Goal: Task Accomplishment & Management: Manage account settings

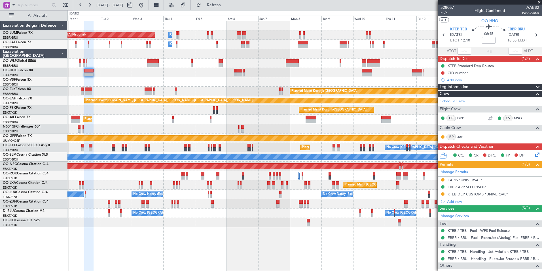
click at [230, 77] on div "Planned Maint Brussels (Brussels National) Owner Melsbroek Air Base Owner Melsb…" at bounding box center [305, 124] width 475 height 206
click at [236, 72] on div at bounding box center [305, 72] width 475 height 9
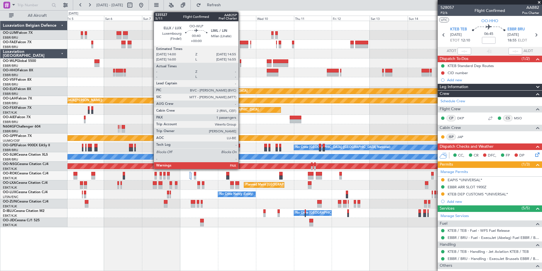
click at [241, 62] on div at bounding box center [241, 61] width 2 height 4
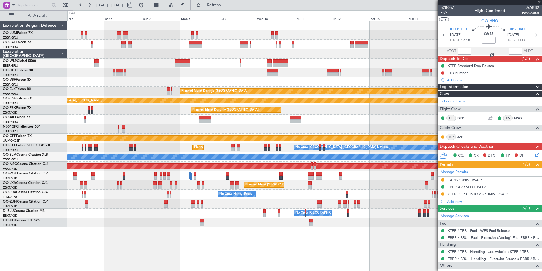
type input "3"
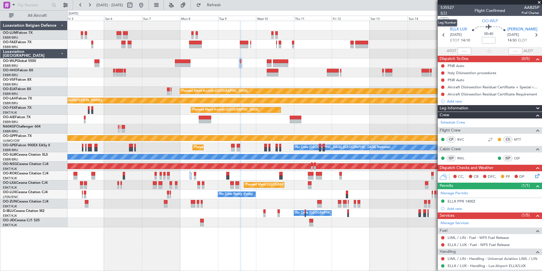
click at [446, 14] on span "5/11" at bounding box center [448, 12] width 14 height 5
click at [226, 5] on span "Refresh" at bounding box center [214, 5] width 24 height 4
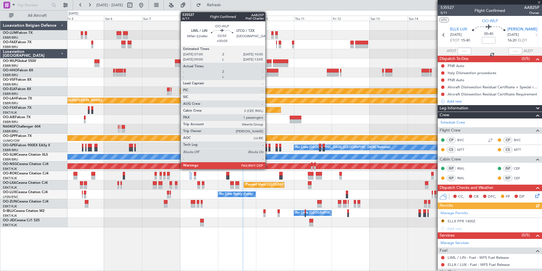
click at [268, 63] on div at bounding box center [269, 61] width 5 height 4
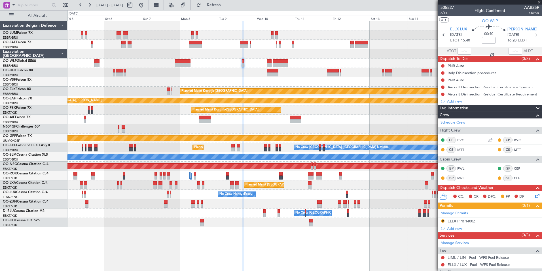
type input "+00:05"
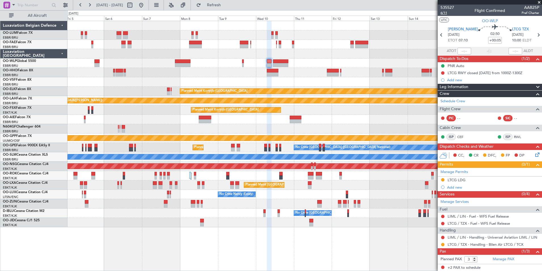
click at [443, 12] on span "6/11" at bounding box center [448, 12] width 14 height 5
click at [226, 5] on span "Refresh" at bounding box center [214, 5] width 24 height 4
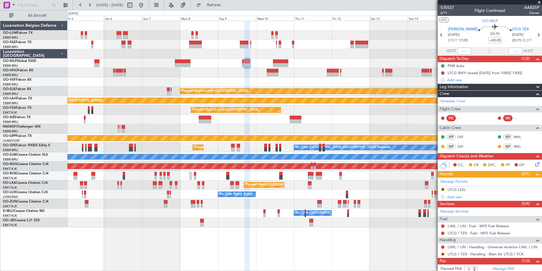
click at [244, 77] on div "Owner Melsbroek Air Base Planned Maint Brussels (Brussels National) Owner Melsb…" at bounding box center [305, 124] width 475 height 206
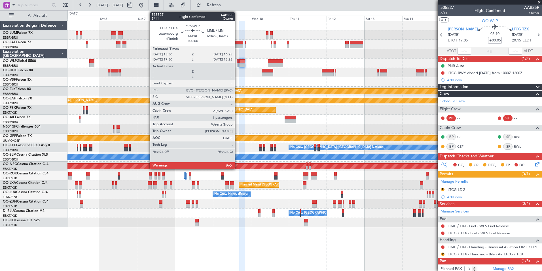
click at [237, 63] on div at bounding box center [238, 61] width 2 height 4
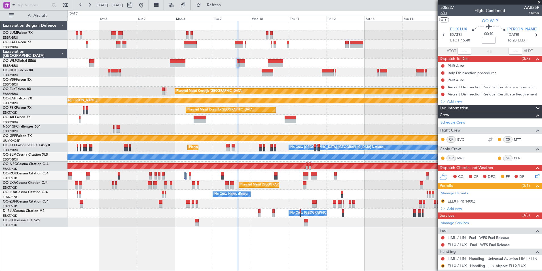
click at [448, 14] on span "5/11" at bounding box center [448, 12] width 14 height 5
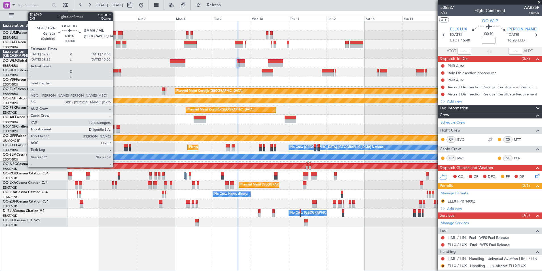
click at [115, 70] on div at bounding box center [114, 71] width 7 height 4
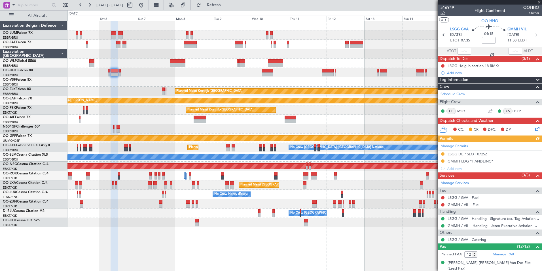
click at [445, 15] on span "2/5" at bounding box center [448, 12] width 14 height 5
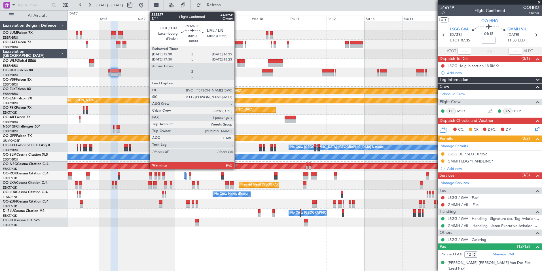
click at [237, 62] on div at bounding box center [238, 61] width 2 height 4
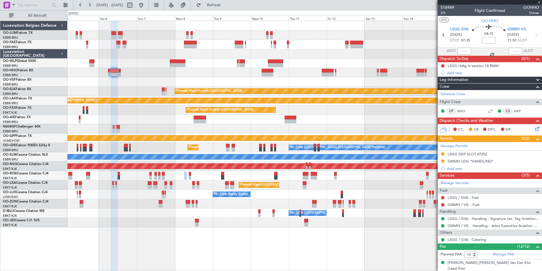
type input "3"
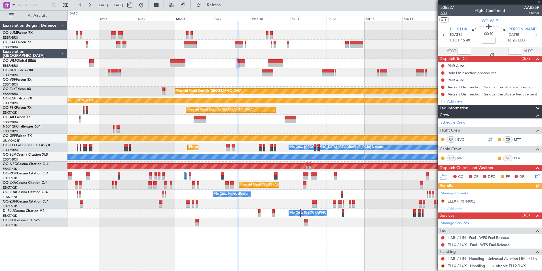
click at [448, 13] on span "5/11" at bounding box center [448, 12] width 14 height 5
click at [242, 79] on div at bounding box center [305, 81] width 475 height 9
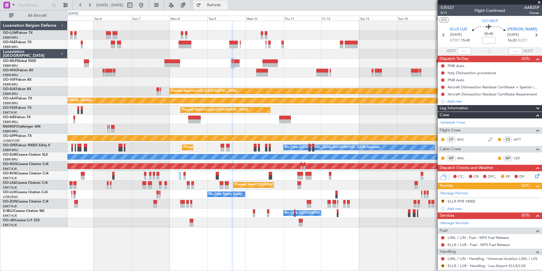
click at [226, 3] on span "Refresh" at bounding box center [214, 5] width 24 height 4
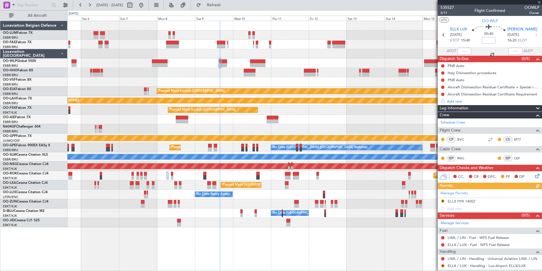
click at [223, 71] on div at bounding box center [305, 72] width 475 height 9
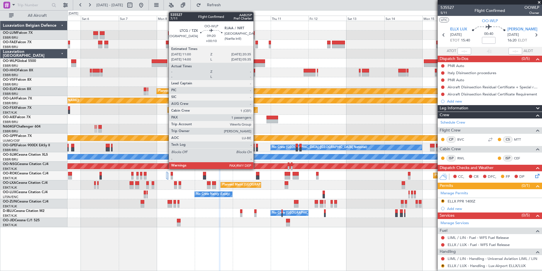
click at [256, 65] on div at bounding box center [257, 65] width 15 height 4
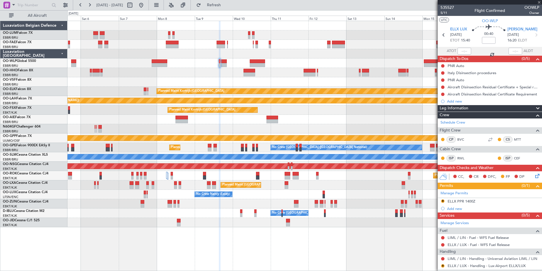
type input "+00:10"
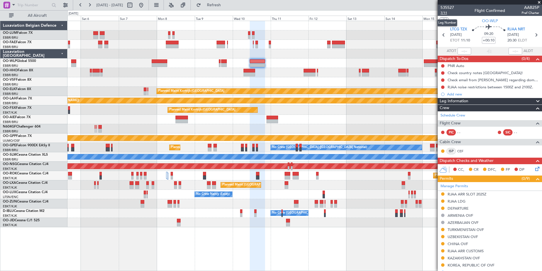
click at [443, 13] on span "7/11" at bounding box center [448, 12] width 14 height 5
click at [446, 13] on span "7/11" at bounding box center [448, 12] width 14 height 5
click at [226, 5] on span "Refresh" at bounding box center [214, 5] width 24 height 4
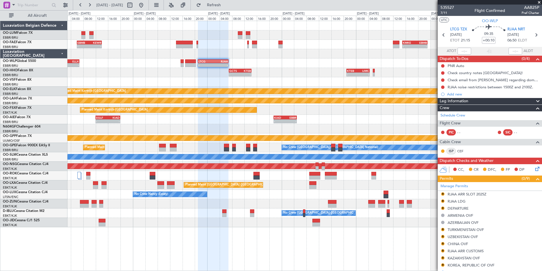
click at [207, 81] on div "- - EBMB 06:00 Z KEWR 14:00 Z - - KMKE 15:00 Z EBMB 23:05 Z - - LTCG 21:05 Z RJ…" at bounding box center [305, 124] width 475 height 206
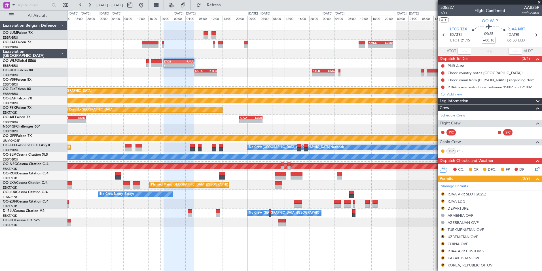
click at [199, 77] on div "- - KMKE 15:00 Z EBMB 23:05 Z EBMB 06:00 Z KEWR 14:00 Z - - - - LTCG 21:05 Z RJ…" at bounding box center [305, 124] width 475 height 206
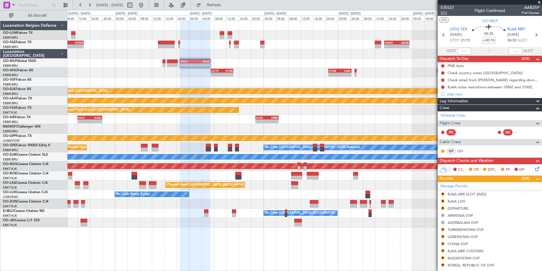
click at [443, 12] on span "7/11" at bounding box center [448, 12] width 14 height 5
click at [226, 5] on span "Refresh" at bounding box center [214, 5] width 24 height 4
click at [198, 81] on div at bounding box center [305, 81] width 475 height 9
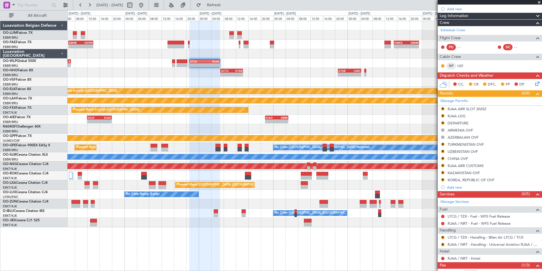
scroll to position [112, 0]
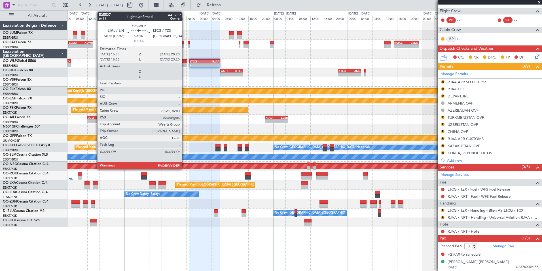
click at [184, 60] on div at bounding box center [182, 61] width 11 height 4
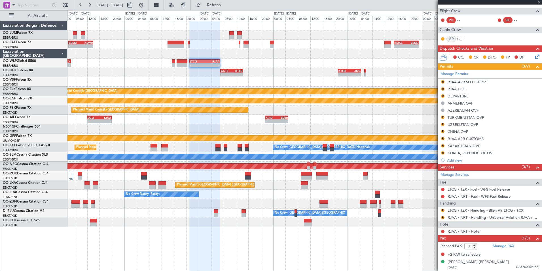
type input "+00:05"
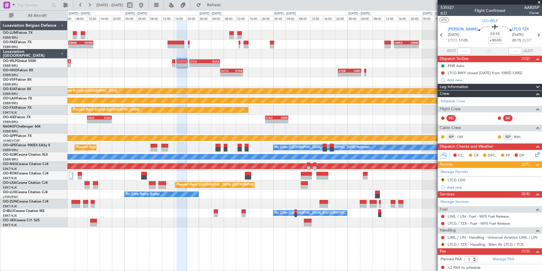
click at [445, 12] on span "6/11" at bounding box center [448, 12] width 14 height 5
click at [159, 71] on div "- - GCTS 07:00 Z KTEB 14:20 Z - - KTEB 21:00 Z LIMC 04:25 Z" at bounding box center [305, 72] width 475 height 9
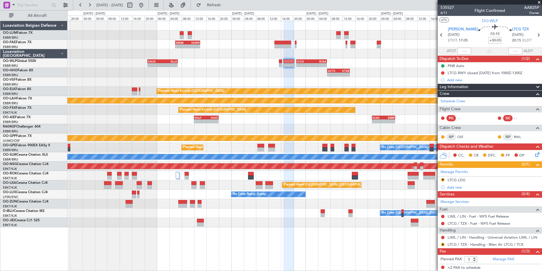
click at [144, 106] on div "- - EBMB 06:00 Z KEWR 14:00 Z - - KMKE 15:00 Z EBMB 23:05 Z - - KAUS 21:00 Z EL…" at bounding box center [305, 124] width 475 height 206
click at [290, 82] on div "- - EBMB 06:00 Z KEWR 14:00 Z - - KMKE 15:00 Z EBMB 23:05 Z - - KAUS 21:00 Z EL…" at bounding box center [305, 124] width 475 height 206
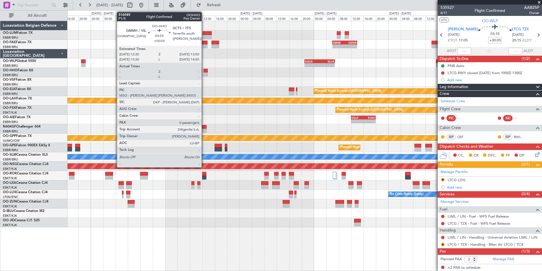
click at [204, 73] on div at bounding box center [206, 74] width 4 height 4
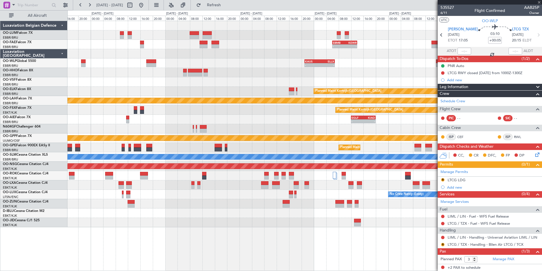
type input "0"
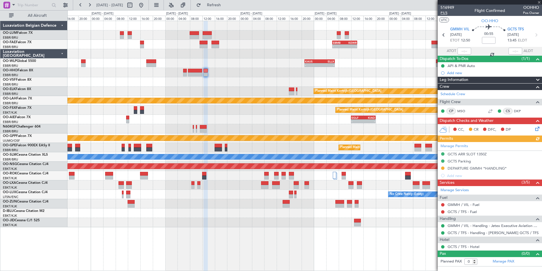
click at [443, 15] on span "P1/5" at bounding box center [448, 12] width 14 height 5
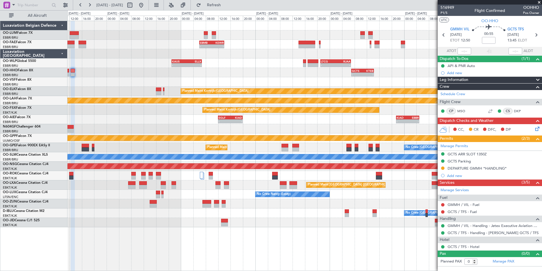
click at [164, 112] on div "Planned Maint Kortrijk-[GEOGRAPHIC_DATA]" at bounding box center [305, 109] width 475 height 9
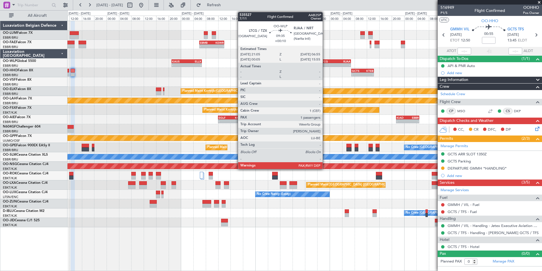
click at [325, 65] on div "-" at bounding box center [328, 64] width 15 height 3
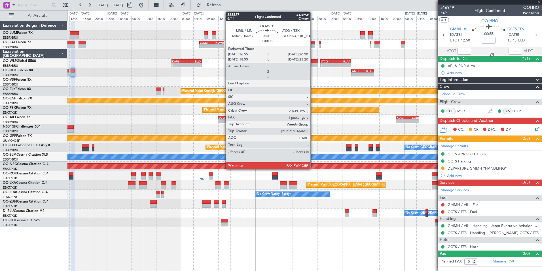
type input "+00:10"
type input "3"
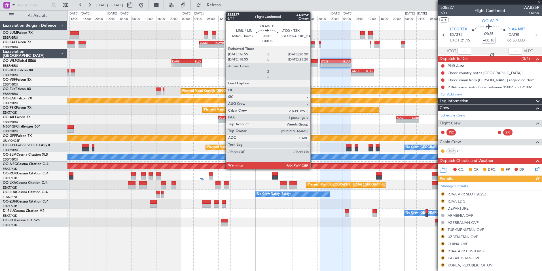
click at [313, 64] on div at bounding box center [313, 65] width 11 height 4
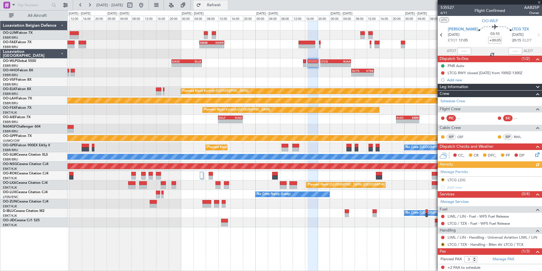
click at [225, 4] on span "Refresh" at bounding box center [214, 5] width 24 height 4
click at [443, 14] on span "6/11" at bounding box center [448, 12] width 14 height 5
click at [244, 73] on div "- - GCTS 07:00 Z KTEB 14:20 Z - - KTEB 21:00 Z LIMC 04:25 Z" at bounding box center [305, 72] width 475 height 9
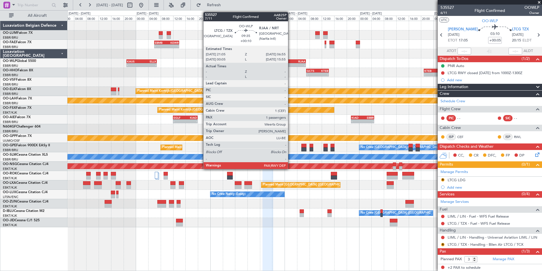
click at [291, 61] on div "RJAA" at bounding box center [298, 61] width 15 height 3
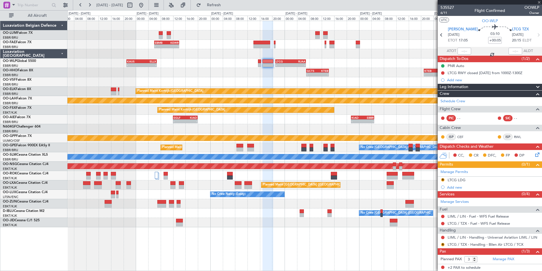
type input "+00:10"
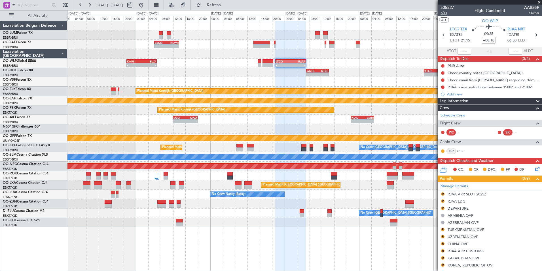
click at [447, 13] on span "7/11" at bounding box center [448, 12] width 14 height 5
click at [226, 6] on span "Refresh" at bounding box center [214, 5] width 24 height 4
click at [241, 79] on div at bounding box center [305, 81] width 475 height 9
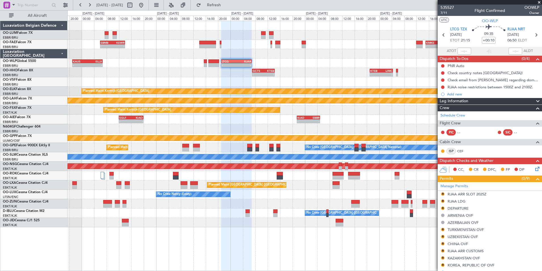
click at [264, 81] on div at bounding box center [305, 81] width 475 height 9
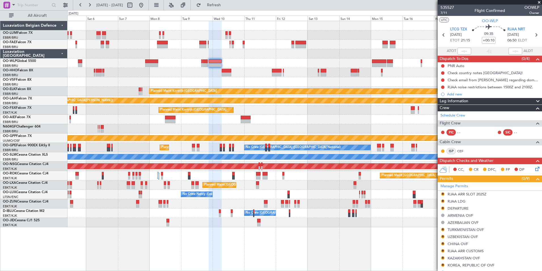
click at [240, 64] on div at bounding box center [305, 62] width 475 height 9
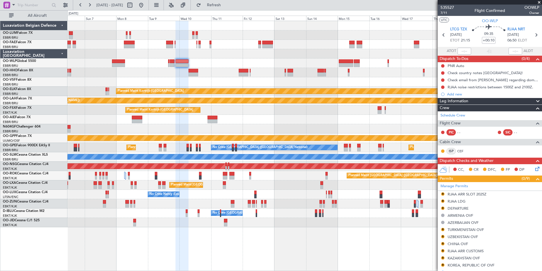
click at [221, 66] on div at bounding box center [305, 62] width 475 height 9
click at [446, 13] on span "7/11" at bounding box center [448, 12] width 14 height 5
click at [446, 12] on span "7/11" at bounding box center [448, 12] width 14 height 5
click at [227, 9] on button "Refresh" at bounding box center [211, 5] width 34 height 9
click at [218, 72] on div at bounding box center [305, 72] width 475 height 9
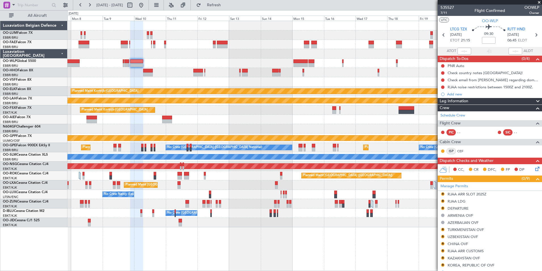
click at [181, 66] on div at bounding box center [305, 62] width 475 height 9
click at [447, 15] on span "7/11" at bounding box center [448, 12] width 14 height 5
click at [226, 5] on span "Refresh" at bounding box center [214, 5] width 24 height 4
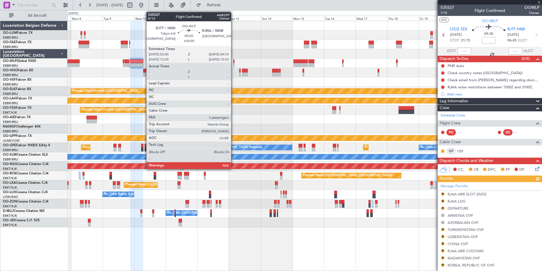
click at [234, 63] on div at bounding box center [233, 61] width 1 height 4
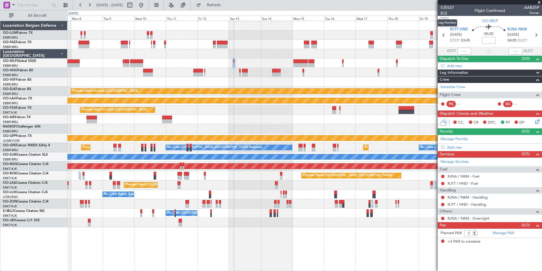
click at [442, 12] on span "8/12" at bounding box center [448, 12] width 14 height 5
click at [228, 3] on button "Refresh" at bounding box center [211, 5] width 34 height 9
click at [239, 113] on div "Planned Maint Kortrijk-[GEOGRAPHIC_DATA]" at bounding box center [305, 109] width 475 height 9
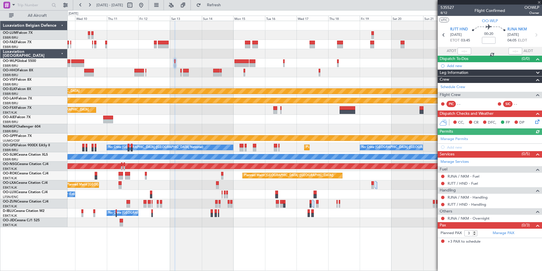
click at [216, 116] on div "Planned Maint Kortrijk-Wevelgem Planned Maint Alton-st Louis (St Louis Regl) Pl…" at bounding box center [305, 124] width 475 height 206
click at [445, 13] on span "8/12" at bounding box center [448, 12] width 14 height 5
click at [226, 3] on span "Refresh" at bounding box center [214, 5] width 24 height 4
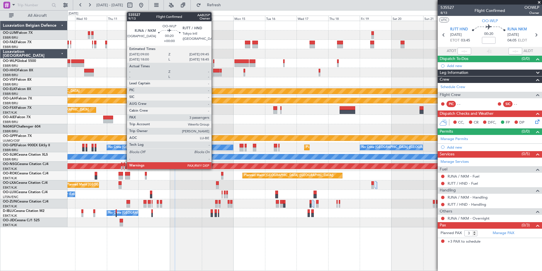
click at [214, 63] on div at bounding box center [213, 65] width 1 height 4
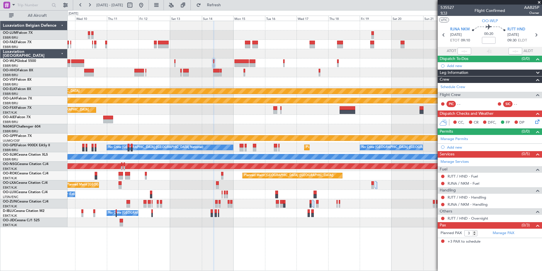
click at [445, 13] on span "9/13" at bounding box center [448, 12] width 14 height 5
click at [228, 2] on button "Refresh" at bounding box center [211, 5] width 34 height 9
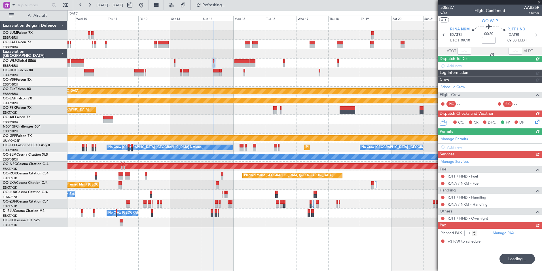
click at [220, 85] on div at bounding box center [305, 81] width 475 height 9
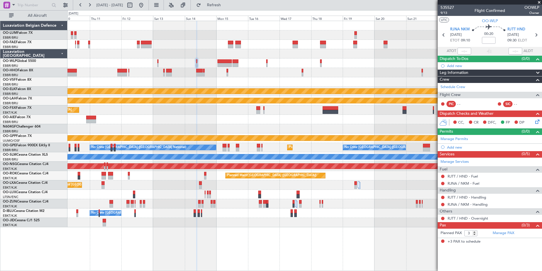
click at [269, 80] on div at bounding box center [305, 81] width 475 height 9
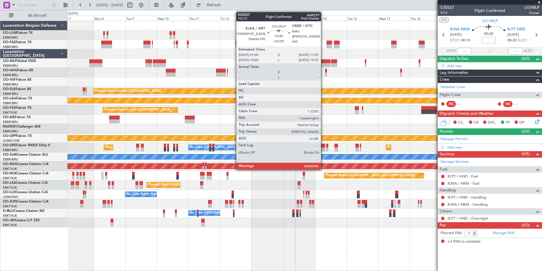
click at [324, 64] on div at bounding box center [323, 65] width 14 height 4
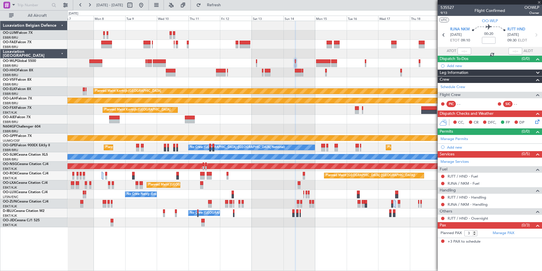
type input "+02:05"
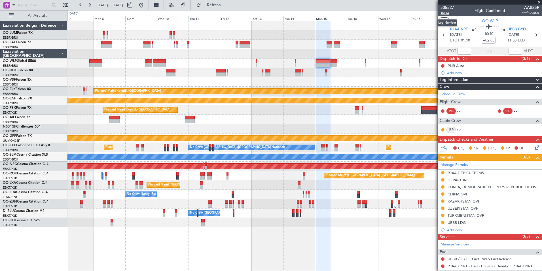
click at [444, 12] on span "10/13" at bounding box center [448, 12] width 14 height 5
click at [226, 5] on span "Refresh" at bounding box center [214, 5] width 24 height 4
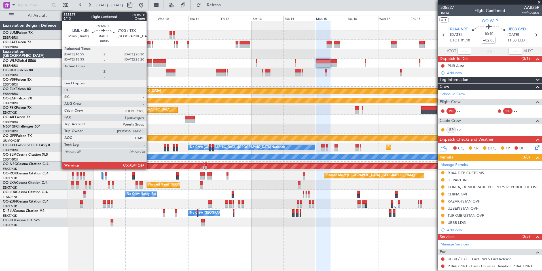
click at [149, 63] on div at bounding box center [149, 65] width 5 height 4
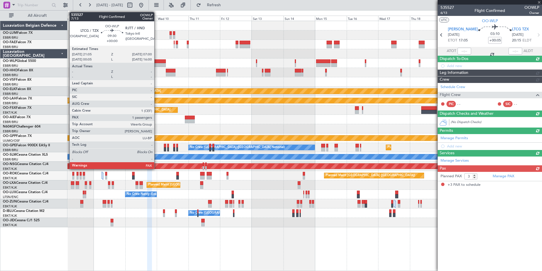
click at [157, 63] on div at bounding box center [159, 65] width 13 height 4
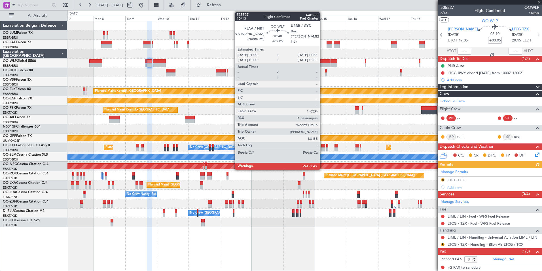
click at [323, 64] on div at bounding box center [323, 65] width 14 height 4
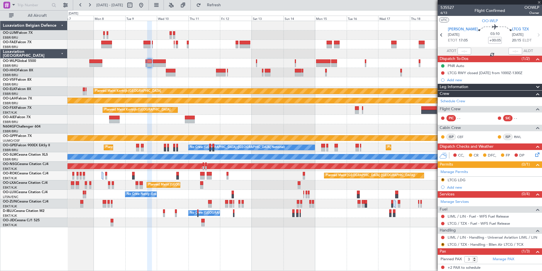
type input "+02:05"
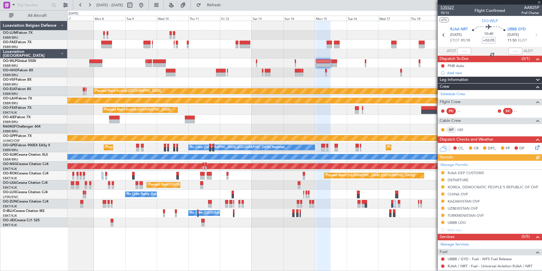
click at [442, 10] on span "535527" at bounding box center [448, 8] width 14 height 6
click at [445, 13] on span "10/13" at bounding box center [448, 12] width 14 height 5
click at [462, 94] on link "Schedule Crew" at bounding box center [453, 94] width 25 height 6
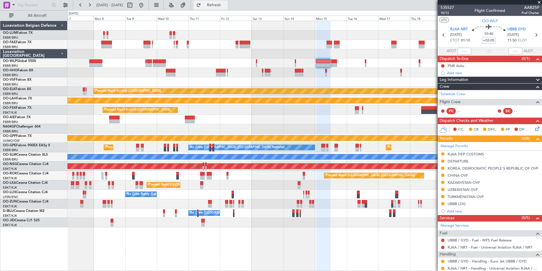
click at [226, 3] on span "Refresh" at bounding box center [214, 5] width 24 height 4
click at [442, 12] on span "10/13" at bounding box center [448, 12] width 14 height 5
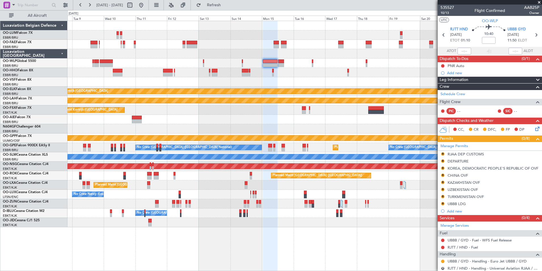
click at [286, 66] on div at bounding box center [305, 62] width 475 height 9
click at [226, 3] on span "Refresh" at bounding box center [214, 5] width 24 height 4
click at [160, 72] on div at bounding box center [305, 72] width 475 height 9
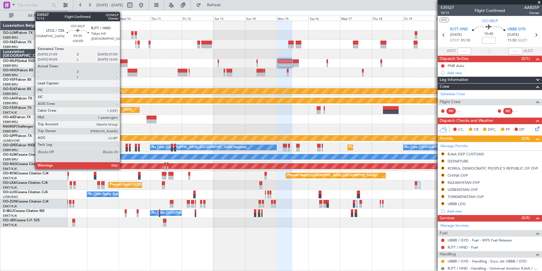
click at [123, 64] on div at bounding box center [121, 65] width 13 height 4
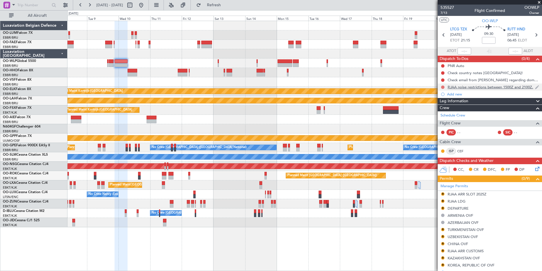
click at [442, 87] on button at bounding box center [442, 86] width 3 height 3
click at [440, 120] on span "Cancelled" at bounding box center [444, 121] width 16 height 6
click at [455, 81] on div "Check email from [PERSON_NAME] regarding domestic flights" at bounding box center [491, 79] width 87 height 5
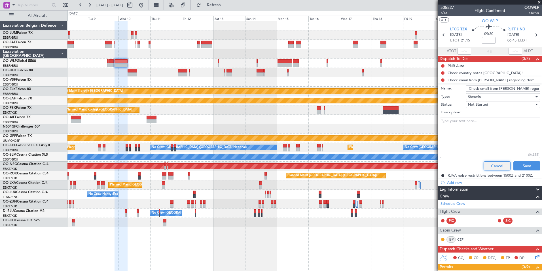
click at [490, 163] on button "Cancel" at bounding box center [497, 165] width 27 height 9
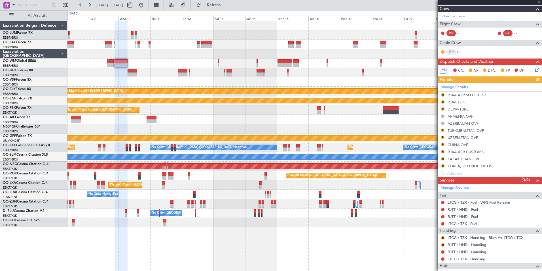
scroll to position [113, 0]
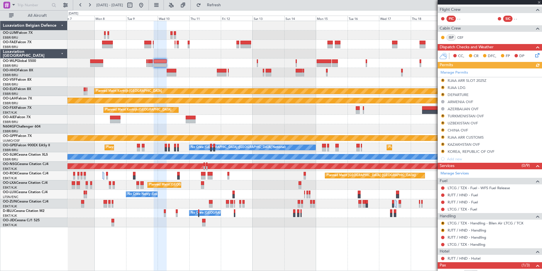
click at [208, 107] on div "Planned Maint Kortrijk-[GEOGRAPHIC_DATA]" at bounding box center [305, 109] width 475 height 9
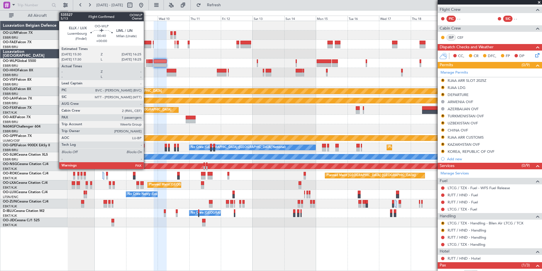
click at [146, 63] on div at bounding box center [146, 65] width 1 height 4
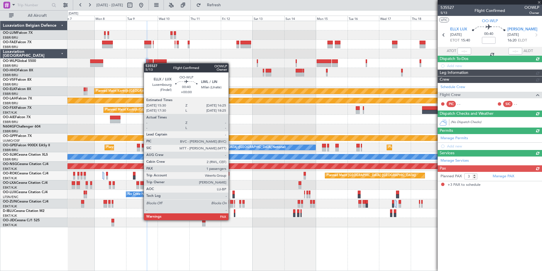
scroll to position [0, 0]
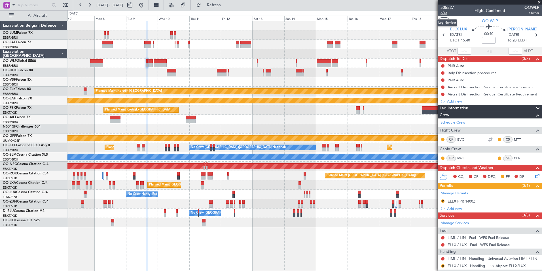
click at [445, 14] on span "5/13" at bounding box center [448, 12] width 14 height 5
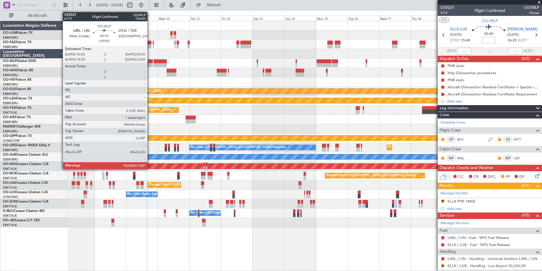
click at [150, 62] on div at bounding box center [150, 61] width 5 height 4
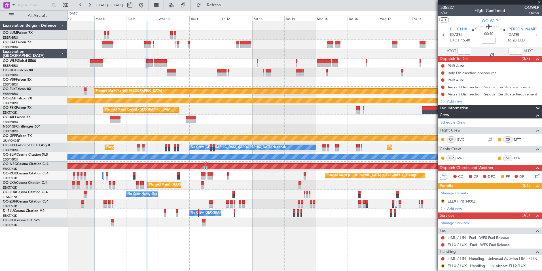
type input "+00:05"
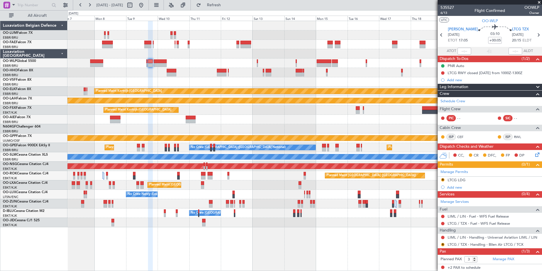
click at [442, 11] on mat-tooltip-component "Trip Number" at bounding box center [447, 17] width 28 height 15
click at [445, 12] on span "6/13" at bounding box center [448, 12] width 14 height 5
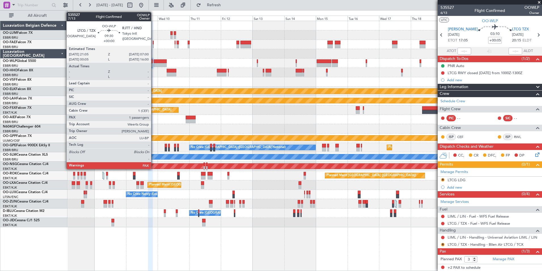
click at [154, 60] on div at bounding box center [160, 61] width 13 height 4
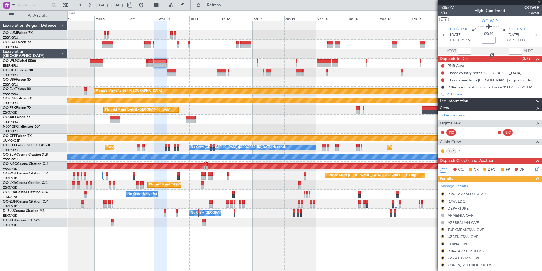
click at [445, 15] on mat-tooltip-component "Leg Number" at bounding box center [447, 22] width 28 height 15
click at [445, 14] on span "7/13" at bounding box center [448, 12] width 14 height 5
click at [269, 58] on div at bounding box center [305, 53] width 475 height 9
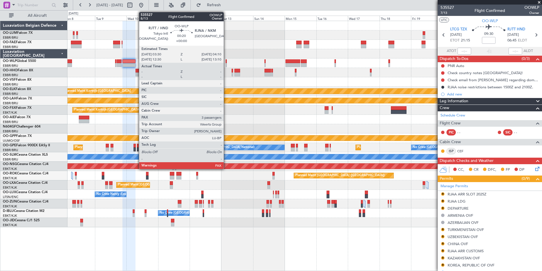
click at [226, 62] on div at bounding box center [226, 61] width 1 height 4
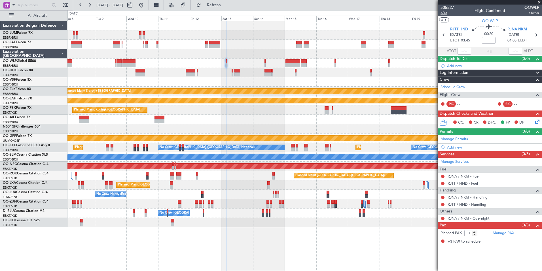
click at [443, 13] on span "8/13" at bounding box center [448, 12] width 14 height 5
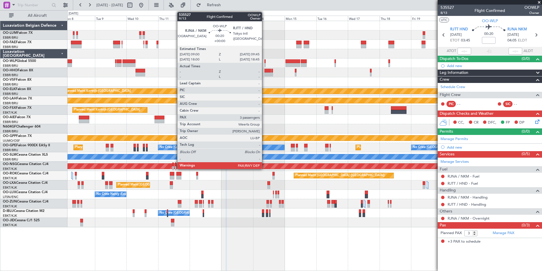
click at [265, 61] on div at bounding box center [265, 61] width 1 height 4
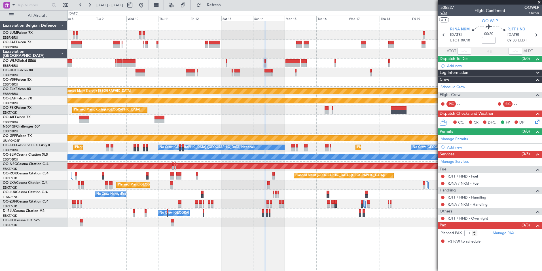
click at [445, 13] on span "9/13" at bounding box center [448, 12] width 14 height 5
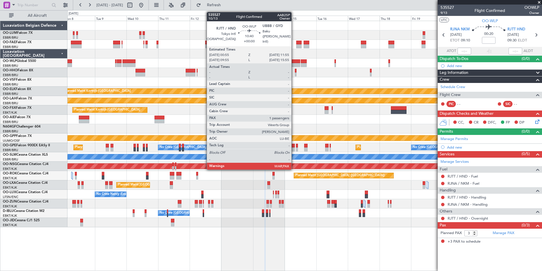
click at [294, 64] on div at bounding box center [293, 65] width 15 height 4
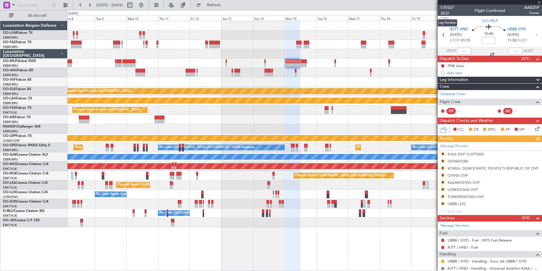
click at [447, 12] on span "10/13" at bounding box center [448, 12] width 14 height 5
click at [226, 5] on span "Refresh" at bounding box center [214, 5] width 24 height 4
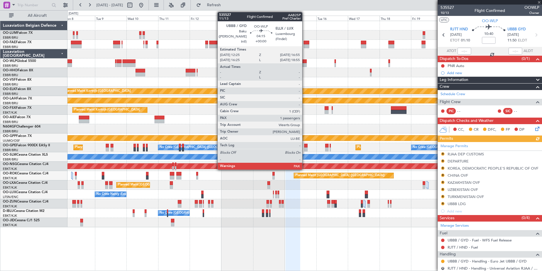
click at [305, 63] on div at bounding box center [304, 65] width 6 height 4
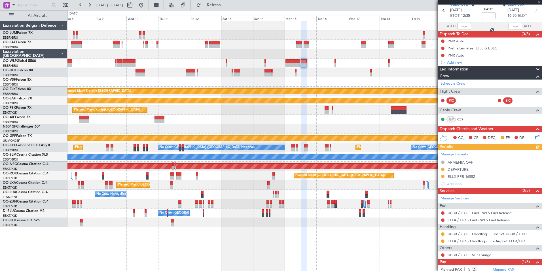
scroll to position [48, 0]
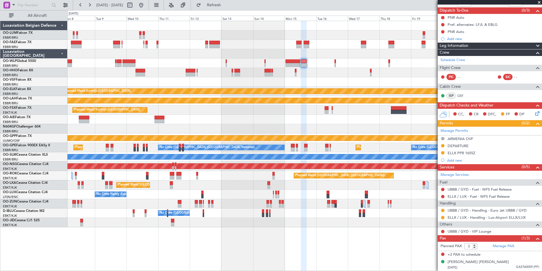
click at [534, 113] on icon at bounding box center [536, 112] width 5 height 5
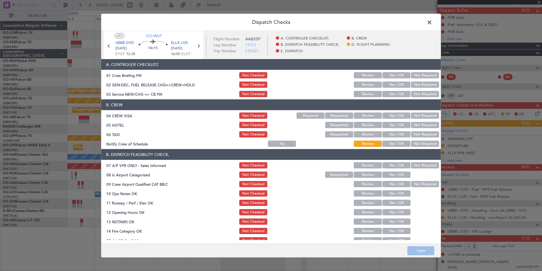
click at [433, 22] on span at bounding box center [433, 23] width 0 height 11
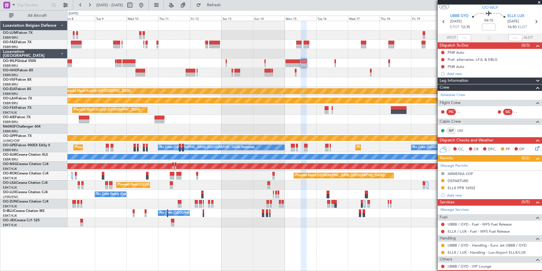
scroll to position [0, 0]
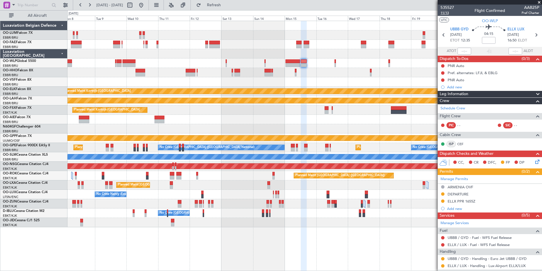
click at [449, 12] on span "11/13" at bounding box center [448, 12] width 14 height 5
click at [226, 7] on span "Refresh" at bounding box center [214, 5] width 24 height 4
click at [277, 85] on div at bounding box center [305, 81] width 475 height 9
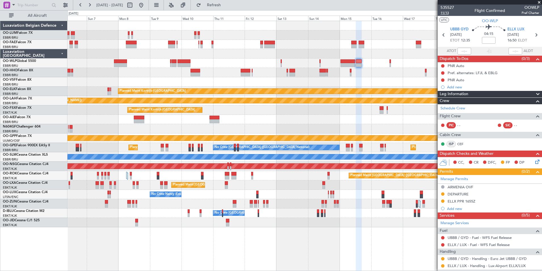
click at [446, 14] on span "11/13" at bounding box center [448, 12] width 14 height 5
click at [228, 9] on button "Refresh" at bounding box center [211, 5] width 34 height 9
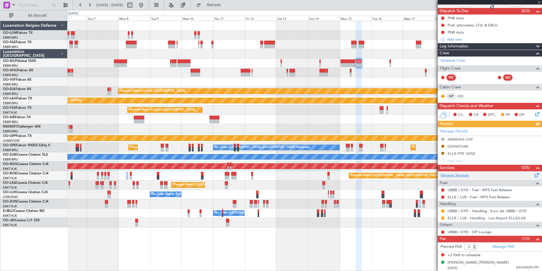
scroll to position [48, 0]
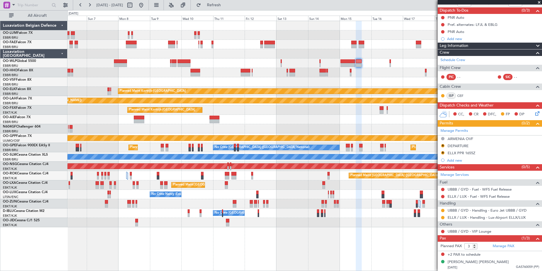
click at [250, 82] on div at bounding box center [305, 81] width 475 height 9
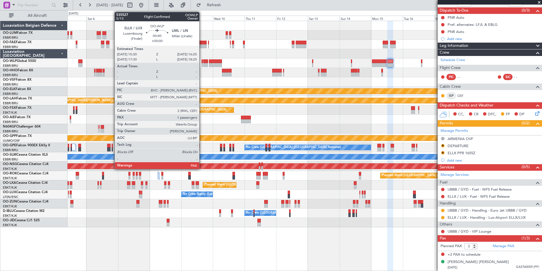
click at [202, 63] on div at bounding box center [202, 65] width 1 height 4
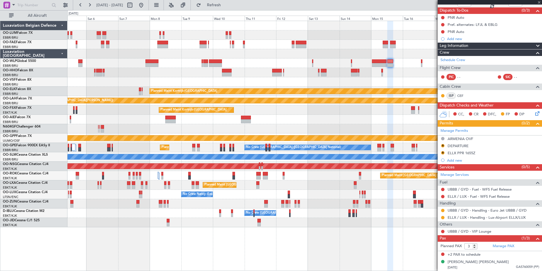
click at [232, 68] on div "Owner Melsbroek Air Base Planned Maint Brussels (Brussels National) Owner Melsb…" at bounding box center [305, 124] width 475 height 206
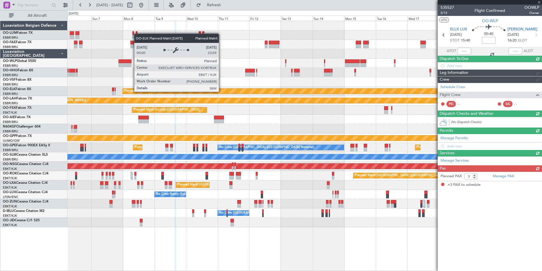
scroll to position [0, 0]
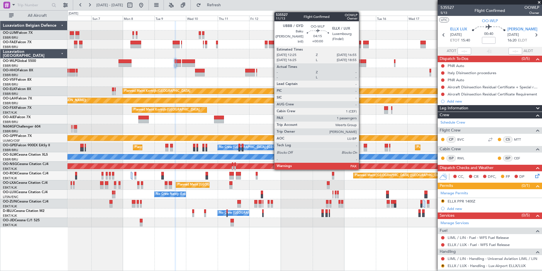
click at [362, 62] on div at bounding box center [364, 61] width 6 height 4
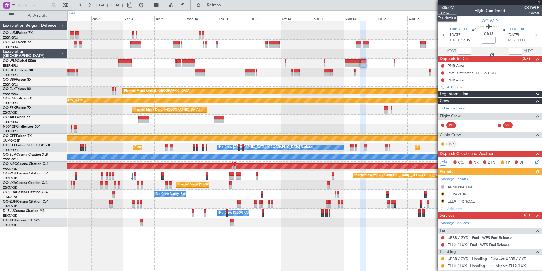
click at [446, 14] on mat-tooltip-component "Trip Number" at bounding box center [447, 17] width 28 height 15
click at [449, 12] on span "11/13" at bounding box center [448, 12] width 14 height 5
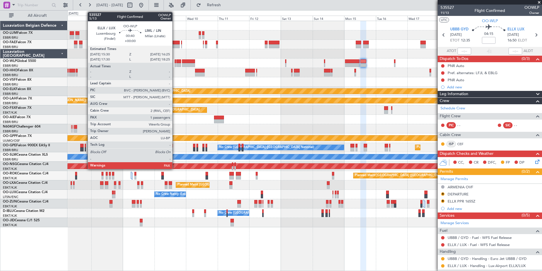
click at [175, 62] on div at bounding box center [175, 61] width 1 height 4
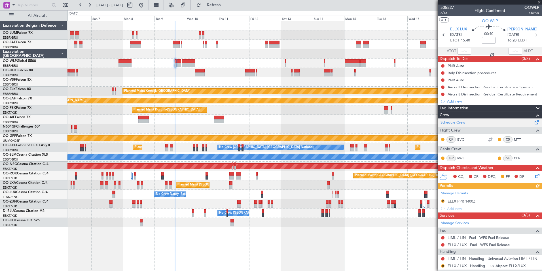
click at [458, 120] on link "Schedule Crew" at bounding box center [453, 123] width 25 height 6
click at [239, 66] on div at bounding box center [305, 62] width 475 height 9
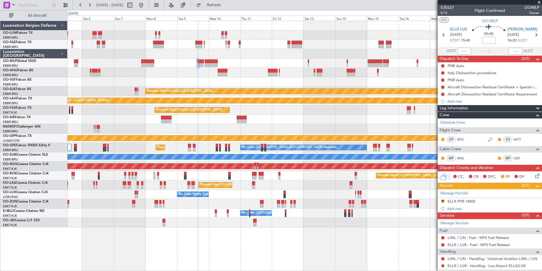
click at [231, 10] on fb-refresh-button "Refresh" at bounding box center [211, 5] width 40 height 10
click at [226, 7] on span "Refresh" at bounding box center [214, 5] width 24 height 4
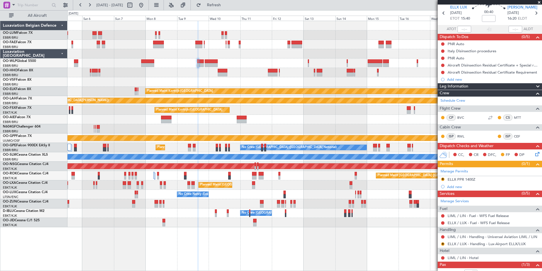
scroll to position [28, 0]
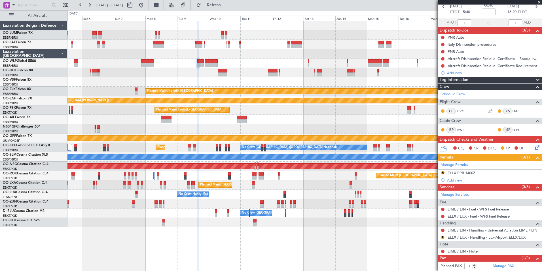
click at [461, 237] on link "ELLX / LUX - Handling - Lux-Airport ELLX/LUX" at bounding box center [487, 237] width 78 height 5
click at [347, 139] on div "Grounded [PERSON_NAME]" at bounding box center [305, 137] width 475 height 9
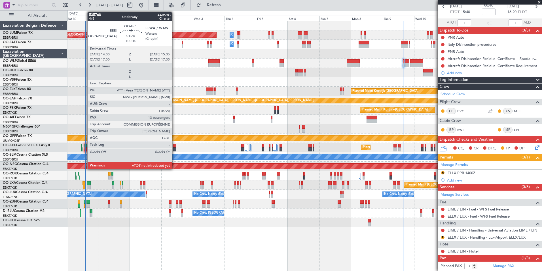
click at [85, 146] on div at bounding box center [86, 146] width 2 height 4
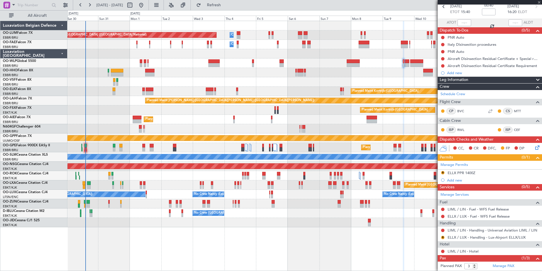
type input "+00:10"
type input "13"
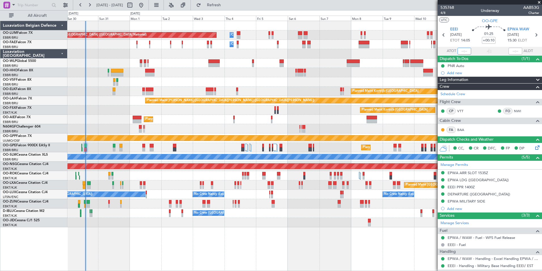
click at [461, 53] on input "text" at bounding box center [465, 51] width 14 height 7
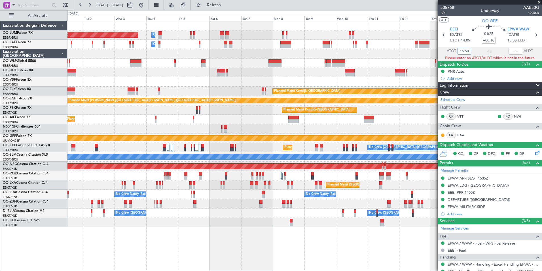
click at [91, 73] on div "Planned Maint Brussels (Brussels National) Owner Melsbroek Air Base Owner Melsb…" at bounding box center [305, 124] width 475 height 206
click at [219, 67] on div "Planned Maint [GEOGRAPHIC_DATA] ([GEOGRAPHIC_DATA])" at bounding box center [305, 62] width 475 height 9
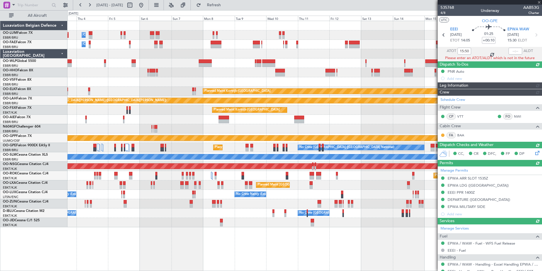
type input "14:29"
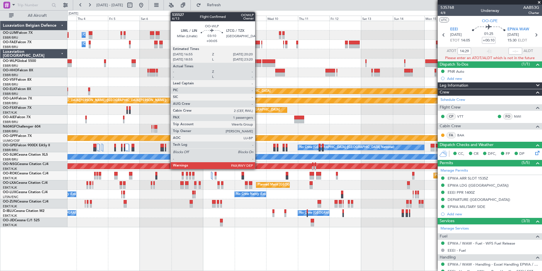
click at [258, 64] on div at bounding box center [259, 65] width 5 height 4
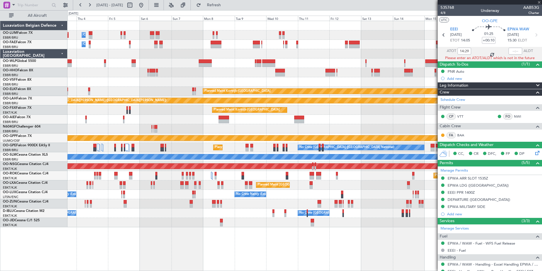
type input "+00:05"
type input "3"
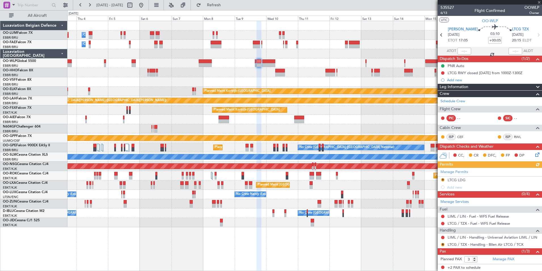
scroll to position [13, 0]
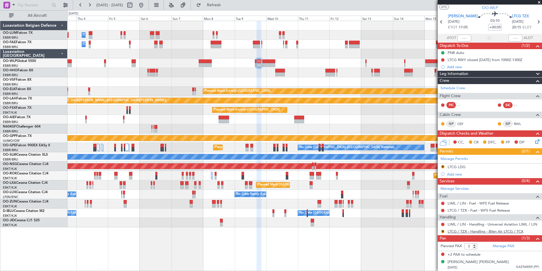
click at [463, 231] on link "LTCG / TZX - Handling - Bilen Air LTCG / TCX" at bounding box center [486, 231] width 76 height 5
click at [444, 231] on button "R" at bounding box center [442, 230] width 3 height 3
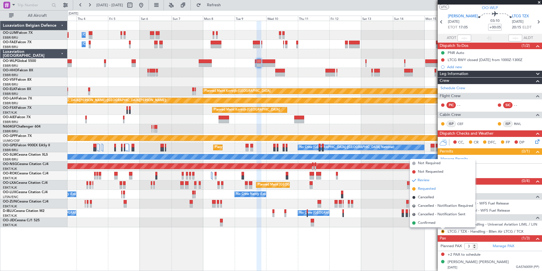
click at [427, 189] on span "Requested" at bounding box center [427, 189] width 18 height 6
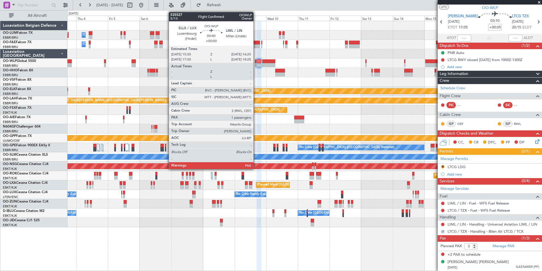
click at [256, 64] on div at bounding box center [255, 65] width 1 height 4
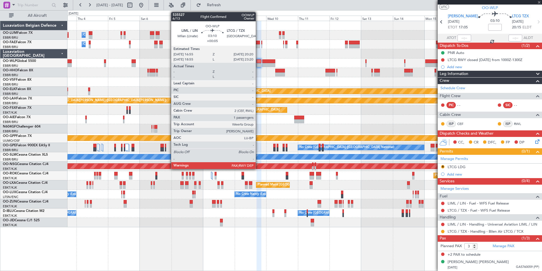
scroll to position [0, 0]
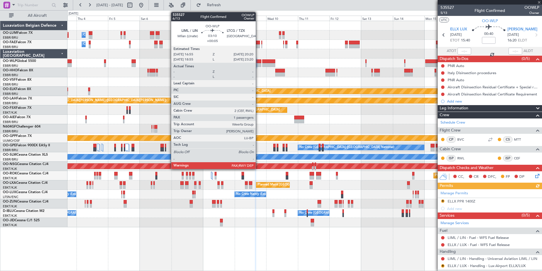
click at [258, 64] on div at bounding box center [259, 65] width 5 height 4
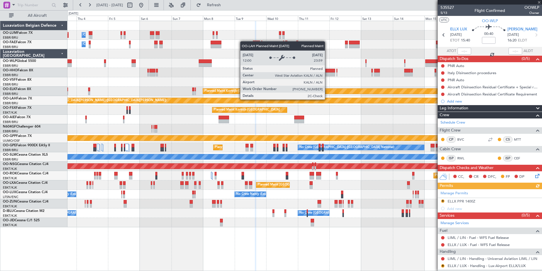
type input "+00:05"
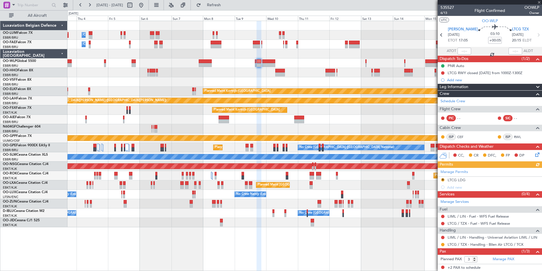
click at [444, 177] on div "Manage Permits R LTCG LDG Add new" at bounding box center [490, 179] width 104 height 23
click at [443, 179] on button "R" at bounding box center [442, 179] width 3 height 3
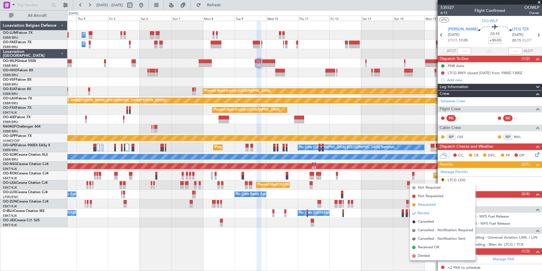
click at [435, 204] on span "Requested" at bounding box center [427, 205] width 18 height 6
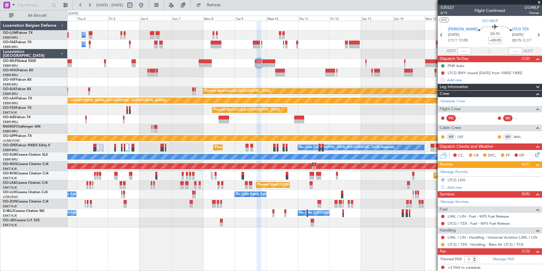
click at [254, 62] on div at bounding box center [305, 62] width 475 height 9
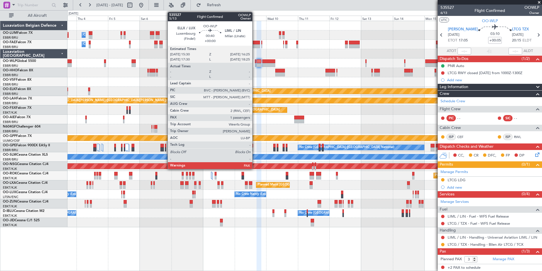
click at [255, 63] on div at bounding box center [255, 65] width 1 height 4
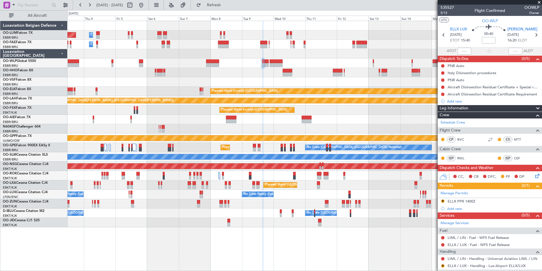
click at [251, 65] on div at bounding box center [305, 62] width 475 height 9
click at [459, 266] on link "ELLX / LUX - Handling - Lux-Airport ELLX/LUX" at bounding box center [487, 265] width 78 height 5
click at [226, 7] on span "Refresh" at bounding box center [214, 5] width 24 height 4
click at [259, 79] on div at bounding box center [305, 81] width 475 height 9
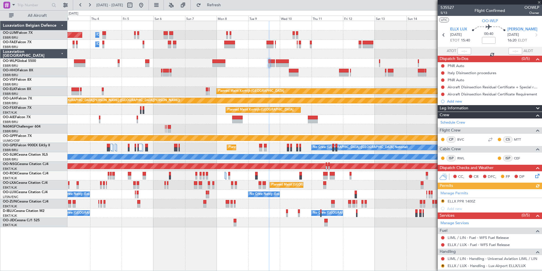
click at [461, 203] on div "Manage Permits R ELLX PPR 1400Z Add new" at bounding box center [490, 200] width 104 height 23
click at [463, 198] on div "Manage Permits R ELLX PPR 1400Z Add new" at bounding box center [490, 200] width 104 height 23
click at [468, 202] on div "ELLX PPR 1400Z" at bounding box center [462, 201] width 28 height 5
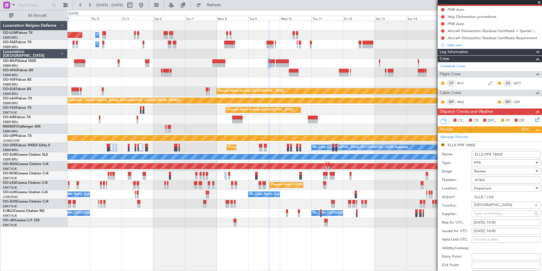
scroll to position [57, 0]
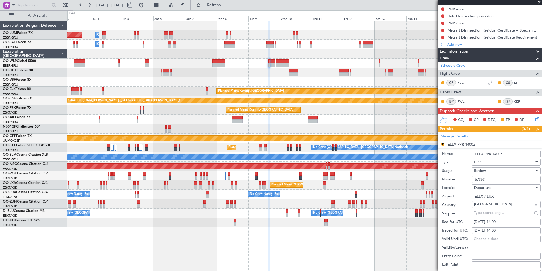
click at [496, 221] on div "09/09/2025 14:00" at bounding box center [506, 222] width 65 height 6
select select "9"
select select "2025"
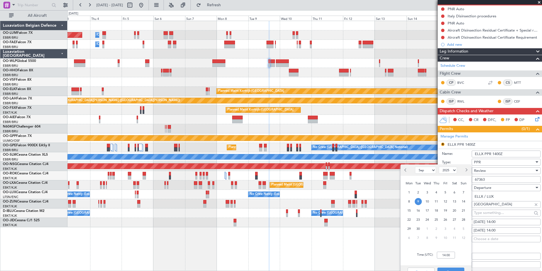
scroll to position [85, 0]
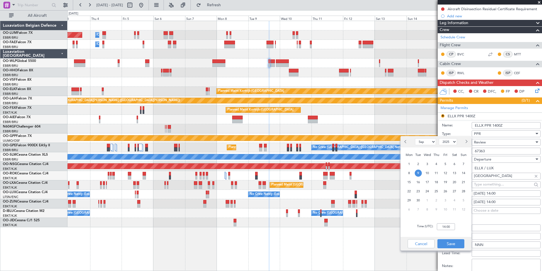
click at [456, 226] on div "Time (UTC): 14:00" at bounding box center [436, 226] width 71 height 20
click at [451, 225] on input "14:00" at bounding box center [446, 226] width 18 height 7
type input "15:30"
click at [453, 245] on button "Save" at bounding box center [451, 243] width 27 height 9
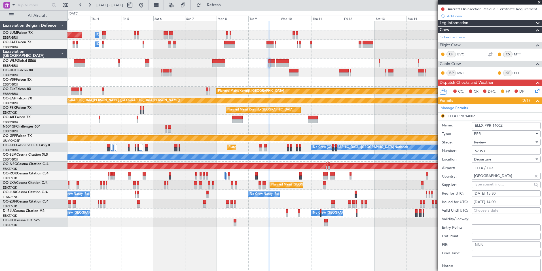
click at [500, 199] on fb-calendar-cell "09/09/2025 14:00" at bounding box center [506, 202] width 69 height 7
click at [498, 202] on div "09/09/2025 14:00" at bounding box center [506, 202] width 65 height 6
select select "9"
select select "2025"
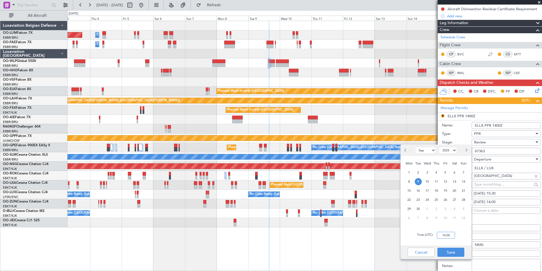
click at [449, 236] on input "14:00" at bounding box center [446, 234] width 18 height 7
type input "15:30"
click at [447, 255] on button "Save" at bounding box center [451, 251] width 27 height 9
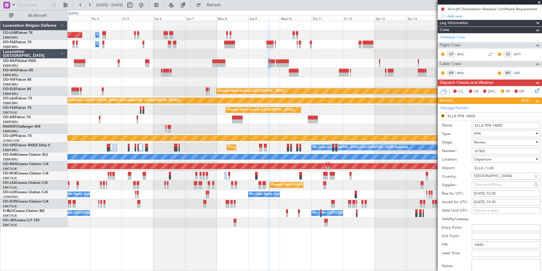
click at [486, 145] on div "Review" at bounding box center [504, 142] width 60 height 9
click at [490, 179] on span "Requested" at bounding box center [505, 179] width 60 height 9
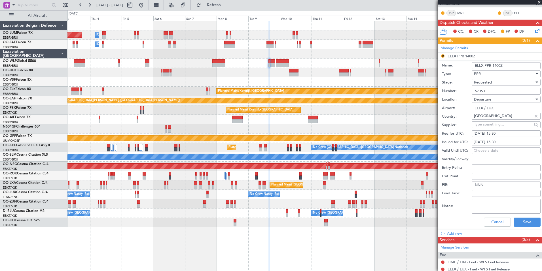
scroll to position [218, 0]
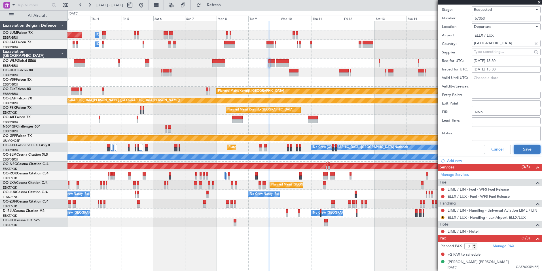
click at [525, 151] on button "Save" at bounding box center [527, 149] width 27 height 9
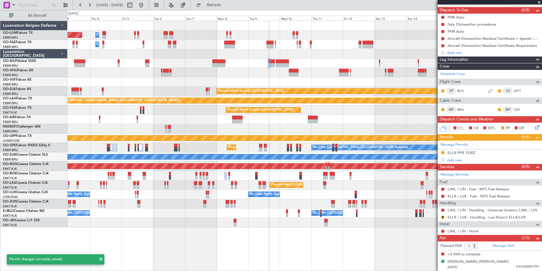
scroll to position [48, 0]
click at [226, 5] on span "Refresh" at bounding box center [214, 5] width 24 height 4
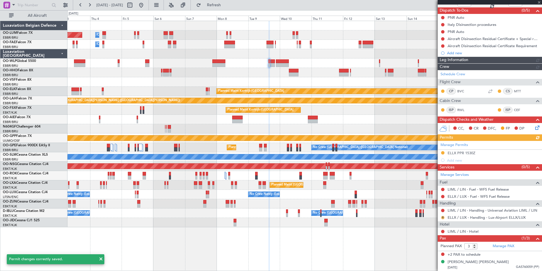
click at [444, 217] on button "R" at bounding box center [442, 217] width 3 height 3
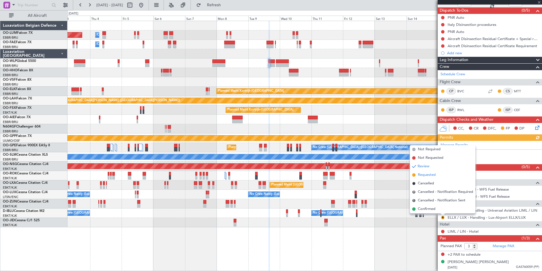
click at [431, 175] on span "Requested" at bounding box center [427, 175] width 18 height 6
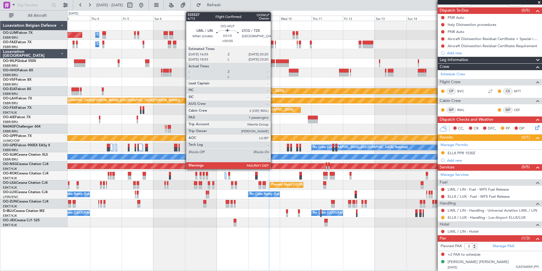
click at [273, 63] on div at bounding box center [272, 65] width 5 height 4
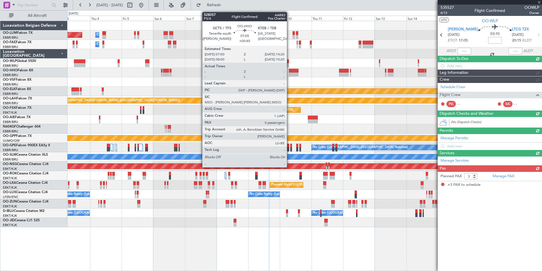
type input "+00:05"
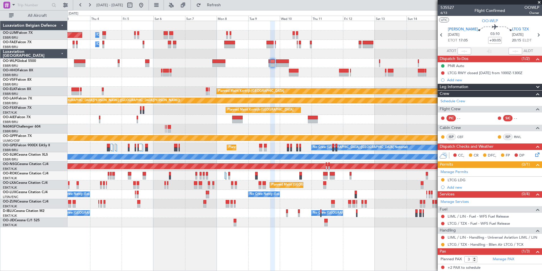
click at [534, 153] on icon at bounding box center [536, 153] width 5 height 5
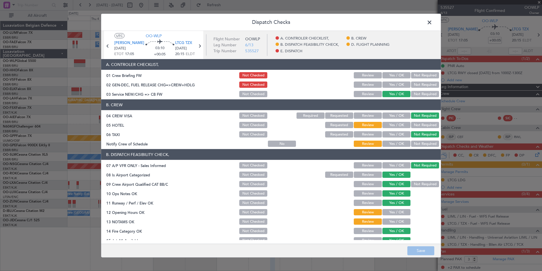
click at [420, 127] on button "Not Required" at bounding box center [425, 125] width 28 height 6
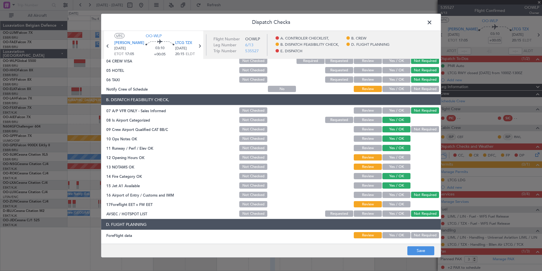
scroll to position [57, 0]
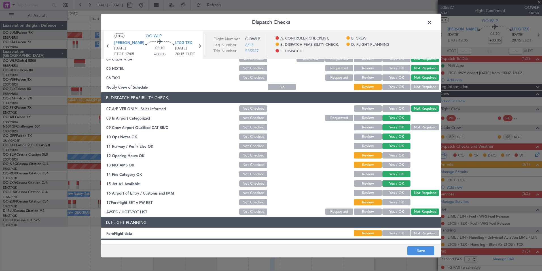
click at [392, 154] on button "Yes / OK" at bounding box center [397, 155] width 28 height 6
click at [391, 164] on button "Yes / OK" at bounding box center [397, 164] width 28 height 6
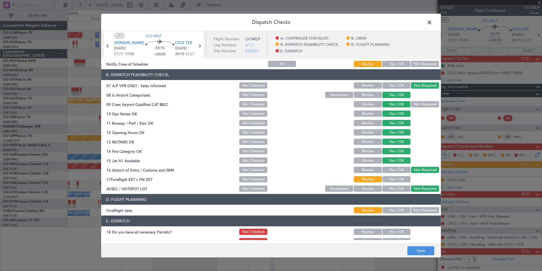
scroll to position [105, 0]
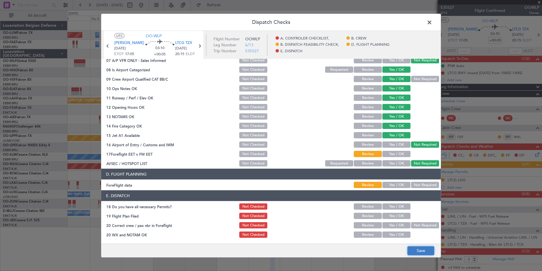
click at [420, 247] on button "Save" at bounding box center [421, 250] width 27 height 9
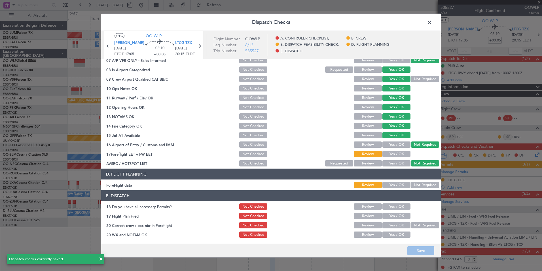
scroll to position [0, 0]
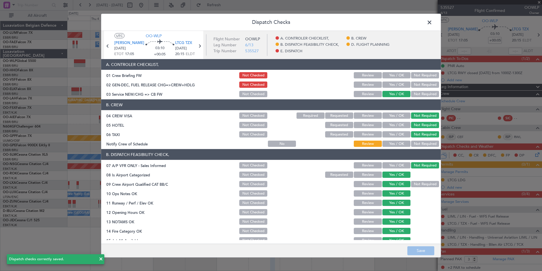
click at [433, 21] on span at bounding box center [433, 23] width 0 height 11
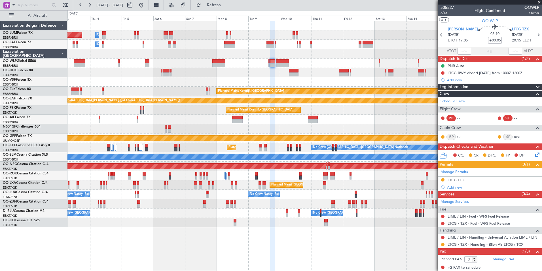
click at [265, 77] on div "Planned Maint Brussels (Brussels National) Owner Melsbroek Air Base Owner Melsb…" at bounding box center [305, 124] width 475 height 206
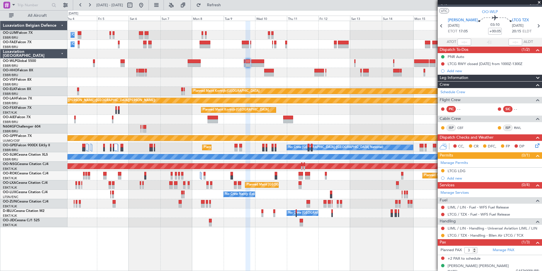
scroll to position [13, 0]
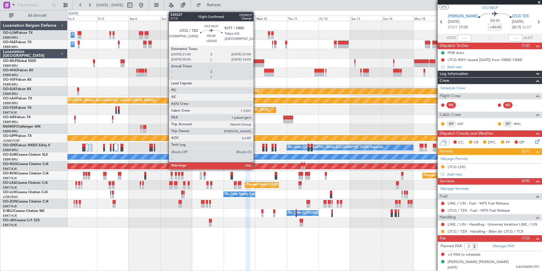
click at [256, 62] on div at bounding box center [257, 61] width 13 height 4
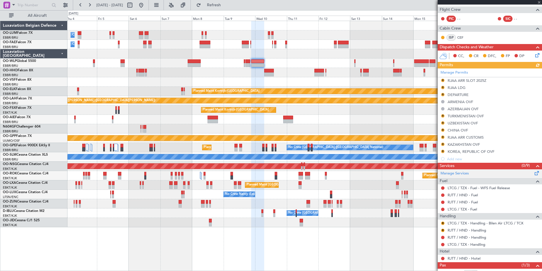
scroll to position [140, 0]
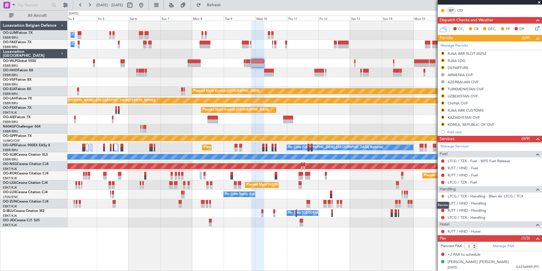
click at [443, 196] on button "R" at bounding box center [442, 195] width 3 height 3
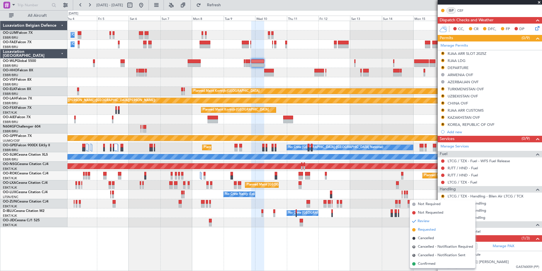
click at [425, 229] on span "Requested" at bounding box center [427, 230] width 18 height 6
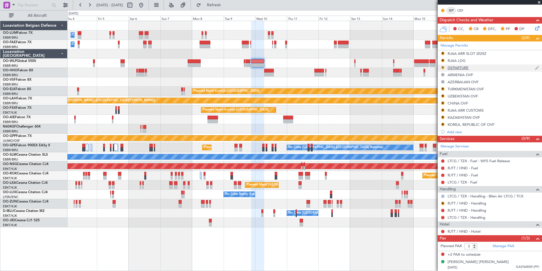
click at [444, 66] on button "R" at bounding box center [442, 67] width 3 height 3
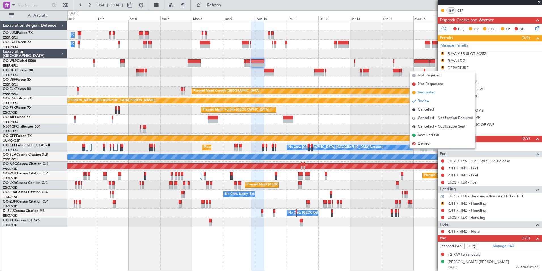
click at [430, 92] on span "Requested" at bounding box center [427, 93] width 18 height 6
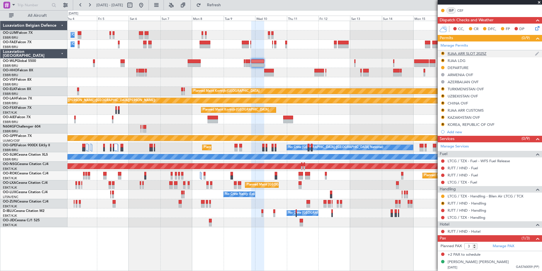
click at [472, 52] on div "RJAA ARR SLOT 2025Z" at bounding box center [467, 53] width 39 height 5
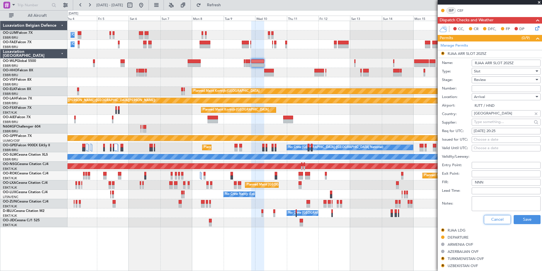
click at [499, 220] on button "Cancel" at bounding box center [497, 219] width 27 height 9
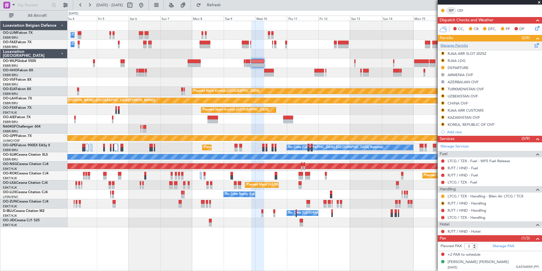
click at [534, 43] on span at bounding box center [537, 44] width 7 height 4
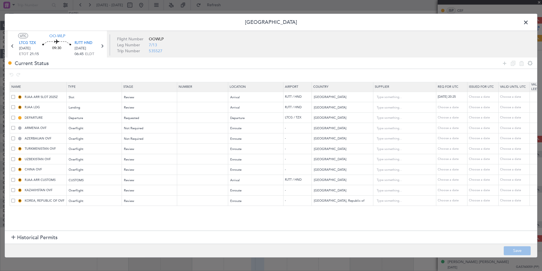
click at [14, 96] on span at bounding box center [13, 97] width 4 height 4
click at [15, 95] on input "checkbox" at bounding box center [15, 95] width 0 height 0
click at [15, 97] on span at bounding box center [13, 97] width 4 height 4
click at [15, 95] on input "checkbox" at bounding box center [15, 95] width 0 height 0
drag, startPoint x: 518, startPoint y: 250, endPoint x: 509, endPoint y: 102, distance: 147.8
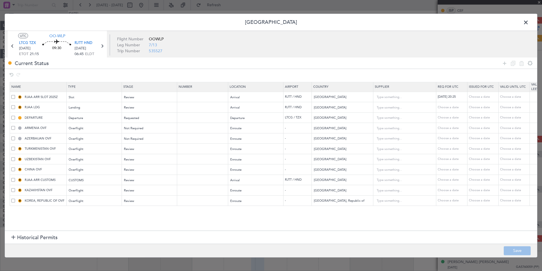
click at [518, 250] on footer "Save" at bounding box center [271, 250] width 533 height 14
click at [529, 22] on span at bounding box center [529, 23] width 0 height 11
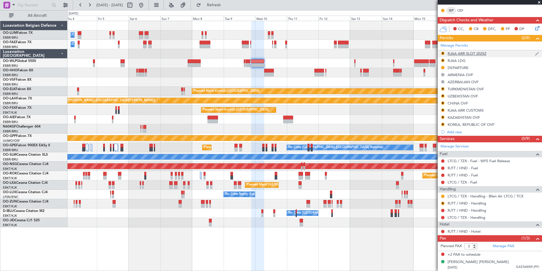
click at [456, 53] on div "RJAA ARR SLOT 2025Z" at bounding box center [467, 53] width 39 height 5
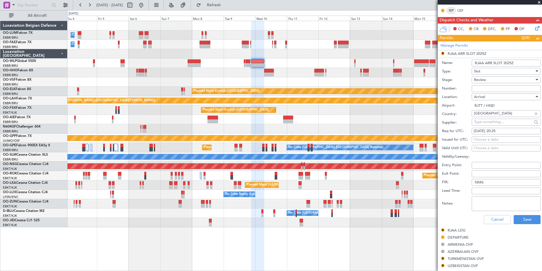
click at [500, 128] on div "10/09/2025 20:25" at bounding box center [506, 131] width 65 height 6
select select "9"
select select "2025"
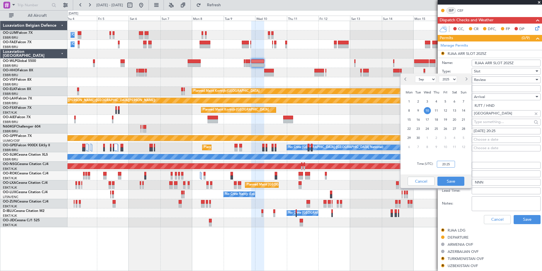
click at [446, 163] on input "20:25" at bounding box center [446, 164] width 18 height 7
type input "07:00"
click at [454, 183] on button "Save" at bounding box center [451, 180] width 27 height 9
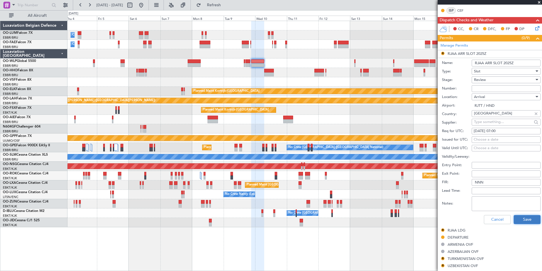
click at [527, 221] on button "Save" at bounding box center [527, 219] width 27 height 9
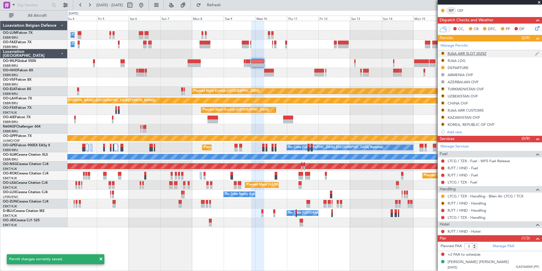
click at [458, 53] on div "RJAA ARR SLOT 2025Z" at bounding box center [467, 53] width 39 height 5
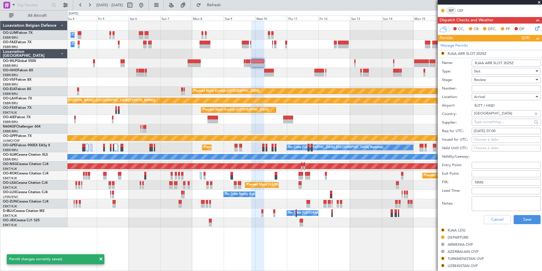
click at [484, 64] on input "RJAA ARR SLOT 2025Z" at bounding box center [506, 63] width 69 height 7
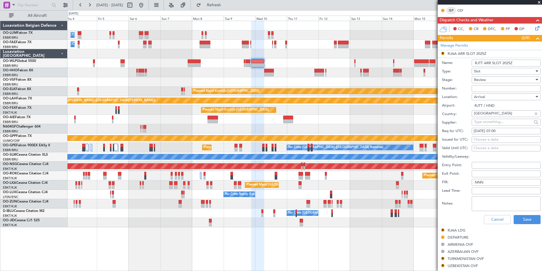
type input "RJTT ARR SLOT 2025Z"
click at [525, 224] on div "Cancel Save" at bounding box center [491, 219] width 99 height 15
click at [525, 221] on button "Save" at bounding box center [527, 219] width 27 height 9
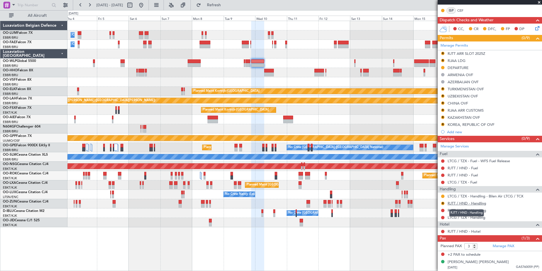
click at [464, 203] on link "RJTT / HND - Handling" at bounding box center [467, 203] width 39 height 5
click at [223, 2] on button "Refresh" at bounding box center [211, 5] width 34 height 9
click at [443, 203] on button at bounding box center [442, 202] width 3 height 3
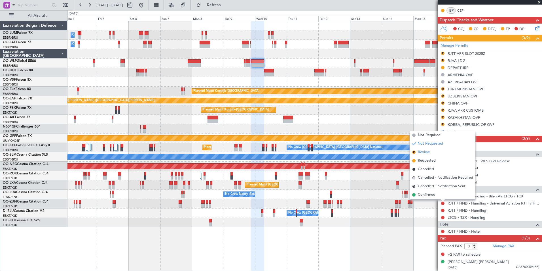
click at [426, 152] on span "Review" at bounding box center [424, 152] width 12 height 6
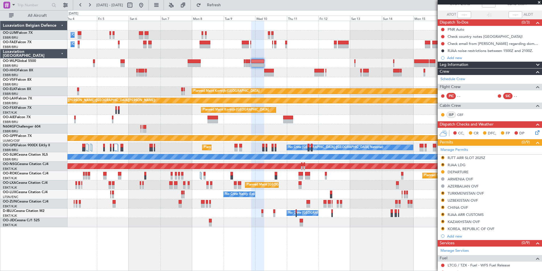
scroll to position [0, 0]
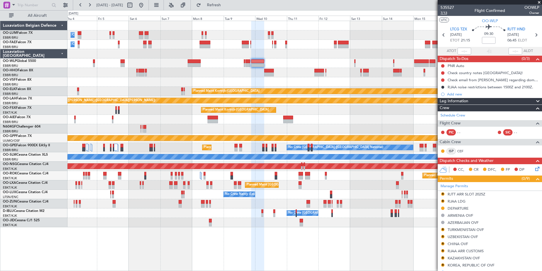
click at [444, 12] on span "7/13" at bounding box center [448, 12] width 14 height 5
click at [223, 4] on span "Refresh" at bounding box center [214, 5] width 24 height 4
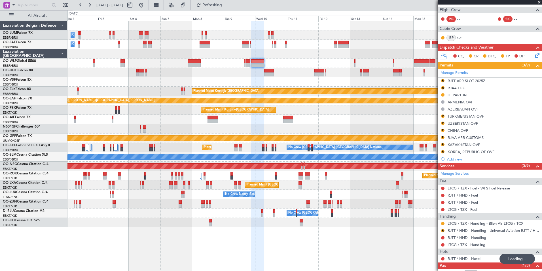
scroll to position [113, 0]
click at [443, 187] on button at bounding box center [442, 187] width 3 height 3
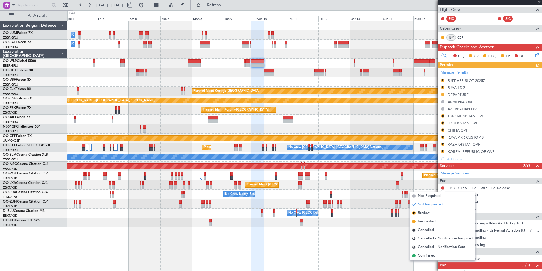
click at [405, 189] on div "No Crew Nancy (Essey) No Crew Nancy (Essey) No Crew Paris (Le Bourget)" at bounding box center [305, 193] width 475 height 9
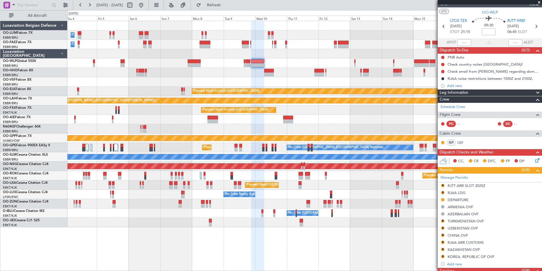
scroll to position [0, 0]
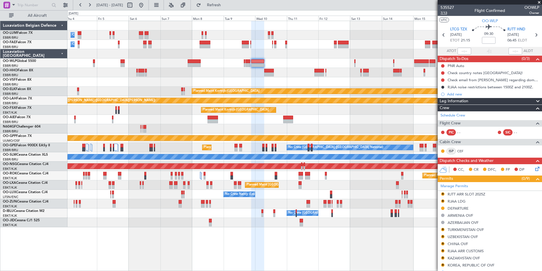
click at [446, 13] on span "7/13" at bounding box center [448, 12] width 14 height 5
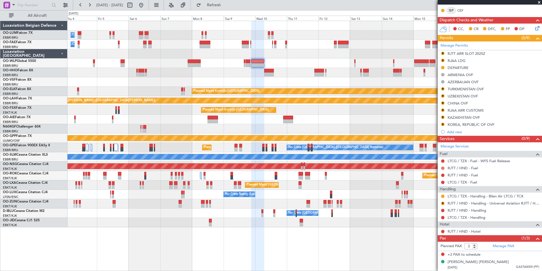
click at [443, 169] on button at bounding box center [442, 167] width 3 height 3
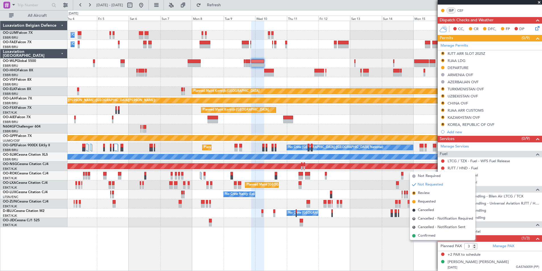
drag, startPoint x: 431, startPoint y: 211, endPoint x: 435, endPoint y: 206, distance: 6.3
click at [431, 211] on span "Cancelled" at bounding box center [426, 210] width 16 height 6
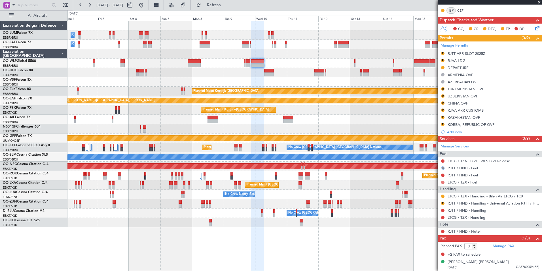
click at [443, 182] on button at bounding box center [442, 181] width 3 height 3
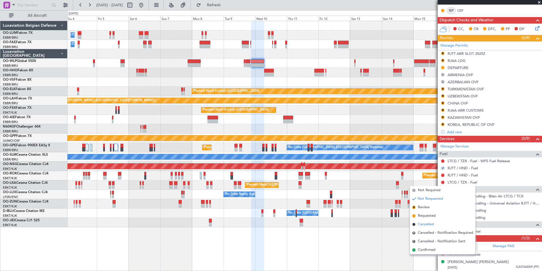
click at [427, 223] on span "Cancelled" at bounding box center [426, 224] width 16 height 6
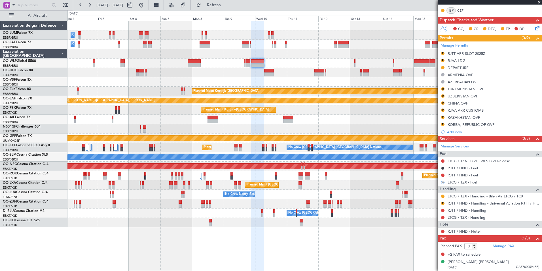
click at [443, 210] on mat-tooltip-component "Requested" at bounding box center [443, 204] width 26 height 15
click at [443, 210] on button at bounding box center [442, 210] width 3 height 3
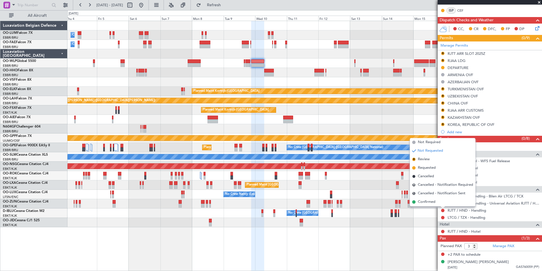
drag, startPoint x: 430, startPoint y: 176, endPoint x: 431, endPoint y: 180, distance: 3.5
click at [430, 177] on span "Cancelled" at bounding box center [426, 176] width 16 height 6
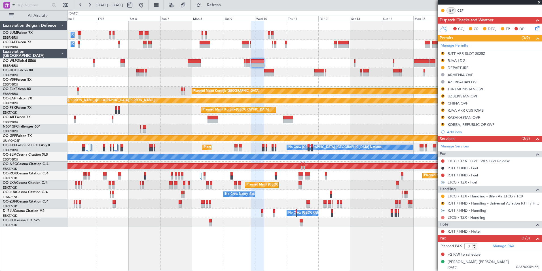
click at [443, 217] on button at bounding box center [442, 217] width 3 height 3
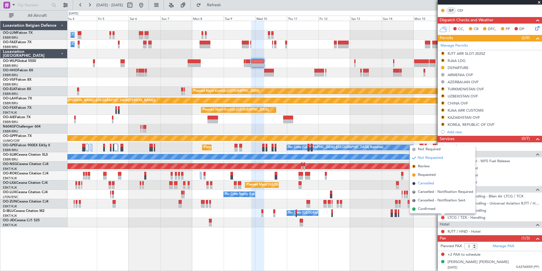
click at [431, 182] on span "Cancelled" at bounding box center [426, 183] width 16 height 6
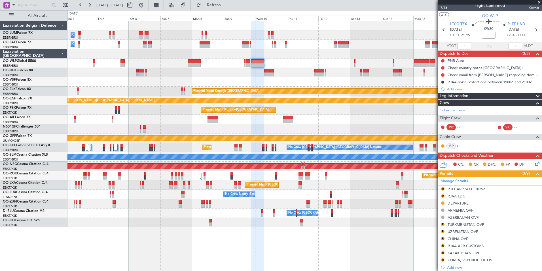
scroll to position [0, 0]
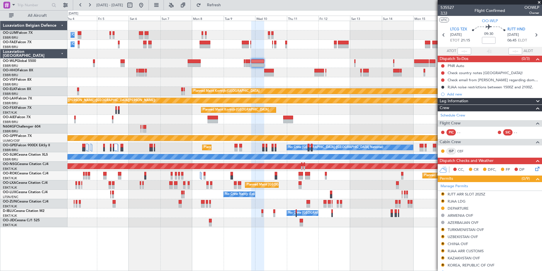
click at [445, 14] on span "7/13" at bounding box center [448, 12] width 14 height 5
click at [227, 9] on button "Refresh" at bounding box center [211, 5] width 34 height 9
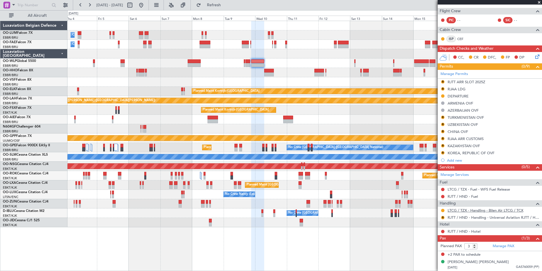
scroll to position [84, 0]
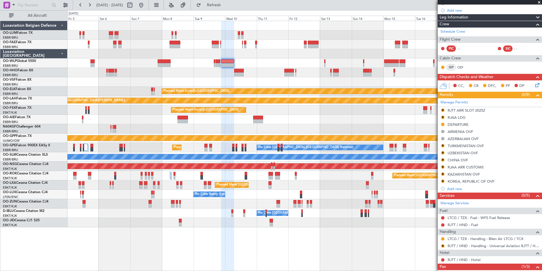
click at [259, 67] on div "Owner Melsbroek Air Base Planned Maint Brussels (Brussels National) Owner Melsb…" at bounding box center [305, 124] width 475 height 206
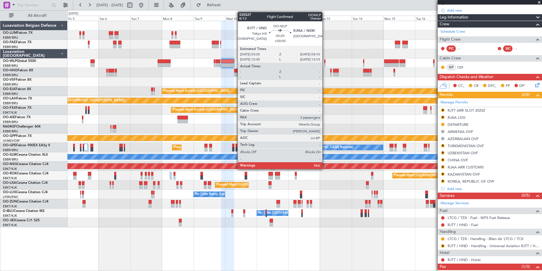
click at [325, 63] on div at bounding box center [325, 61] width 1 height 4
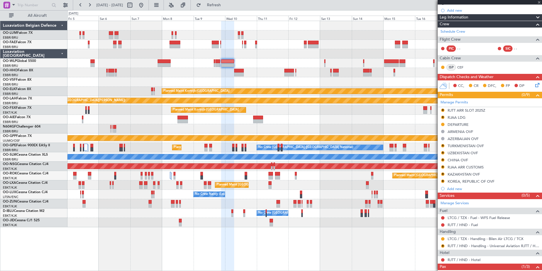
scroll to position [0, 0]
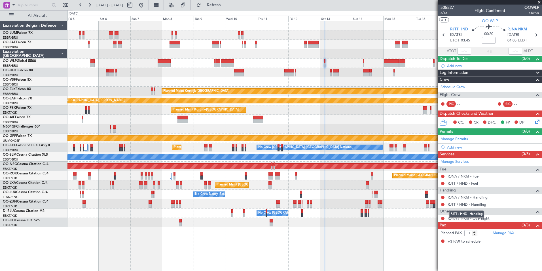
click at [460, 204] on link "RJTT / HND - Handling" at bounding box center [467, 204] width 39 height 5
click at [224, 1] on button "Refresh" at bounding box center [211, 5] width 34 height 9
click at [481, 197] on link "RJNA / NKM - Handling" at bounding box center [468, 197] width 40 height 5
click at [226, 6] on span "Refresh" at bounding box center [214, 5] width 24 height 4
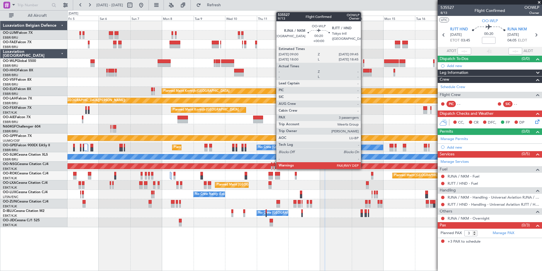
click at [364, 64] on div at bounding box center [363, 65] width 1 height 4
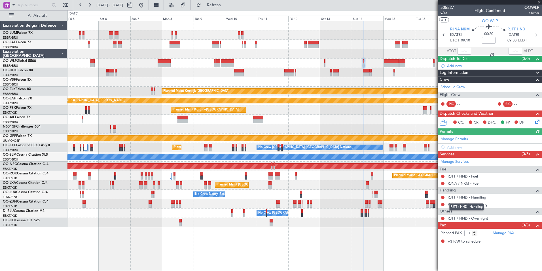
click at [458, 197] on link "RJTT / HND - Handling" at bounding box center [467, 197] width 39 height 5
click at [460, 204] on link "RJNA / NKM - Handling" at bounding box center [468, 204] width 40 height 5
click at [218, 7] on button "Refresh" at bounding box center [211, 5] width 34 height 9
click at [265, 77] on div "Owner Melsbroek Air Base Planned Maint Brussels (Brussels National) Owner Melsb…" at bounding box center [305, 124] width 475 height 206
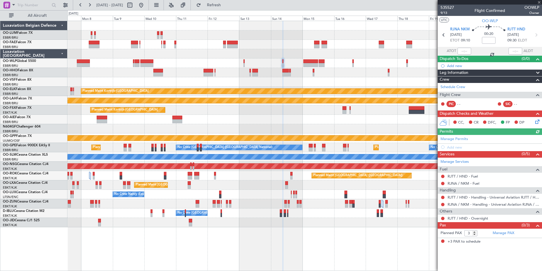
click at [270, 96] on div "Owner Melsbroek Air Base Owner Melsbroek Air Base Planned Maint Kortrijk-Wevelg…" at bounding box center [305, 124] width 475 height 206
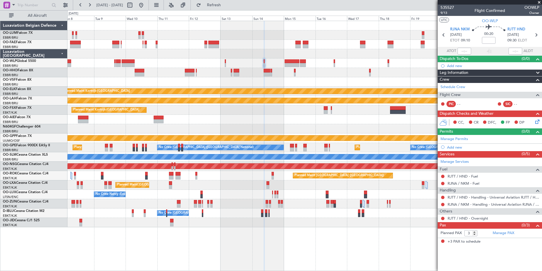
click at [464, 173] on div "RJTT / HND - Fuel" at bounding box center [490, 175] width 104 height 7
click at [461, 176] on link "RJTT / HND - Fuel" at bounding box center [463, 176] width 30 height 5
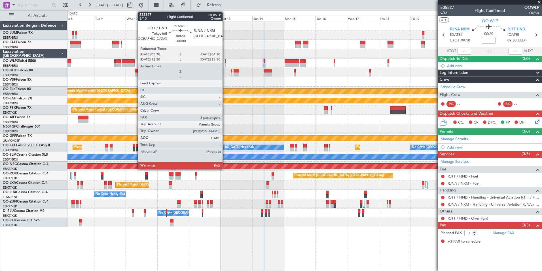
click at [225, 63] on div at bounding box center [225, 65] width 1 height 4
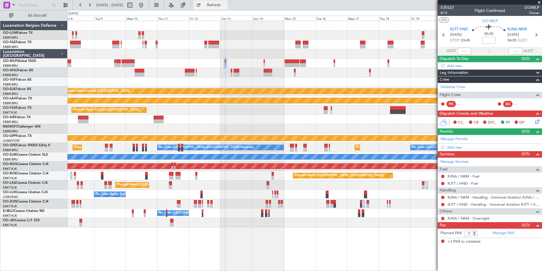
click at [226, 6] on span "Refresh" at bounding box center [214, 5] width 24 height 4
click at [461, 174] on link "RJNA / NKM - Fuel" at bounding box center [464, 176] width 32 height 5
click at [457, 182] on mat-tooltip-component "RJNA / NKM - Fuel" at bounding box center [463, 185] width 37 height 15
click at [461, 180] on div "RJTT / HND - Fuel" at bounding box center [490, 183] width 104 height 7
click at [456, 184] on link "RJTT / HND - Fuel" at bounding box center [463, 183] width 30 height 5
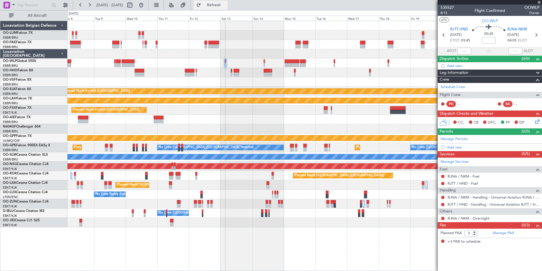
click at [226, 3] on span "Refresh" at bounding box center [214, 5] width 24 height 4
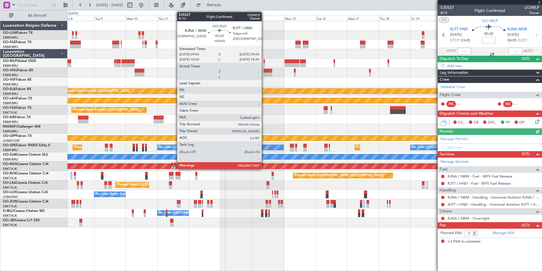
click at [264, 61] on div at bounding box center [264, 61] width 1 height 4
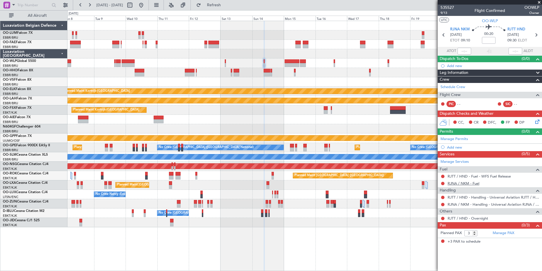
click at [456, 184] on link "RJNA / NKM - Fuel" at bounding box center [464, 183] width 32 height 5
click at [226, 5] on span "Refresh" at bounding box center [214, 5] width 24 height 4
click at [512, 28] on span "RJTT HND" at bounding box center [517, 30] width 18 height 6
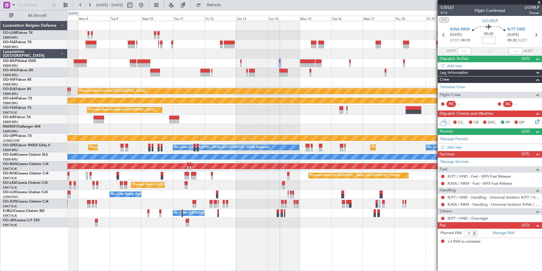
click at [269, 124] on div at bounding box center [305, 119] width 475 height 9
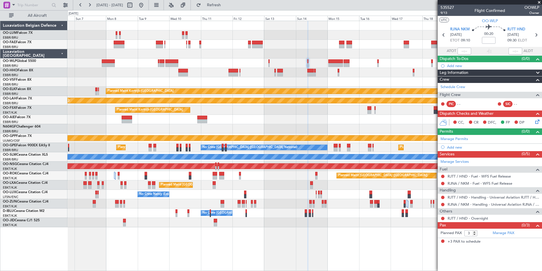
click at [296, 132] on div at bounding box center [305, 128] width 475 height 9
click at [290, 81] on div at bounding box center [305, 81] width 475 height 9
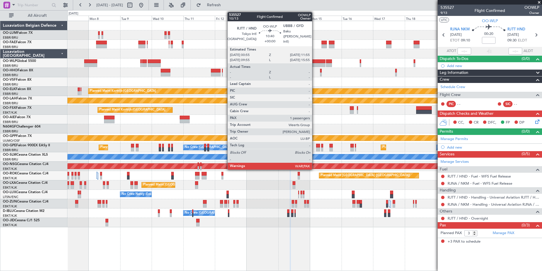
click at [315, 63] on div at bounding box center [318, 65] width 15 height 4
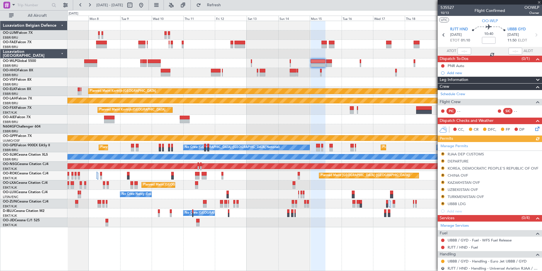
scroll to position [57, 0]
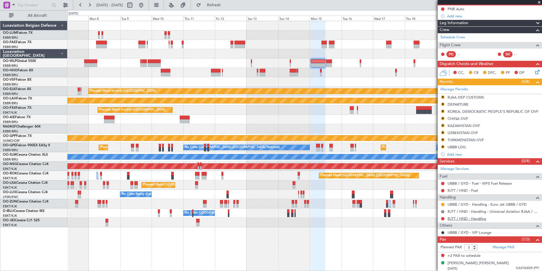
click at [463, 218] on link "RJTT / HND - Handling" at bounding box center [467, 218] width 39 height 5
click at [231, 10] on fb-refresh-button "Refresh" at bounding box center [211, 5] width 40 height 10
click at [228, 9] on button "Refresh" at bounding box center [211, 5] width 34 height 9
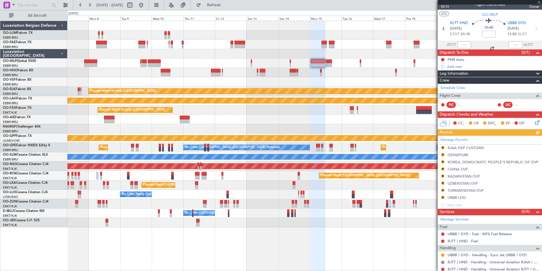
scroll to position [0, 0]
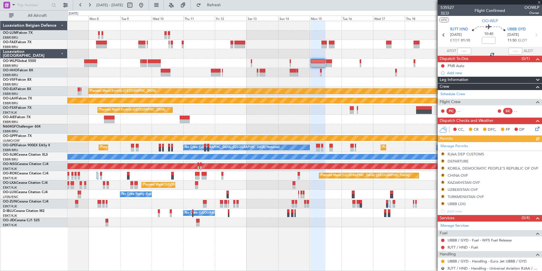
click at [444, 15] on span "10/13" at bounding box center [448, 12] width 14 height 5
click at [226, 5] on span "Refresh" at bounding box center [214, 5] width 24 height 4
click at [292, 117] on div "Owner Melsbroek Air Base Planned Maint Brussels (Brussels National) Owner Melsb…" at bounding box center [305, 124] width 475 height 206
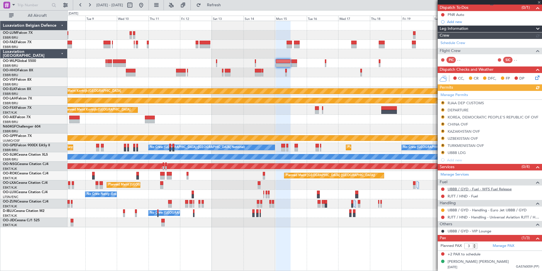
scroll to position [51, 0]
click at [464, 196] on div "UBBB / GYD - Fuel - WFS Fuel Release" at bounding box center [480, 198] width 56 height 7
click at [462, 196] on link "RJTT / HND - Fuel" at bounding box center [463, 196] width 30 height 5
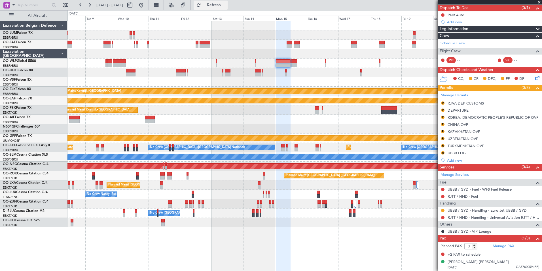
click at [228, 4] on button "Refresh" at bounding box center [211, 5] width 34 height 9
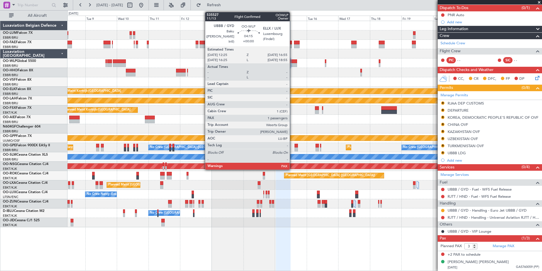
click at [292, 62] on div at bounding box center [294, 61] width 6 height 4
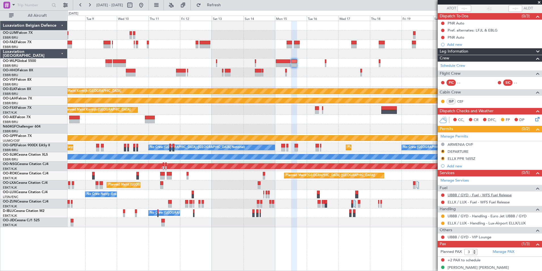
scroll to position [48, 0]
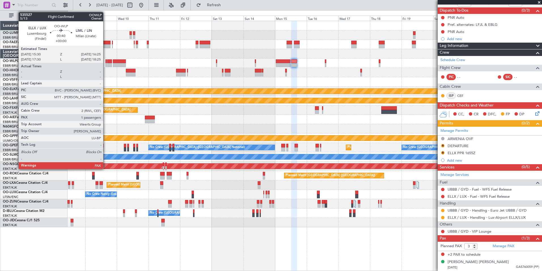
click at [106, 64] on div at bounding box center [106, 65] width 1 height 4
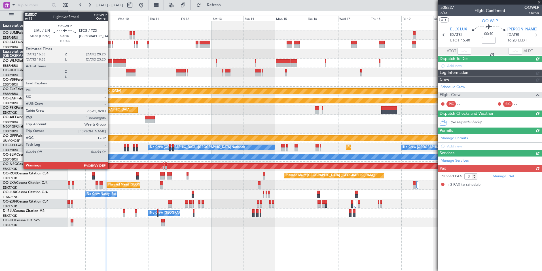
scroll to position [0, 0]
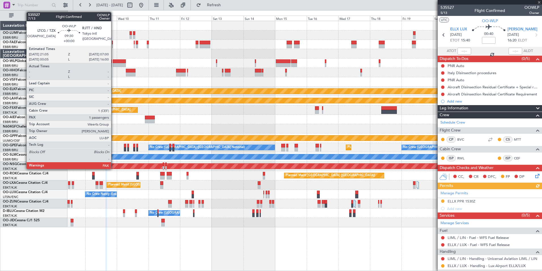
click at [114, 64] on div at bounding box center [119, 65] width 13 height 4
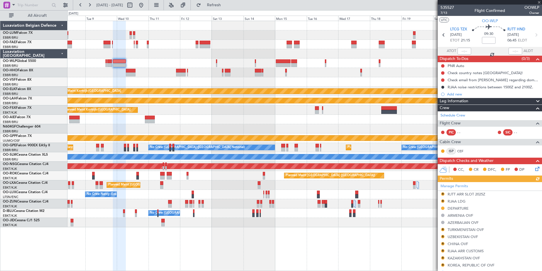
scroll to position [112, 0]
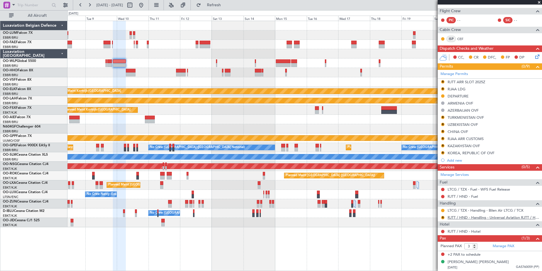
click at [471, 218] on link "RJTT / HND - Handling - Universal Aviation RJTT / HND" at bounding box center [494, 217] width 92 height 5
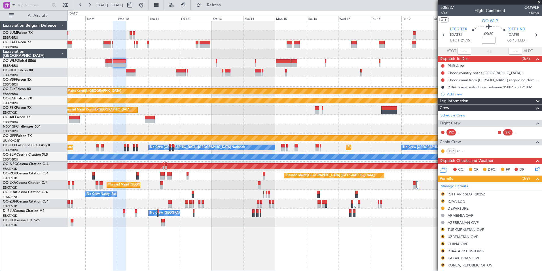
scroll to position [112, 0]
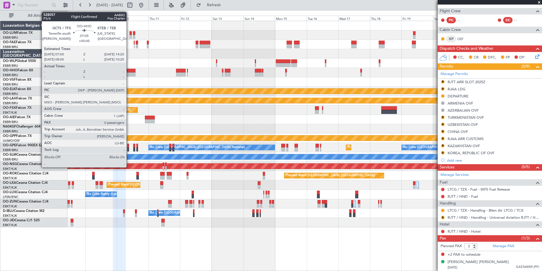
click at [177, 78] on div "Planned Maint Kortrijk-[GEOGRAPHIC_DATA] Planned [GEOGRAPHIC_DATA][PERSON_NAME]…" at bounding box center [305, 124] width 475 height 206
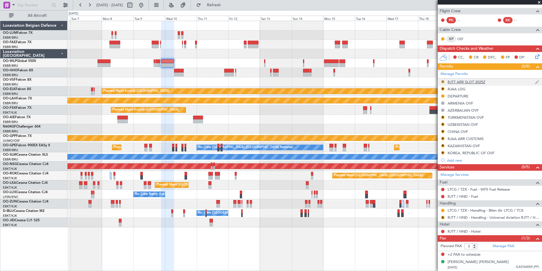
click at [443, 81] on button "R" at bounding box center [442, 81] width 3 height 3
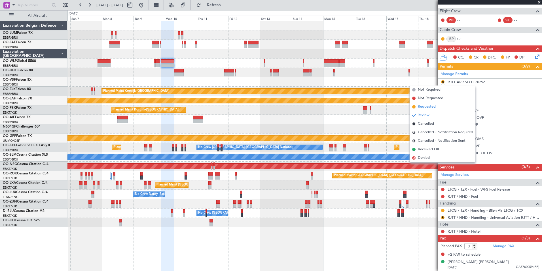
click at [428, 108] on span "Requested" at bounding box center [427, 107] width 18 height 6
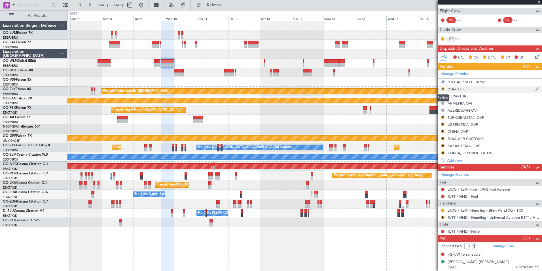
click at [443, 88] on button "R" at bounding box center [442, 88] width 3 height 3
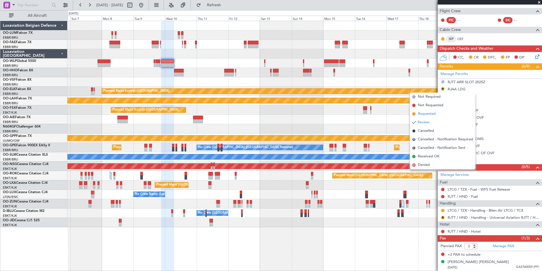
click at [430, 115] on span "Requested" at bounding box center [427, 114] width 18 height 6
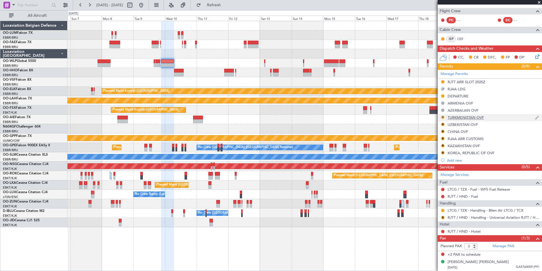
click at [444, 119] on mat-tooltip-component "Review" at bounding box center [443, 126] width 20 height 15
click at [442, 115] on button "R" at bounding box center [442, 116] width 3 height 3
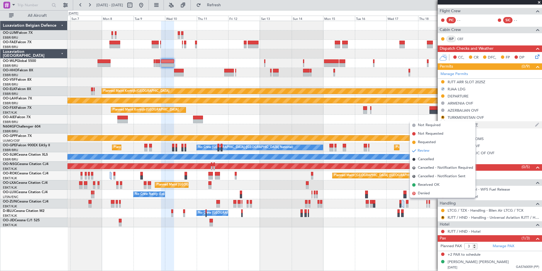
drag, startPoint x: 428, startPoint y: 142, endPoint x: 442, endPoint y: 125, distance: 21.8
click at [428, 141] on span "Requested" at bounding box center [427, 142] width 18 height 6
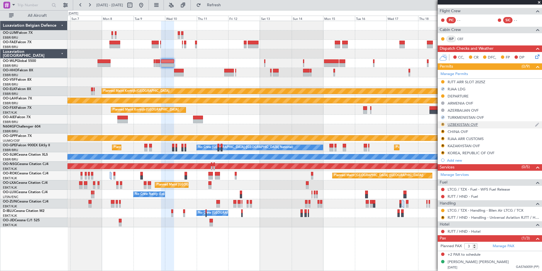
click at [442, 123] on button "R" at bounding box center [442, 124] width 3 height 3
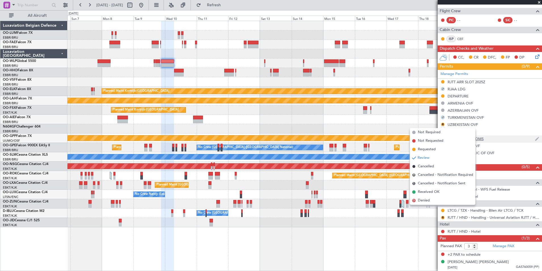
drag, startPoint x: 427, startPoint y: 150, endPoint x: 441, endPoint y: 140, distance: 17.2
click at [427, 150] on span "Requested" at bounding box center [427, 149] width 18 height 6
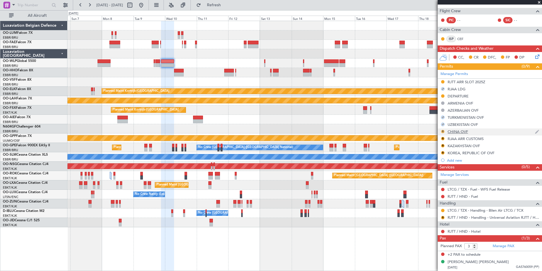
click at [442, 130] on button "R" at bounding box center [442, 131] width 3 height 3
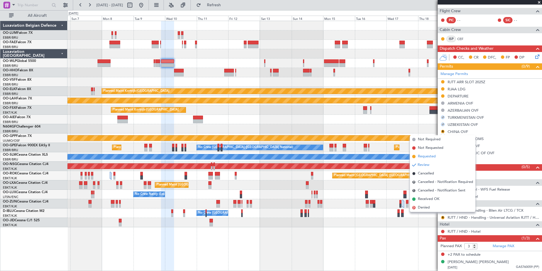
click at [433, 157] on span "Requested" at bounding box center [427, 156] width 18 height 6
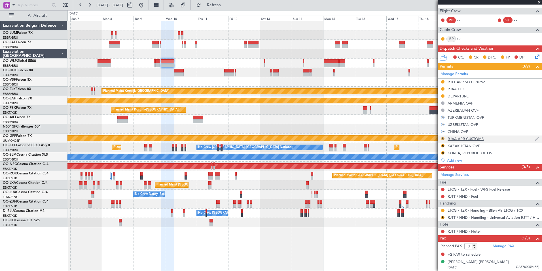
click at [445, 137] on button "R" at bounding box center [442, 138] width 3 height 3
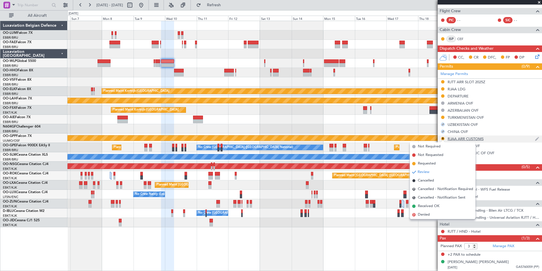
click at [453, 140] on div "RJAA ARR CUSTOMS" at bounding box center [466, 138] width 36 height 5
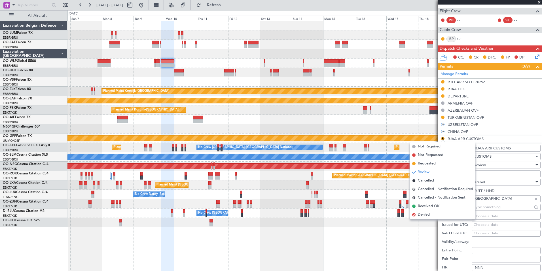
click at [481, 149] on input "RJAA ARR CUSTOMS" at bounding box center [506, 148] width 69 height 7
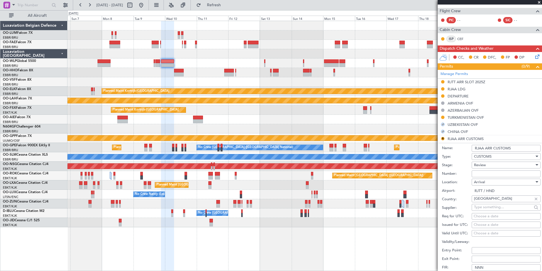
click at [483, 149] on input "RJAA ARR CUSTOMS" at bounding box center [506, 148] width 69 height 7
type input "RJTT ARR CUSTOMS"
click at [488, 166] on div "Review" at bounding box center [504, 165] width 60 height 9
click at [486, 205] on span "Requested" at bounding box center [505, 201] width 60 height 9
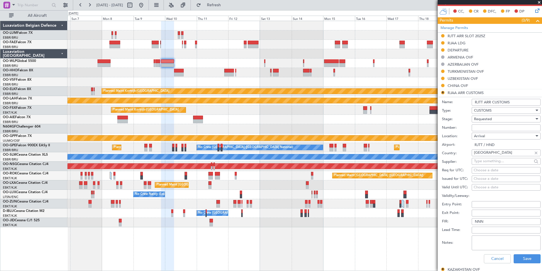
scroll to position [226, 0]
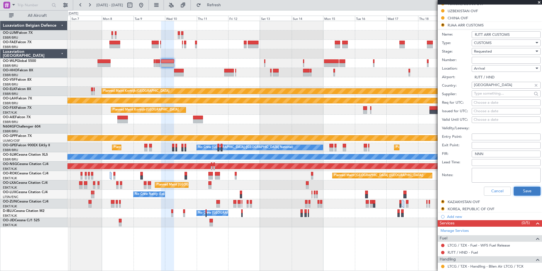
click at [518, 190] on button "Save" at bounding box center [527, 190] width 27 height 9
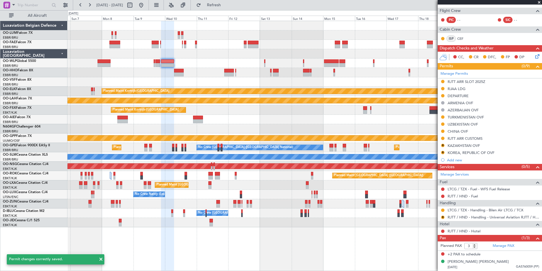
scroll to position [112, 0]
click at [442, 145] on button "R" at bounding box center [442, 145] width 3 height 3
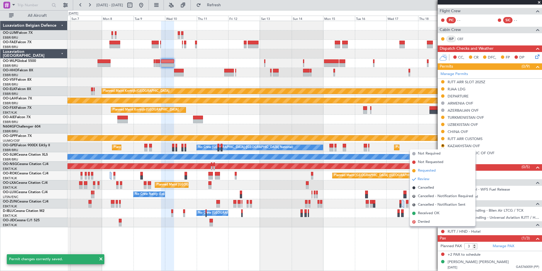
click at [430, 170] on span "Requested" at bounding box center [427, 171] width 18 height 6
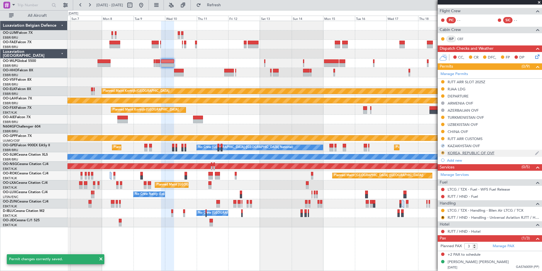
click at [444, 153] on button "R" at bounding box center [442, 152] width 3 height 3
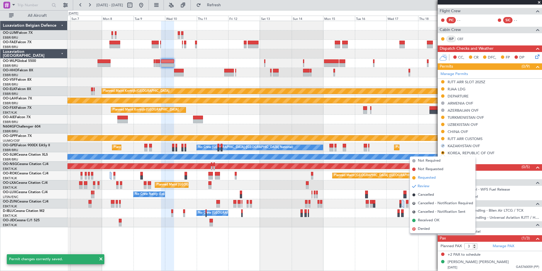
click at [430, 180] on span "Requested" at bounding box center [427, 178] width 18 height 6
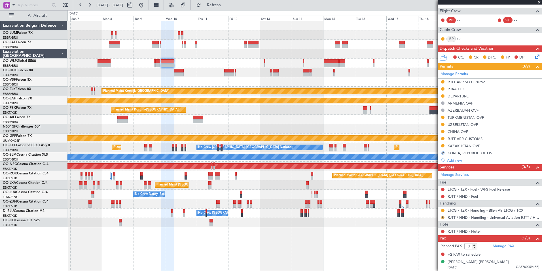
click at [443, 218] on button "R" at bounding box center [442, 217] width 3 height 3
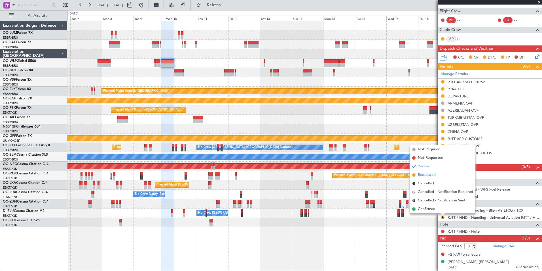
click at [429, 173] on span "Requested" at bounding box center [427, 175] width 18 height 6
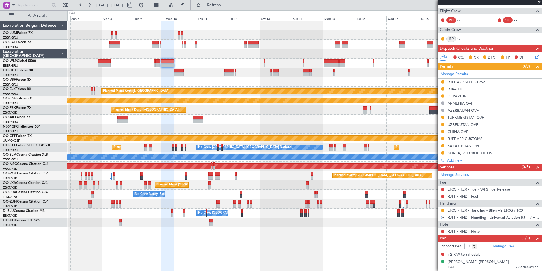
click at [460, 199] on div "RJTT / HND - Fuel" at bounding box center [490, 196] width 104 height 7
click at [463, 197] on link "RJTT / HND - Fuel" at bounding box center [463, 196] width 30 height 5
click at [226, 7] on span "Refresh" at bounding box center [214, 5] width 24 height 4
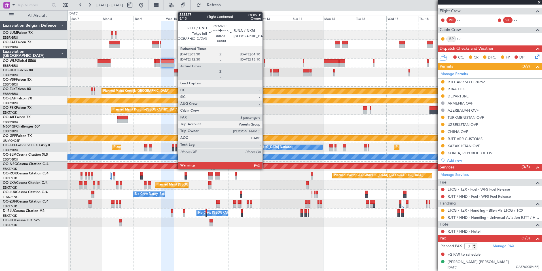
click at [265, 62] on div at bounding box center [264, 61] width 1 height 4
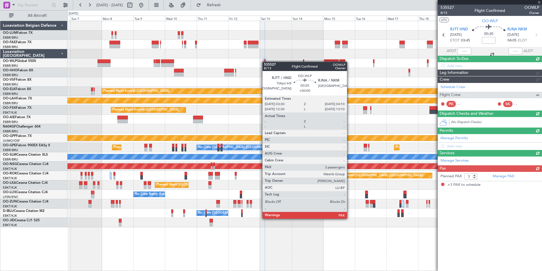
scroll to position [0, 0]
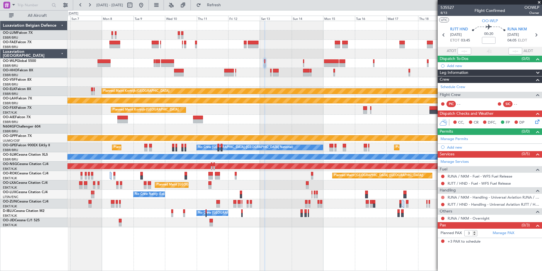
click at [443, 196] on button at bounding box center [442, 196] width 3 height 3
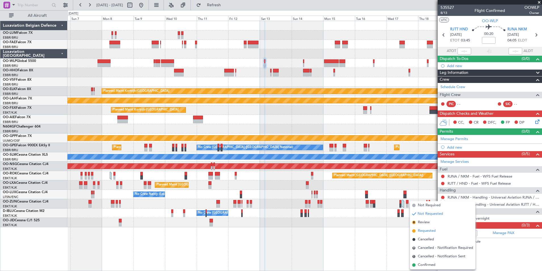
click at [427, 232] on span "Requested" at bounding box center [427, 231] width 18 height 6
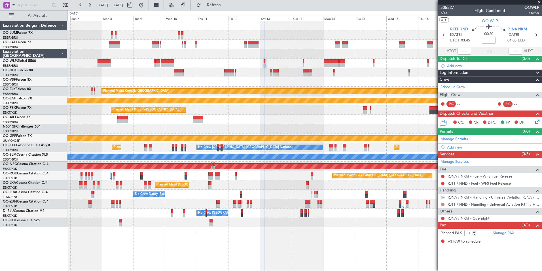
click at [443, 203] on button at bounding box center [442, 204] width 3 height 3
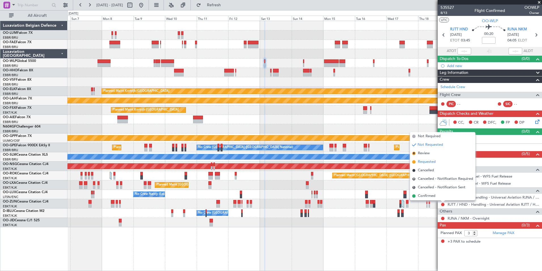
click at [428, 162] on span "Requested" at bounding box center [427, 162] width 18 height 6
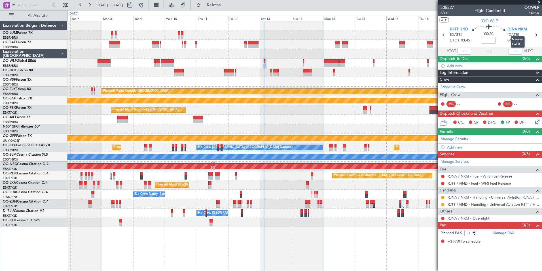
click at [513, 28] on span "RJNA NKM" at bounding box center [518, 30] width 20 height 6
click at [454, 148] on div "Add new" at bounding box center [490, 147] width 87 height 5
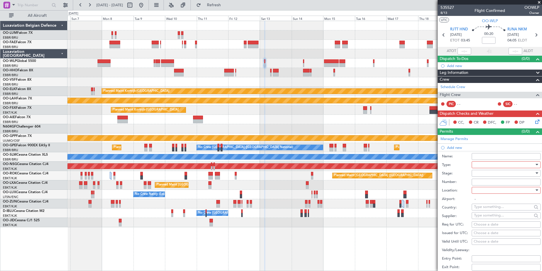
click at [484, 165] on div at bounding box center [504, 164] width 60 height 9
click at [478, 214] on span "Slot" at bounding box center [505, 218] width 60 height 9
click at [481, 171] on div at bounding box center [504, 173] width 60 height 9
click at [490, 208] on span "Requested" at bounding box center [505, 210] width 60 height 9
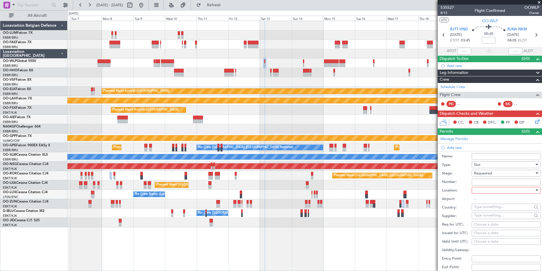
click at [487, 191] on div at bounding box center [504, 190] width 60 height 9
click at [485, 203] on span "Departure" at bounding box center [505, 201] width 60 height 9
type input "RJTT / HND"
click at [479, 223] on div "Choose a date" at bounding box center [506, 225] width 65 height 6
select select "8"
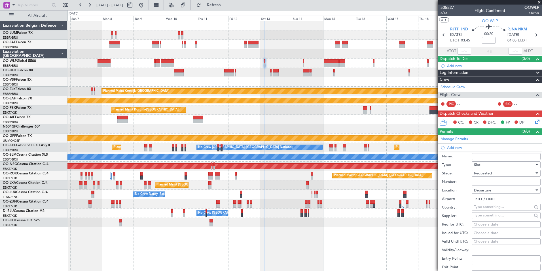
select select "2025"
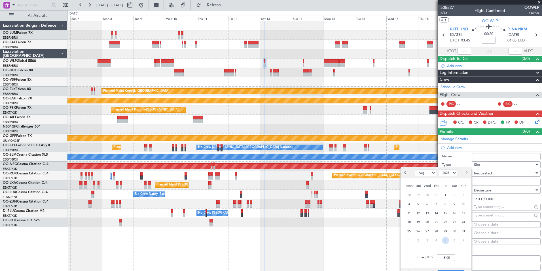
click at [446, 237] on span "5" at bounding box center [445, 240] width 7 height 7
select select "9"
click at [453, 205] on span "13" at bounding box center [454, 203] width 7 height 7
click at [449, 254] on input "00:00" at bounding box center [446, 257] width 18 height 7
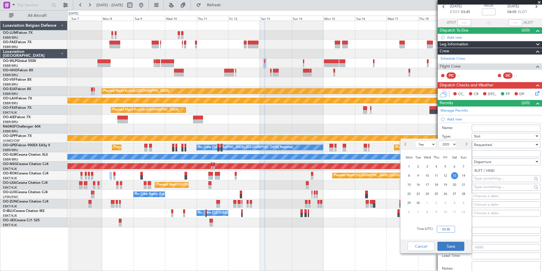
type input "03:30"
click at [457, 246] on button "Save" at bounding box center [451, 245] width 27 height 9
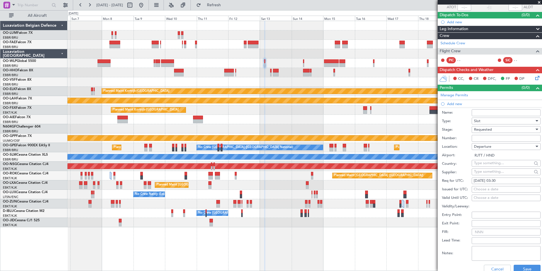
scroll to position [57, 0]
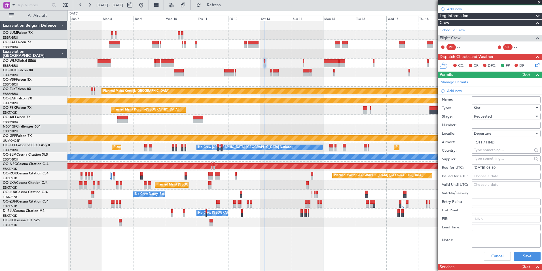
click at [520, 250] on div "Cancel Save" at bounding box center [491, 256] width 99 height 15
click at [522, 256] on button "Save" at bounding box center [527, 255] width 27 height 9
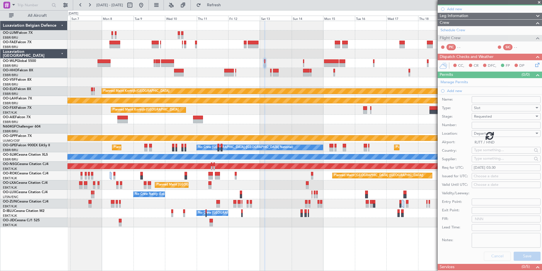
scroll to position [0, 0]
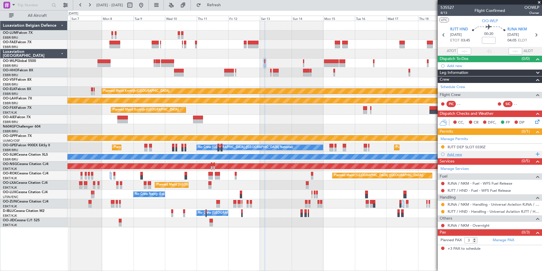
click at [456, 154] on div "Add new" at bounding box center [490, 154] width 87 height 5
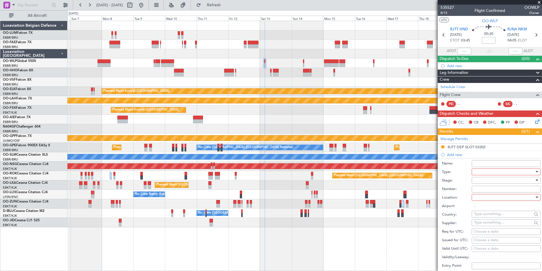
click at [482, 172] on div at bounding box center [504, 171] width 60 height 9
click at [483, 222] on span "Slot" at bounding box center [505, 225] width 60 height 9
click at [482, 179] on div at bounding box center [504, 180] width 60 height 9
click at [493, 214] on span "Requested" at bounding box center [505, 217] width 60 height 9
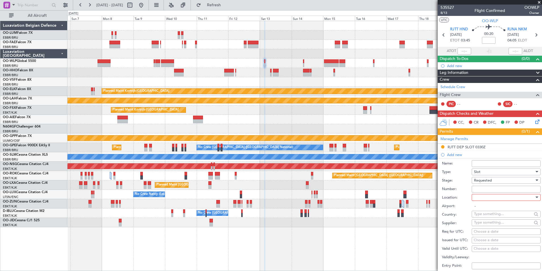
click at [487, 199] on div at bounding box center [504, 197] width 60 height 9
click at [487, 228] on span "Arrival" at bounding box center [505, 225] width 60 height 9
type input "RJNA / NKM"
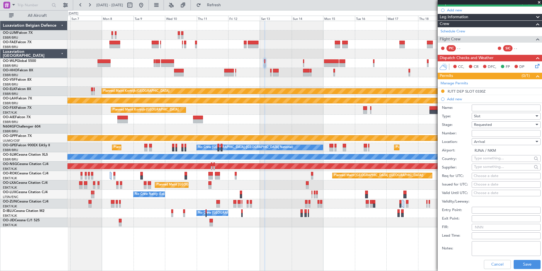
scroll to position [57, 0]
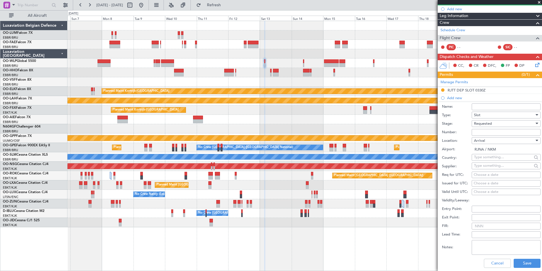
click at [483, 174] on div "Choose a date" at bounding box center [506, 175] width 65 height 6
select select "8"
select select "2025"
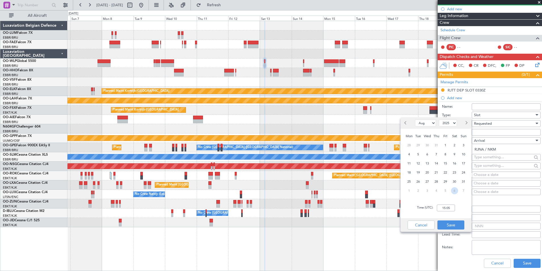
click at [452, 189] on span "6" at bounding box center [454, 190] width 7 height 7
select select "9"
drag, startPoint x: 452, startPoint y: 155, endPoint x: 441, endPoint y: 203, distance: 49.8
click at [452, 155] on span "13" at bounding box center [454, 154] width 7 height 7
click at [444, 213] on div "Time (UTC): 00:00" at bounding box center [436, 207] width 71 height 20
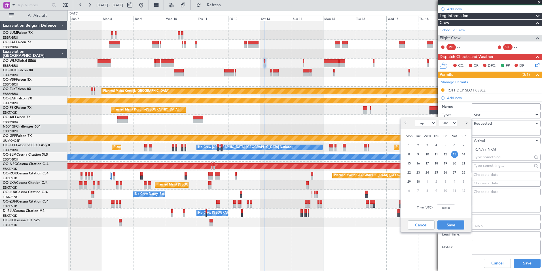
click at [444, 211] on div "Time (UTC): 00:00" at bounding box center [436, 207] width 71 height 20
click at [444, 210] on input "00:00" at bounding box center [446, 207] width 18 height 7
type input "04:10"
click at [451, 226] on button "Save" at bounding box center [451, 224] width 27 height 9
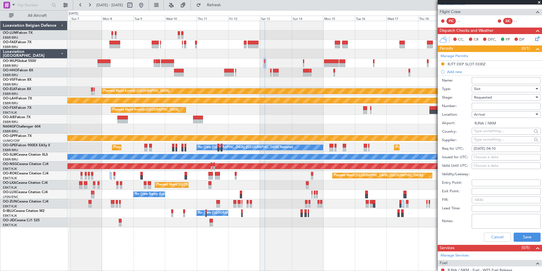
scroll to position [113, 0]
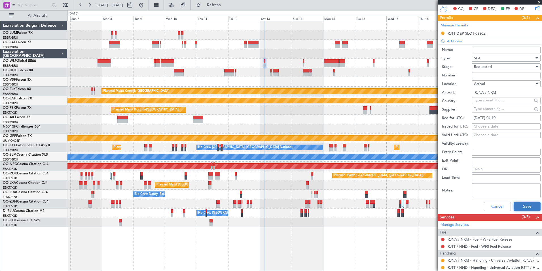
click at [519, 207] on button "Save" at bounding box center [527, 206] width 27 height 9
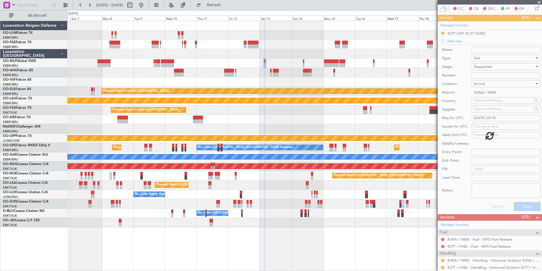
scroll to position [0, 0]
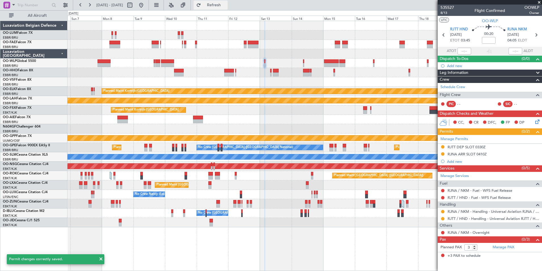
click at [226, 7] on span "Refresh" at bounding box center [214, 5] width 24 height 4
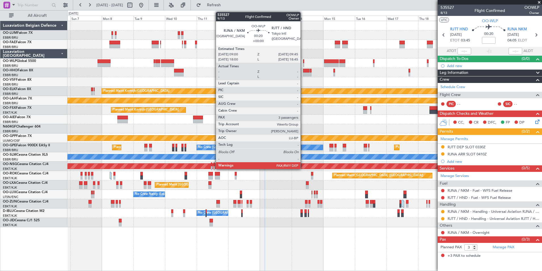
click at [303, 63] on div at bounding box center [303, 61] width 1 height 4
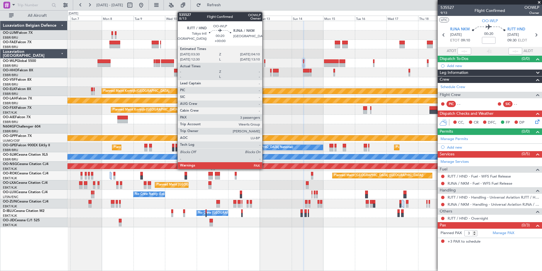
click at [265, 64] on div at bounding box center [264, 65] width 1 height 4
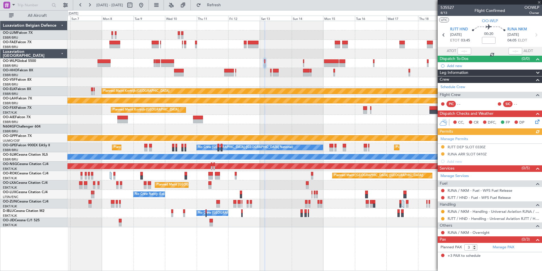
click at [455, 157] on div "Manage Permits RJTT DEP SLOT 0330Z RJNA ARR SLOT 0410Z Add new" at bounding box center [490, 150] width 104 height 30
click at [456, 164] on div "Add new" at bounding box center [490, 161] width 104 height 7
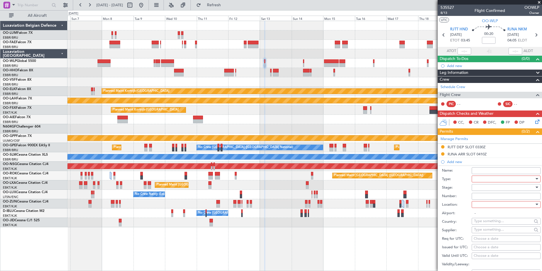
click at [480, 178] on div at bounding box center [504, 178] width 60 height 9
click at [500, 228] on span "Permit To Proceed" at bounding box center [505, 227] width 60 height 9
click at [488, 190] on div at bounding box center [504, 187] width 60 height 9
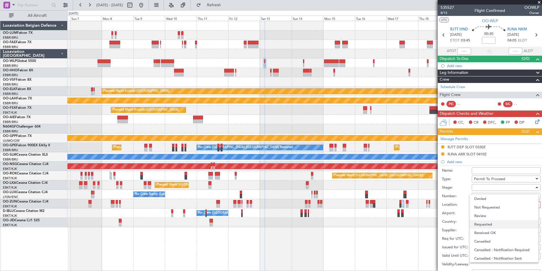
click at [489, 224] on span "Requested" at bounding box center [505, 224] width 60 height 9
click at [485, 208] on div at bounding box center [504, 204] width 60 height 9
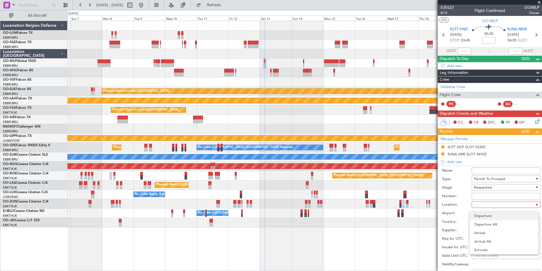
click at [486, 218] on span "Departure" at bounding box center [505, 215] width 60 height 9
type input "RJTT / HND"
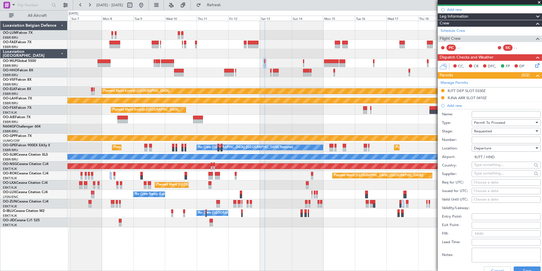
scroll to position [57, 0]
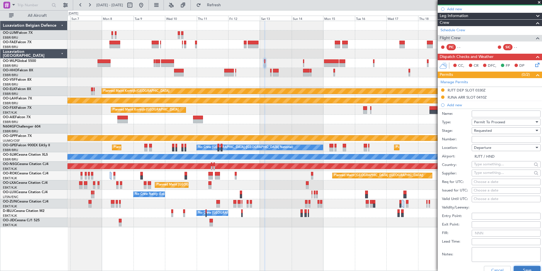
click at [524, 268] on button "Save" at bounding box center [527, 270] width 27 height 9
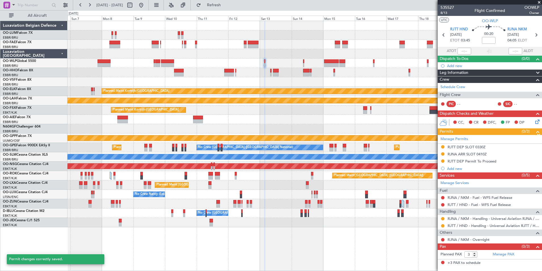
scroll to position [0, 0]
click at [472, 161] on div "RJTT DEP Permit To Proceed" at bounding box center [472, 161] width 49 height 5
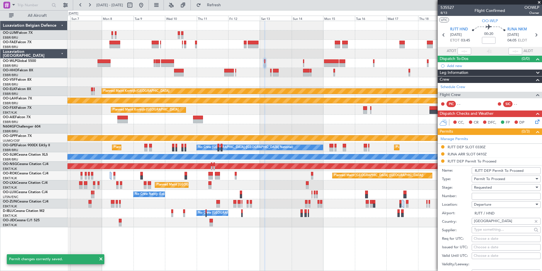
drag, startPoint x: 526, startPoint y: 169, endPoint x: 456, endPoint y: 167, distance: 70.1
click at [456, 167] on div "Name: RJTT DEP Permit To Proceed" at bounding box center [491, 170] width 99 height 9
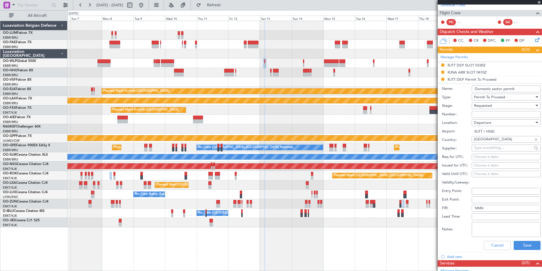
scroll to position [85, 0]
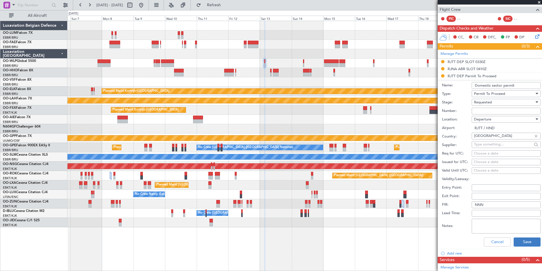
type input "Domestic sector permit"
click at [517, 243] on button "Save" at bounding box center [527, 241] width 27 height 9
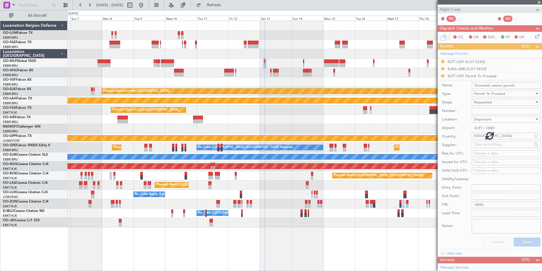
scroll to position [0, 0]
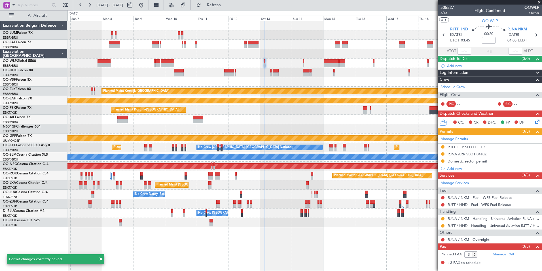
click at [258, 96] on div "Planned Maint [PERSON_NAME]-[GEOGRAPHIC_DATA][PERSON_NAME] ([GEOGRAPHIC_DATA][P…" at bounding box center [305, 100] width 475 height 9
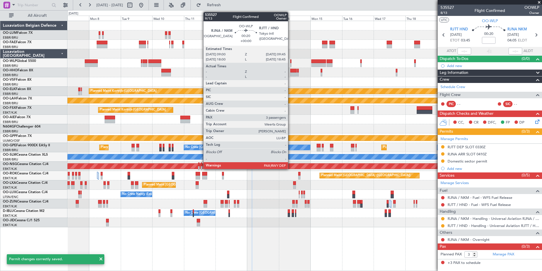
click at [291, 62] on div at bounding box center [290, 61] width 1 height 4
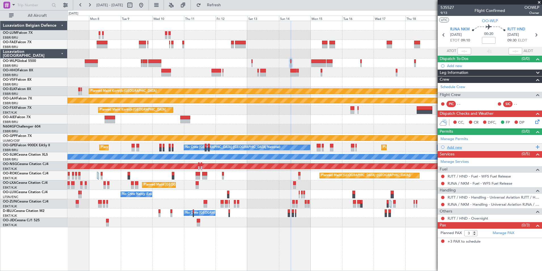
click at [455, 146] on div "Add new" at bounding box center [490, 147] width 87 height 5
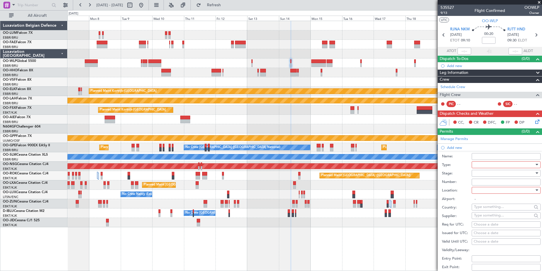
click at [479, 168] on div at bounding box center [504, 164] width 60 height 9
click at [480, 218] on span "Slot" at bounding box center [505, 218] width 60 height 9
click at [485, 175] on div at bounding box center [504, 173] width 60 height 9
click at [490, 210] on span "Requested" at bounding box center [505, 210] width 60 height 9
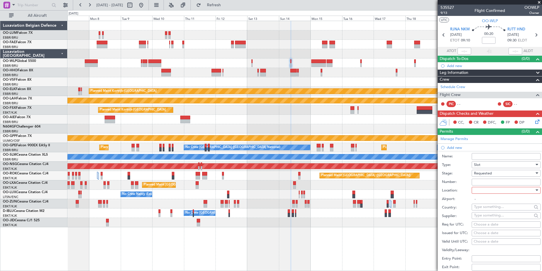
click at [479, 190] on div at bounding box center [504, 190] width 60 height 9
click at [484, 199] on span "Departure" at bounding box center [505, 201] width 60 height 9
type input "RJNA / NKM"
click at [482, 224] on div "Choose a date" at bounding box center [506, 225] width 65 height 6
select select "8"
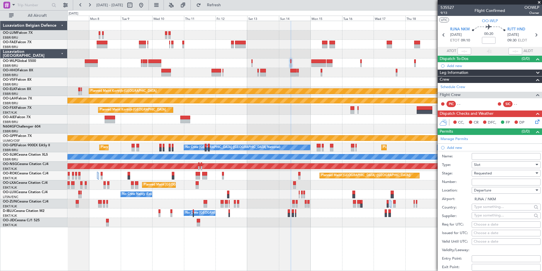
select select "2025"
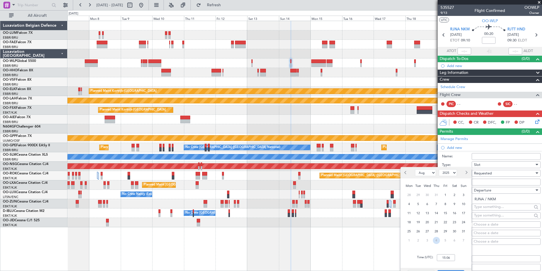
click at [436, 238] on span "4" at bounding box center [436, 240] width 7 height 7
select select "9"
drag, startPoint x: 464, startPoint y: 202, endPoint x: 451, endPoint y: 241, distance: 41.2
click at [464, 202] on span "14" at bounding box center [463, 203] width 7 height 7
click at [448, 256] on input "00:00" at bounding box center [446, 257] width 18 height 7
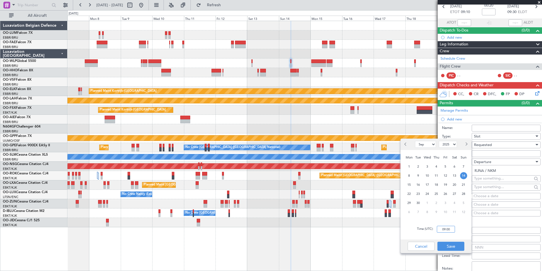
type input "09:00"
click at [447, 251] on div "Cancel Save" at bounding box center [436, 246] width 71 height 14
click at [446, 246] on button "Save" at bounding box center [451, 245] width 27 height 9
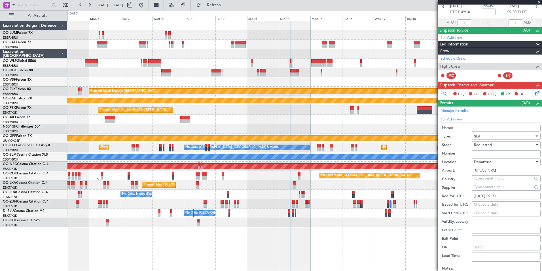
scroll to position [113, 0]
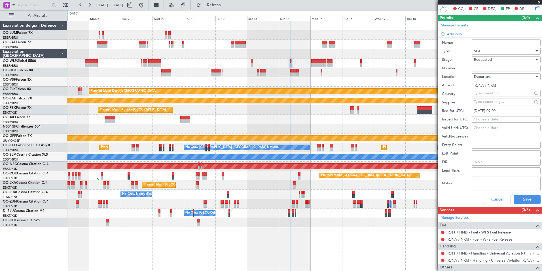
click at [525, 193] on div "Cancel Save" at bounding box center [491, 199] width 99 height 15
click at [523, 197] on button "Save" at bounding box center [527, 199] width 27 height 9
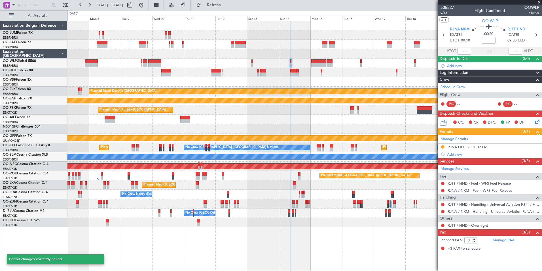
scroll to position [0, 0]
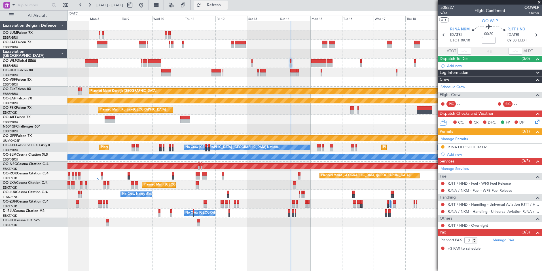
click at [224, 5] on span "Refresh" at bounding box center [214, 5] width 24 height 4
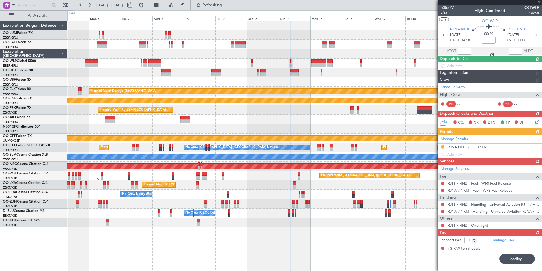
click at [306, 87] on div "Planned Maint Kortrijk-[GEOGRAPHIC_DATA]" at bounding box center [305, 91] width 475 height 9
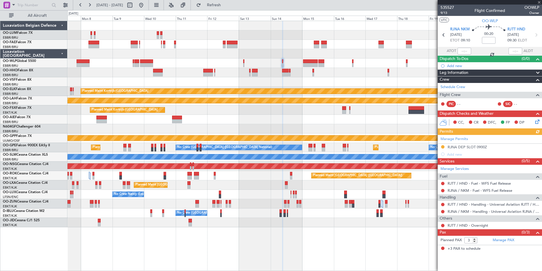
click at [294, 86] on div at bounding box center [305, 81] width 475 height 9
click at [442, 204] on button at bounding box center [442, 204] width 3 height 3
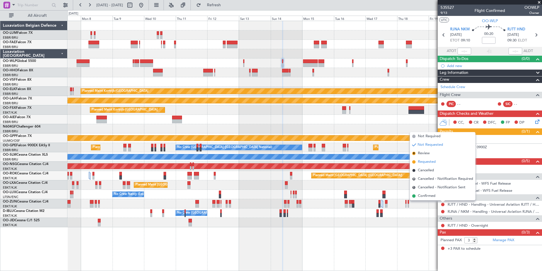
click at [428, 160] on span "Requested" at bounding box center [427, 162] width 18 height 6
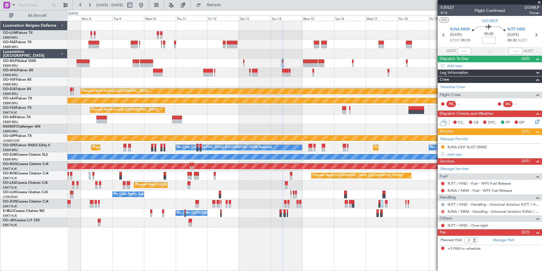
click at [442, 211] on button at bounding box center [442, 211] width 3 height 3
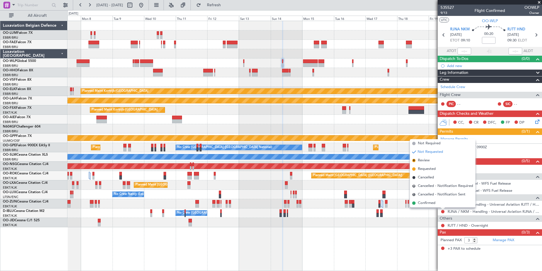
click at [428, 168] on span "Requested" at bounding box center [427, 169] width 18 height 6
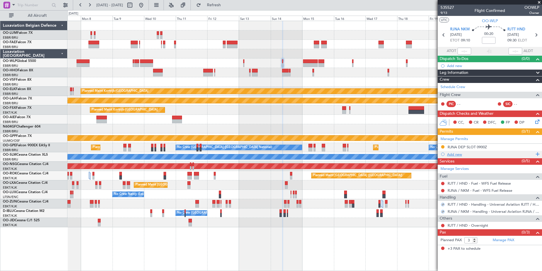
click at [450, 155] on div "Add new" at bounding box center [490, 154] width 87 height 5
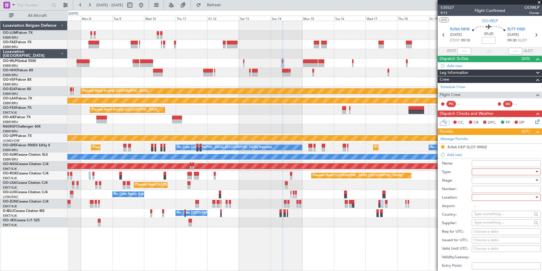
click at [479, 171] on div at bounding box center [504, 171] width 60 height 9
drag, startPoint x: 482, startPoint y: 225, endPoint x: 478, endPoint y: 202, distance: 23.9
click at [482, 226] on span "Slot" at bounding box center [505, 225] width 60 height 9
click at [482, 174] on div "Slot" at bounding box center [504, 171] width 60 height 9
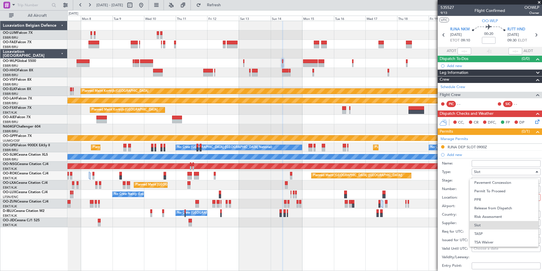
click at [445, 182] on div at bounding box center [271, 135] width 542 height 271
click at [475, 181] on div at bounding box center [504, 180] width 60 height 9
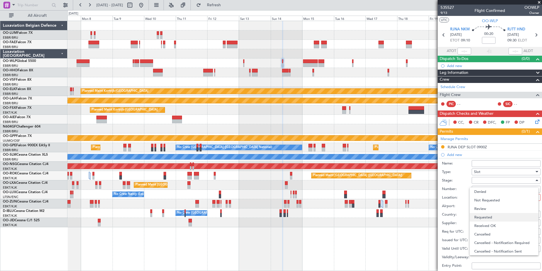
click at [483, 218] on span "Requested" at bounding box center [505, 217] width 60 height 9
click at [478, 197] on div at bounding box center [504, 197] width 60 height 9
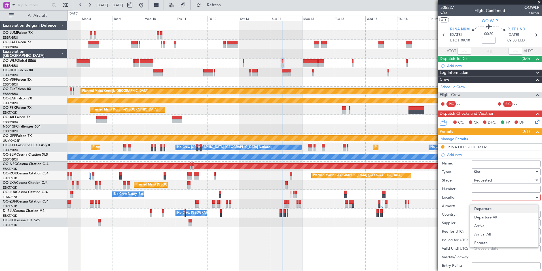
click at [485, 209] on span "Departure" at bounding box center [505, 208] width 60 height 9
click at [481, 200] on div "Departure" at bounding box center [504, 197] width 60 height 9
click at [484, 225] on span "Arrival" at bounding box center [505, 225] width 60 height 9
type input "RJTT / HND"
drag, startPoint x: 484, startPoint y: 225, endPoint x: 480, endPoint y: 229, distance: 5.2
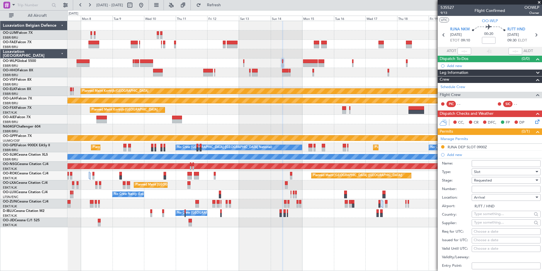
click at [480, 229] on div "Choose a date" at bounding box center [506, 232] width 65 height 6
select select "8"
select select "2025"
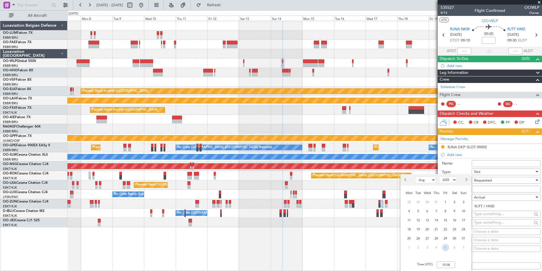
click at [442, 248] on div "5" at bounding box center [445, 247] width 9 height 9
select select "9"
type input "00:00"
click at [443, 247] on span "10" at bounding box center [445, 247] width 7 height 7
select select "10"
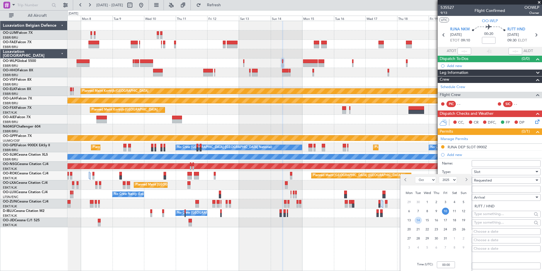
click at [417, 221] on span "14" at bounding box center [418, 219] width 7 height 7
click at [444, 264] on input "00:00" at bounding box center [446, 264] width 18 height 7
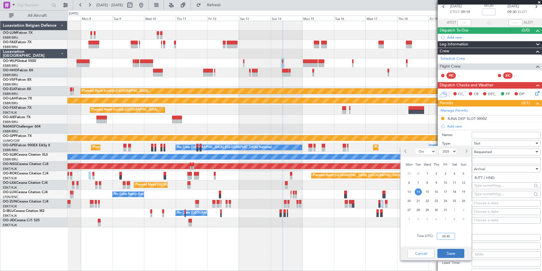
type input "09:45"
click at [457, 251] on button "Save" at bounding box center [451, 253] width 27 height 9
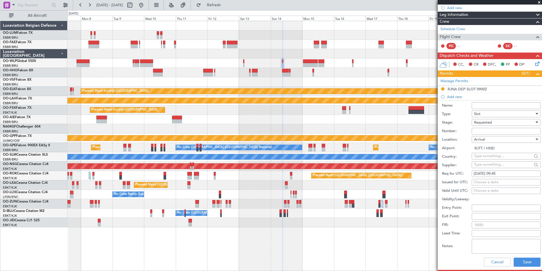
scroll to position [85, 0]
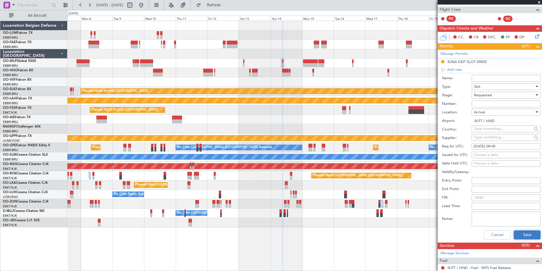
click at [525, 234] on button "Save" at bounding box center [527, 234] width 27 height 9
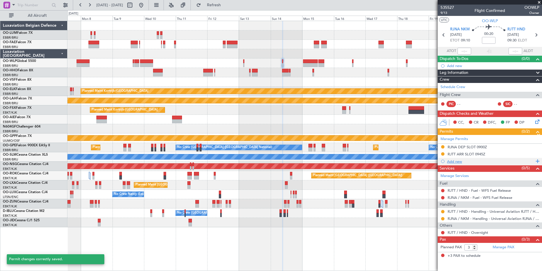
scroll to position [0, 0]
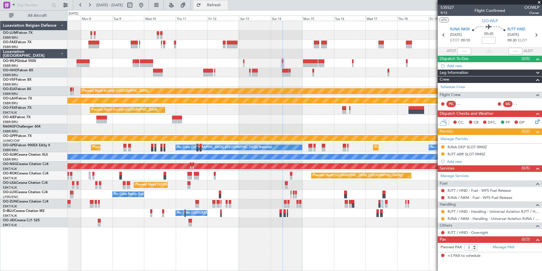
click at [226, 3] on span "Refresh" at bounding box center [214, 5] width 24 height 4
click at [279, 110] on div "Planned Maint Kortrijk-[GEOGRAPHIC_DATA]" at bounding box center [305, 109] width 475 height 9
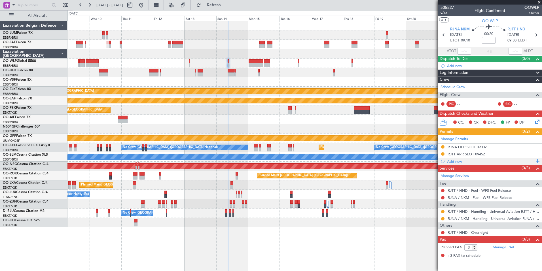
click at [454, 162] on div "Add new" at bounding box center [490, 161] width 87 height 5
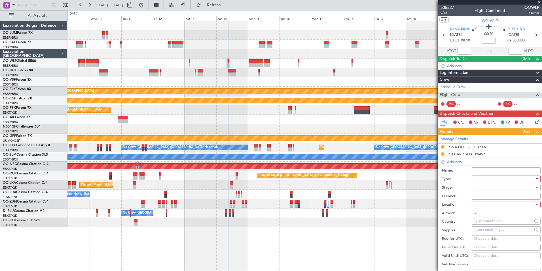
click at [473, 176] on div at bounding box center [506, 178] width 69 height 7
click at [497, 220] on span "Permit To Proceed" at bounding box center [505, 220] width 60 height 9
click at [485, 188] on div at bounding box center [504, 187] width 60 height 9
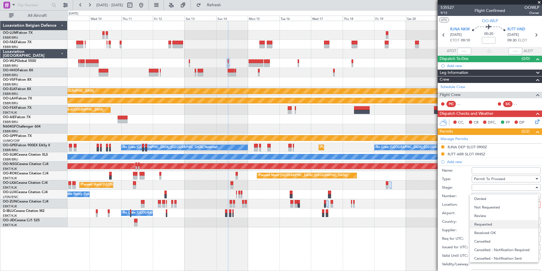
click at [487, 224] on span "Requested" at bounding box center [505, 224] width 60 height 9
click at [483, 208] on div at bounding box center [504, 204] width 60 height 9
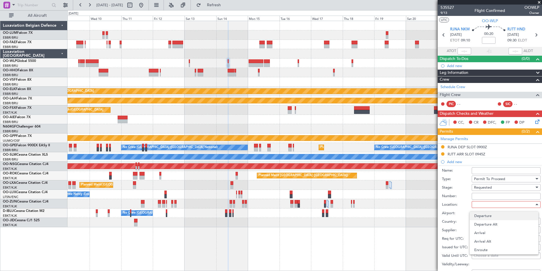
click at [485, 215] on span "Departure" at bounding box center [505, 215] width 60 height 9
type input "RJNA / NKM"
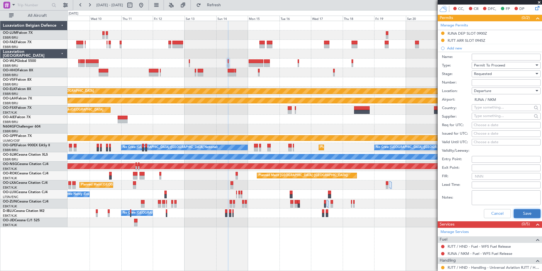
click at [526, 209] on button "Save" at bounding box center [527, 213] width 27 height 9
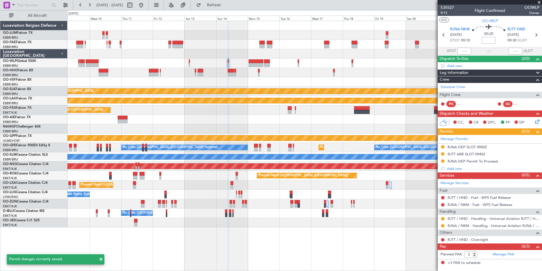
scroll to position [0, 0]
click at [486, 161] on div "RJNA DEP Permit To Proceed" at bounding box center [473, 161] width 50 height 5
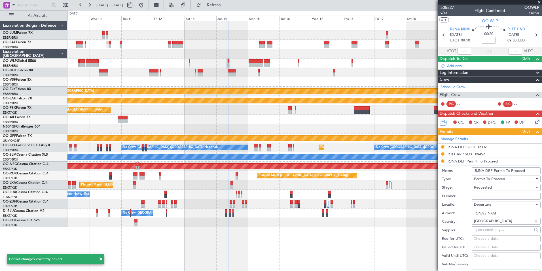
click at [514, 173] on input "RJNA DEP Permit To Proceed" at bounding box center [506, 170] width 69 height 7
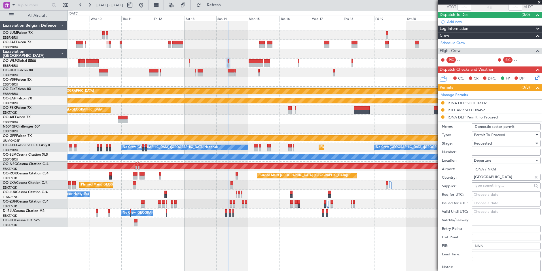
scroll to position [113, 0]
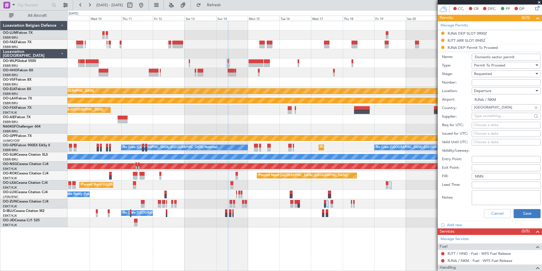
type input "Domestic sector permit"
click at [521, 210] on button "Save" at bounding box center [527, 213] width 27 height 9
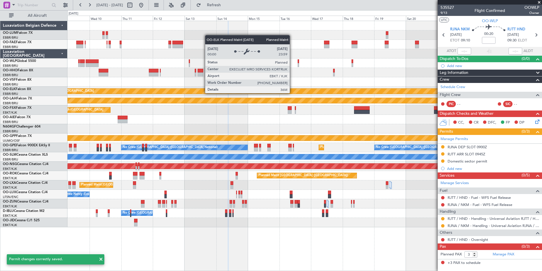
scroll to position [0, 0]
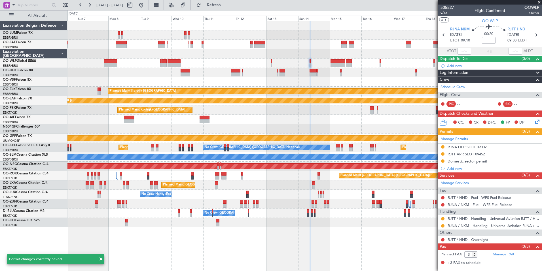
click at [293, 78] on div at bounding box center [305, 81] width 475 height 9
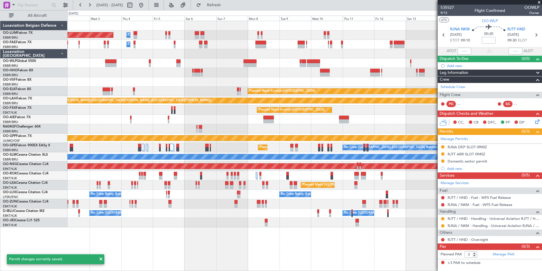
click at [306, 77] on div at bounding box center [305, 72] width 475 height 9
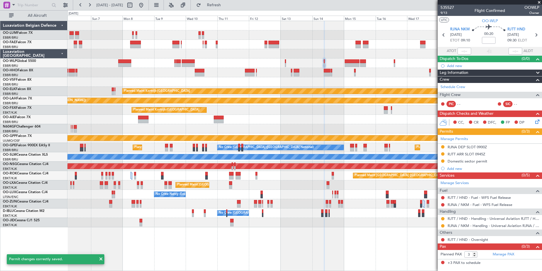
click at [196, 82] on div at bounding box center [305, 81] width 475 height 9
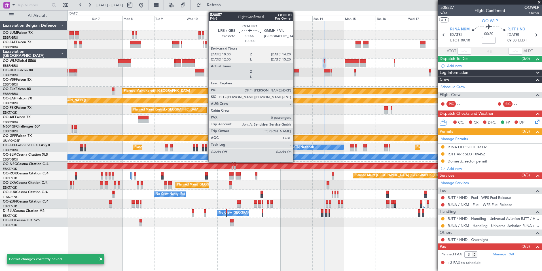
click at [259, 78] on div "Owner Melsbroek Air Base Planned Maint Brussels (Brussels National) Owner Melsb…" at bounding box center [305, 124] width 475 height 206
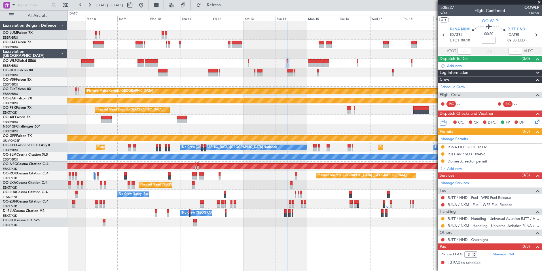
click at [282, 73] on div at bounding box center [305, 72] width 475 height 9
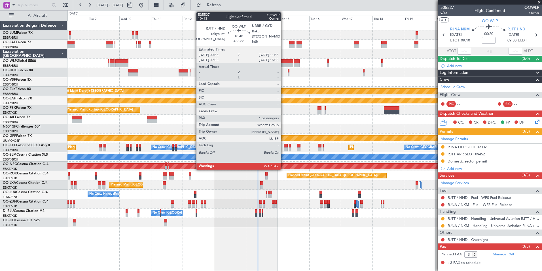
click at [284, 64] on div at bounding box center [286, 65] width 15 height 4
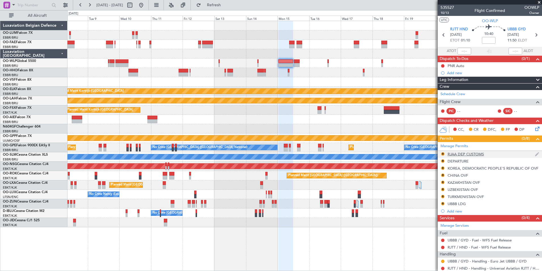
click at [455, 154] on div "RJAA DEP CUSTOMS" at bounding box center [466, 153] width 36 height 5
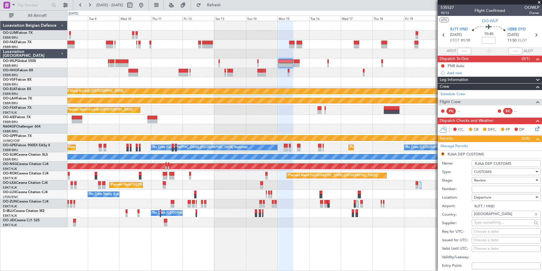
click at [484, 161] on input "RJAA DEP CUSTOMS" at bounding box center [506, 163] width 69 height 7
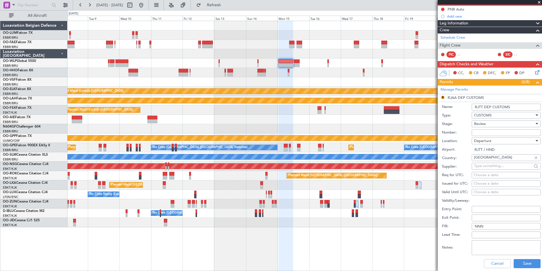
scroll to position [57, 0]
type input "RJTT DEP CUSTOMS"
click at [520, 263] on button "Save" at bounding box center [527, 262] width 27 height 9
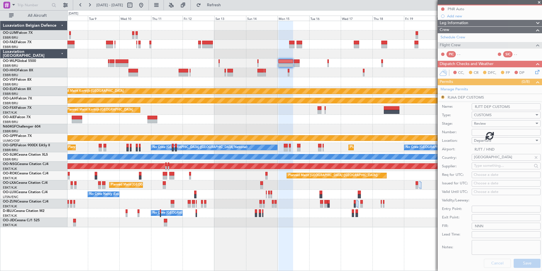
scroll to position [51, 0]
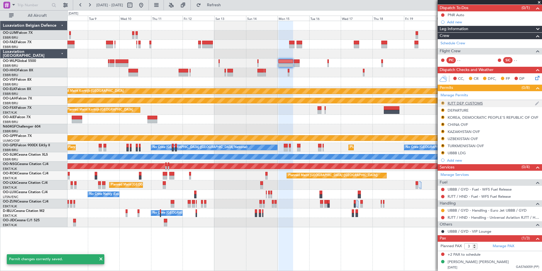
click at [445, 102] on button "R" at bounding box center [442, 102] width 3 height 3
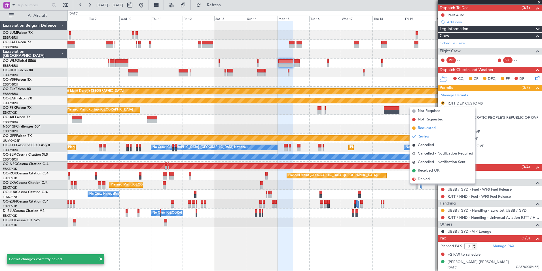
click at [432, 127] on span "Requested" at bounding box center [427, 128] width 18 height 6
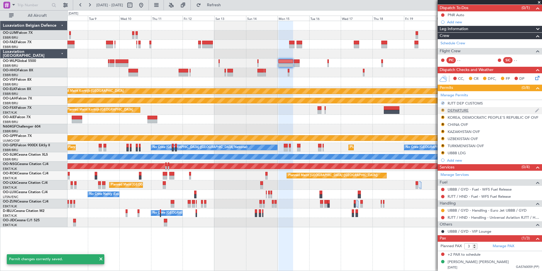
click at [442, 109] on button "R" at bounding box center [442, 109] width 3 height 3
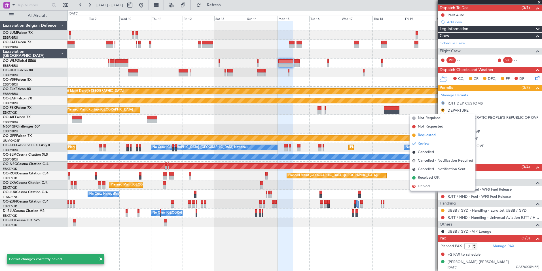
click at [427, 134] on span "Requested" at bounding box center [427, 135] width 18 height 6
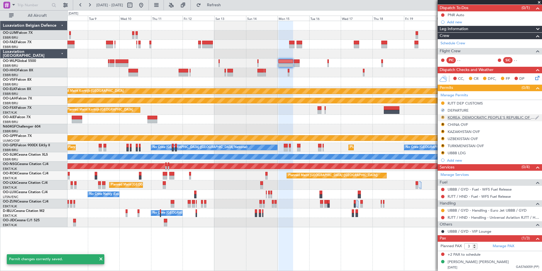
click at [443, 118] on button "R" at bounding box center [442, 116] width 3 height 3
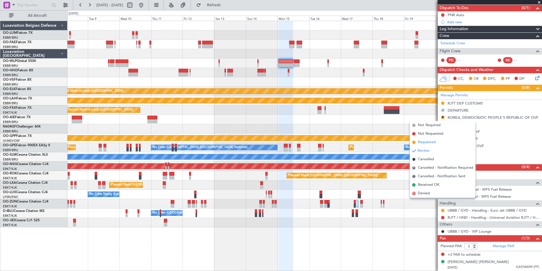
click at [429, 143] on span "Requested" at bounding box center [427, 142] width 18 height 6
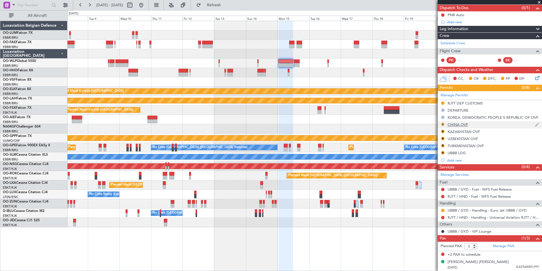
click at [443, 123] on button "R" at bounding box center [442, 124] width 3 height 3
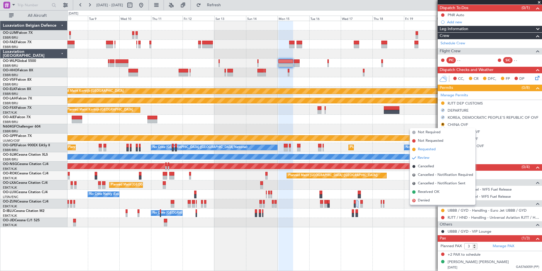
click at [432, 152] on li "Requested" at bounding box center [443, 149] width 66 height 9
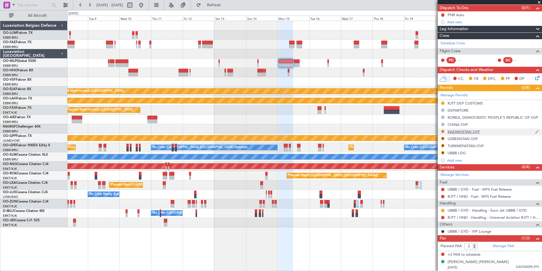
click at [442, 131] on button "R" at bounding box center [442, 131] width 3 height 3
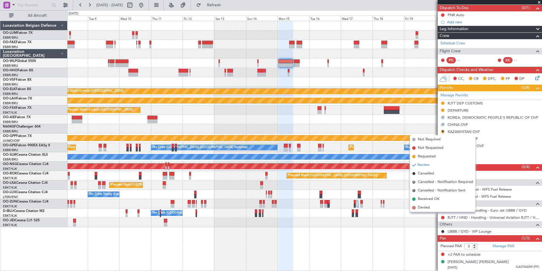
click at [429, 157] on span "Requested" at bounding box center [427, 156] width 18 height 6
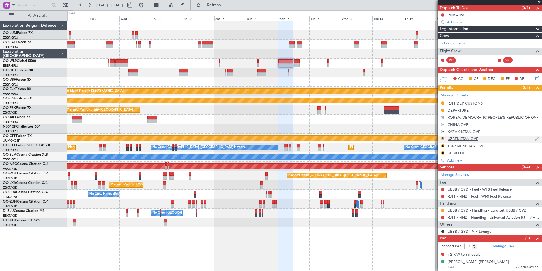
click at [444, 138] on button "R" at bounding box center [442, 138] width 3 height 3
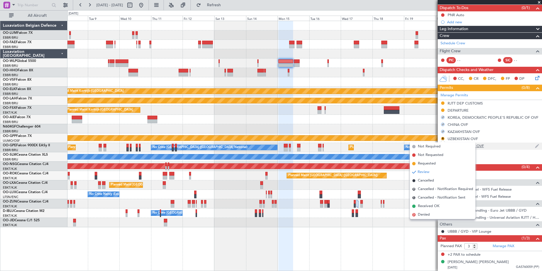
drag, startPoint x: 431, startPoint y: 160, endPoint x: 442, endPoint y: 149, distance: 16.4
click at [430, 160] on li "Requested" at bounding box center [443, 163] width 66 height 9
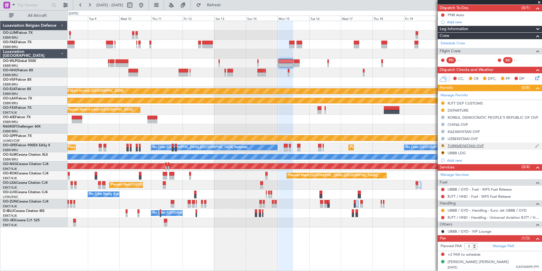
click at [444, 145] on button "R" at bounding box center [442, 145] width 3 height 3
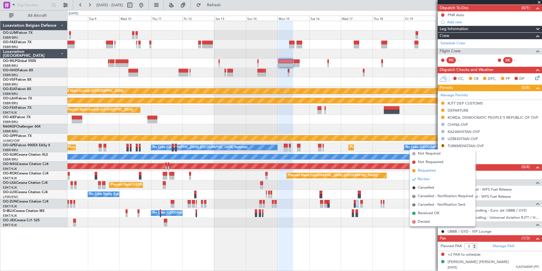
click at [429, 170] on span "Requested" at bounding box center [427, 171] width 18 height 6
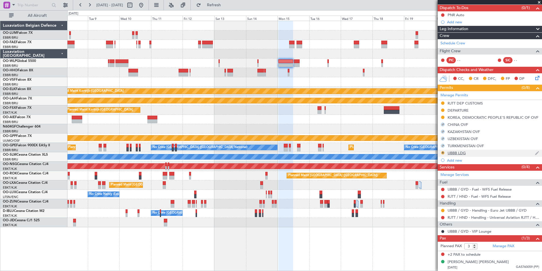
click at [443, 152] on button "R" at bounding box center [442, 152] width 3 height 3
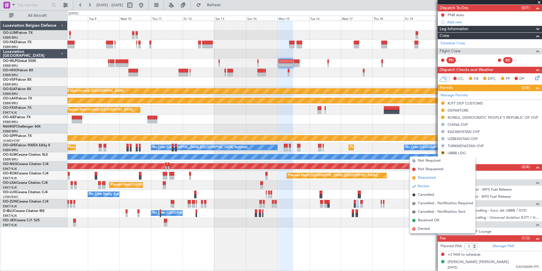
click at [422, 176] on span "Requested" at bounding box center [427, 178] width 18 height 6
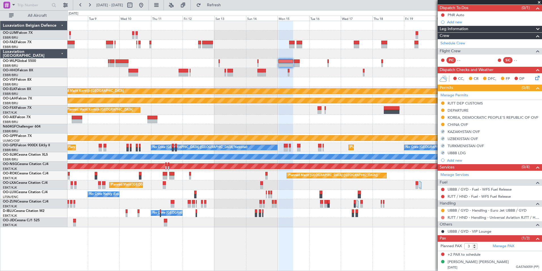
click at [444, 218] on button at bounding box center [442, 217] width 3 height 3
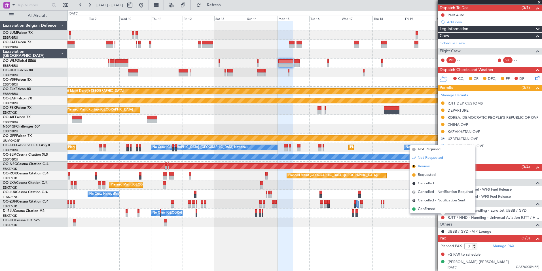
click at [426, 166] on span "Review" at bounding box center [424, 166] width 12 height 6
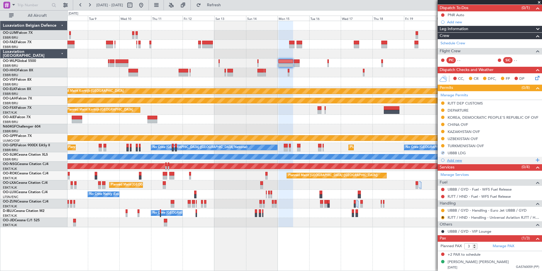
click at [456, 162] on div "Add new" at bounding box center [490, 160] width 87 height 5
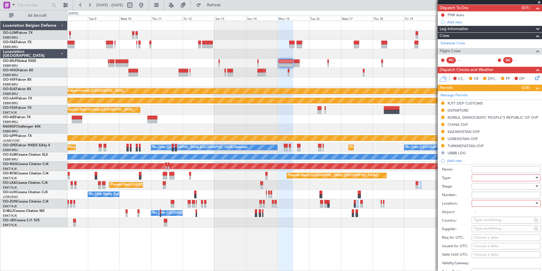
click at [481, 181] on div at bounding box center [504, 177] width 60 height 9
click at [479, 234] on span "Slot" at bounding box center [505, 231] width 60 height 9
click at [486, 187] on div at bounding box center [504, 186] width 60 height 9
click at [488, 221] on span "Requested" at bounding box center [505, 223] width 60 height 9
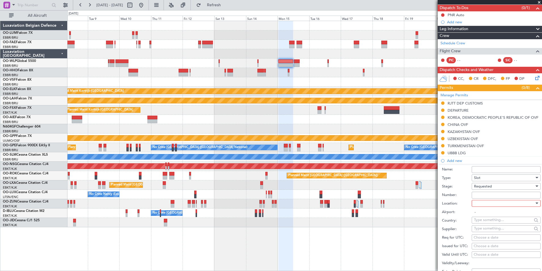
click at [486, 202] on div at bounding box center [504, 203] width 60 height 9
click at [483, 216] on span "Departure" at bounding box center [505, 214] width 60 height 9
type input "RJTT / HND"
click at [483, 236] on div "Choose a date" at bounding box center [506, 238] width 65 height 6
select select "8"
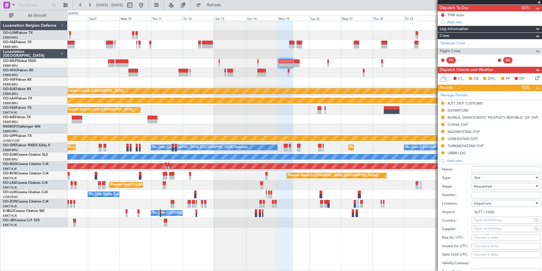
select select "2025"
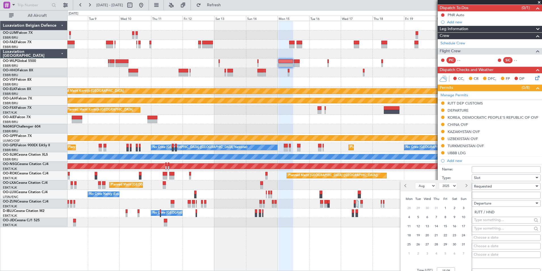
click at [440, 251] on div "4" at bounding box center [436, 253] width 9 height 9
select select "9"
click at [410, 226] on span "15" at bounding box center [409, 225] width 7 height 7
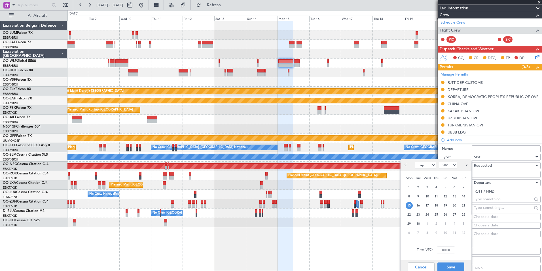
scroll to position [79, 0]
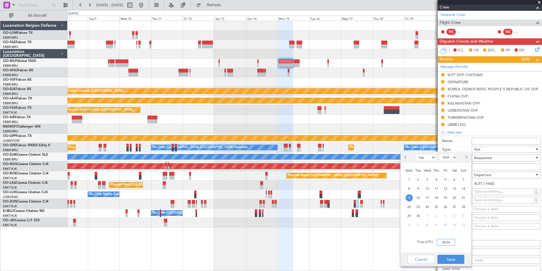
click at [452, 242] on input "00:00" at bounding box center [446, 242] width 18 height 7
type input "00:55"
click at [453, 260] on button "Save" at bounding box center [451, 258] width 27 height 9
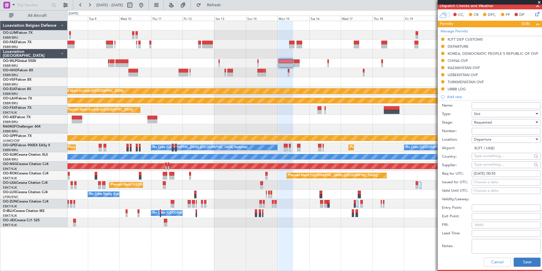
scroll to position [164, 0]
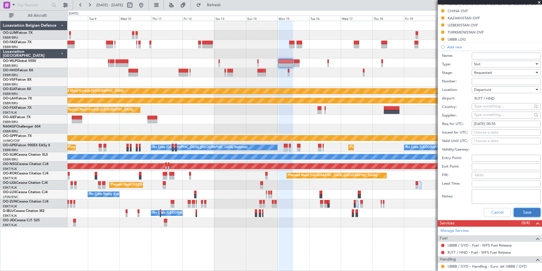
click at [520, 215] on button "Save" at bounding box center [527, 212] width 27 height 9
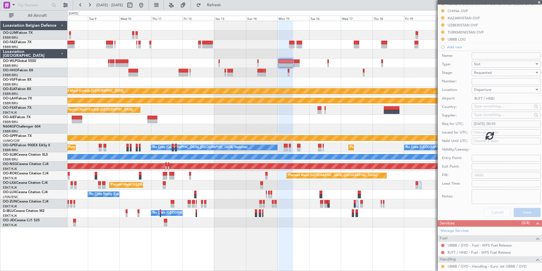
scroll to position [58, 0]
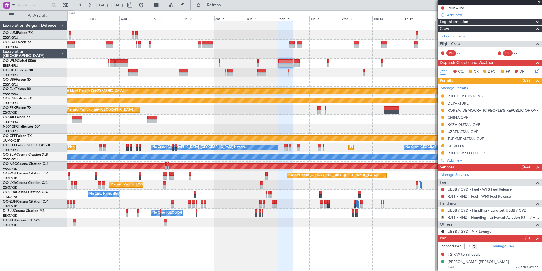
click at [443, 219] on mat-tooltip-component "Review" at bounding box center [443, 226] width 20 height 15
click at [443, 218] on button "R" at bounding box center [442, 217] width 3 height 3
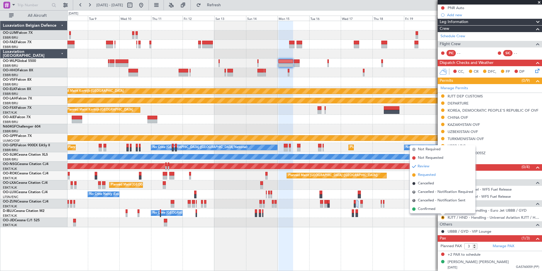
click at [424, 175] on span "Requested" at bounding box center [427, 175] width 18 height 6
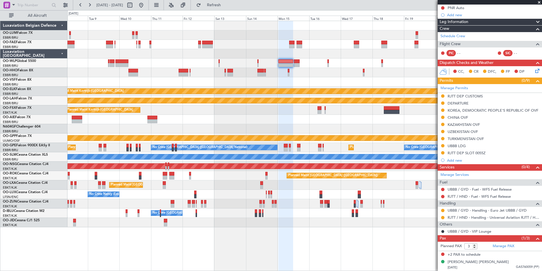
drag, startPoint x: 235, startPoint y: 5, endPoint x: 274, endPoint y: 46, distance: 56.8
click at [226, 5] on span "Refresh" at bounding box center [214, 5] width 24 height 4
click at [462, 89] on link "Manage Permits" at bounding box center [455, 88] width 28 height 6
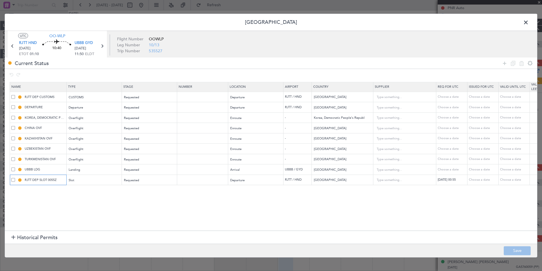
drag, startPoint x: 38, startPoint y: 180, endPoint x: 51, endPoint y: 205, distance: 28.7
click at [51, 205] on section "Name Type Stage Number Location Airport Country Supplier Req For Utc Issued For…" at bounding box center [271, 156] width 533 height 150
click at [50, 206] on section "Name Type Stage Number Location Airport Country Supplier Req For Utc Issued For…" at bounding box center [271, 156] width 533 height 150
click at [12, 96] on span at bounding box center [13, 97] width 4 height 4
click at [15, 95] on input "checkbox" at bounding box center [15, 95] width 0 height 0
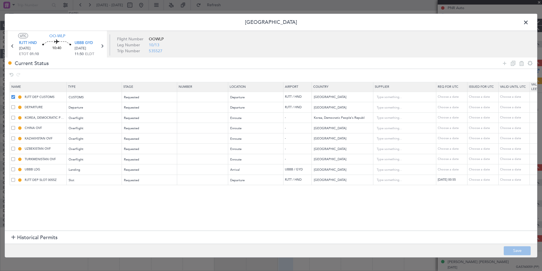
click at [12, 96] on span at bounding box center [13, 97] width 4 height 4
click at [15, 95] on input "checkbox" at bounding box center [15, 95] width 0 height 0
click at [14, 97] on span at bounding box center [13, 97] width 4 height 4
click at [15, 95] on input "checkbox" at bounding box center [15, 95] width 0 height 0
click at [515, 62] on icon at bounding box center [513, 63] width 7 height 7
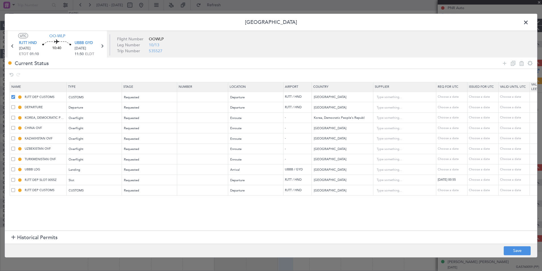
click at [13, 106] on span at bounding box center [13, 107] width 4 height 4
click at [15, 105] on input "checkbox" at bounding box center [15, 105] width 0 height 0
click at [14, 93] on td "RJTT DEP CUSTOMS" at bounding box center [38, 97] width 57 height 10
click at [13, 108] on span at bounding box center [13, 107] width 4 height 4
click at [15, 105] on input "checkbox" at bounding box center [15, 105] width 0 height 0
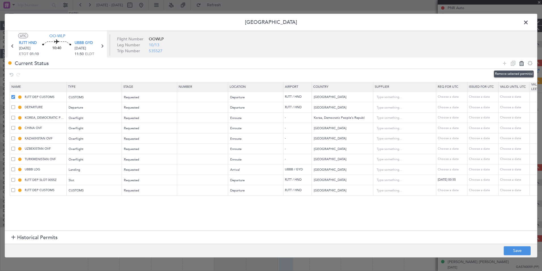
click at [520, 63] on icon at bounding box center [522, 63] width 7 height 7
type input "DEPARTURE"
type input "KOREA, DEMOCRATIC PEOPLE'S REPUBLIC OF OVF"
type input "Korea, Democratic People's Republic of"
type input "CHINA OVF"
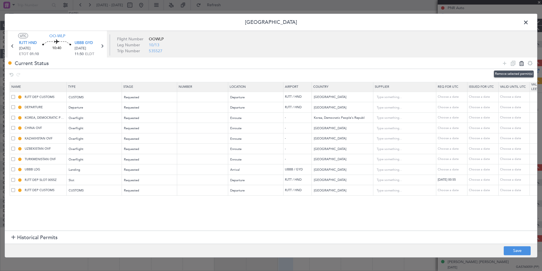
type input "China"
type input "3"
type input "KAZAKHSTAN OVF"
type input "Kazakhstan"
type input "UZBEKISTAN OVF"
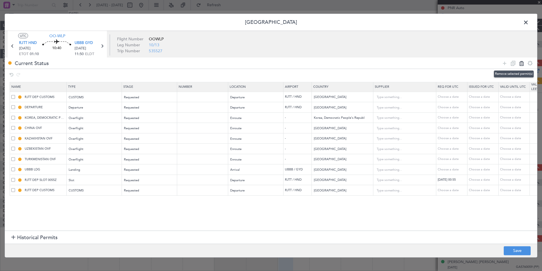
type input "Uzbekistan"
type input "TURKMENISTAN OVF"
type input "Turkmenistan"
type input "UBBB LDG"
type input "Azerbaijan"
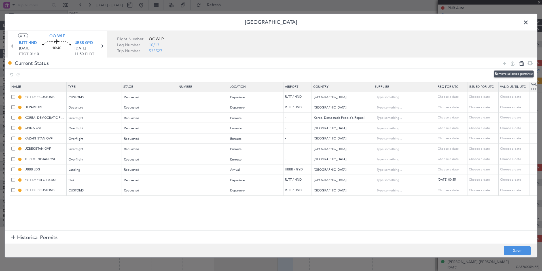
type input "RJTT DEP SLOT 0055Z"
type input "Japan"
type input "RJTT DEP CUSTOMS"
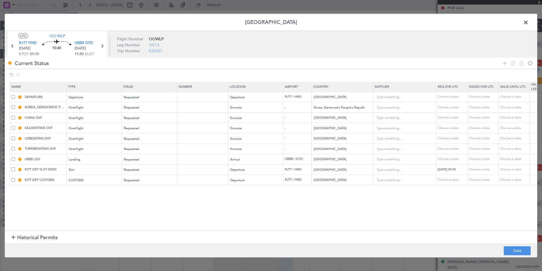
click at [12, 96] on span at bounding box center [13, 97] width 4 height 4
click at [15, 95] on input "checkbox" at bounding box center [15, 95] width 0 height 0
click at [515, 61] on icon at bounding box center [513, 63] width 7 height 7
click at [523, 62] on icon at bounding box center [522, 63] width 7 height 7
type input "KOREA, DEMOCRATIC PEOPLE'S REPUBLIC OF OVF"
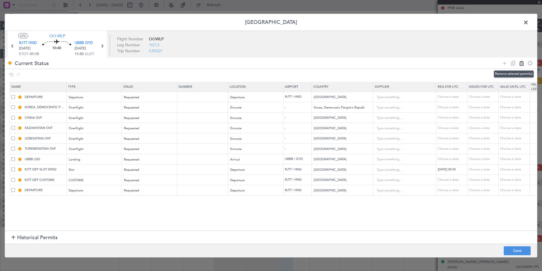
type input "Korea, Democratic People's Republic of"
type input "CHINA OVF"
type input "China"
type input "3"
type input "KAZAKHSTAN OVF"
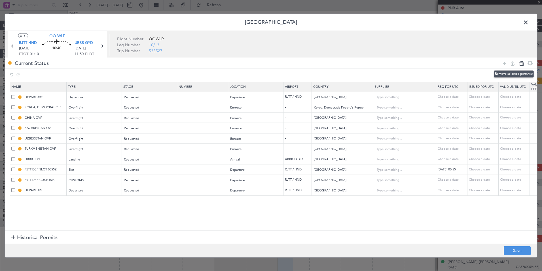
type input "Kazakhstan"
type input "UZBEKISTAN OVF"
type input "Uzbekistan"
type input "TURKMENISTAN OVF"
type input "Turkmenistan"
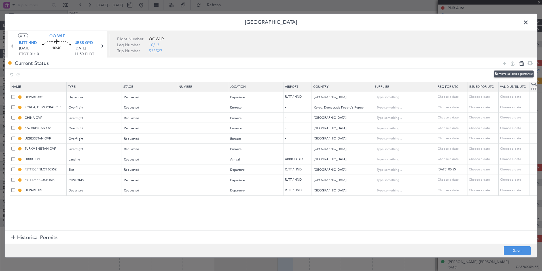
type input "UBBB LDG"
type input "Azerbaijan"
type input "RJTT DEP SLOT 0055Z"
type input "Japan"
type input "RJTT DEP CUSTOMS"
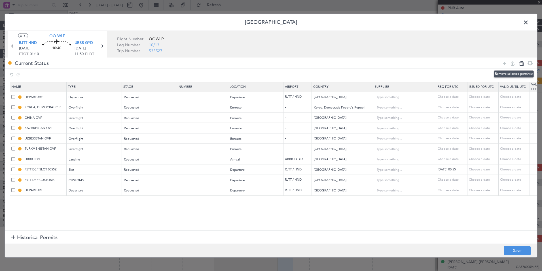
type input "DEPARTURE"
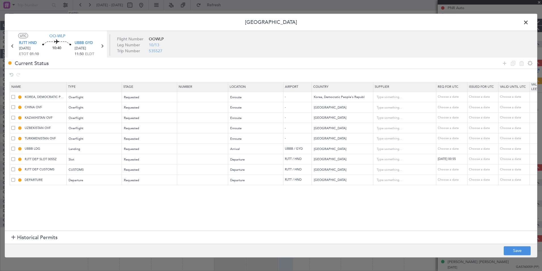
click at [12, 98] on span at bounding box center [13, 97] width 4 height 4
click at [15, 95] on input "checkbox" at bounding box center [15, 95] width 0 height 0
click at [12, 104] on td "CHINA OVF" at bounding box center [38, 107] width 57 height 10
click at [14, 107] on span at bounding box center [13, 107] width 4 height 4
click at [15, 105] on input "checkbox" at bounding box center [15, 105] width 0 height 0
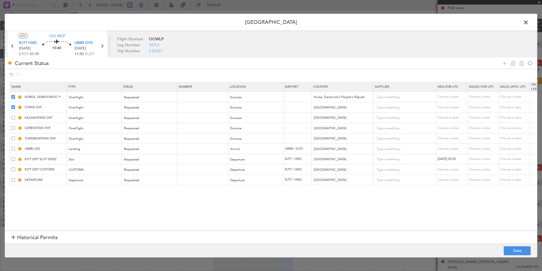
click at [14, 119] on span at bounding box center [13, 117] width 4 height 4
click at [15, 115] on input "checkbox" at bounding box center [15, 115] width 0 height 0
click at [14, 128] on span at bounding box center [13, 128] width 4 height 4
click at [15, 126] on input "checkbox" at bounding box center [15, 126] width 0 height 0
click at [12, 139] on span at bounding box center [13, 138] width 4 height 4
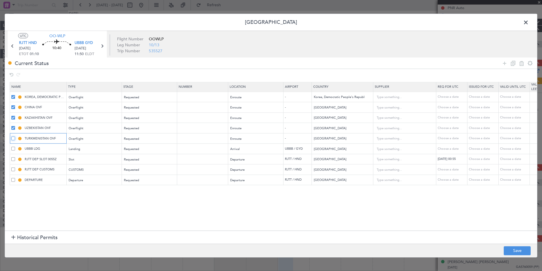
click at [15, 136] on input "checkbox" at bounding box center [15, 136] width 0 height 0
click at [13, 150] on span at bounding box center [13, 149] width 4 height 4
click at [15, 147] on input "checkbox" at bounding box center [15, 147] width 0 height 0
click at [513, 62] on icon at bounding box center [513, 63] width 7 height 7
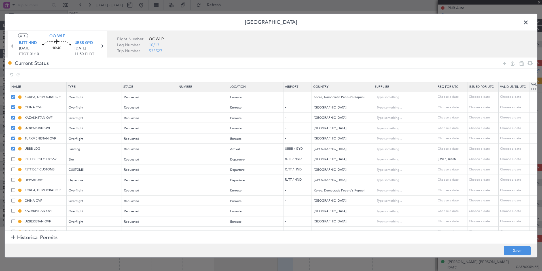
drag, startPoint x: 524, startPoint y: 62, endPoint x: 515, endPoint y: 74, distance: 14.4
click at [524, 63] on icon at bounding box center [522, 63] width 7 height 7
type input "RJTT DEP SLOT 0055Z"
type input "Japan"
type input "RJTT DEP CUSTOMS"
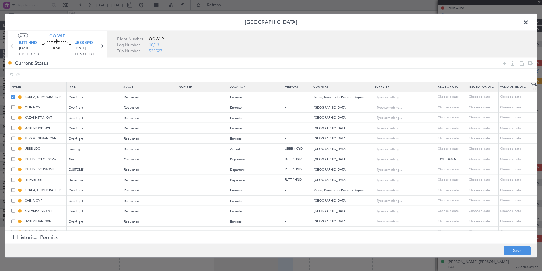
type input "Japan"
type input "DEPARTURE"
type input "Japan"
type input "KOREA, DEMOCRATIC PEOPLE'S REPUBLIC OF OVF"
type input "Korea, Democratic People's Republic of"
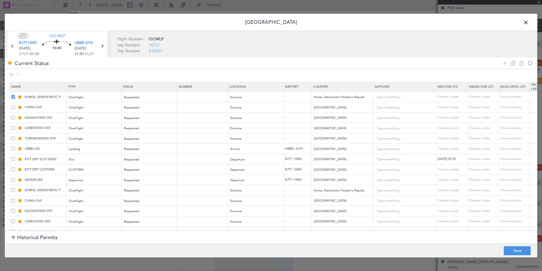
type input "CHINA OVF"
type input "China"
type input "3"
type input "KAZAKHSTAN OVF"
type input "Kazakhstan"
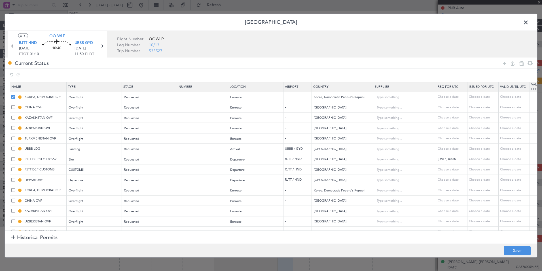
type input "UZBEKISTAN OVF"
type input "Uzbekistan"
type input "TURKMENISTAN OVF"
type input "Turkmenistan"
type input "UBBB LDG"
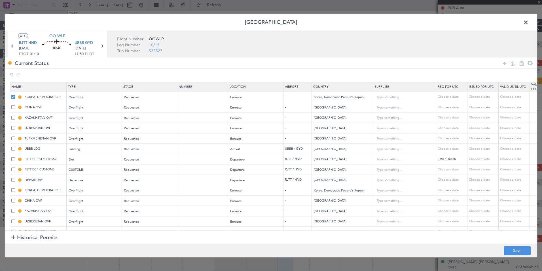
type input "Azerbaijan"
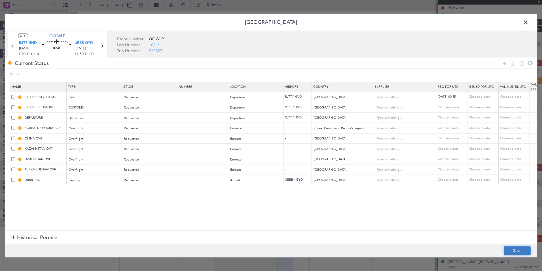
click at [513, 250] on button "Save" at bounding box center [517, 250] width 27 height 9
type input "JAPAN DEPARTURE"
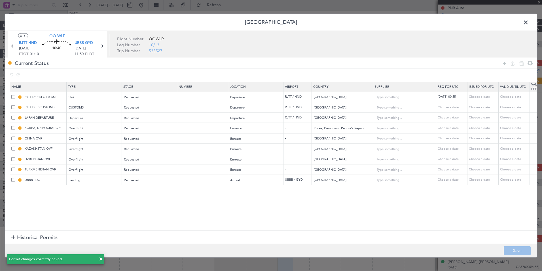
click at [529, 22] on span at bounding box center [529, 23] width 0 height 11
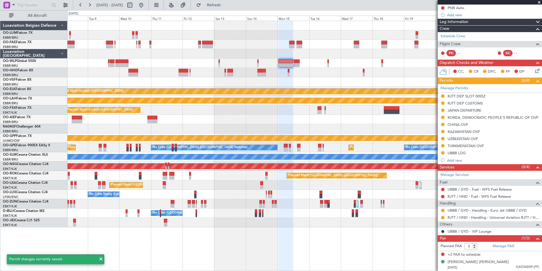
click at [269, 108] on div "Planned Maint Kortrijk-Wevelgem Planned Maint Alton-st Louis (St Louis Regl) Pl…" at bounding box center [305, 124] width 475 height 206
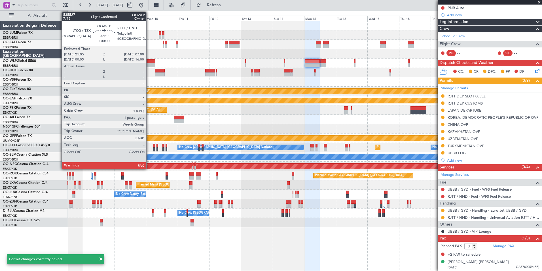
click at [149, 62] on div at bounding box center [148, 61] width 13 height 4
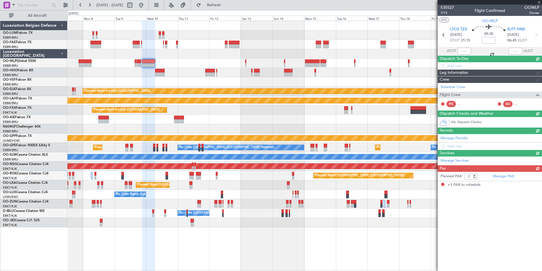
scroll to position [0, 0]
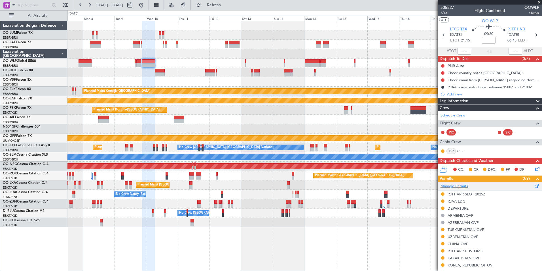
click at [534, 186] on span at bounding box center [537, 184] width 7 height 4
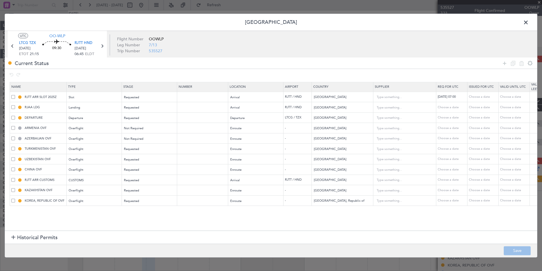
click at [14, 96] on span at bounding box center [13, 97] width 4 height 4
click at [15, 95] on input "checkbox" at bounding box center [15, 95] width 0 height 0
click at [14, 108] on span at bounding box center [13, 107] width 4 height 4
click at [15, 105] on input "checkbox" at bounding box center [15, 105] width 0 height 0
click at [14, 117] on span at bounding box center [13, 117] width 4 height 4
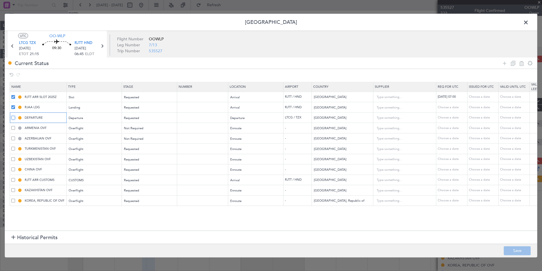
click at [15, 115] on input "checkbox" at bounding box center [15, 115] width 0 height 0
click at [13, 127] on span at bounding box center [13, 128] width 4 height 4
click at [15, 126] on input "checkbox" at bounding box center [15, 126] width 0 height 0
click at [13, 140] on span at bounding box center [13, 138] width 4 height 4
click at [15, 136] on input "checkbox" at bounding box center [15, 136] width 0 height 0
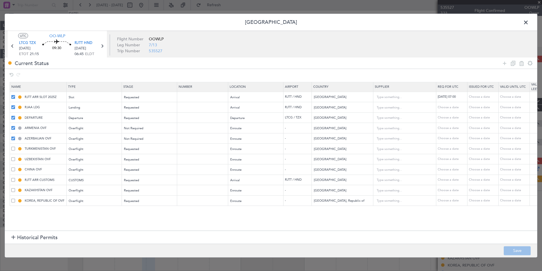
click at [13, 150] on span at bounding box center [13, 149] width 4 height 4
click at [15, 147] on input "checkbox" at bounding box center [15, 147] width 0 height 0
click at [13, 158] on span at bounding box center [13, 159] width 4 height 4
click at [15, 157] on input "checkbox" at bounding box center [15, 157] width 0 height 0
click at [512, 62] on icon at bounding box center [513, 63] width 7 height 7
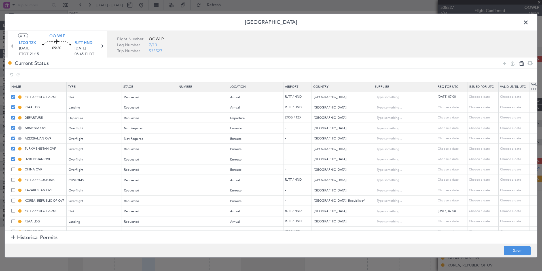
click at [524, 63] on icon at bounding box center [522, 63] width 7 height 7
type input "CHINA OVF"
type input "China"
type input "3"
type input "RJTT ARR CUSTOMS"
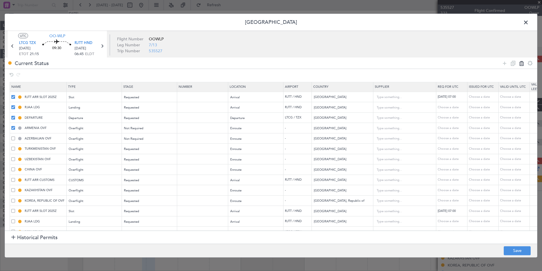
type input "KAZAKHSTAN OVF"
type input "Kazakhstan"
type input "KOREA, REPUBLIC OF OVF"
type input "Korea, Republic of"
type input "RJTT ARR SLOT 2025Z"
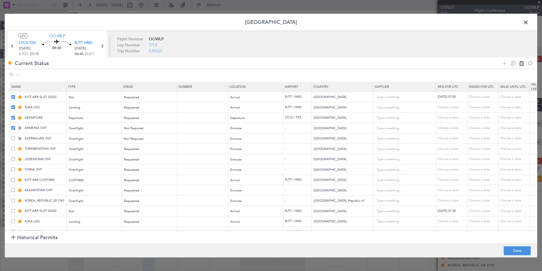
type input "Japan"
type input "RJAA LDG"
type input "Japan"
type input "DEPARTURE"
type input "Turkey"
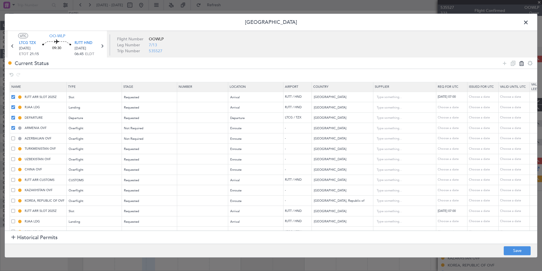
type input "ARMENIA OVF"
type input "Armenia"
type input "AZERBAIJAN OVF"
type input "Azerbaijan"
type input "TURKMENISTAN OVF"
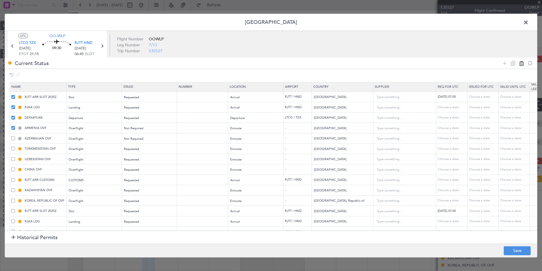
type input "Turkmenistan"
type input "UZBEKISTAN OVF"
type input "Uzbekistan"
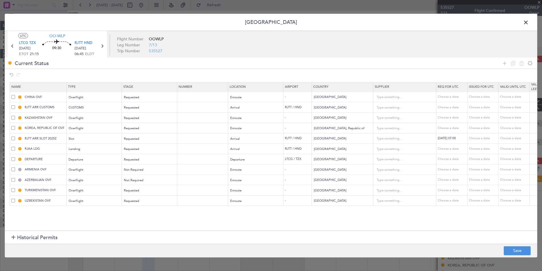
click at [14, 118] on span at bounding box center [13, 117] width 4 height 4
click at [15, 115] on input "checkbox" at bounding box center [15, 115] width 0 height 0
click at [511, 62] on icon at bounding box center [513, 63] width 7 height 7
click at [13, 119] on span at bounding box center [13, 117] width 4 height 4
click at [15, 115] on input "checkbox" at bounding box center [15, 115] width 0 height 0
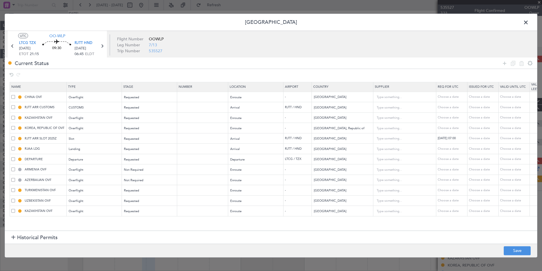
click at [12, 98] on span at bounding box center [13, 97] width 4 height 4
click at [15, 95] on input "checkbox" at bounding box center [15, 95] width 0 height 0
click at [14, 96] on span at bounding box center [13, 97] width 4 height 4
click at [15, 95] on input "checkbox" at bounding box center [15, 95] width 0 height 0
click at [13, 120] on td "KAZAKHSTAN OVF" at bounding box center [38, 117] width 57 height 10
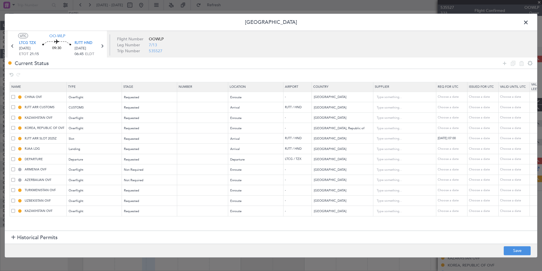
click at [13, 119] on span at bounding box center [13, 117] width 4 height 4
click at [15, 115] on input "checkbox" at bounding box center [15, 115] width 0 height 0
click at [522, 64] on icon at bounding box center [522, 63] width 7 height 7
type input "KOREA, REPUBLIC OF OVF"
type input "Korea, Republic of"
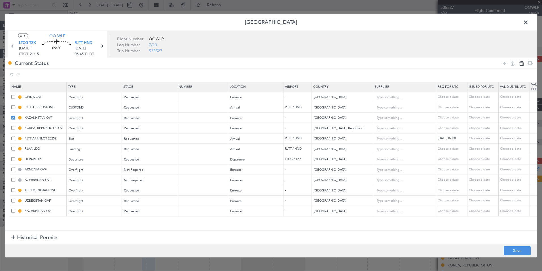
type input "RJTT ARR SLOT 2025Z"
type input "Japan"
type input "RJAA LDG"
type input "DEPARTURE"
type input "Turkey"
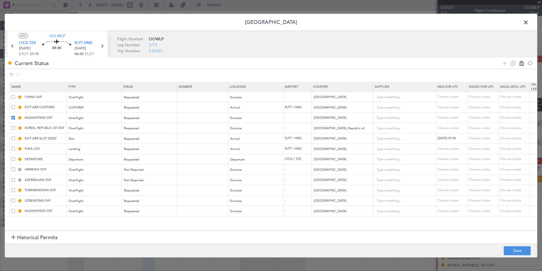
type input "ARMENIA OVF"
type input "Armenia"
type input "AZERBAIJAN OVF"
type input "Azerbaijan"
type input "TURKMENISTAN OVF"
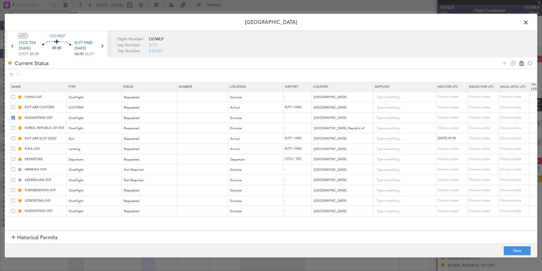
type input "Turkmenistan"
type input "UZBEKISTAN OVF"
type input "Uzbekistan"
type input "KAZAKHSTAN OVF"
type input "Kazakhstan"
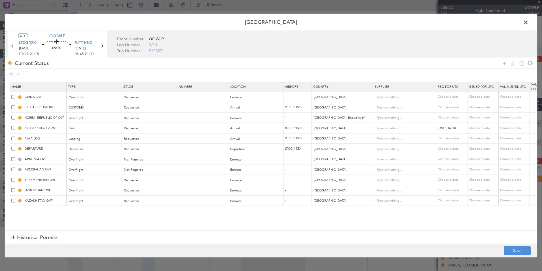
click at [13, 97] on span at bounding box center [13, 97] width 4 height 4
click at [15, 95] on input "checkbox" at bounding box center [15, 95] width 0 height 0
click at [511, 65] on icon at bounding box center [513, 63] width 7 height 7
click at [523, 64] on icon at bounding box center [522, 63] width 7 height 7
type input "RJTT ARR CUSTOMS"
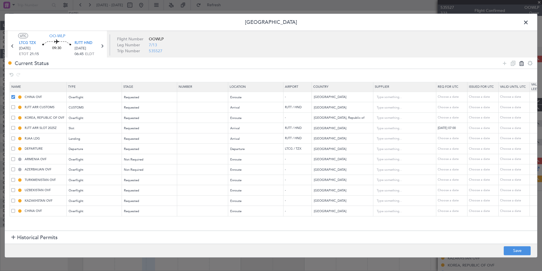
type input "Japan"
type input "KOREA, REPUBLIC OF OVF"
type input "Korea, Republic of"
type input "RJTT ARR SLOT 2025Z"
type input "Japan"
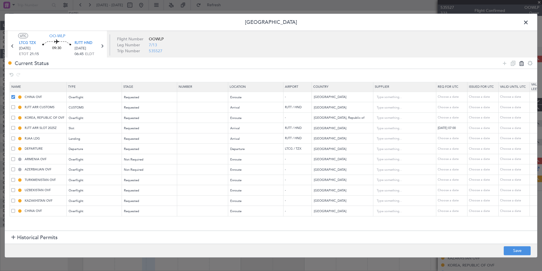
type input "RJAA LDG"
type input "DEPARTURE"
type input "Turkey"
type input "ARMENIA OVF"
type input "Armenia"
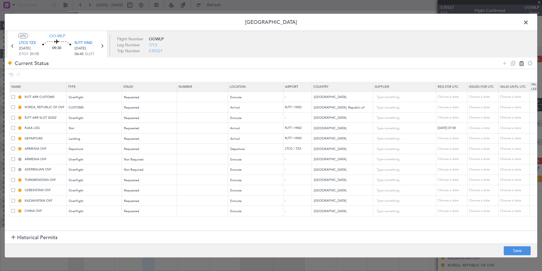
type input "AZERBAIJAN OVF"
type input "Azerbaijan"
type input "TURKMENISTAN OVF"
type input "Turkmenistan"
type input "UZBEKISTAN OVF"
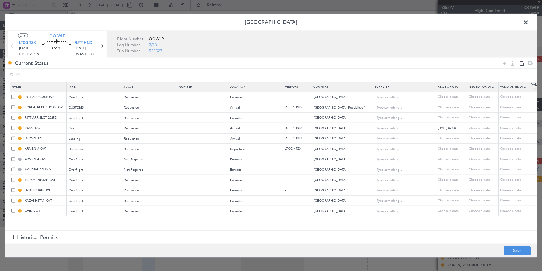
type input "Uzbekistan"
type input "KAZAKHSTAN OVF"
type input "Kazakhstan"
type input "CHINA OVF"
type input "China"
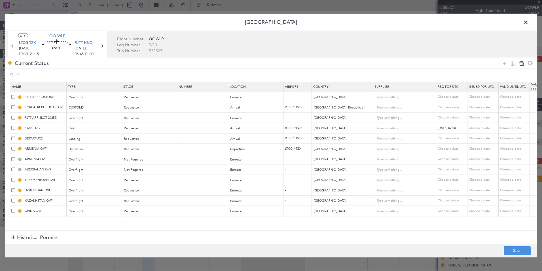
type input "3"
click at [13, 107] on span at bounding box center [13, 107] width 4 height 4
click at [15, 105] on input "checkbox" at bounding box center [15, 105] width 0 height 0
click at [514, 60] on icon at bounding box center [513, 63] width 7 height 7
click at [520, 65] on icon at bounding box center [522, 63] width 7 height 7
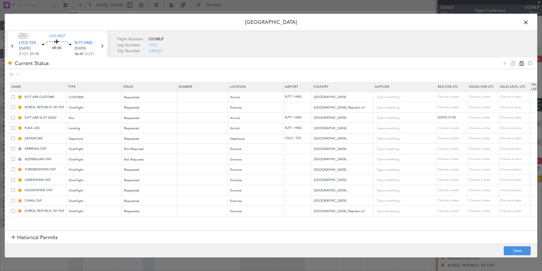
type input "RJTT ARR SLOT 2025Z"
type input "Japan"
type input "RJAA LDG"
type input "DEPARTURE"
type input "Turkey"
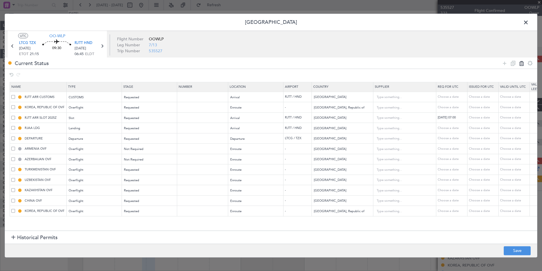
type input "ARMENIA OVF"
type input "Armenia"
type input "AZERBAIJAN OVF"
type input "Azerbaijan"
type input "TURKMENISTAN OVF"
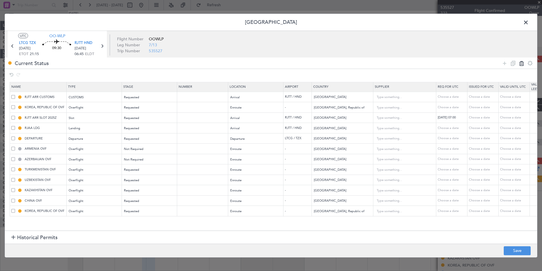
type input "Turkmenistan"
type input "UZBEKISTAN OVF"
type input "Uzbekistan"
type input "KAZAKHSTAN OVF"
type input "Kazakhstan"
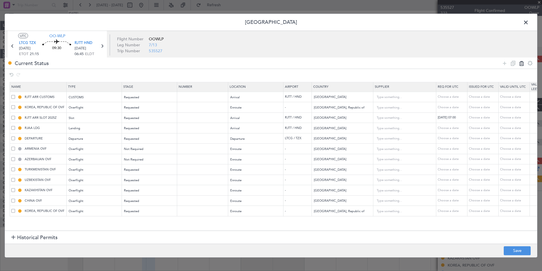
type input "CHINA OVF"
type input "China"
type input "3"
type input "KOREA, REPUBLIC OF OVF"
type input "Korea, Republic of"
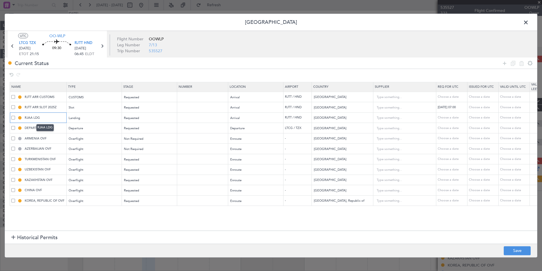
click at [32, 118] on input "RJAA LDG" at bounding box center [45, 117] width 43 height 5
type input "RJTT LDG"
click at [512, 245] on footer "Save" at bounding box center [271, 250] width 533 height 14
click at [512, 250] on button "Save" at bounding box center [517, 250] width 27 height 9
type input "RJTT ARR SLOT 0700Z"
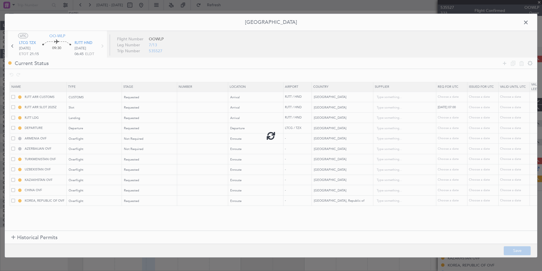
type input "TURKEY DEPARTURE"
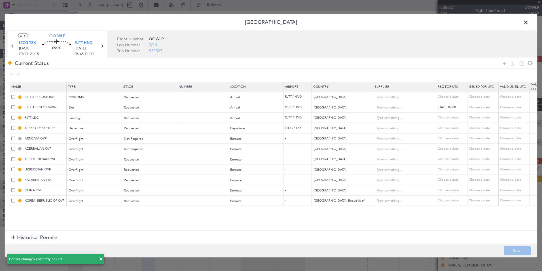
click at [14, 117] on span at bounding box center [13, 117] width 4 height 4
click at [15, 115] on input "checkbox" at bounding box center [15, 115] width 0 height 0
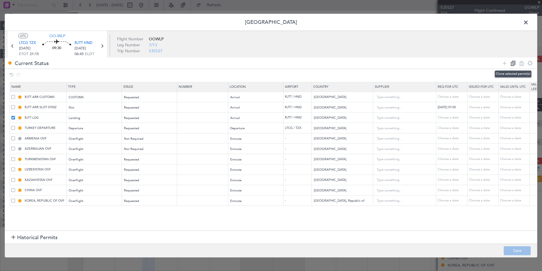
click at [512, 64] on icon at bounding box center [513, 63] width 7 height 7
click at [520, 63] on icon at bounding box center [522, 63] width 7 height 7
type input "TURKEY DEPARTURE"
type input "Turkey"
type input "ARMENIA OVF"
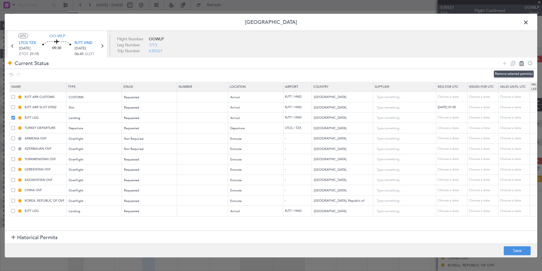
type input "Armenia"
type input "AZERBAIJAN OVF"
type input "Azerbaijan"
type input "TURKMENISTAN OVF"
type input "Turkmenistan"
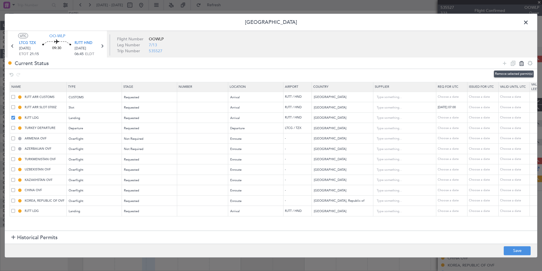
type input "UZBEKISTAN OVF"
type input "Uzbekistan"
type input "KAZAKHSTAN OVF"
type input "Kazakhstan"
type input "CHINA OVF"
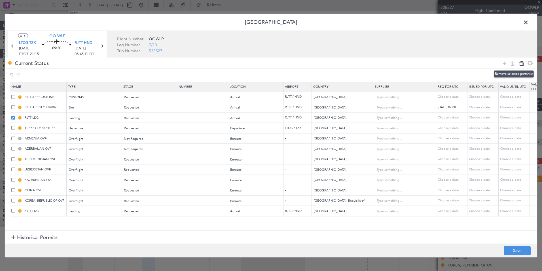
type input "China"
type input "3"
type input "KOREA, REPUBLIC OF OVF"
type input "Korea, Republic of"
type input "RJTT LDG"
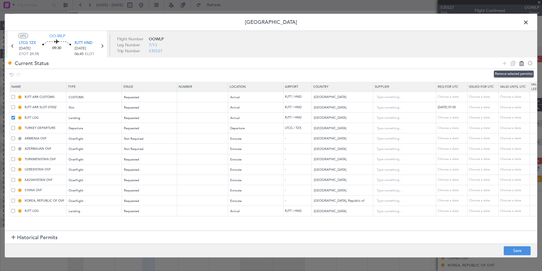
type input "Japan"
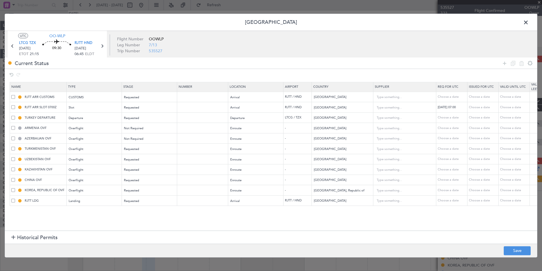
click at [12, 98] on span at bounding box center [13, 97] width 4 height 4
click at [15, 95] on input "checkbox" at bounding box center [15, 95] width 0 height 0
click at [13, 108] on span at bounding box center [13, 107] width 4 height 4
click at [15, 105] on input "checkbox" at bounding box center [15, 105] width 0 height 0
click at [515, 62] on icon at bounding box center [513, 63] width 7 height 7
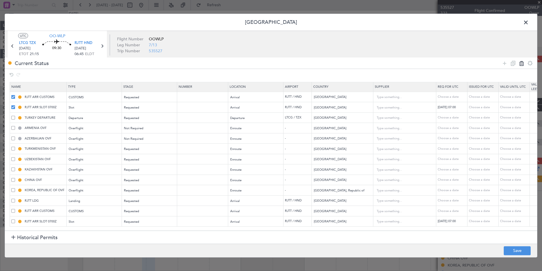
click at [521, 63] on icon at bounding box center [522, 63] width 7 height 7
type input "TURKEY DEPARTURE"
type input "Turkey"
type input "ARMENIA OVF"
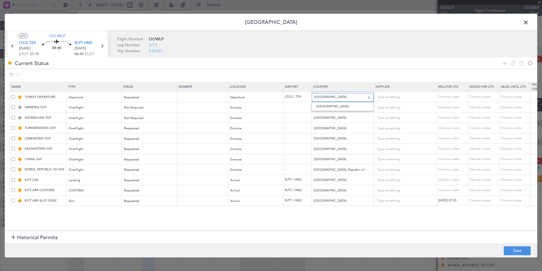
click at [334, 96] on input "Turkey" at bounding box center [339, 97] width 51 height 9
click at [290, 109] on td "-" at bounding box center [298, 107] width 28 height 10
click at [516, 250] on button "Save" at bounding box center [517, 250] width 27 height 9
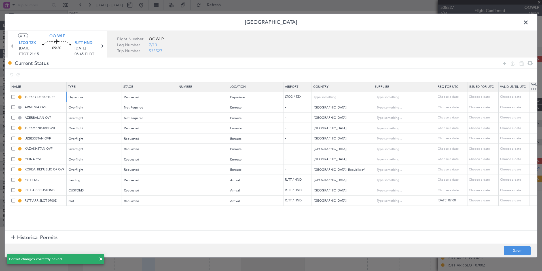
click at [37, 98] on input "TURKEY DEPARTURE" at bounding box center [45, 96] width 43 height 5
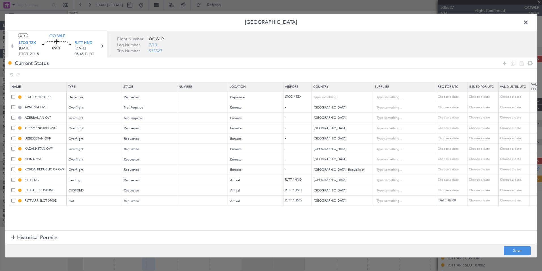
click at [385, 74] on div at bounding box center [271, 75] width 533 height 12
click at [518, 250] on button "Save" at bounding box center [517, 250] width 27 height 9
click at [529, 21] on span at bounding box center [529, 23] width 0 height 11
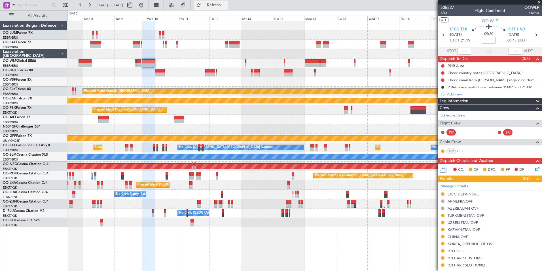
click at [222, 9] on button "Refresh" at bounding box center [211, 5] width 34 height 9
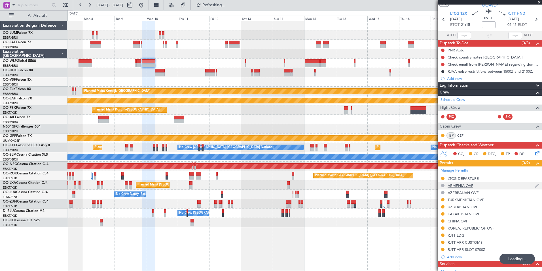
scroll to position [28, 0]
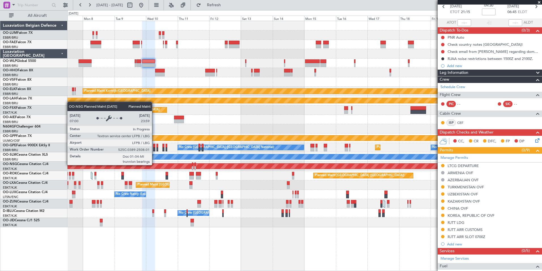
click at [296, 169] on div "Planned Maint [GEOGRAPHIC_DATA] ([GEOGRAPHIC_DATA])" at bounding box center [305, 165] width 475 height 9
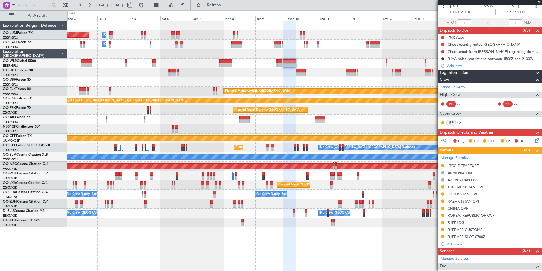
click at [392, 171] on div "Owner Melsbroek Air Base Planned Maint Brussels (Brussels National) Owner Melsb…" at bounding box center [305, 124] width 475 height 206
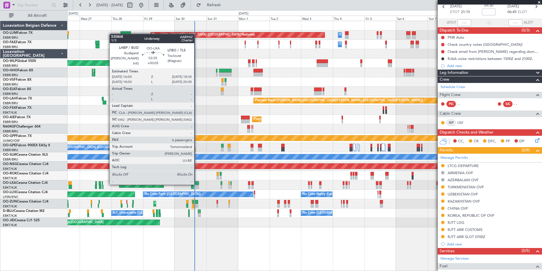
click at [197, 184] on div at bounding box center [197, 183] width 4 height 4
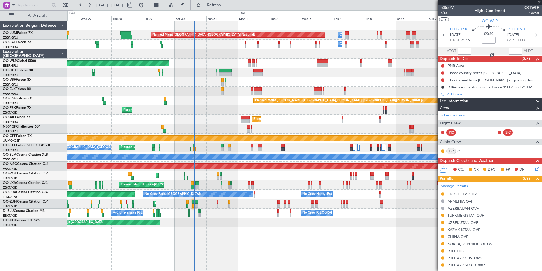
scroll to position [28, 0]
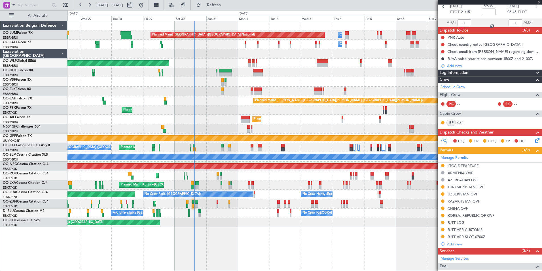
type input "+00:05"
type input "6"
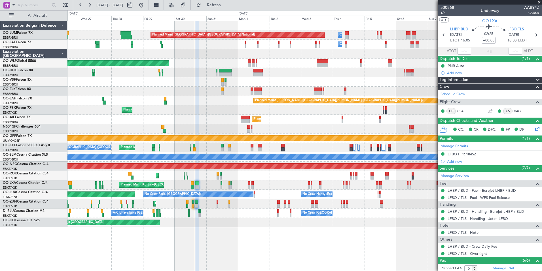
click at [224, 71] on div "Planned Maint [GEOGRAPHIC_DATA] ([GEOGRAPHIC_DATA] National) Owner [GEOGRAPHIC_…" at bounding box center [305, 124] width 475 height 206
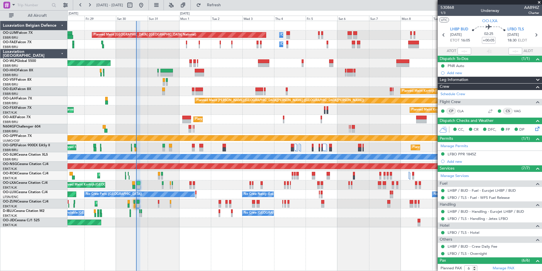
click at [204, 84] on div "Planned Maint [GEOGRAPHIC_DATA] ([GEOGRAPHIC_DATA] National) Owner [GEOGRAPHIC_…" at bounding box center [305, 124] width 475 height 206
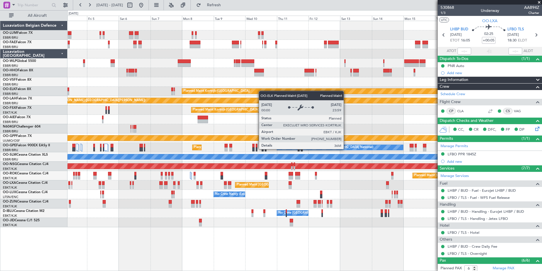
click at [261, 91] on div "Owner Melsbroek Air Base Planned Maint [GEOGRAPHIC_DATA] ([GEOGRAPHIC_DATA]) Ow…" at bounding box center [305, 124] width 475 height 206
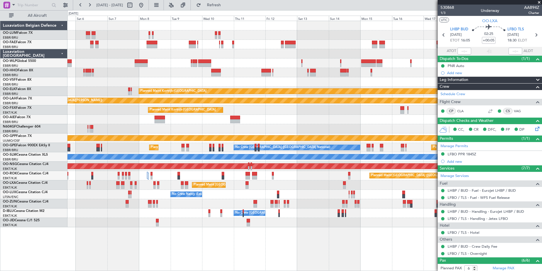
click at [193, 71] on div at bounding box center [305, 72] width 475 height 9
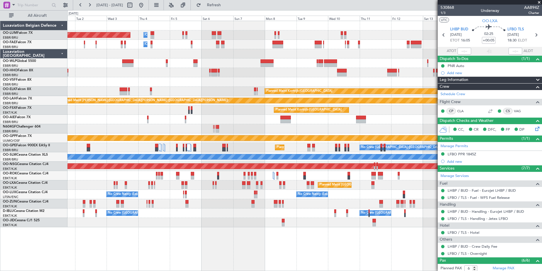
click at [266, 129] on div at bounding box center [305, 128] width 475 height 9
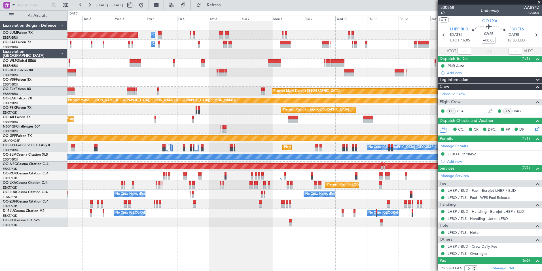
click at [243, 77] on div at bounding box center [305, 72] width 475 height 9
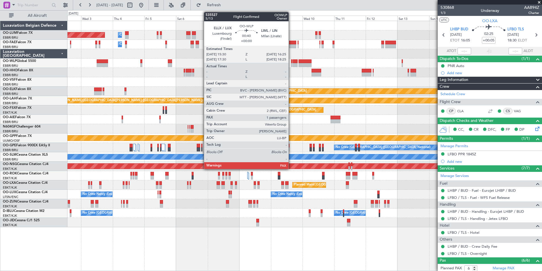
click at [291, 63] on div at bounding box center [291, 65] width 1 height 4
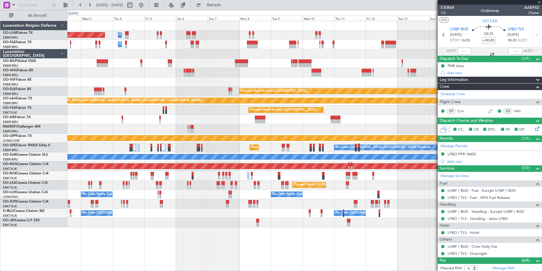
type input "3"
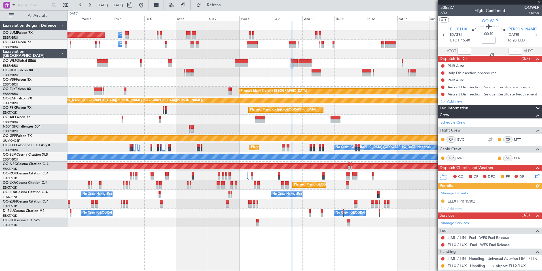
click at [459, 201] on div "Manage Permits ELLX PPR 1530Z Add new" at bounding box center [490, 200] width 104 height 23
click at [472, 201] on div "Manage Permits ELLX PPR 1530Z Add new" at bounding box center [490, 200] width 104 height 23
click at [469, 201] on div "Manage Permits ELLX PPR 1530Z Add new" at bounding box center [490, 200] width 104 height 23
click at [466, 201] on div "Manage Permits ELLX PPR 1530Z Add new" at bounding box center [490, 200] width 104 height 23
click at [462, 200] on div "Manage Permits ELLX PPR 1530Z Add new" at bounding box center [490, 200] width 104 height 23
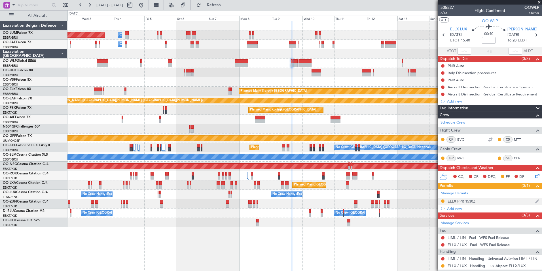
click at [466, 199] on div "ELLX PPR 1530Z" at bounding box center [462, 201] width 28 height 5
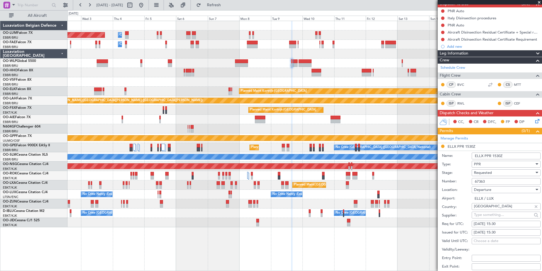
scroll to position [57, 0]
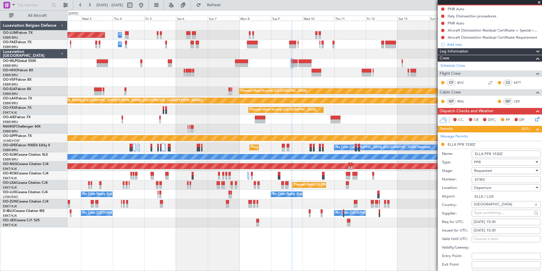
drag, startPoint x: 493, startPoint y: 179, endPoint x: 444, endPoint y: 178, distance: 48.8
click at [444, 178] on div "Number: 67363" at bounding box center [491, 179] width 99 height 9
click at [371, 188] on div "Planned Maint Brussels (Brussels National) Owner Melsbroek Air Base Owner Melsb…" at bounding box center [305, 124] width 475 height 206
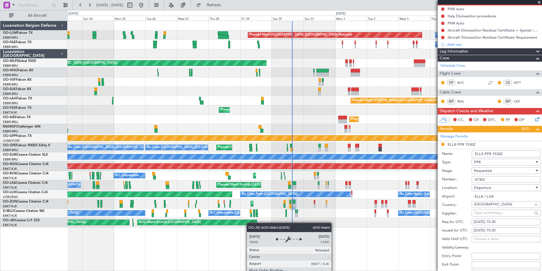
click at [250, 222] on div "AOG Maint Kortrijk-Wevelgem" at bounding box center [198, 222] width 120 height 5
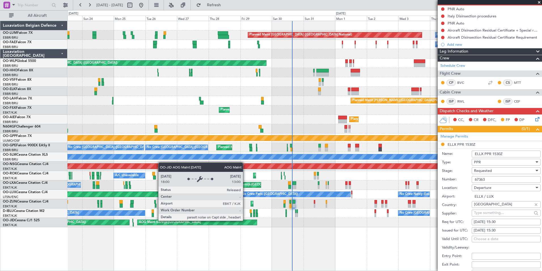
click at [247, 214] on div "No Crew Brussels (Brussels National) A/C Unavailable Kortrijk-Wevelgem No Crew …" at bounding box center [305, 212] width 475 height 9
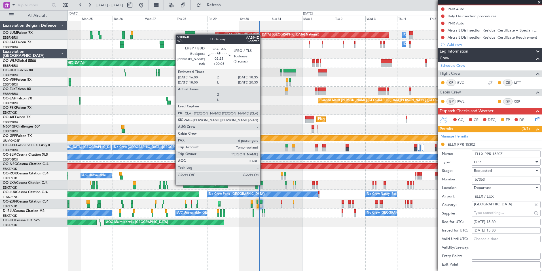
click at [263, 184] on div at bounding box center [262, 183] width 4 height 4
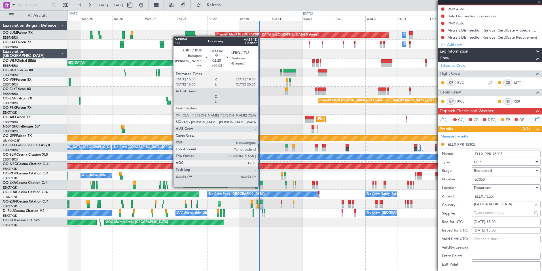
type input "+00:05"
type input "6"
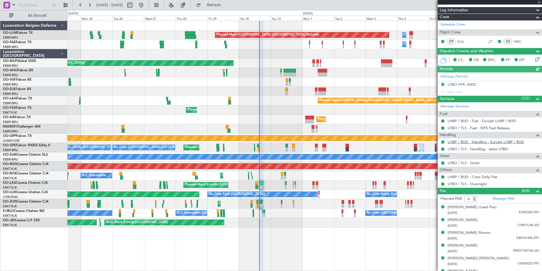
scroll to position [79, 0]
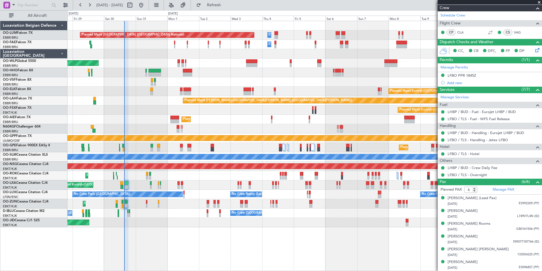
click at [155, 161] on div "Planned Maint Brussels (Brussels National) Owner Melsbroek Air Base Owner Melsb…" at bounding box center [305, 124] width 475 height 206
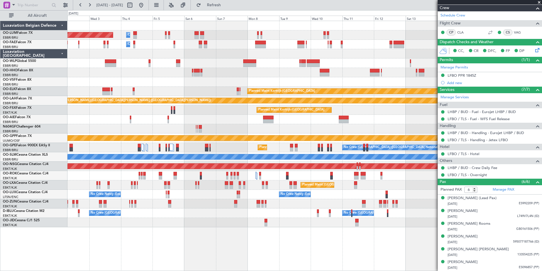
click at [144, 90] on div "Planned Maint Kortrijk-[GEOGRAPHIC_DATA]" at bounding box center [305, 91] width 475 height 9
click at [234, 84] on div at bounding box center [305, 81] width 475 height 9
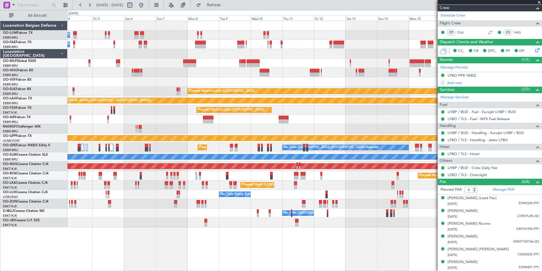
click at [233, 106] on div "Owner Melsbroek Air Base Planned Maint Brussels (Brussels National) Owner Melsb…" at bounding box center [305, 124] width 475 height 206
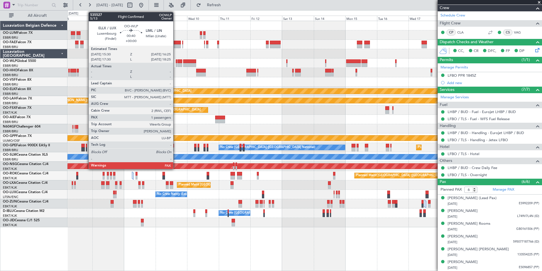
click at [176, 62] on div at bounding box center [176, 61] width 1 height 4
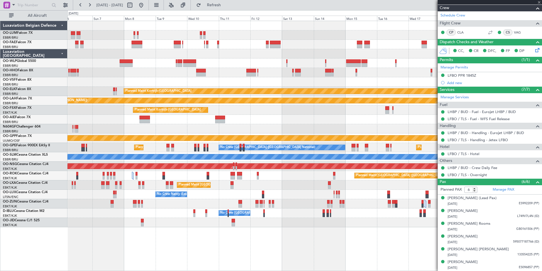
type input "3"
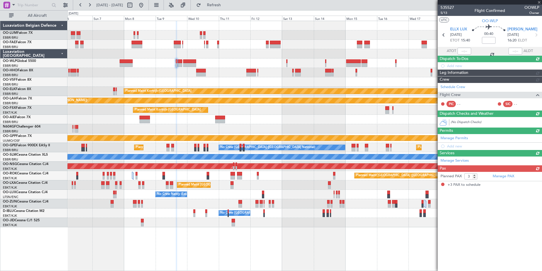
scroll to position [0, 0]
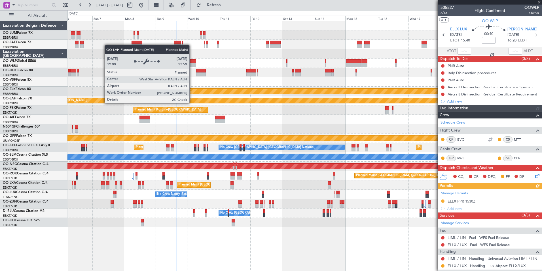
click at [217, 112] on div "Owner Melsbroek Air Base Planned Maint Brussels (Brussels National) Owner Melsb…" at bounding box center [305, 124] width 475 height 206
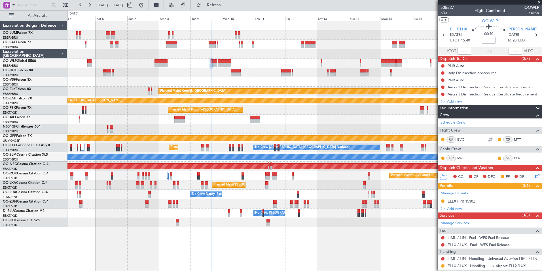
click at [528, 174] on div "CC, CR DFC, FP DP" at bounding box center [492, 176] width 83 height 9
click at [529, 175] on div "CC, CR DFC, FP DP" at bounding box center [492, 176] width 83 height 9
click at [534, 175] on icon at bounding box center [536, 174] width 5 height 5
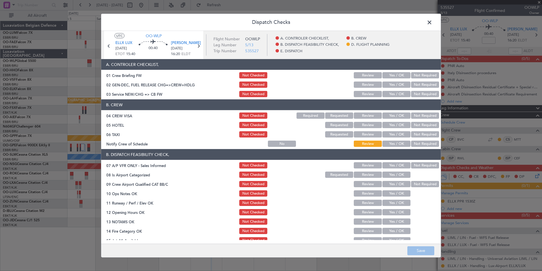
click at [388, 96] on button "Yes / OK" at bounding box center [397, 94] width 28 height 6
click at [412, 114] on button "Not Required" at bounding box center [425, 115] width 28 height 6
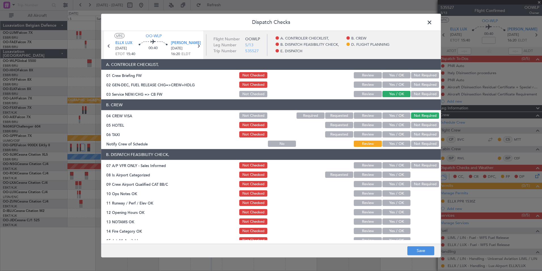
click at [419, 125] on button "Not Required" at bounding box center [425, 125] width 28 height 6
click at [419, 133] on button "Not Required" at bounding box center [425, 134] width 28 height 6
click at [424, 166] on button "Not Required" at bounding box center [425, 165] width 28 height 6
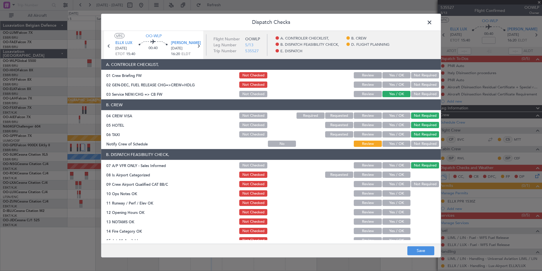
drag, startPoint x: 406, startPoint y: 171, endPoint x: 404, endPoint y: 174, distance: 3.6
click at [406, 171] on div "08 Is Airport Categorized Not Checked Requested Review Yes / OK" at bounding box center [271, 174] width 340 height 8
click at [403, 175] on button "Yes / OK" at bounding box center [397, 174] width 28 height 6
drag, startPoint x: 417, startPoint y: 184, endPoint x: 404, endPoint y: 190, distance: 14.5
click at [417, 184] on button "Not Required" at bounding box center [425, 184] width 28 height 6
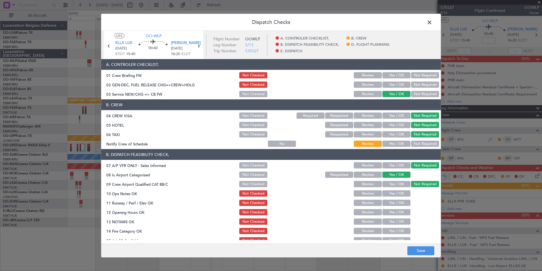
click at [403, 191] on button "Yes / OK" at bounding box center [397, 193] width 28 height 6
click at [399, 198] on section "B. DISPATCH FEASIBILITY CHECK, 07 A/P VFR ONLY - Sales Informed Not Checked Rev…" at bounding box center [271, 210] width 340 height 123
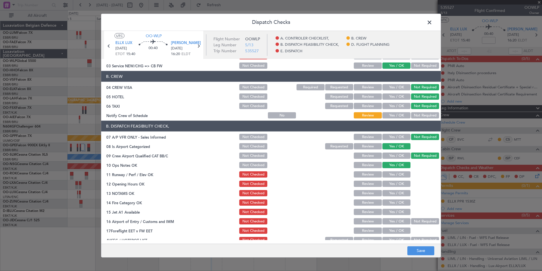
click at [393, 171] on button "Yes / OK" at bounding box center [397, 174] width 28 height 6
click at [393, 181] on button "Yes / OK" at bounding box center [397, 183] width 28 height 6
drag, startPoint x: 393, startPoint y: 189, endPoint x: 393, endPoint y: 197, distance: 8.2
click at [393, 189] on div "Yes / OK" at bounding box center [396, 193] width 29 height 8
click at [393, 197] on section "B. DISPATCH FEASIBILITY CHECK, 07 A/P VFR ONLY - Sales Informed Not Checked Rev…" at bounding box center [271, 182] width 340 height 123
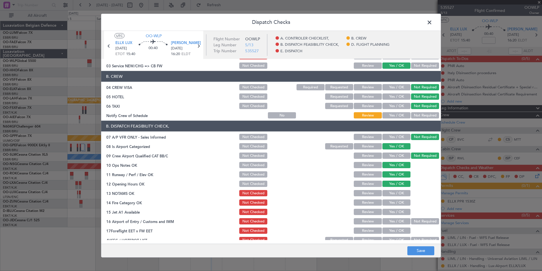
drag, startPoint x: 392, startPoint y: 208, endPoint x: 391, endPoint y: 204, distance: 3.5
click at [392, 208] on div "Yes / OK" at bounding box center [396, 212] width 29 height 8
click at [391, 202] on button "Yes / OK" at bounding box center [397, 202] width 28 height 6
drag, startPoint x: 391, startPoint y: 191, endPoint x: 392, endPoint y: 205, distance: 14.5
click at [392, 192] on button "Yes / OK" at bounding box center [397, 193] width 28 height 6
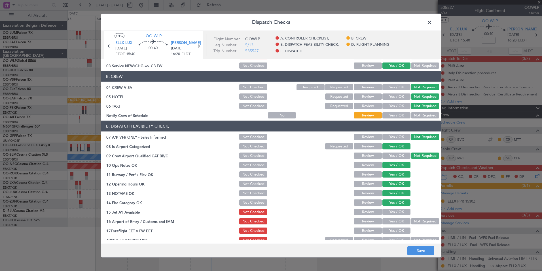
click at [391, 215] on div "Yes / OK" at bounding box center [396, 212] width 29 height 8
click at [390, 222] on button "Yes / OK" at bounding box center [397, 221] width 28 height 6
click at [389, 211] on button "Yes / OK" at bounding box center [397, 212] width 28 height 6
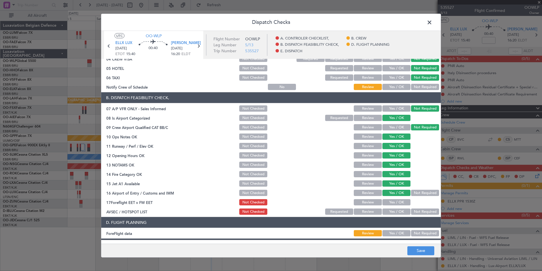
click at [365, 203] on button "Review" at bounding box center [368, 202] width 28 height 6
click at [418, 213] on button "Not Required" at bounding box center [425, 211] width 28 height 6
click at [432, 251] on button "Save" at bounding box center [421, 250] width 27 height 9
click at [433, 24] on span at bounding box center [433, 23] width 0 height 11
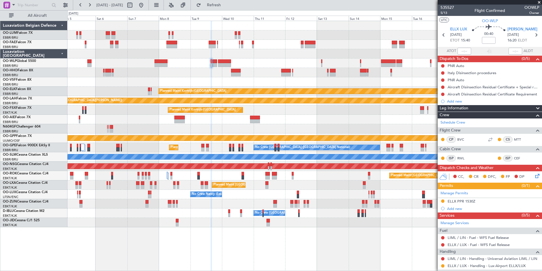
click at [309, 201] on div "Owner Melsbroek Air Base Planned Maint Brussels (Brussels National) Owner Melsb…" at bounding box center [305, 124] width 475 height 206
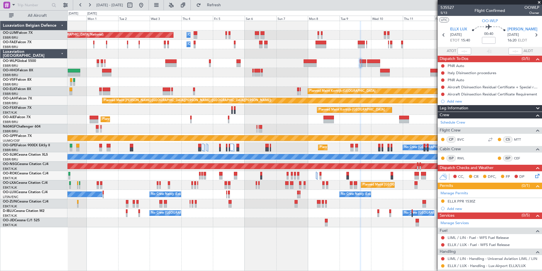
click at [338, 198] on div "No Crew Nancy (Essey) No Crew Nancy (Essey) No Crew Paris (Le Bourget) Planned …" at bounding box center [305, 193] width 475 height 9
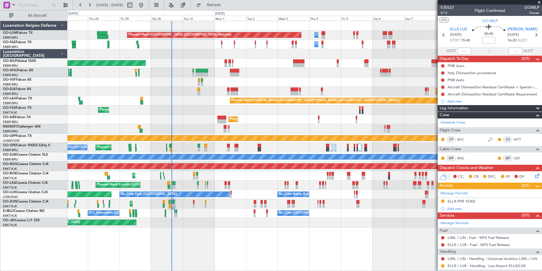
click at [263, 189] on div "Planned Maint Brussels (Brussels National) Planned Maint Kortrijk-Wevelgem A/C …" at bounding box center [305, 184] width 475 height 9
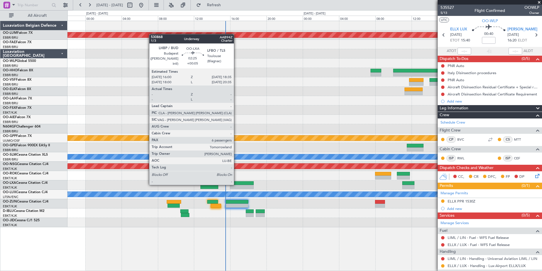
click at [237, 184] on div at bounding box center [242, 183] width 24 height 4
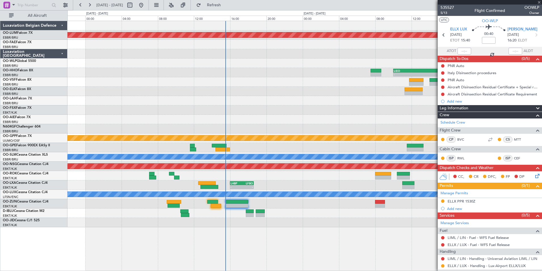
type input "+00:05"
type input "6"
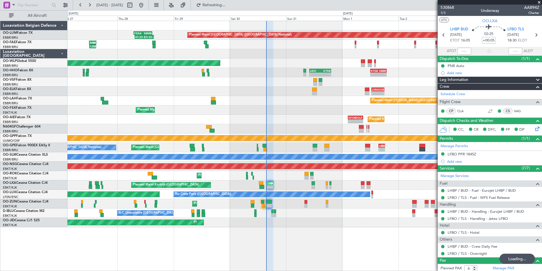
click at [128, 146] on div "Planned Maint Brussels (Brussels National) FZAA 07:00 Z EBMB 14:55 Z 07:25 Z 15…" at bounding box center [305, 124] width 475 height 206
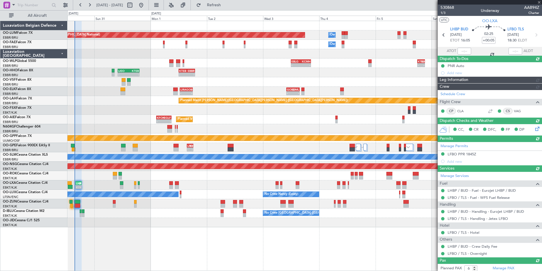
click at [167, 115] on div "Planned Maint Brussels (Brussels National) Owner Melsbroek Air Base - - EBMB 08…" at bounding box center [305, 124] width 475 height 206
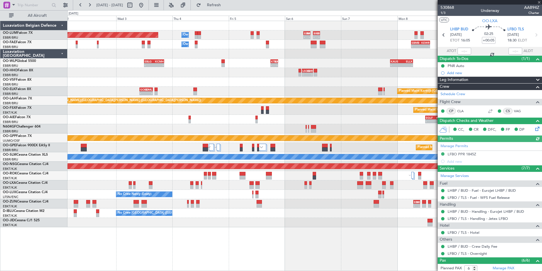
click at [235, 91] on div "Planned Maint Brussels (Brussels National) Owner Melsbroek Air Base - - EBMB 08…" at bounding box center [305, 124] width 475 height 206
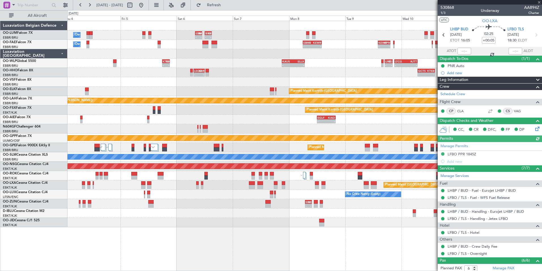
click at [233, 87] on div "Owner Melsbroek Air Base - - EBMB 08:00 Z BIKF 11:00 Z - - BIKF 12:10 Z EBMB 15…" at bounding box center [305, 124] width 475 height 206
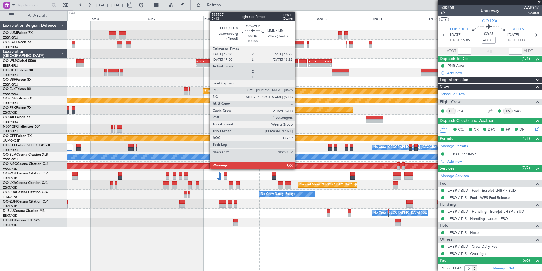
click at [298, 63] on div at bounding box center [297, 65] width 2 height 4
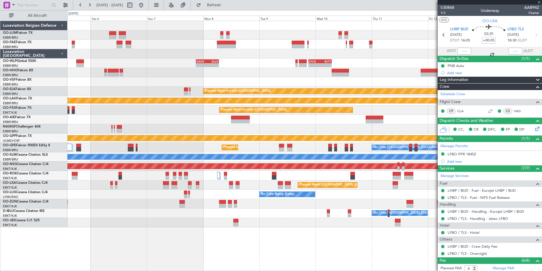
type input "3"
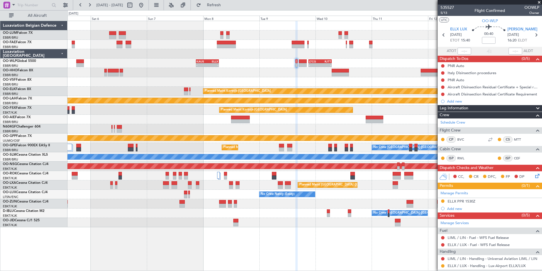
click at [373, 178] on div "Owner Melsbroek Air Base Planned Maint Brussels (Brussels National) Owner Melsb…" at bounding box center [305, 124] width 475 height 206
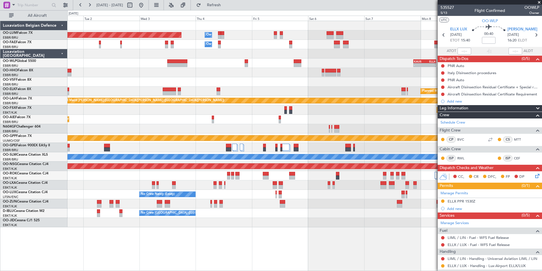
click at [367, 192] on div "Owner Melsbroek Air Base Planned Maint Brussels (Brussels National) Owner Melsb…" at bounding box center [305, 124] width 475 height 206
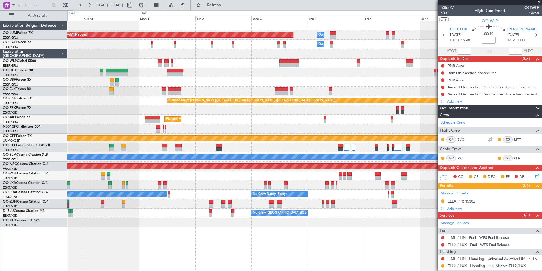
click at [249, 197] on div "No Crew Nancy (Essey) No Crew Paris (Le Bourget) No Crew Nancy (Essey) Planned …" at bounding box center [305, 193] width 475 height 9
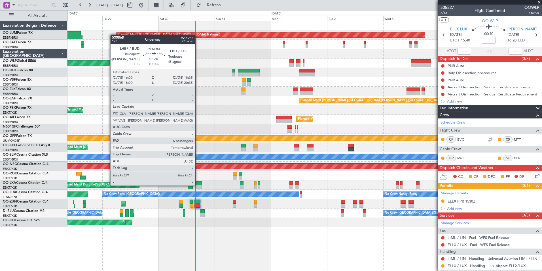
click at [198, 185] on div at bounding box center [199, 187] width 6 height 4
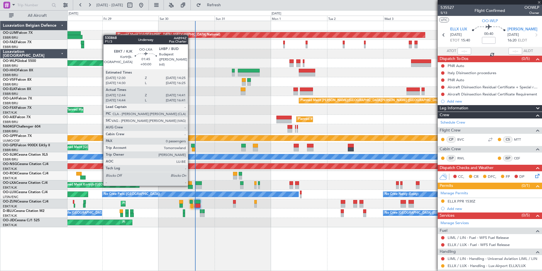
type input "+00:05"
type input "6"
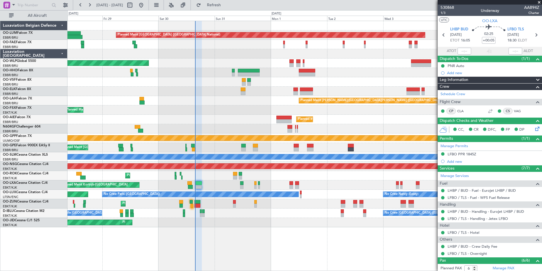
click at [135, 126] on div "Planned Maint Brussels (Brussels National) Owner Melsbroek Air Base Owner Melsb…" at bounding box center [305, 124] width 475 height 206
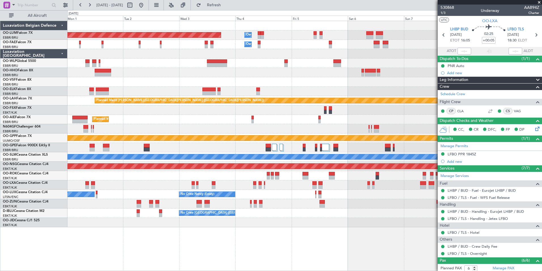
click at [261, 92] on div "Planned Maint Brussels (Brussels National) Owner Melsbroek Air Base Owner Melsb…" at bounding box center [305, 124] width 475 height 206
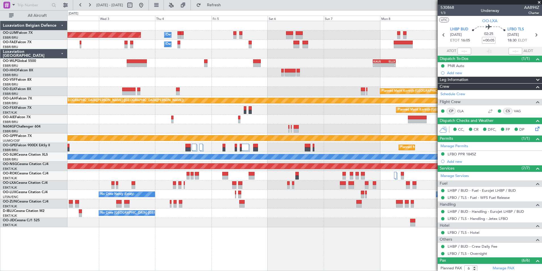
click at [289, 79] on div "Planned Maint Brussels (Brussels National) Owner Melsbroek Air Base Owner Melsb…" at bounding box center [305, 124] width 475 height 206
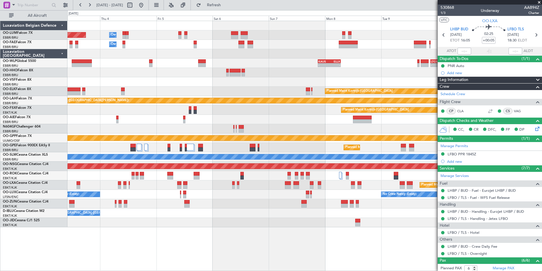
click at [255, 74] on div at bounding box center [305, 72] width 475 height 9
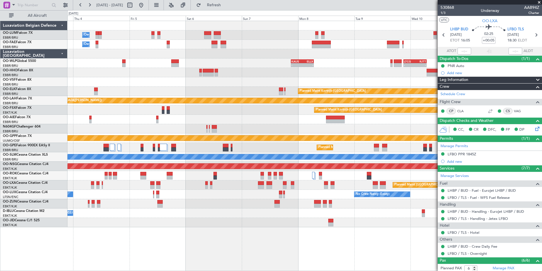
click at [275, 71] on div at bounding box center [305, 72] width 475 height 9
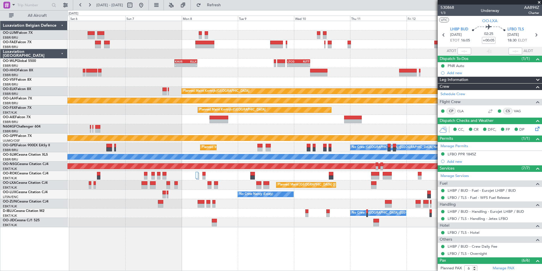
click at [300, 71] on div "Owner Melsbroek Air Base Owner Melsbroek Air Base - - KAUS 21:00 Z ELLX 06:45 Z…" at bounding box center [305, 124] width 475 height 206
click at [239, 86] on div at bounding box center [305, 81] width 475 height 9
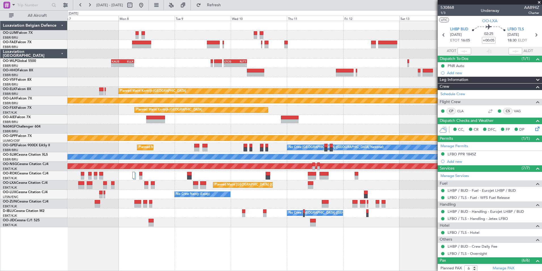
click at [303, 111] on div "- - KAUS 21:00 Z ELLX 06:45 Z - - LTCG 21:05 Z RJTT 07:00 Z - - RJTT 00:55 Z UB…" at bounding box center [305, 124] width 475 height 206
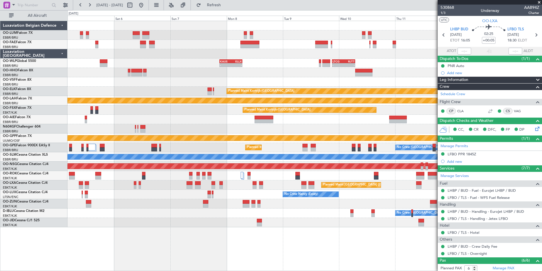
click at [284, 137] on div "Grounded [PERSON_NAME]" at bounding box center [305, 137] width 1424 height 5
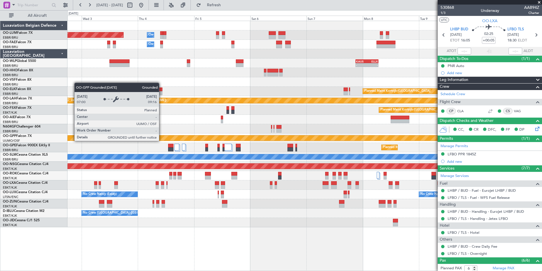
click at [313, 142] on div "Grounded [PERSON_NAME]" at bounding box center [305, 137] width 475 height 9
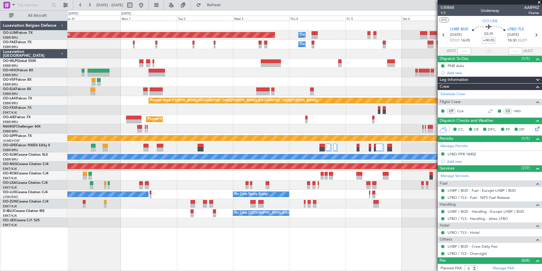
click at [276, 144] on div "Planned Maint [GEOGRAPHIC_DATA] ([GEOGRAPHIC_DATA] National)" at bounding box center [305, 147] width 475 height 9
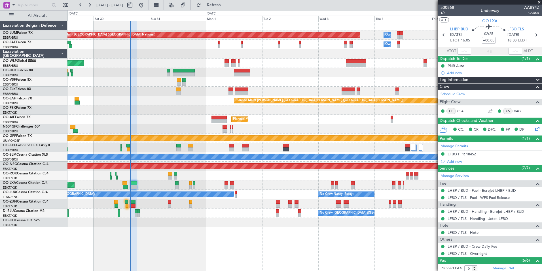
click at [234, 120] on div "Planned Maint [GEOGRAPHIC_DATA] ([GEOGRAPHIC_DATA])" at bounding box center [305, 119] width 475 height 9
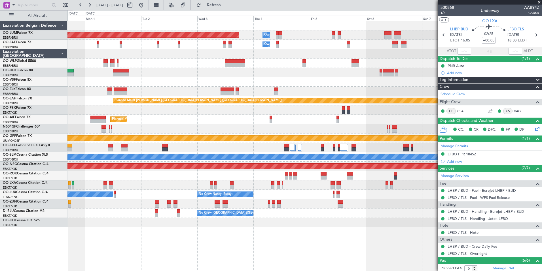
click at [199, 123] on div "Planned Maint [GEOGRAPHIC_DATA] ([GEOGRAPHIC_DATA])" at bounding box center [305, 119] width 475 height 9
click at [184, 124] on div "Planned Maint [GEOGRAPHIC_DATA] ([GEOGRAPHIC_DATA])" at bounding box center [305, 119] width 475 height 9
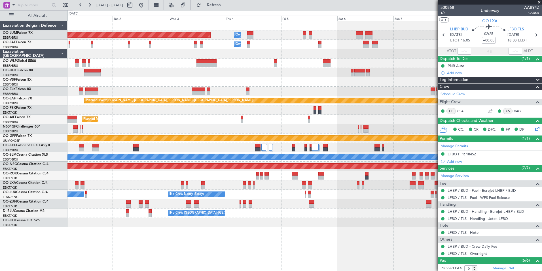
click at [269, 123] on div "Planned Maint [GEOGRAPHIC_DATA] ([GEOGRAPHIC_DATA])" at bounding box center [305, 119] width 475 height 9
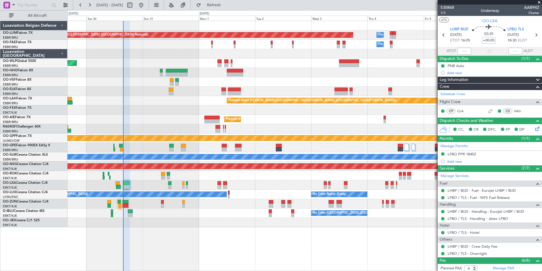
click at [262, 130] on div at bounding box center [305, 128] width 475 height 9
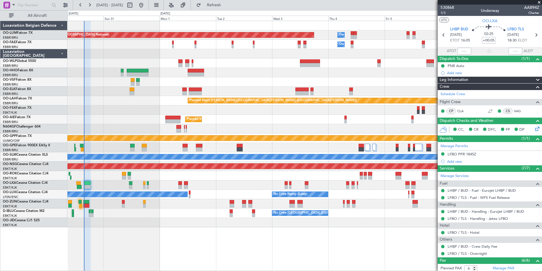
click at [226, 128] on div at bounding box center [305, 128] width 475 height 9
click at [224, 120] on div "Planned Maint [GEOGRAPHIC_DATA] ([GEOGRAPHIC_DATA])" at bounding box center [305, 119] width 475 height 9
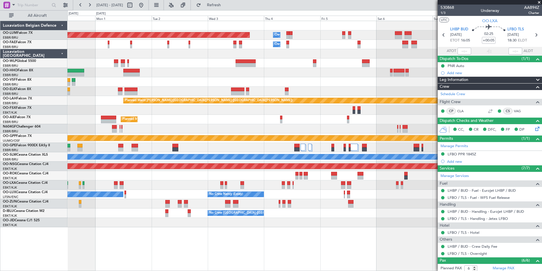
click at [148, 185] on div "Planned Maint Brussels (Brussels National) Planned Maint Kortrijk-Wevelgem" at bounding box center [305, 184] width 475 height 9
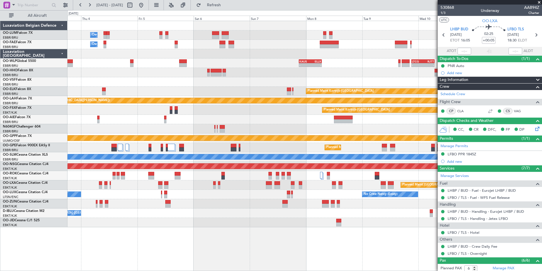
click at [228, 124] on div "Owner Melsbroek Air Base Planned Maint Brussels (Brussels National) Owner Melsb…" at bounding box center [305, 124] width 475 height 206
click at [170, 105] on div "Owner Melsbroek Air Base Planned Maint Brussels (Brussels National) Owner Melsb…" at bounding box center [305, 124] width 475 height 206
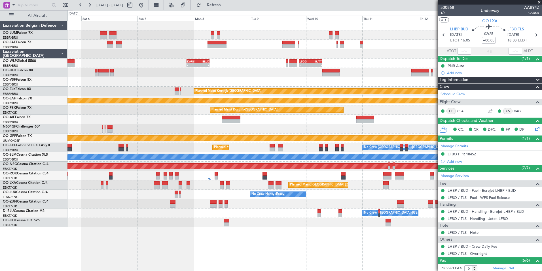
click at [226, 86] on div "Owner Melsbroek Air Base Planned Maint Brussels (Brussels National) Owner Melsb…" at bounding box center [305, 124] width 475 height 206
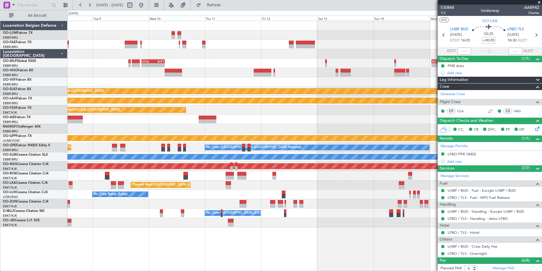
click at [220, 88] on div "- - LTCG 21:05 Z RJTT 07:00 Z - - RJTT 00:55 Z UBBB 11:55 Z KAUS 21:00 Z ELLX 0…" at bounding box center [305, 124] width 475 height 206
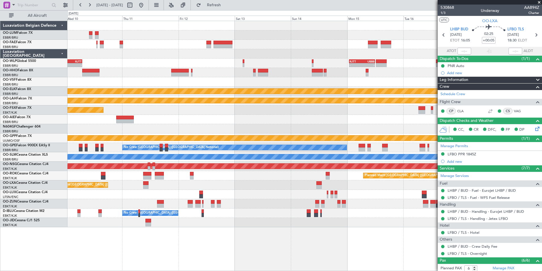
click at [228, 77] on div "- - LTCG 21:05 Z RJTT 07:00 Z - - RJTT 00:55 Z UBBB 11:55 Z KAUS 21:00 Z ELLX 0…" at bounding box center [305, 124] width 475 height 206
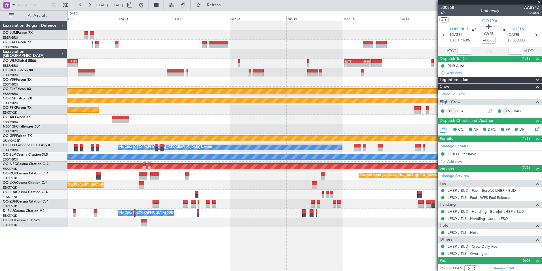
click at [293, 75] on div at bounding box center [305, 72] width 475 height 9
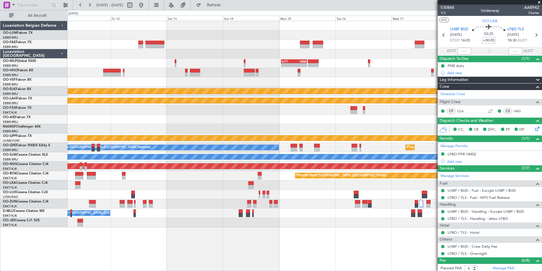
click at [262, 79] on div "- - RJTT 00:55 Z UBBB 11:55 Z LTCG 21:05 Z RJTT 07:00 Z - - Planned Maint Kortr…" at bounding box center [305, 124] width 475 height 206
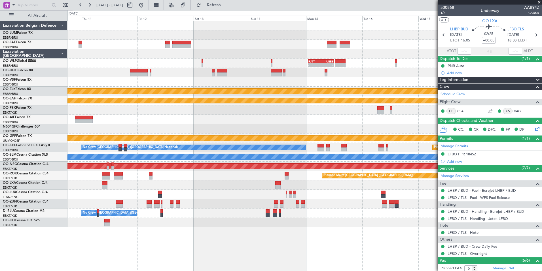
click at [281, 120] on div at bounding box center [305, 119] width 475 height 9
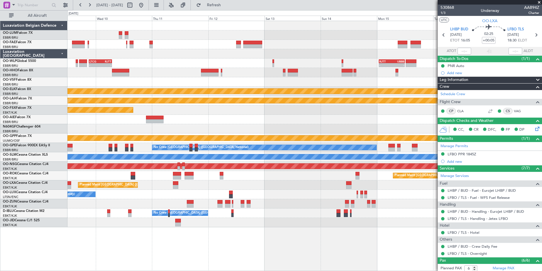
click at [275, 119] on div at bounding box center [305, 119] width 475 height 9
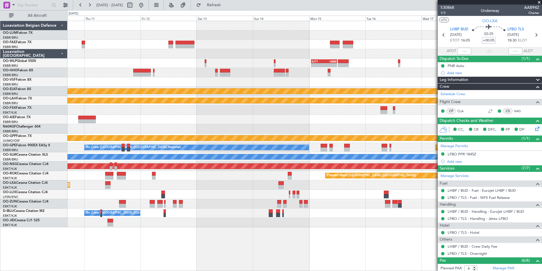
click at [233, 77] on div "- - RJTT 00:55 Z UBBB 11:55 Z LTCG 21:05 Z RJTT 07:00 Z - - Planned Maint Kortr…" at bounding box center [305, 124] width 475 height 206
click at [341, 119] on div at bounding box center [305, 119] width 475 height 9
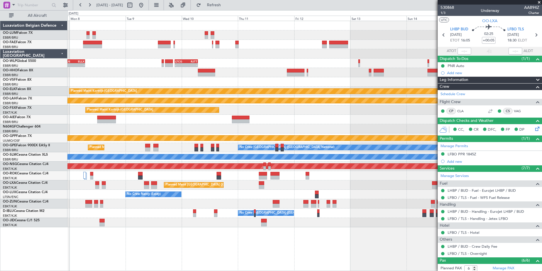
click at [335, 116] on div at bounding box center [305, 119] width 475 height 9
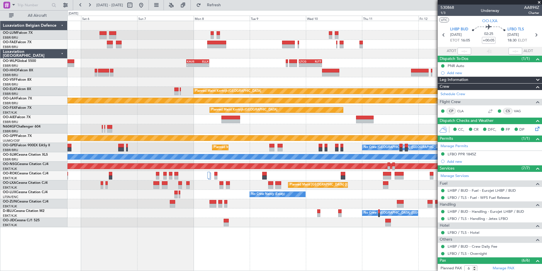
click at [384, 115] on div at bounding box center [305, 119] width 475 height 9
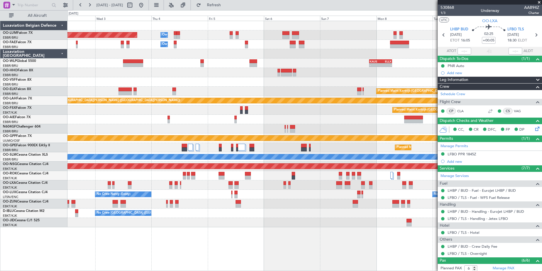
click at [323, 113] on div "Planned Maint Kortrijk-[GEOGRAPHIC_DATA]" at bounding box center [305, 109] width 475 height 9
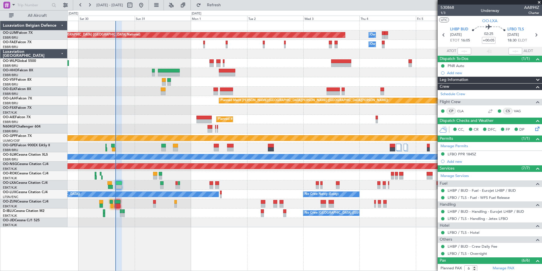
click at [366, 116] on div "Owner Melsbroek Air Base Planned Maint Brussels (Brussels National) Owner Melsb…" at bounding box center [305, 124] width 475 height 206
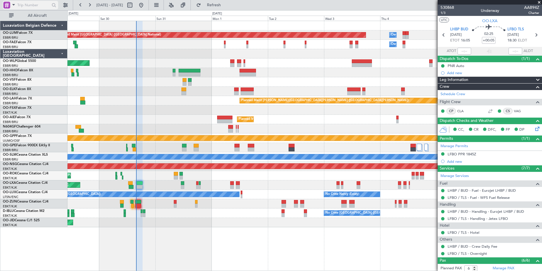
click at [10, 6] on div at bounding box center [6, 5] width 7 height 7
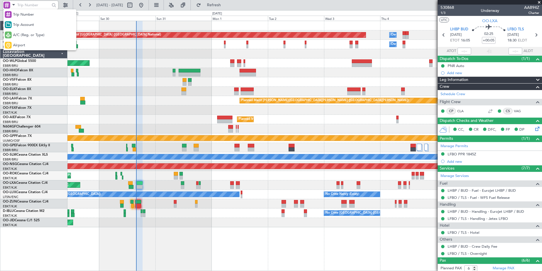
drag, startPoint x: 20, startPoint y: 45, endPoint x: 22, endPoint y: 37, distance: 8.5
click at [20, 45] on span "Airport" at bounding box center [19, 46] width 12 height 6
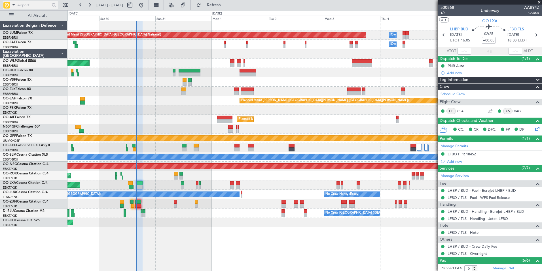
click at [31, 6] on input "text" at bounding box center [33, 5] width 33 height 9
type input "ELLX"
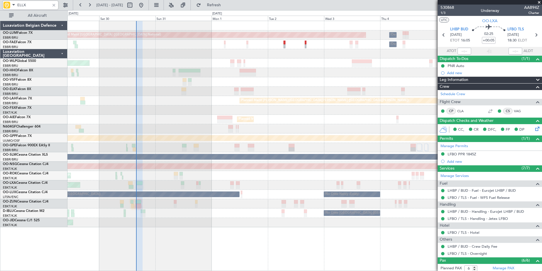
click at [248, 101] on div "Planned Maint [PERSON_NAME]-[GEOGRAPHIC_DATA][PERSON_NAME] ([GEOGRAPHIC_DATA][P…" at bounding box center [305, 100] width 475 height 9
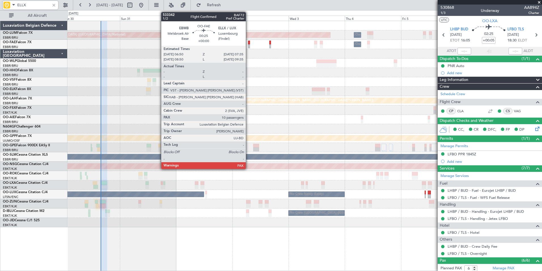
click at [249, 44] on div at bounding box center [249, 43] width 2 height 4
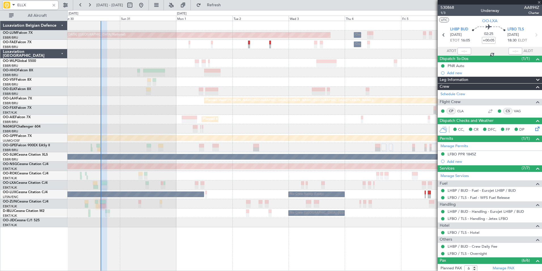
click at [241, 85] on div at bounding box center [305, 81] width 475 height 9
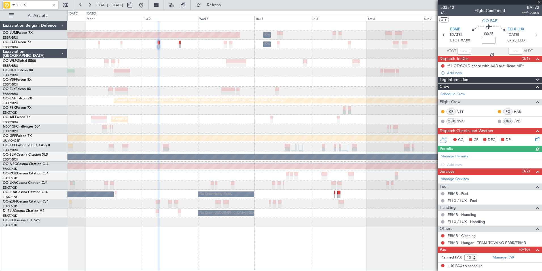
click at [205, 89] on div "Planned Maint Kortrijk-[GEOGRAPHIC_DATA]" at bounding box center [305, 91] width 475 height 9
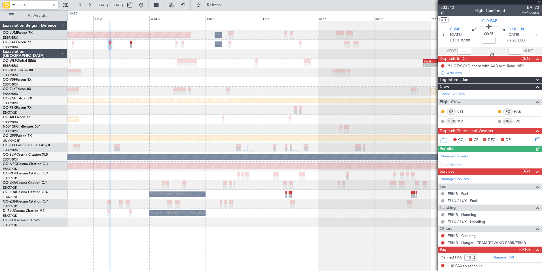
click at [176, 115] on div "Planned Maint [GEOGRAPHIC_DATA] ([GEOGRAPHIC_DATA])" at bounding box center [305, 119] width 475 height 9
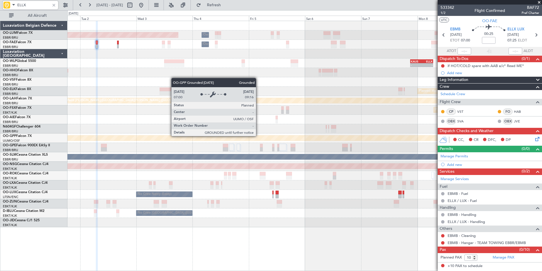
click at [243, 128] on div at bounding box center [305, 128] width 475 height 9
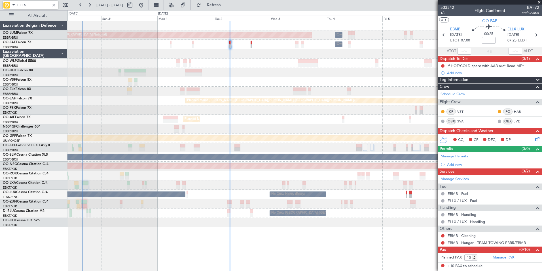
click at [364, 205] on div "Planned Maint Kortrijk-[GEOGRAPHIC_DATA]" at bounding box center [305, 203] width 475 height 9
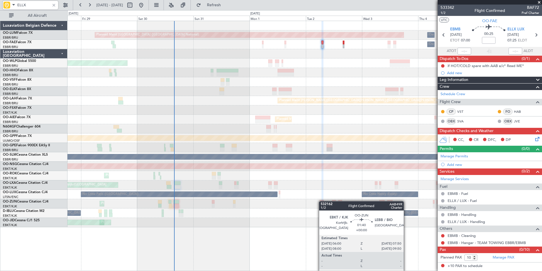
click at [322, 201] on div at bounding box center [322, 202] width 5 height 4
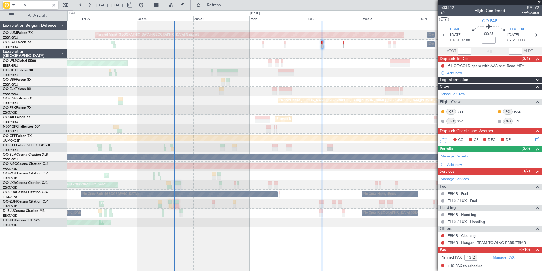
click at [269, 195] on div "No Crew Nancy (Essey) No Crew Paris (Le Bourget) Planned Maint Paris (Le Bourge…" at bounding box center [305, 193] width 475 height 9
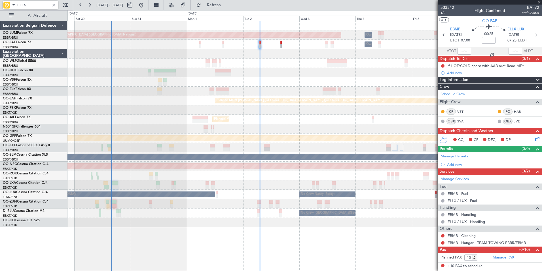
click at [184, 187] on div "Planned Maint Kortrijk-[GEOGRAPHIC_DATA]" at bounding box center [305, 184] width 475 height 9
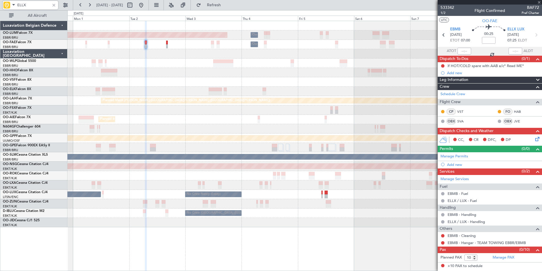
type input "7"
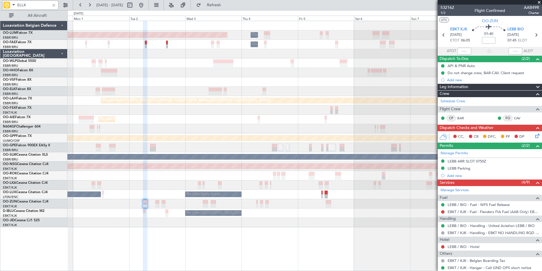
type input "ELLX"
click at [160, 89] on div "Planned Maint [GEOGRAPHIC_DATA] ([GEOGRAPHIC_DATA] National) Owner [GEOGRAPHIC_…" at bounding box center [305, 124] width 475 height 206
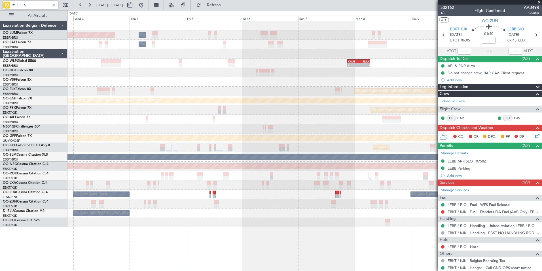
click at [56, 101] on div "Planned Maint [GEOGRAPHIC_DATA] ([GEOGRAPHIC_DATA] National) Owner [GEOGRAPHIC_…" at bounding box center [271, 140] width 542 height 260
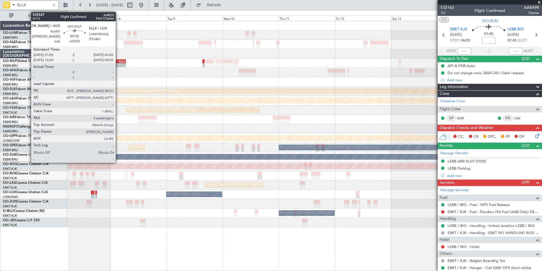
click at [119, 62] on div "ELLX" at bounding box center [119, 61] width 11 height 3
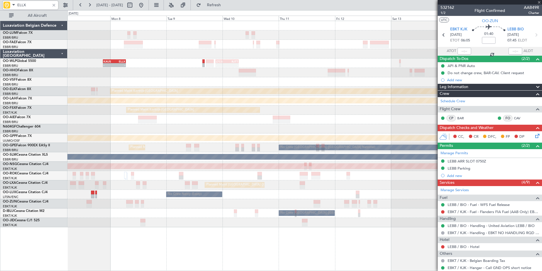
type input "5"
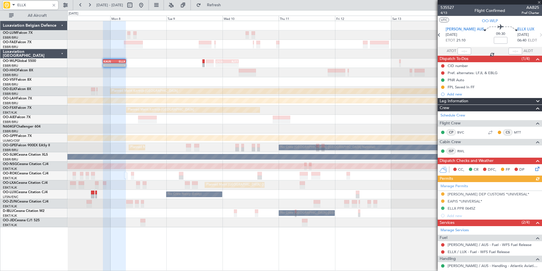
click at [452, 94] on div "Add new" at bounding box center [493, 94] width 92 height 5
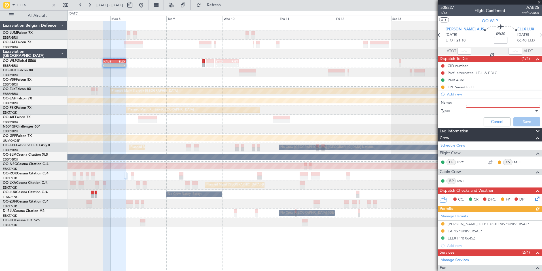
click at [471, 105] on input "Name:" at bounding box center [503, 103] width 75 height 6
type input "GENDEC ELLX"
click at [476, 110] on div at bounding box center [501, 110] width 66 height 9
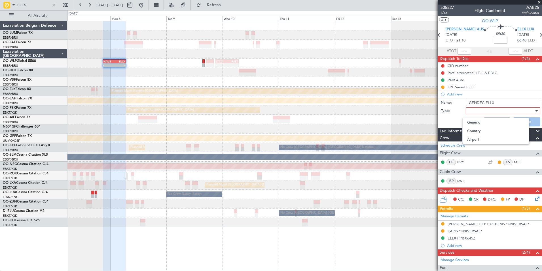
click at [475, 116] on div at bounding box center [271, 135] width 542 height 271
click at [473, 114] on div at bounding box center [501, 110] width 66 height 9
click at [474, 122] on span "Generic" at bounding box center [501, 122] width 66 height 9
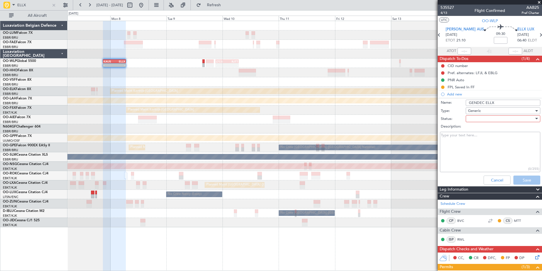
click at [475, 120] on div at bounding box center [501, 118] width 66 height 9
click at [478, 133] on span "Not Started" at bounding box center [501, 130] width 66 height 9
click at [467, 137] on textarea "Description:" at bounding box center [490, 152] width 100 height 41
paste textarea "[EMAIL_ADDRESS][DOMAIN_NAME]."
click at [441, 135] on textarea "[EMAIL_ADDRESS][DOMAIN_NAME]." at bounding box center [490, 152] width 100 height 41
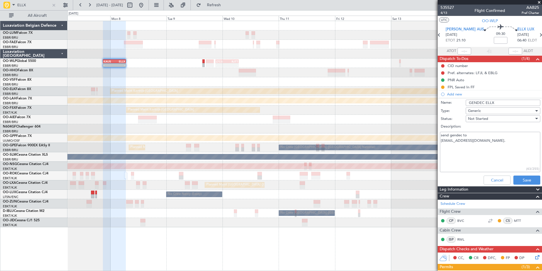
click at [469, 136] on textarea "send gendec to [EMAIL_ADDRESS][DOMAIN_NAME]." at bounding box center [490, 152] width 100 height 41
type textarea "send gendec to [EMAIL_ADDRESS][DOMAIN_NAME]."
click at [525, 176] on button "Save" at bounding box center [527, 179] width 27 height 9
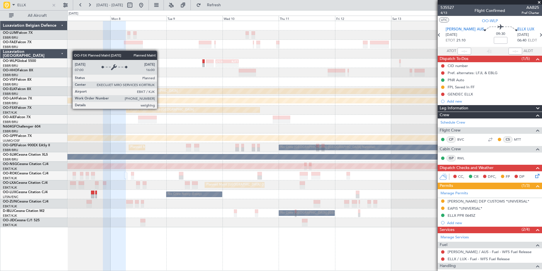
click at [141, 107] on div "Planned Maint Kortrijk-[GEOGRAPHIC_DATA]" at bounding box center [161, 110] width 66 height 9
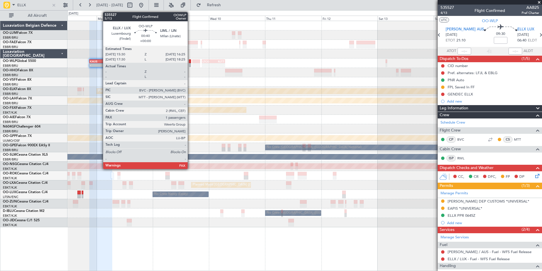
click at [190, 64] on div at bounding box center [190, 65] width 2 height 4
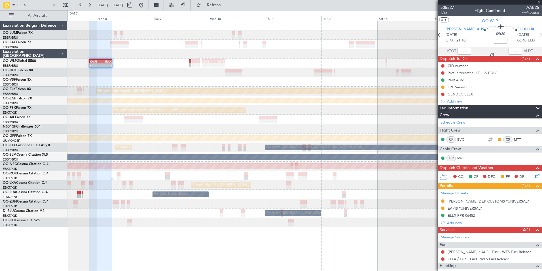
type input "3"
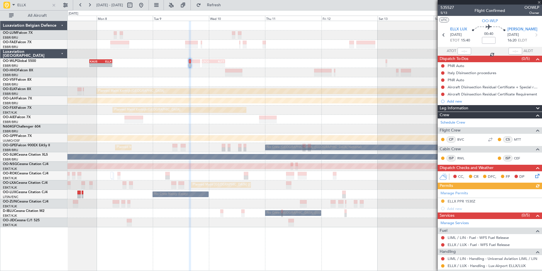
click at [445, 201] on div "Manage Permits ELLX PPR 1530Z Add new" at bounding box center [490, 200] width 104 height 23
click at [443, 200] on div "Manage Permits ELLX PPR 1530Z Add new" at bounding box center [490, 200] width 104 height 23
click at [443, 200] on button at bounding box center [442, 200] width 3 height 3
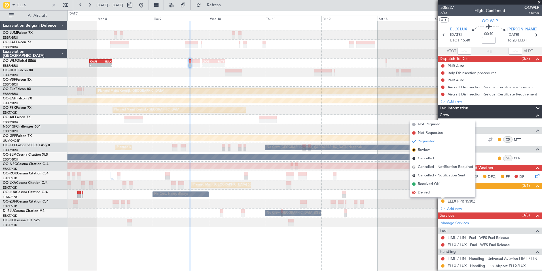
drag, startPoint x: 432, startPoint y: 184, endPoint x: 436, endPoint y: 195, distance: 11.0
click at [432, 184] on span "Received OK" at bounding box center [429, 184] width 22 height 6
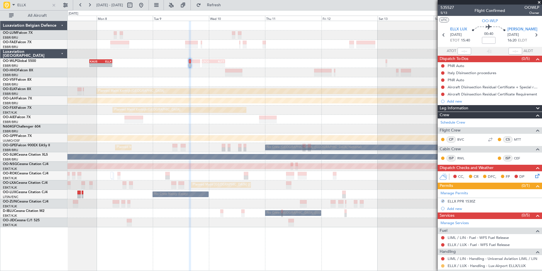
click at [444, 266] on button at bounding box center [442, 265] width 3 height 3
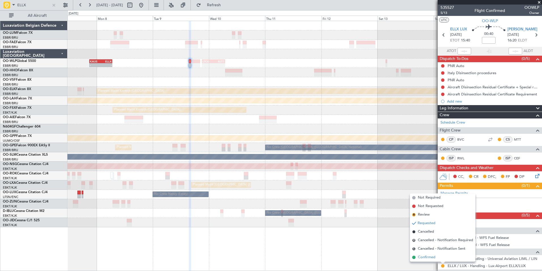
click at [429, 256] on span "Confirmed" at bounding box center [427, 257] width 18 height 6
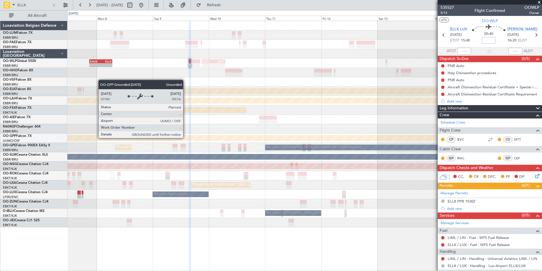
click at [225, 136] on div "Grounded [PERSON_NAME]" at bounding box center [305, 137] width 1424 height 5
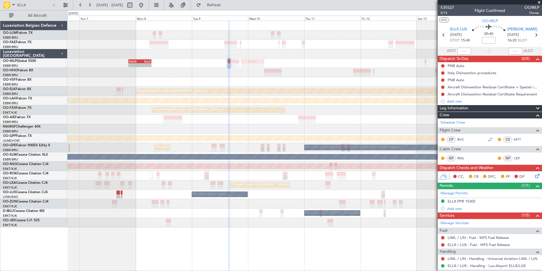
click at [240, 134] on div "Grounded [PERSON_NAME]" at bounding box center [305, 137] width 475 height 9
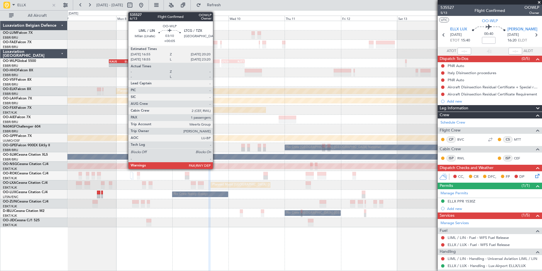
click at [216, 62] on div at bounding box center [216, 61] width 8 height 4
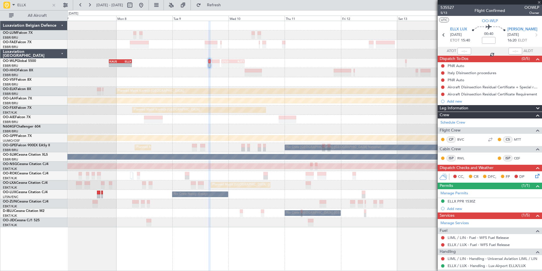
type input "+00:05"
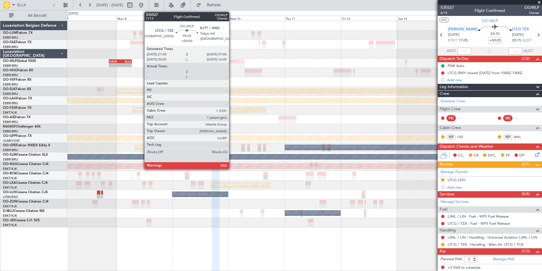
click at [232, 62] on div "LTCG" at bounding box center [227, 61] width 11 height 3
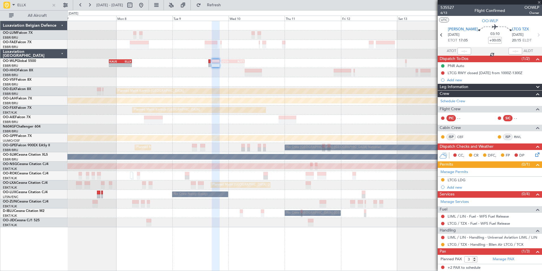
click at [211, 84] on div at bounding box center [305, 81] width 475 height 9
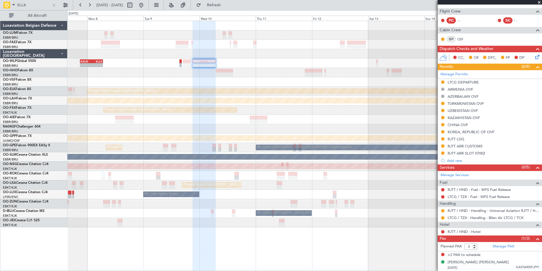
scroll to position [112, 0]
click at [96, 64] on div "-" at bounding box center [96, 64] width 11 height 3
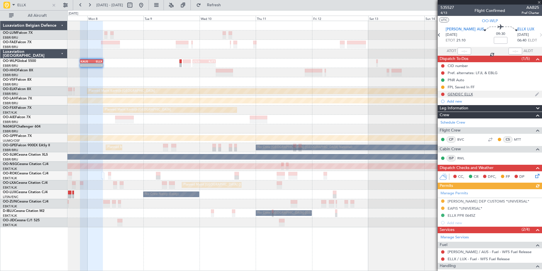
click at [459, 93] on div "GENDEC ELLX" at bounding box center [460, 94] width 25 height 5
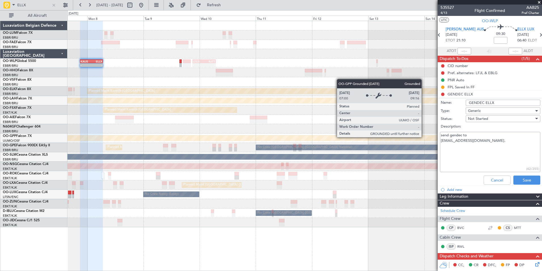
drag, startPoint x: 493, startPoint y: 141, endPoint x: 424, endPoint y: 136, distance: 69.1
click at [424, 136] on fb-app "ELLX [DATE] - [DATE] Refresh Quick Links All Aircraft - - [PERSON_NAME] 21:00 Z…" at bounding box center [271, 137] width 542 height 266
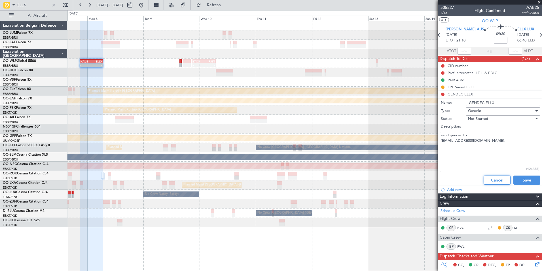
drag, startPoint x: 498, startPoint y: 182, endPoint x: 320, endPoint y: 128, distance: 185.8
click at [496, 182] on button "Cancel" at bounding box center [497, 179] width 27 height 9
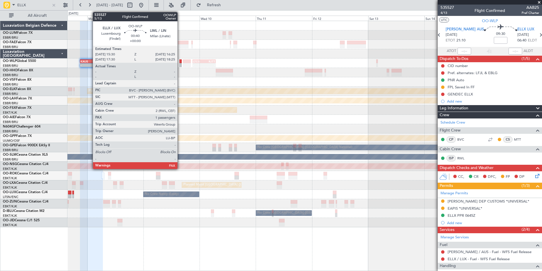
click at [180, 62] on div at bounding box center [181, 61] width 2 height 4
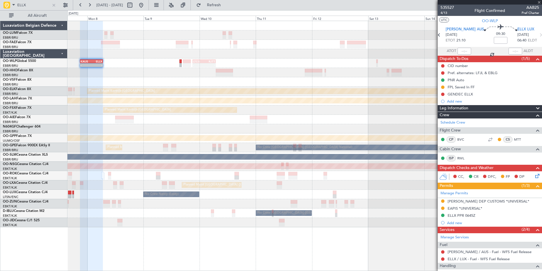
type input "3"
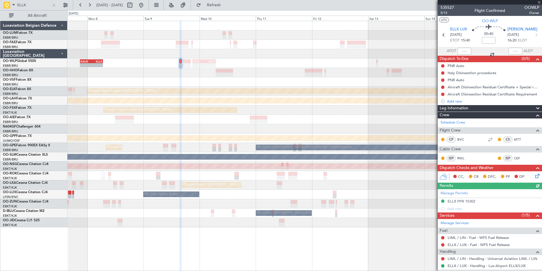
click at [454, 101] on mat-tooltip-component "Aircraft Disinsection Residual Certificate Requirement" at bounding box center [490, 103] width 87 height 15
click at [456, 99] on div "Add new" at bounding box center [490, 101] width 87 height 5
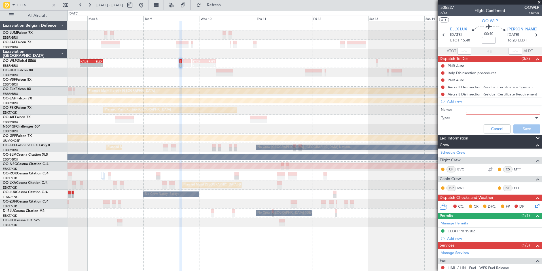
click at [470, 110] on input "Name:" at bounding box center [503, 110] width 75 height 6
paste input "send gendec to [EMAIL_ADDRESS][DOMAIN_NAME]."
type input "send gendec to [EMAIL_ADDRESS][DOMAIN_NAME]."
click at [476, 112] on input "Name:" at bounding box center [503, 110] width 75 height 6
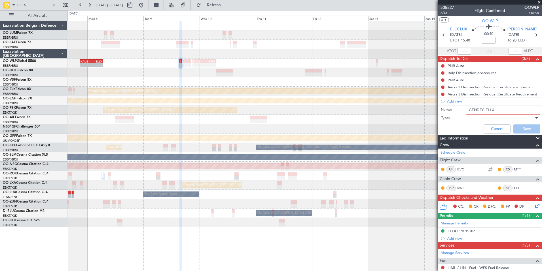
type input "GENDEC ELLX"
click at [481, 120] on div at bounding box center [501, 117] width 66 height 9
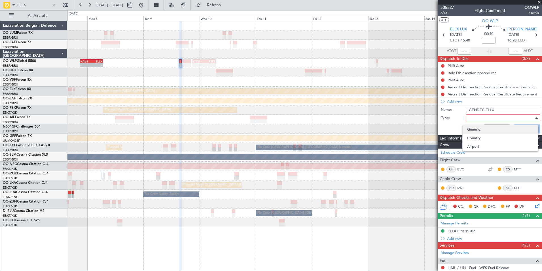
click at [474, 125] on span "Generic" at bounding box center [501, 129] width 66 height 9
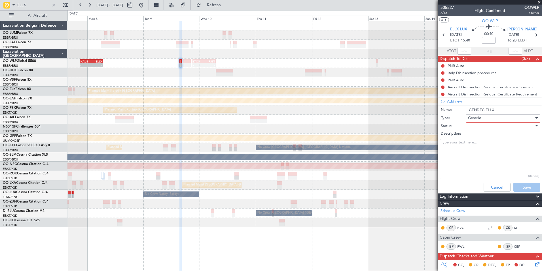
click at [473, 127] on div at bounding box center [501, 125] width 66 height 9
click at [477, 137] on span "Not Started" at bounding box center [501, 137] width 66 height 9
click at [471, 145] on textarea "Description:" at bounding box center [490, 159] width 100 height 41
paste textarea "send gendec to [EMAIL_ADDRESS][DOMAIN_NAME]."
type textarea "send gendec to [EMAIL_ADDRESS][DOMAIN_NAME]."
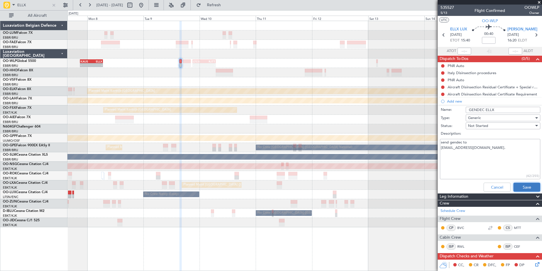
click at [522, 187] on button "Save" at bounding box center [527, 186] width 27 height 9
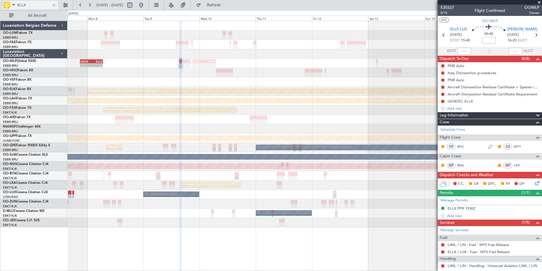
click at [51, 7] on div at bounding box center [54, 5] width 6 height 6
click at [52, 7] on div at bounding box center [54, 5] width 6 height 6
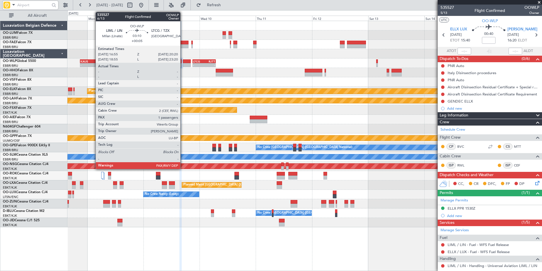
click at [188, 63] on div at bounding box center [187, 65] width 8 height 4
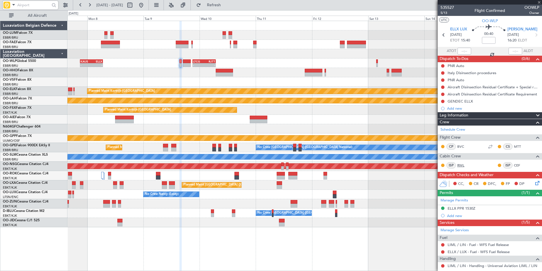
type input "+00:05"
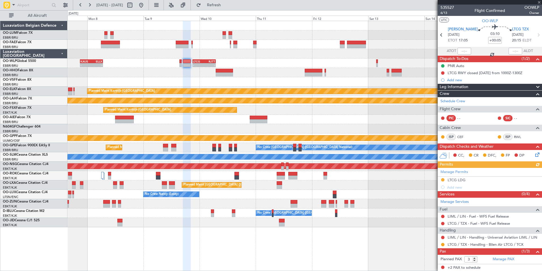
click at [534, 152] on icon at bounding box center [536, 153] width 5 height 5
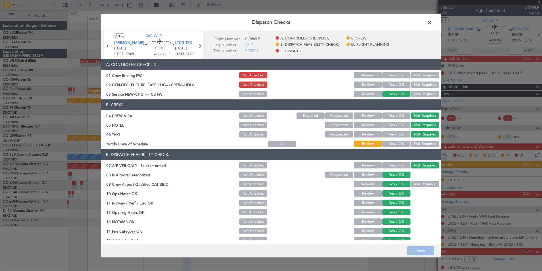
click at [433, 21] on span at bounding box center [433, 23] width 0 height 11
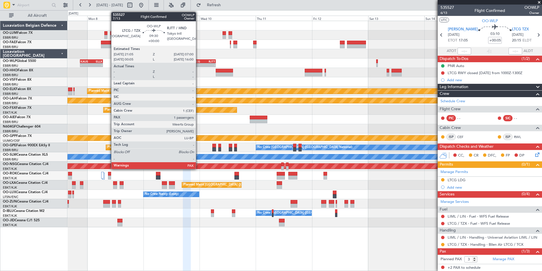
click at [199, 64] on div "-" at bounding box center [198, 64] width 11 height 3
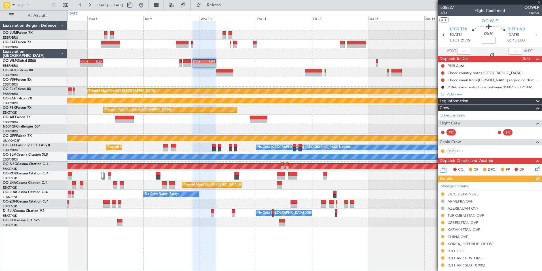
click at [535, 167] on icon at bounding box center [536, 167] width 5 height 5
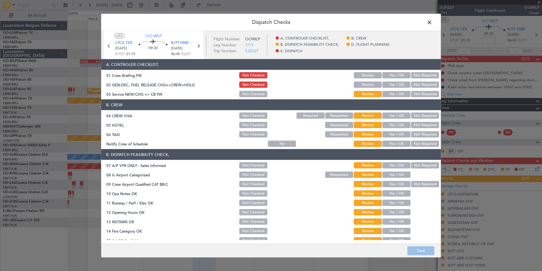
click at [395, 93] on button "Yes / OK" at bounding box center [397, 94] width 28 height 6
click at [422, 119] on div "Not Required" at bounding box center [424, 115] width 29 height 8
click at [419, 115] on button "Not Required" at bounding box center [425, 115] width 28 height 6
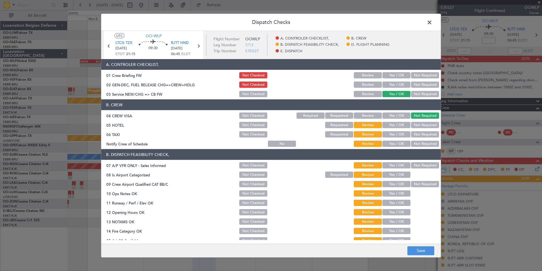
click at [424, 133] on button "Not Required" at bounding box center [425, 134] width 28 height 6
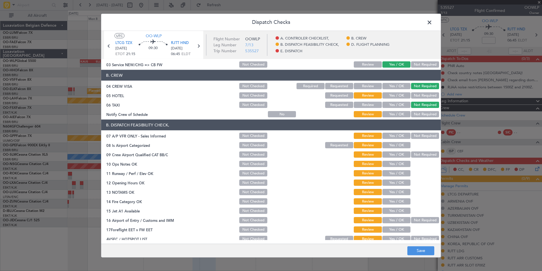
scroll to position [57, 0]
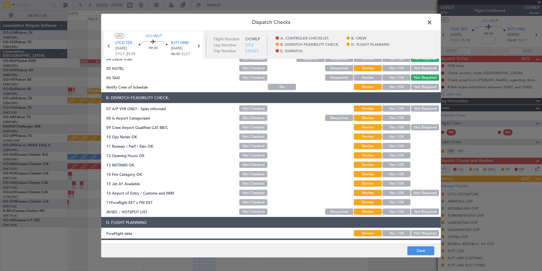
click at [417, 107] on button "Not Required" at bounding box center [425, 108] width 28 height 6
click at [388, 117] on button "Yes / OK" at bounding box center [397, 118] width 28 height 6
click at [414, 127] on button "Not Required" at bounding box center [425, 127] width 28 height 6
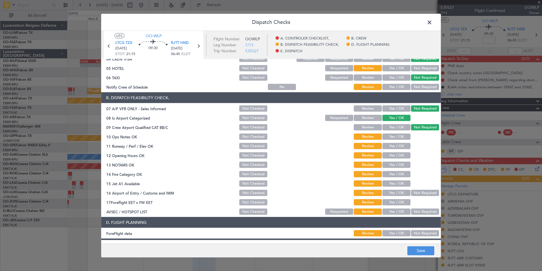
click at [391, 136] on button "Yes / OK" at bounding box center [397, 136] width 28 height 6
click at [391, 146] on button "Yes / OK" at bounding box center [397, 146] width 28 height 6
click at [394, 154] on button "Yes / OK" at bounding box center [397, 155] width 28 height 6
click at [395, 165] on button "Yes / OK" at bounding box center [397, 164] width 28 height 6
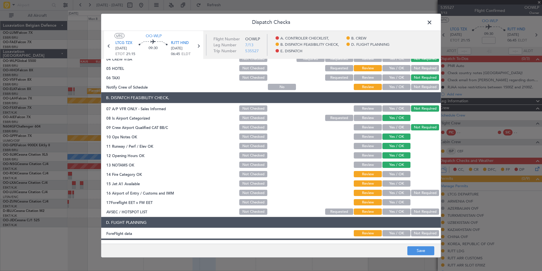
click at [393, 176] on button "Yes / OK" at bounding box center [397, 174] width 28 height 6
click at [393, 184] on button "Yes / OK" at bounding box center [397, 183] width 28 height 6
click at [391, 191] on button "Yes / OK" at bounding box center [397, 192] width 28 height 6
click at [415, 211] on button "Not Required" at bounding box center [425, 211] width 28 height 6
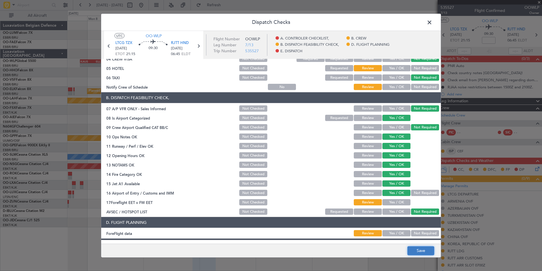
click at [427, 247] on button "Save" at bounding box center [421, 250] width 27 height 9
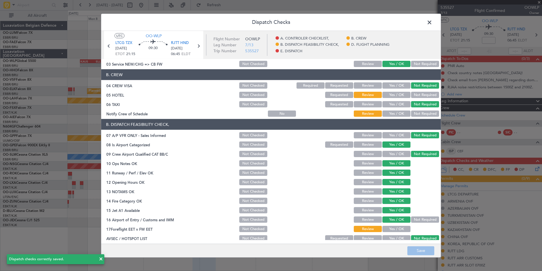
scroll to position [0, 0]
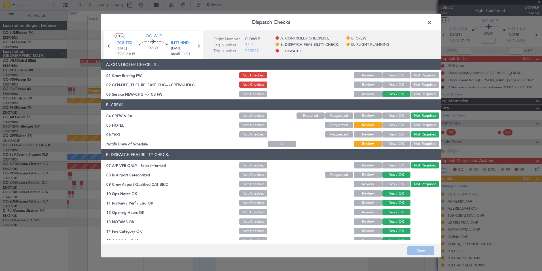
click at [433, 20] on span at bounding box center [433, 23] width 0 height 11
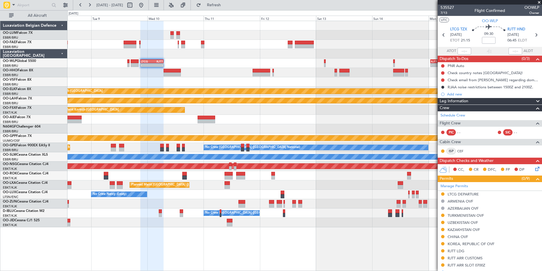
click at [205, 79] on div at bounding box center [305, 81] width 475 height 9
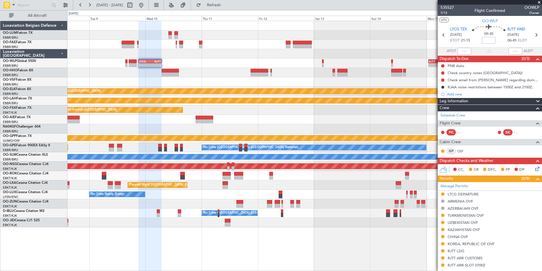
click at [284, 61] on div "- - LTCG 21:05 Z RJTT 07:00 Z - - RJTT 00:55 Z UBBB 11:55 Z KAUS 21:00 Z ELLX 0…" at bounding box center [305, 62] width 475 height 9
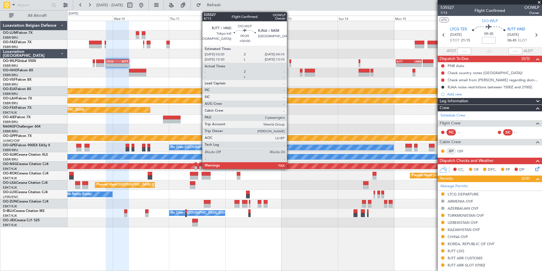
click at [290, 62] on div at bounding box center [291, 61] width 2 height 4
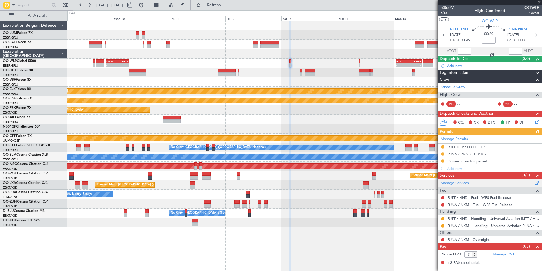
click at [536, 184] on span at bounding box center [537, 181] width 7 height 4
click at [536, 118] on icon at bounding box center [536, 120] width 5 height 5
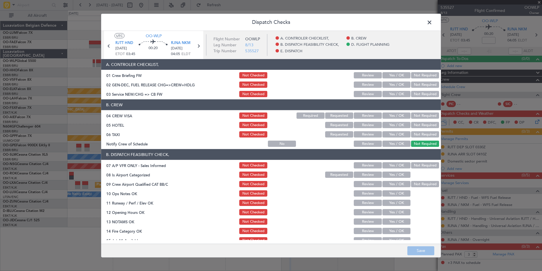
click at [396, 95] on button "Yes / OK" at bounding box center [397, 94] width 28 height 6
click at [419, 116] on button "Not Required" at bounding box center [425, 115] width 28 height 6
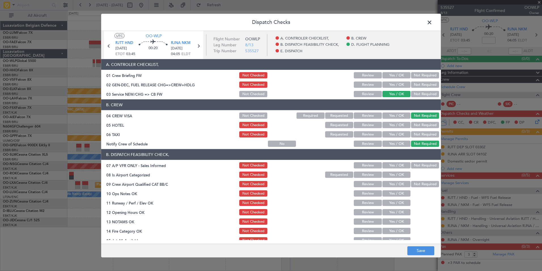
click at [418, 125] on button "Not Required" at bounding box center [425, 125] width 28 height 6
click at [355, 123] on button "Review" at bounding box center [368, 125] width 28 height 6
click at [418, 132] on button "Not Required" at bounding box center [425, 134] width 28 height 6
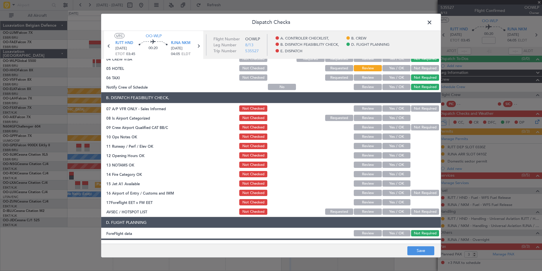
click at [422, 108] on button "Not Required" at bounding box center [425, 108] width 28 height 6
click at [388, 115] on button "Yes / OK" at bounding box center [397, 118] width 28 height 6
click at [420, 126] on button "Not Required" at bounding box center [425, 127] width 28 height 6
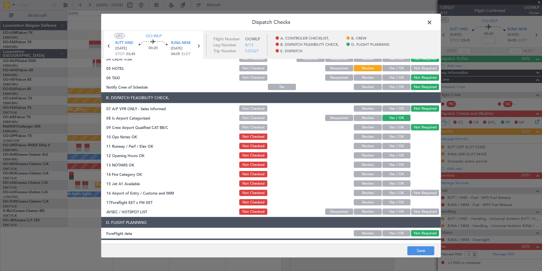
click at [395, 135] on button "Yes / OK" at bounding box center [397, 136] width 28 height 6
click at [394, 150] on section "B. DISPATCH FEASIBILITY CHECK, 07 A/P VFR ONLY - Sales Informed Not Checked Rev…" at bounding box center [271, 153] width 340 height 123
click at [393, 147] on button "Yes / OK" at bounding box center [397, 146] width 28 height 6
click at [396, 155] on button "Yes / OK" at bounding box center [397, 155] width 28 height 6
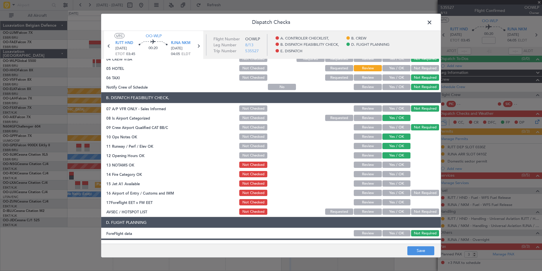
click at [396, 163] on button "Yes / OK" at bounding box center [397, 164] width 28 height 6
click at [396, 174] on button "Yes / OK" at bounding box center [397, 174] width 28 height 6
click at [395, 184] on button "Yes / OK" at bounding box center [397, 183] width 28 height 6
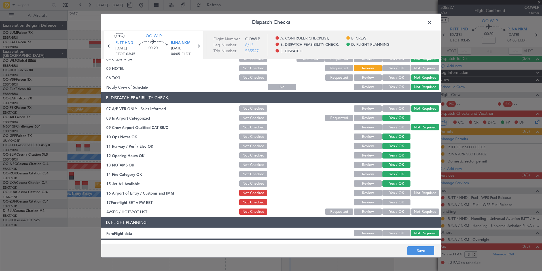
click at [394, 190] on button "Yes / OK" at bounding box center [397, 192] width 28 height 6
click at [373, 200] on button "Review" at bounding box center [368, 202] width 28 height 6
click at [422, 213] on button "Not Required" at bounding box center [425, 211] width 28 height 6
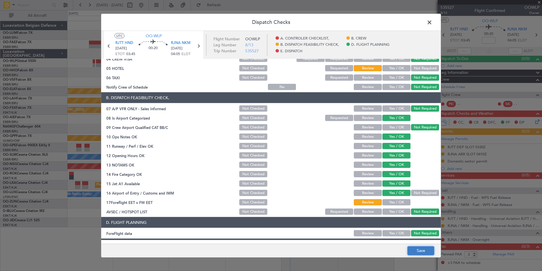
click at [422, 249] on button "Save" at bounding box center [421, 250] width 27 height 9
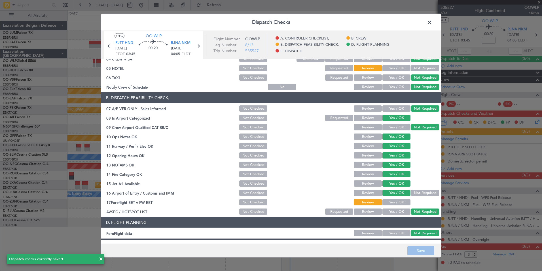
click at [433, 21] on span at bounding box center [433, 23] width 0 height 11
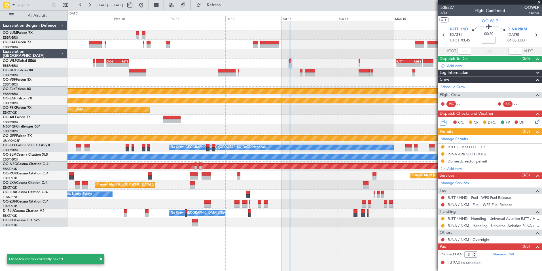
click at [511, 29] on span "RJNA NKM" at bounding box center [518, 30] width 20 height 6
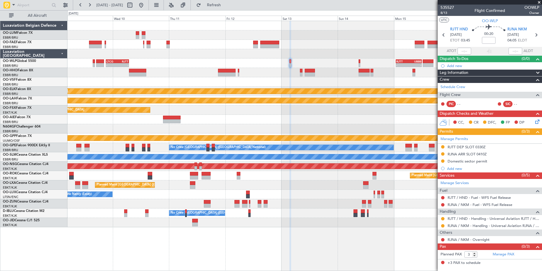
click at [232, 107] on div "Planned Maint Kortrijk-Wevelgem EBKT 08:50 Z KLAS 20:30 Z" at bounding box center [305, 109] width 475 height 9
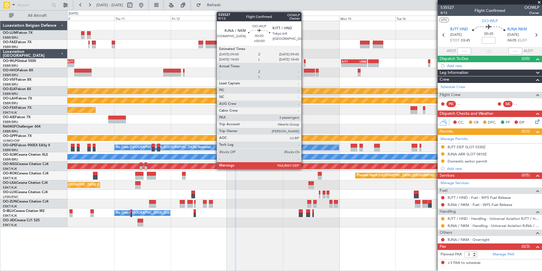
click at [304, 62] on div at bounding box center [305, 61] width 2 height 4
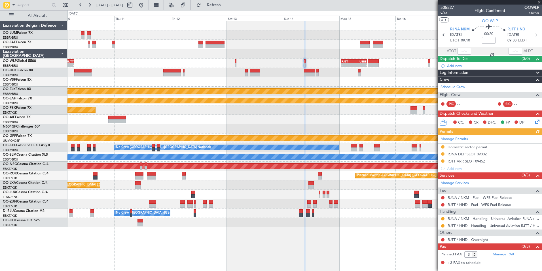
click at [532, 122] on div "CC, CR DFC, FP DP" at bounding box center [492, 122] width 83 height 9
click at [535, 121] on icon at bounding box center [536, 120] width 5 height 5
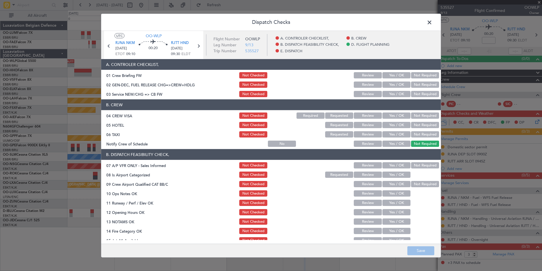
click at [384, 92] on button "Yes / OK" at bounding box center [397, 94] width 28 height 6
click at [422, 115] on button "Not Required" at bounding box center [425, 115] width 28 height 6
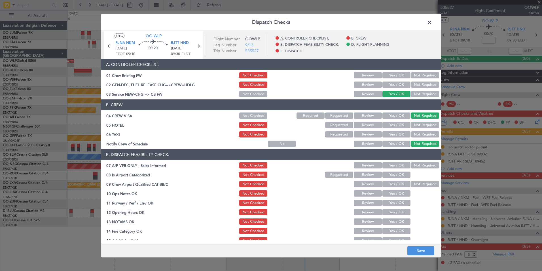
click at [362, 126] on button "Review" at bounding box center [368, 125] width 28 height 6
click at [418, 133] on button "Not Required" at bounding box center [425, 134] width 28 height 6
click at [420, 162] on button "Not Required" at bounding box center [425, 165] width 28 height 6
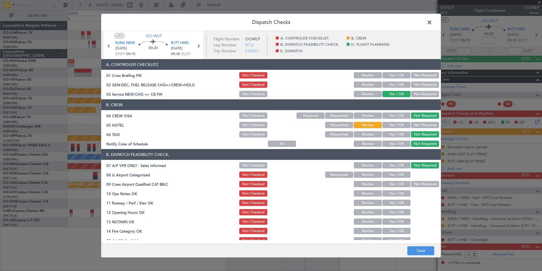
drag, startPoint x: 391, startPoint y: 174, endPoint x: 413, endPoint y: 184, distance: 24.0
click at [391, 174] on button "Yes / OK" at bounding box center [397, 174] width 28 height 6
click at [415, 185] on button "Not Required" at bounding box center [425, 184] width 28 height 6
click at [395, 194] on button "Yes / OK" at bounding box center [397, 193] width 28 height 6
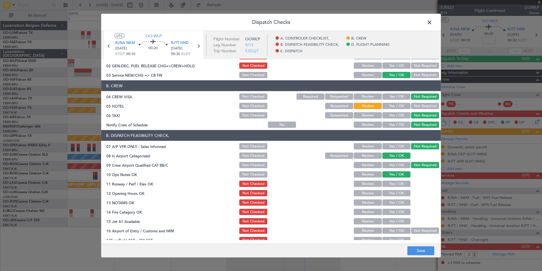
scroll to position [28, 0]
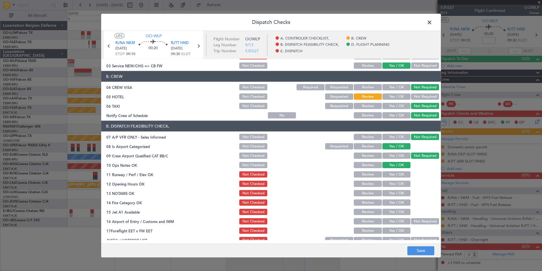
click at [398, 176] on button "Yes / OK" at bounding box center [397, 174] width 28 height 6
click at [397, 186] on button "Yes / OK" at bounding box center [397, 183] width 28 height 6
click at [396, 197] on div "Yes / OK" at bounding box center [396, 193] width 29 height 8
click at [396, 202] on button "Yes / OK" at bounding box center [397, 202] width 28 height 6
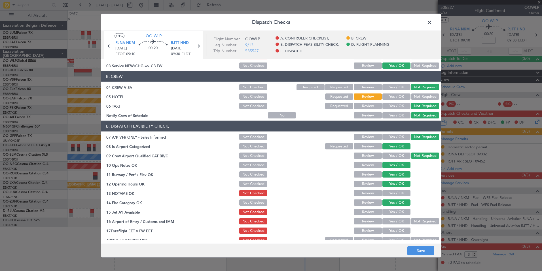
click at [395, 195] on button "Yes / OK" at bounding box center [397, 193] width 28 height 6
click at [395, 210] on button "Yes / OK" at bounding box center [397, 212] width 28 height 6
click at [395, 222] on button "Yes / OK" at bounding box center [397, 221] width 28 height 6
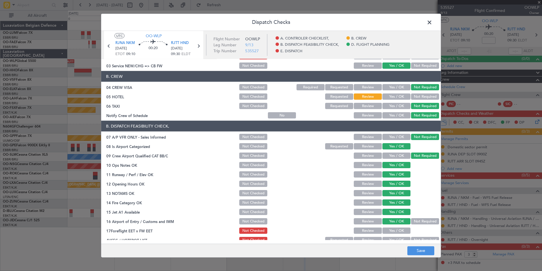
click at [372, 231] on button "Review" at bounding box center [368, 230] width 28 height 6
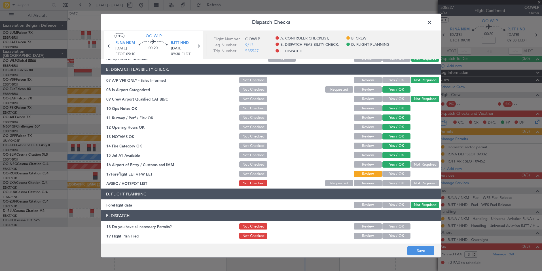
click at [417, 188] on article "A. CONTROLER CHECKLIST, 01 Crew Briefing FW Not Checked Review Yes / OK Not Req…" at bounding box center [271, 149] width 340 height 181
click at [420, 186] on button "Not Required" at bounding box center [425, 183] width 28 height 6
click at [421, 245] on footer "Save" at bounding box center [271, 250] width 340 height 14
click at [416, 247] on button "Save" at bounding box center [421, 250] width 27 height 9
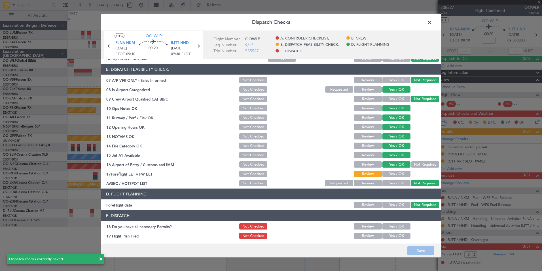
click at [433, 23] on span at bounding box center [433, 23] width 0 height 11
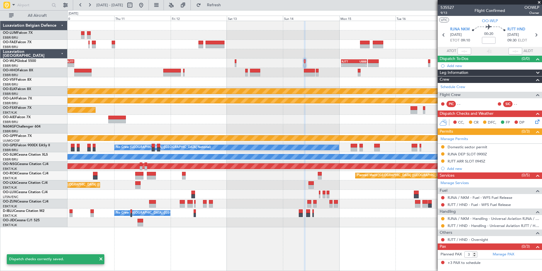
click at [305, 76] on div "- - LTCG 21:05 Z RJTT 07:00 Z - - RJTT 00:55 Z UBBB 11:55 Z KAUS 21:00 Z ELLX 0…" at bounding box center [305, 124] width 475 height 206
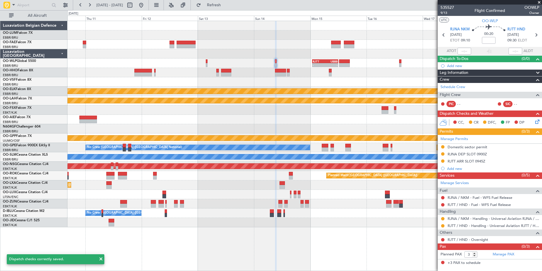
click at [292, 68] on div "- - RJTT 00:55 Z UBBB 11:55 Z LTCG 21:05 Z RJTT 07:00 Z - - Planned Maint Kortr…" at bounding box center [305, 124] width 475 height 206
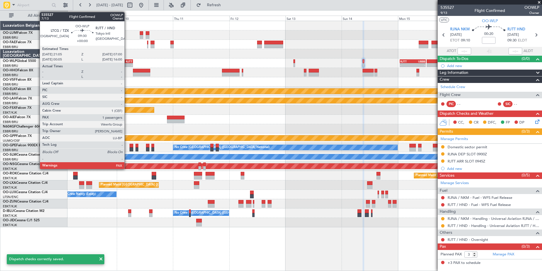
click at [126, 63] on div "-" at bounding box center [126, 64] width 11 height 3
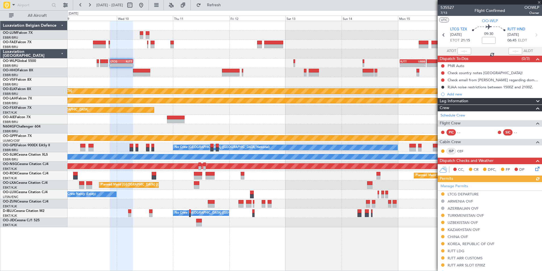
click at [534, 166] on icon at bounding box center [536, 167] width 5 height 5
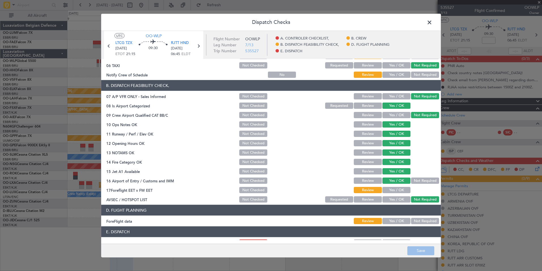
scroll to position [105, 0]
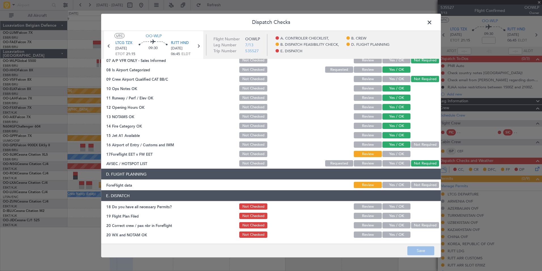
click at [393, 161] on button "Yes / OK" at bounding box center [397, 163] width 28 height 6
click at [422, 249] on button "Save" at bounding box center [421, 250] width 27 height 9
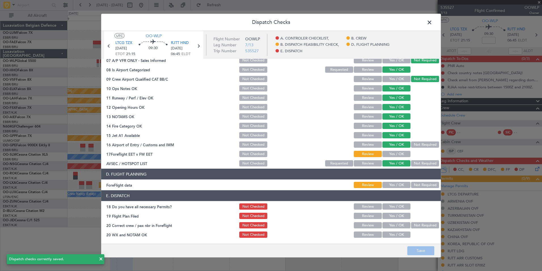
click at [433, 21] on span at bounding box center [433, 23] width 0 height 11
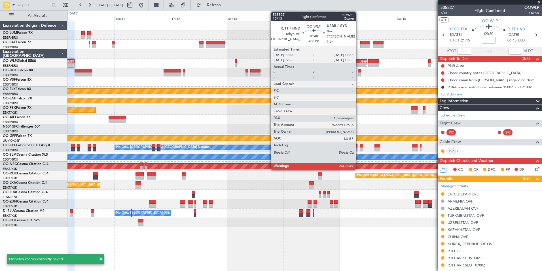
click at [358, 62] on div "UBBB" at bounding box center [361, 61] width 12 height 3
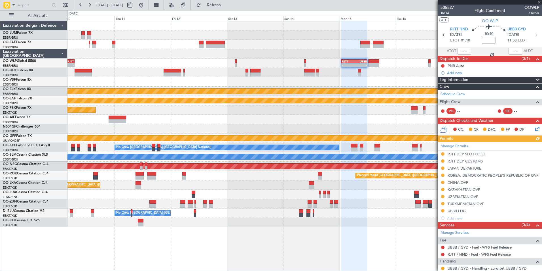
click at [534, 130] on icon at bounding box center [536, 127] width 5 height 5
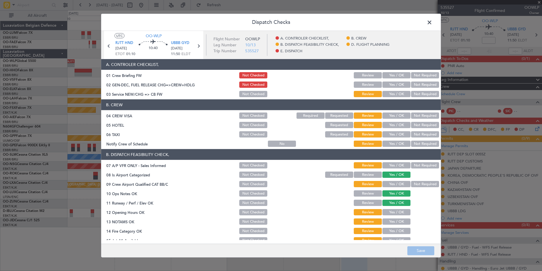
click at [389, 93] on button "Yes / OK" at bounding box center [397, 94] width 28 height 6
click at [421, 114] on button "Not Required" at bounding box center [425, 115] width 28 height 6
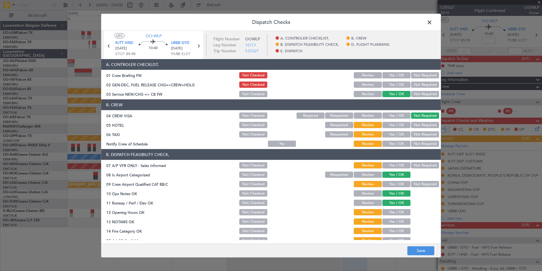
click at [418, 128] on button "Not Required" at bounding box center [425, 125] width 28 height 6
click at [417, 133] on button "Not Required" at bounding box center [425, 134] width 28 height 6
click at [413, 166] on button "Not Required" at bounding box center [425, 165] width 28 height 6
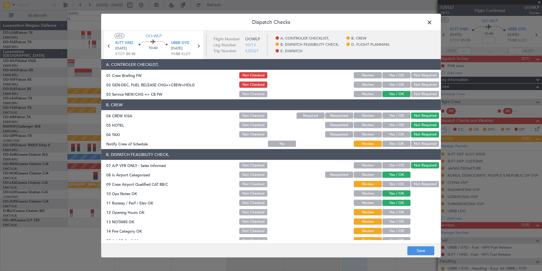
click at [420, 181] on button "Not Required" at bounding box center [425, 184] width 28 height 6
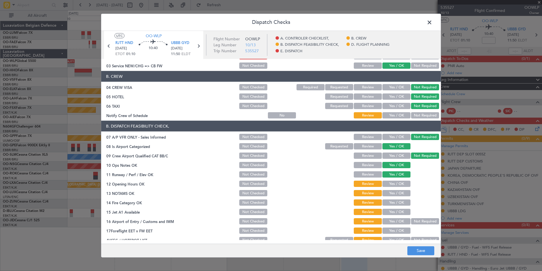
scroll to position [57, 0]
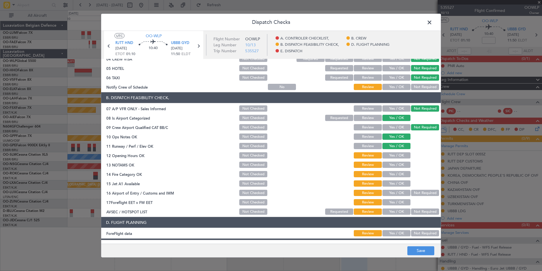
click at [395, 157] on button "Yes / OK" at bounding box center [397, 155] width 28 height 6
click at [394, 165] on button "Yes / OK" at bounding box center [397, 164] width 28 height 6
click at [393, 174] on button "Yes / OK" at bounding box center [397, 174] width 28 height 6
click at [393, 185] on button "Yes / OK" at bounding box center [397, 183] width 28 height 6
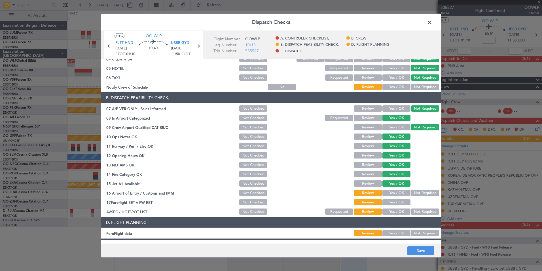
click at [391, 193] on button "Yes / OK" at bounding box center [397, 192] width 28 height 6
click at [417, 210] on button "Not Required" at bounding box center [425, 211] width 28 height 6
click at [418, 252] on button "Save" at bounding box center [421, 250] width 27 height 9
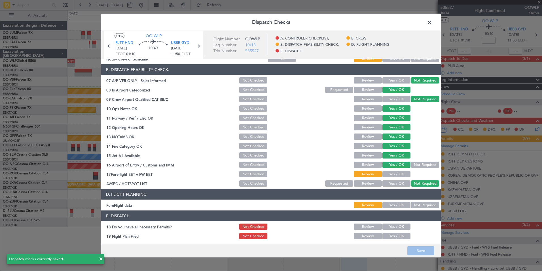
scroll to position [105, 0]
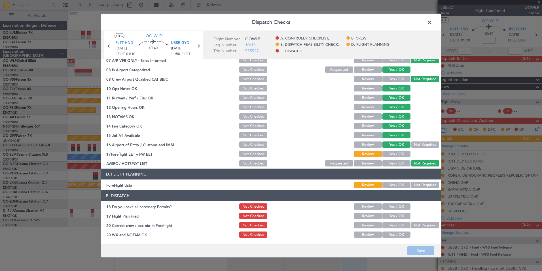
click at [393, 163] on button "Yes / OK" at bounding box center [397, 163] width 28 height 6
click at [423, 251] on button "Save" at bounding box center [421, 250] width 27 height 9
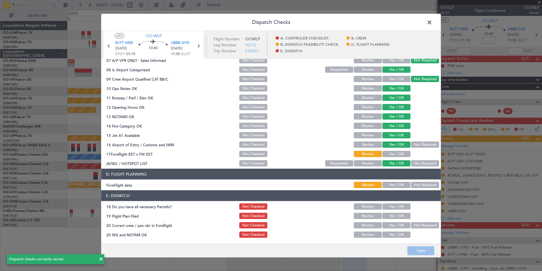
click at [433, 26] on span at bounding box center [433, 23] width 0 height 11
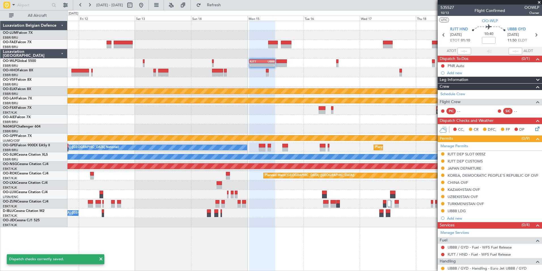
click at [249, 145] on div "No Crew Brussels (Brussels National) Planned Maint Brussels (Brussels National)…" at bounding box center [305, 147] width 475 height 9
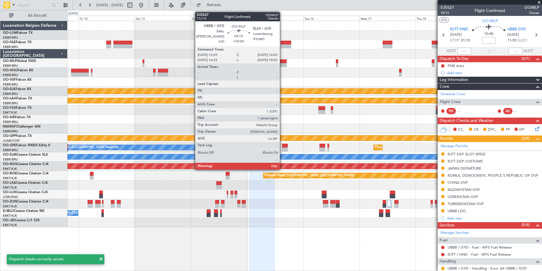
click at [282, 61] on div at bounding box center [281, 61] width 11 height 4
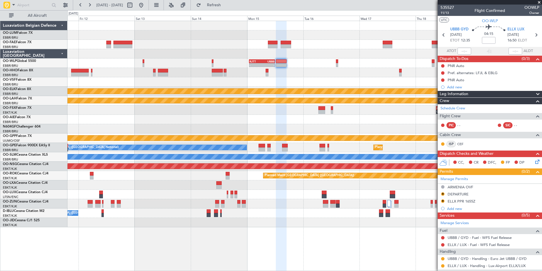
click at [534, 162] on icon at bounding box center [536, 160] width 5 height 5
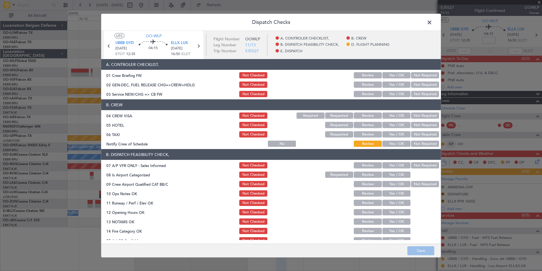
click at [386, 93] on button "Yes / OK" at bounding box center [397, 94] width 28 height 6
click at [412, 113] on button "Not Required" at bounding box center [425, 115] width 28 height 6
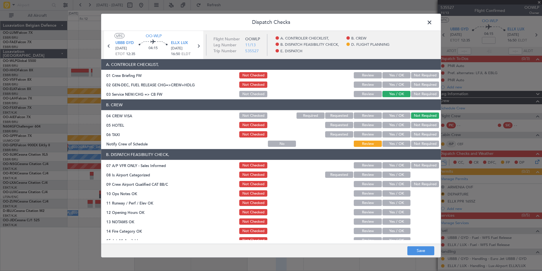
click at [370, 125] on button "Review" at bounding box center [368, 125] width 28 height 6
click at [411, 132] on button "Not Required" at bounding box center [425, 134] width 28 height 6
click at [417, 161] on div "Not Required" at bounding box center [424, 165] width 29 height 8
click at [418, 165] on button "Not Required" at bounding box center [425, 165] width 28 height 6
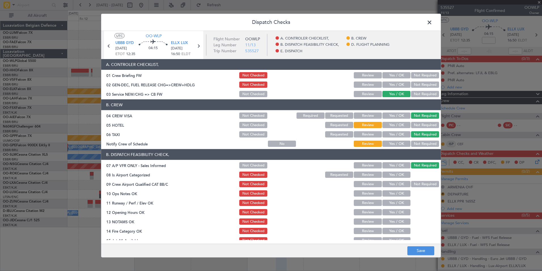
click at [395, 173] on button "Yes / OK" at bounding box center [397, 174] width 28 height 6
click at [416, 181] on button "Not Required" at bounding box center [425, 184] width 28 height 6
click at [398, 193] on button "Yes / OK" at bounding box center [397, 193] width 28 height 6
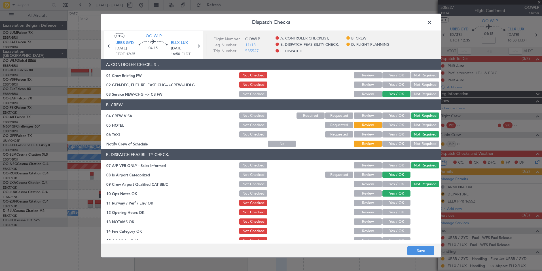
click at [395, 204] on button "Yes / OK" at bounding box center [397, 202] width 28 height 6
click at [395, 214] on button "Yes / OK" at bounding box center [397, 212] width 28 height 6
click at [395, 220] on button "Yes / OK" at bounding box center [397, 221] width 28 height 6
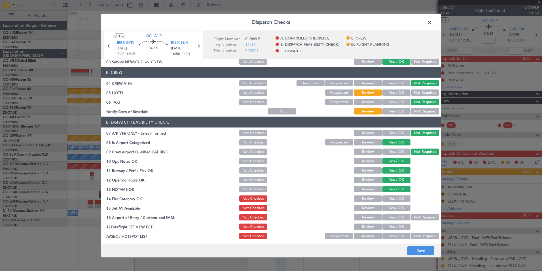
scroll to position [57, 0]
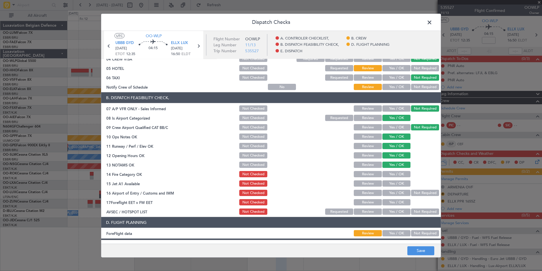
drag, startPoint x: 392, startPoint y: 174, endPoint x: 394, endPoint y: 183, distance: 8.5
click at [393, 178] on div "Yes / OK" at bounding box center [396, 174] width 29 height 8
click at [394, 186] on button "Yes / OK" at bounding box center [397, 183] width 28 height 6
click at [392, 193] on button "Yes / OK" at bounding box center [397, 192] width 28 height 6
drag, startPoint x: 370, startPoint y: 202, endPoint x: 398, endPoint y: 206, distance: 27.8
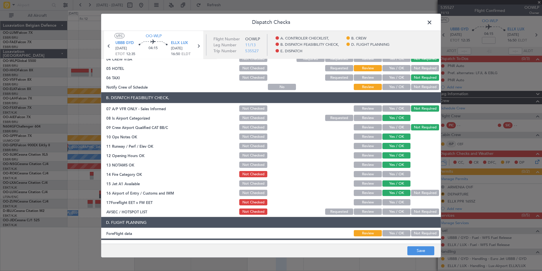
click at [371, 202] on button "Review" at bounding box center [368, 202] width 28 height 6
drag, startPoint x: 412, startPoint y: 210, endPoint x: 417, endPoint y: 231, distance: 20.6
click at [414, 212] on button "Not Required" at bounding box center [425, 211] width 28 height 6
click at [391, 213] on button "Yes / OK" at bounding box center [397, 211] width 28 height 6
click at [423, 252] on button "Save" at bounding box center [421, 250] width 27 height 9
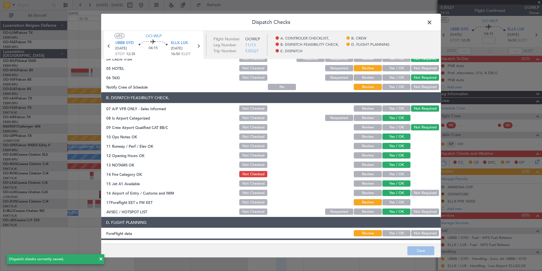
click at [364, 173] on button "Review" at bounding box center [368, 174] width 28 height 6
click at [388, 175] on button "Yes / OK" at bounding box center [397, 174] width 28 height 6
click at [418, 249] on button "Save" at bounding box center [421, 250] width 27 height 9
click at [425, 26] on header "Dispatch Checks" at bounding box center [271, 22] width 340 height 17
click at [433, 26] on span at bounding box center [433, 23] width 0 height 11
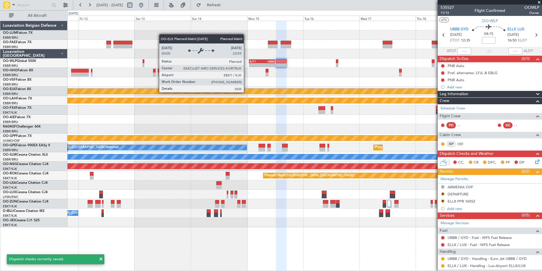
click at [290, 90] on div "Planned Maint Kortrijk-[GEOGRAPHIC_DATA]" at bounding box center [388, 91] width 1068 height 5
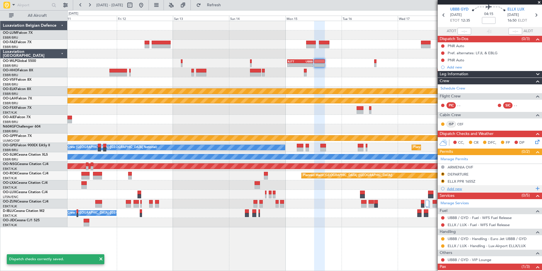
scroll to position [28, 0]
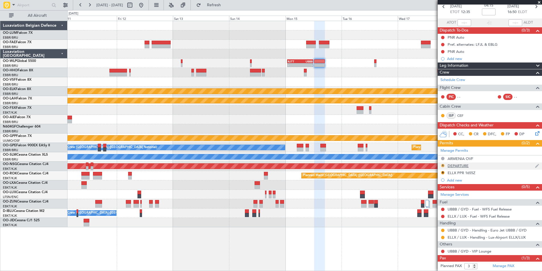
click at [443, 166] on button "R" at bounding box center [442, 165] width 3 height 3
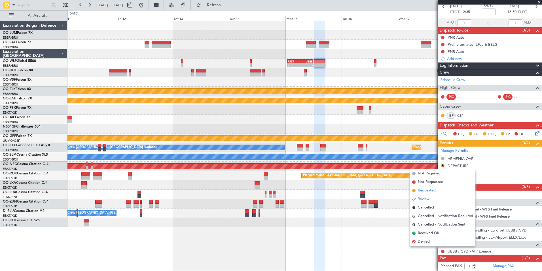
click at [426, 189] on span "Requested" at bounding box center [427, 191] width 18 height 6
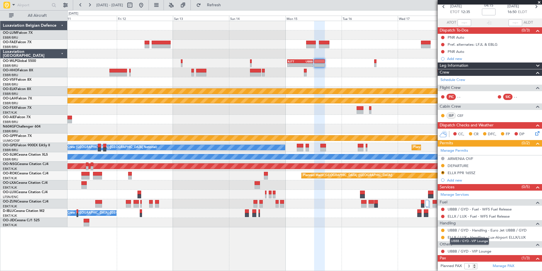
drag, startPoint x: 466, startPoint y: 250, endPoint x: 464, endPoint y: 237, distance: 12.3
click at [465, 239] on mat-tooltip-component "UBBB / GYD - VIP Lounge" at bounding box center [469, 240] width 47 height 15
click at [492, 238] on link "ELLX / LUX - Handling - Lux-Airport ELLX/LUX" at bounding box center [487, 237] width 78 height 5
click at [444, 173] on button "R" at bounding box center [442, 172] width 3 height 3
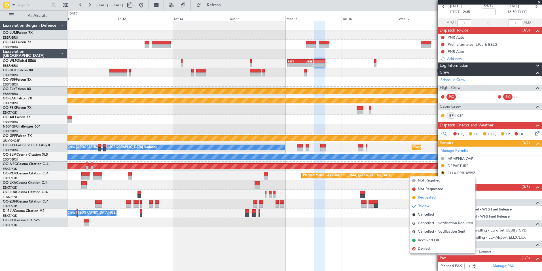
click at [429, 200] on span "Requested" at bounding box center [427, 198] width 18 height 6
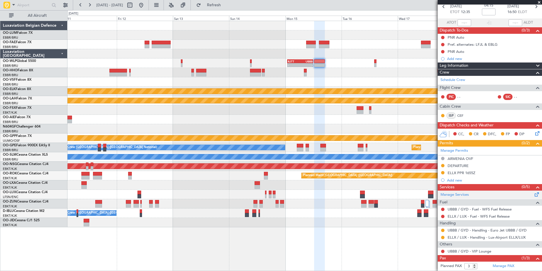
scroll to position [48, 0]
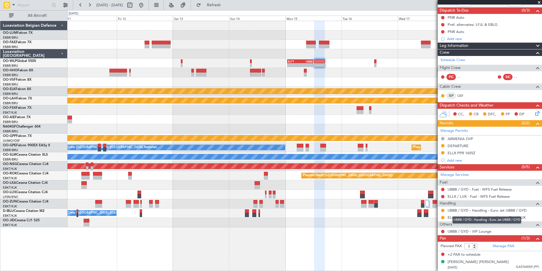
drag, startPoint x: 465, startPoint y: 218, endPoint x: 450, endPoint y: 224, distance: 16.4
click at [465, 218] on div "UBBB / GYD - Handling - Euro Jet UBBB / GYD" at bounding box center [487, 219] width 69 height 7
click at [462, 218] on link "ELLX / LUX - Handling - Lux-Airport ELLX/LUX" at bounding box center [487, 217] width 78 height 5
click at [288, 90] on div "Planned Maint Kortrijk-[GEOGRAPHIC_DATA]" at bounding box center [426, 91] width 1068 height 5
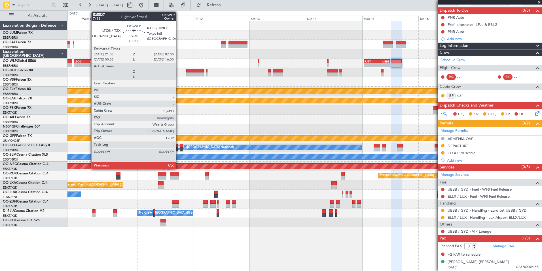
click at [89, 62] on div "RJTT" at bounding box center [91, 61] width 11 height 3
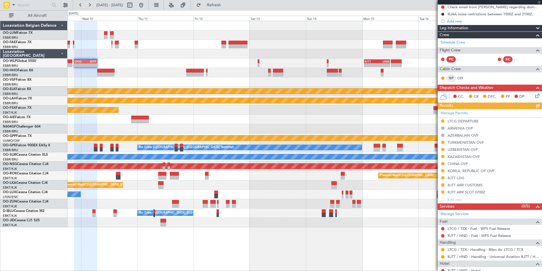
scroll to position [112, 0]
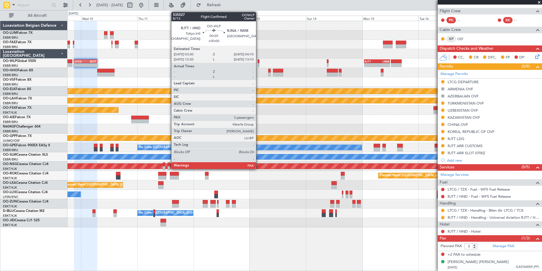
click at [259, 63] on div at bounding box center [259, 65] width 2 height 4
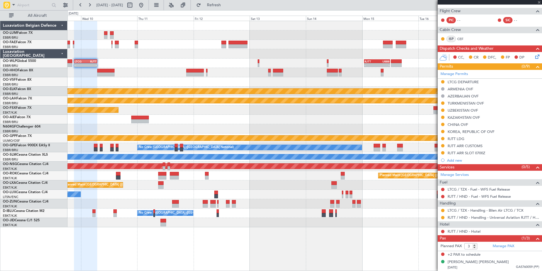
scroll to position [0, 0]
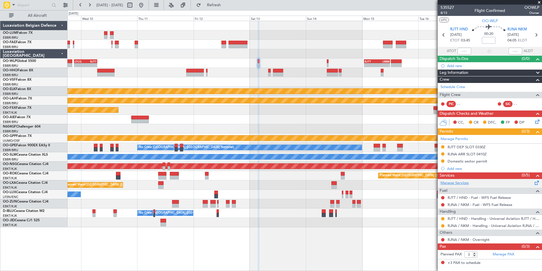
click at [459, 181] on link "Manage Services" at bounding box center [455, 183] width 28 height 6
click at [225, 2] on button "Refresh" at bounding box center [211, 5] width 34 height 9
click at [232, 79] on div "- - LTCG 21:05 Z RJTT 07:00 Z - - RJTT 00:55 Z UBBB 11:55 Z KAUS 21:00 Z ELLX 0…" at bounding box center [305, 124] width 475 height 206
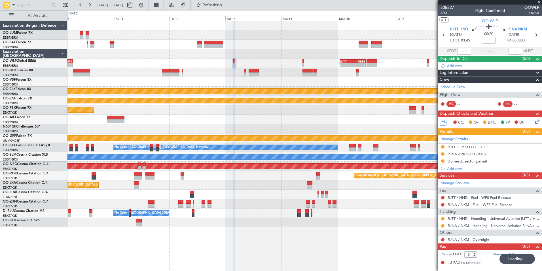
click at [251, 78] on div at bounding box center [305, 81] width 475 height 9
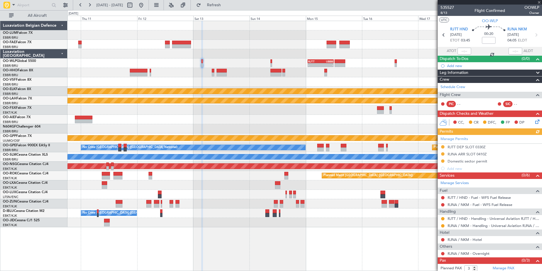
click at [271, 63] on div at bounding box center [272, 61] width 2 height 4
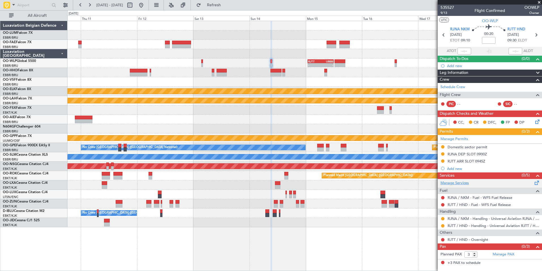
click at [456, 182] on link "Manage Services" at bounding box center [455, 183] width 28 height 6
click at [226, 3] on span "Refresh" at bounding box center [214, 5] width 24 height 4
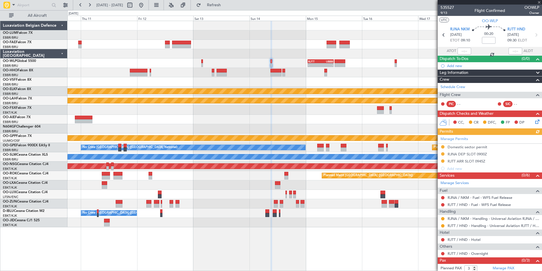
click at [257, 112] on div "EBKT 08:50 Z KLAS 20:30 Z Planned Maint Kortrijk-Wevelgem" at bounding box center [305, 109] width 475 height 9
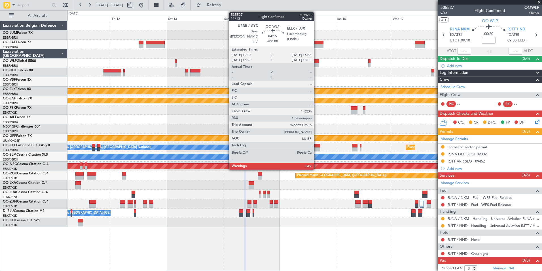
click at [317, 61] on div at bounding box center [313, 61] width 11 height 4
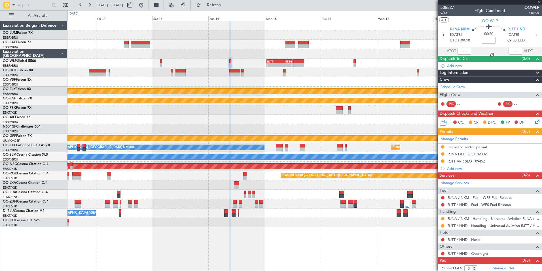
click at [314, 81] on div at bounding box center [305, 81] width 475 height 9
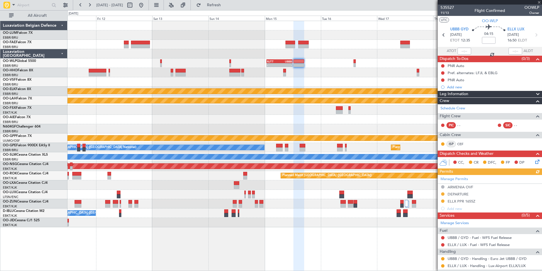
scroll to position [48, 0]
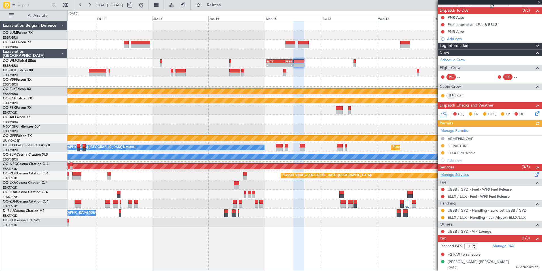
click at [462, 172] on link "Manage Services" at bounding box center [455, 175] width 28 height 6
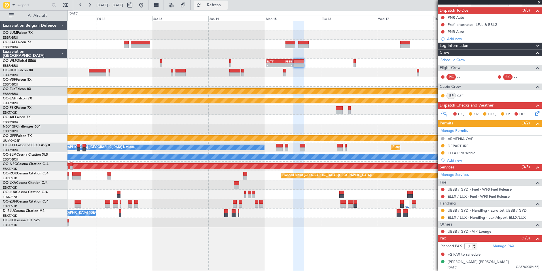
click at [226, 3] on span "Refresh" at bounding box center [214, 5] width 24 height 4
click at [276, 102] on div "- - RJTT 00:55 Z UBBB 11:55 Z LTCG 21:05 Z RJTT 07:00 Z - - Planned Maint Kortr…" at bounding box center [305, 124] width 475 height 206
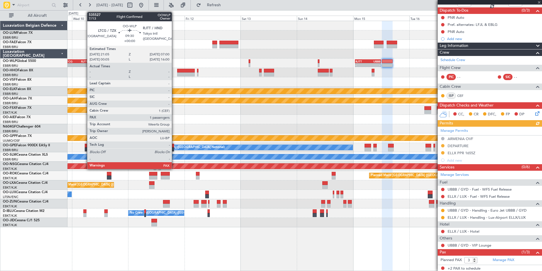
click at [84, 64] on div "-" at bounding box center [82, 64] width 11 height 3
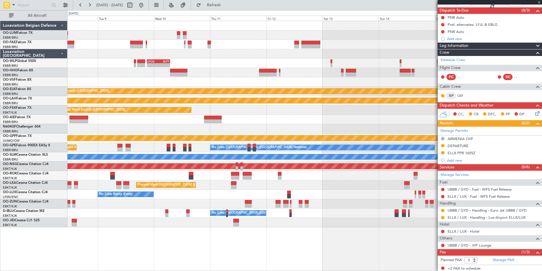
click at [245, 96] on div "Planned Maint [PERSON_NAME]-[GEOGRAPHIC_DATA][PERSON_NAME] ([GEOGRAPHIC_DATA][P…" at bounding box center [305, 100] width 475 height 9
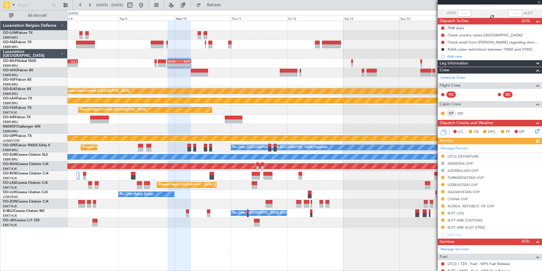
scroll to position [112, 0]
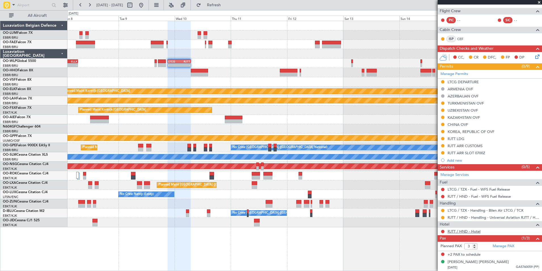
click at [464, 231] on link "RJTT / HND - Hotel" at bounding box center [464, 231] width 33 height 5
click at [225, 6] on span "Refresh" at bounding box center [214, 5] width 24 height 4
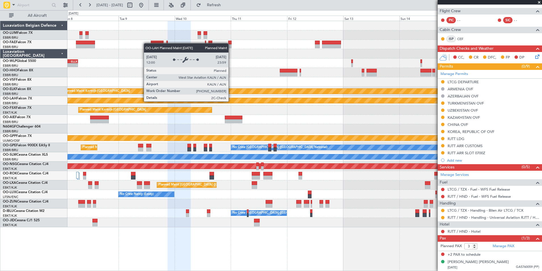
click at [231, 101] on div "Planned Maint [PERSON_NAME]-[GEOGRAPHIC_DATA][PERSON_NAME] ([GEOGRAPHIC_DATA][P…" at bounding box center [357, 100] width 1320 height 5
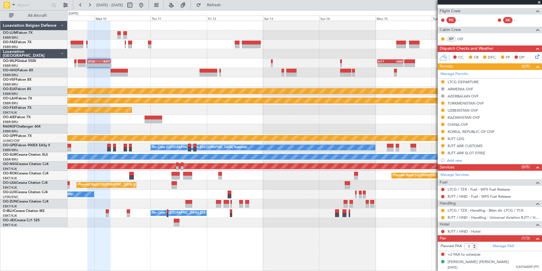
click at [192, 111] on div "- - LTCG 21:05 Z RJTT 07:00 Z - - RJTT 00:55 Z UBBB 11:55 Z KAUS 21:00 Z ELLX 0…" at bounding box center [305, 124] width 475 height 206
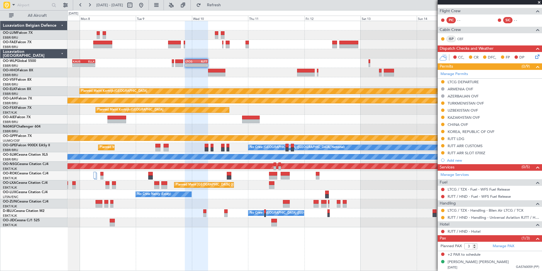
click at [353, 124] on div "- - LTCG 21:05 Z RJTT 07:00 Z - - RJTT 00:55 Z UBBB 11:55 Z KAUS 21:00 Z ELLX 0…" at bounding box center [305, 124] width 475 height 206
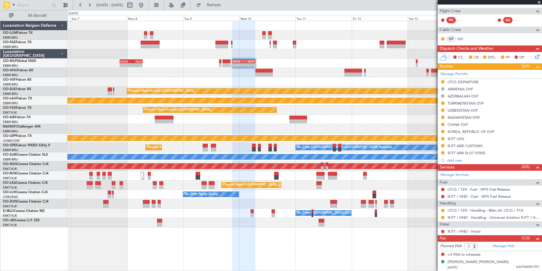
click at [272, 114] on div "Planned Maint Kortrijk-[GEOGRAPHIC_DATA]" at bounding box center [305, 109] width 475 height 9
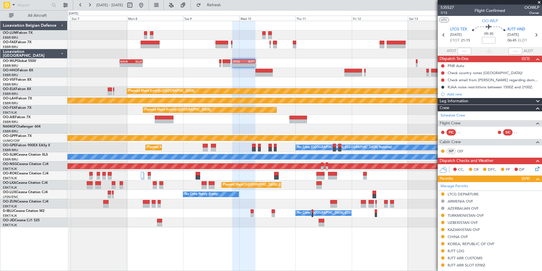
scroll to position [112, 0]
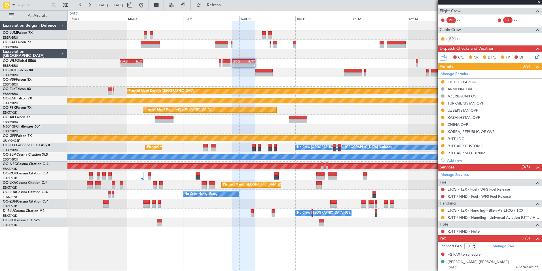
click at [254, 127] on div at bounding box center [305, 128] width 475 height 9
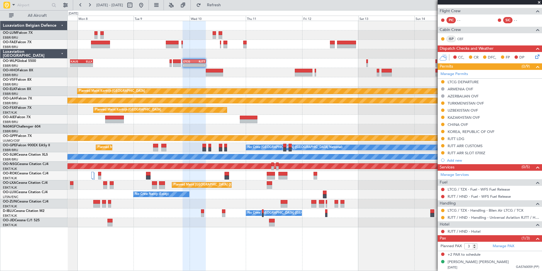
click at [209, 122] on div "- - LTCG 21:05 Z RJTT 07:00 Z - - RJTT 00:55 Z UBBB 11:55 Z [PERSON_NAME] 21:00…" at bounding box center [305, 124] width 475 height 206
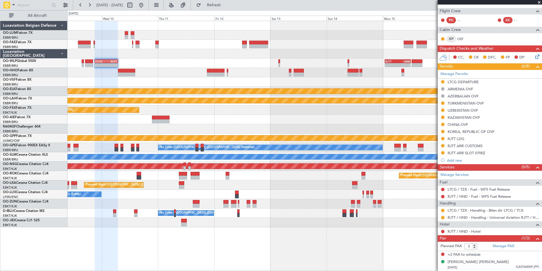
click at [240, 124] on div "- - LTCG 21:05 Z RJTT 07:00 Z - - RJTT 00:55 Z UBBB 11:55 Z [PERSON_NAME] 21:00…" at bounding box center [305, 124] width 475 height 206
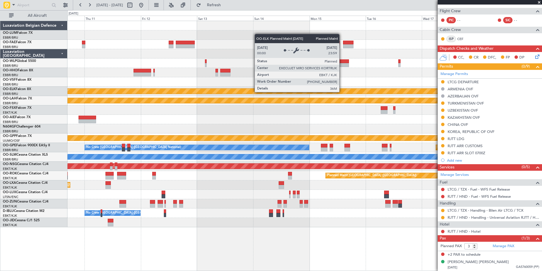
click at [199, 128] on div "- - RJTT 00:55 Z UBBB 11:55 Z LTCG 21:05 Z RJTT 07:00 Z - - Planned Maint [GEOG…" at bounding box center [305, 124] width 475 height 206
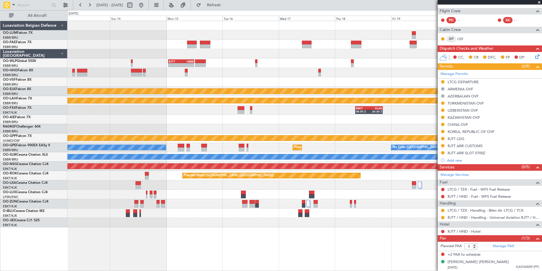
click at [84, 146] on div "- - RJTT 00:55 Z UBBB 11:55 Z Planned Maint [GEOGRAPHIC_DATA]-[GEOGRAPHIC_DATA]…" at bounding box center [305, 124] width 475 height 206
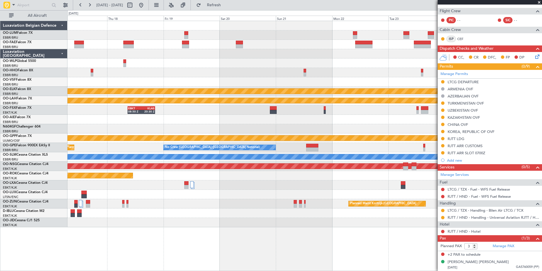
click at [104, 150] on div "RJTT 00:55 Z UBBB 11:55 Z - - Planned Maint [GEOGRAPHIC_DATA]-[GEOGRAPHIC_DATA]…" at bounding box center [305, 124] width 475 height 206
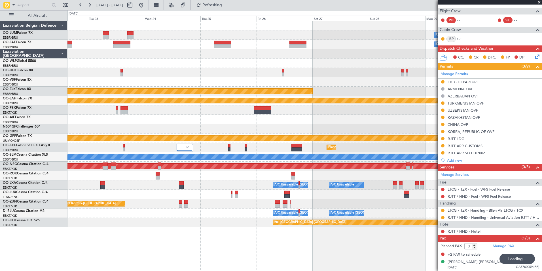
click at [205, 107] on div "Owner Melsbroek Air Base Owner [GEOGRAPHIC_DATA] Planned Maint [GEOGRAPHIC_DATA…" at bounding box center [305, 124] width 475 height 206
click at [233, 118] on div at bounding box center [305, 119] width 475 height 9
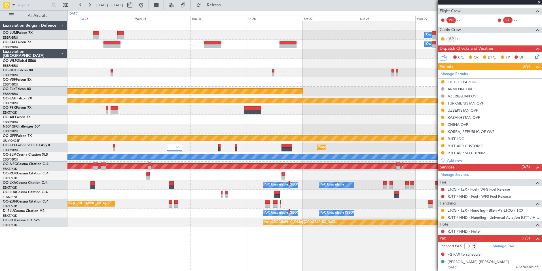
click at [245, 115] on div at bounding box center [305, 119] width 475 height 9
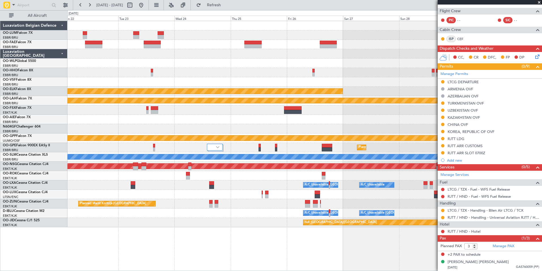
click at [110, 93] on div "Owner Melsbroek Air Base Owner [GEOGRAPHIC_DATA] Planned Maint [GEOGRAPHIC_DATA…" at bounding box center [305, 124] width 475 height 206
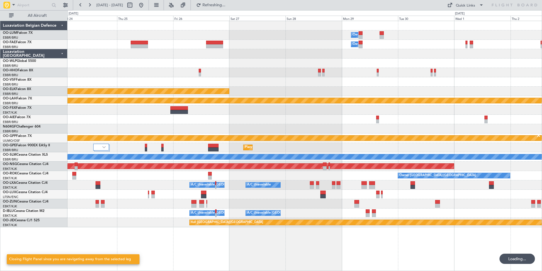
scroll to position [0, 0]
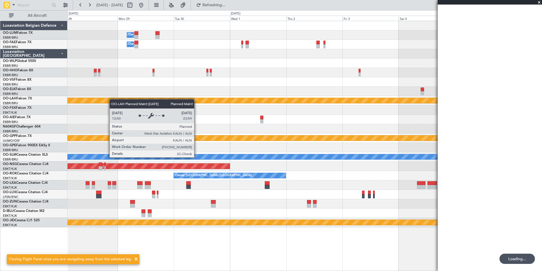
click at [93, 102] on div "Owner Melsbroek Air Base Owner [GEOGRAPHIC_DATA] Planned Maint [GEOGRAPHIC_DATA…" at bounding box center [305, 124] width 475 height 206
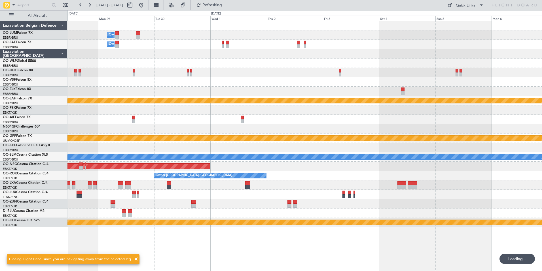
click at [53, 112] on div "Owner Melsbroek Air Base Owner [GEOGRAPHIC_DATA] Planned Maint [GEOGRAPHIC_DATA…" at bounding box center [271, 140] width 542 height 260
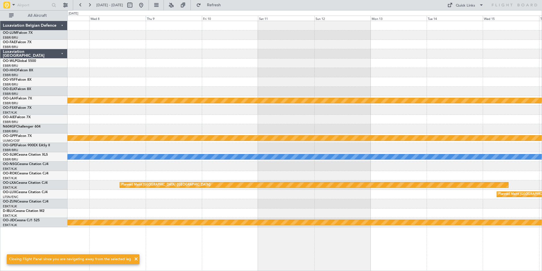
click at [73, 110] on div "Planned Maint [PERSON_NAME]-[GEOGRAPHIC_DATA][PERSON_NAME] ([GEOGRAPHIC_DATA][P…" at bounding box center [305, 124] width 475 height 206
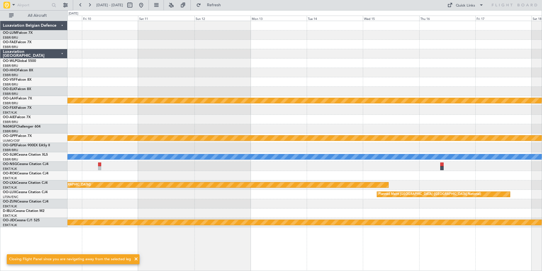
click at [211, 98] on div "Planned Maint [PERSON_NAME]-[GEOGRAPHIC_DATA][PERSON_NAME] ([GEOGRAPHIC_DATA][P…" at bounding box center [305, 124] width 475 height 206
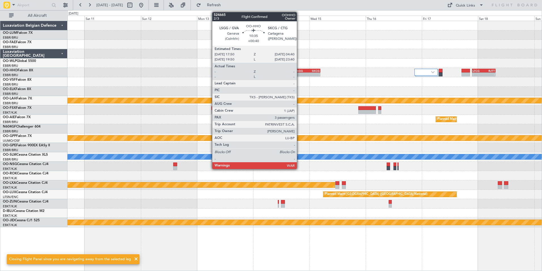
click at [300, 72] on div "LSGG" at bounding box center [302, 70] width 12 height 3
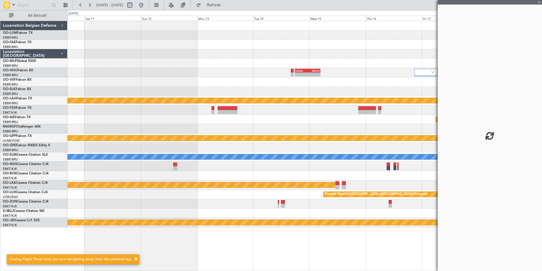
click at [239, 97] on div "- - LSGG 17:50 Z SKCG 04:40 Z - - LTCG 21:30 Z RJTT 07:35 Z Planned [GEOGRAPHIC…" at bounding box center [305, 124] width 475 height 206
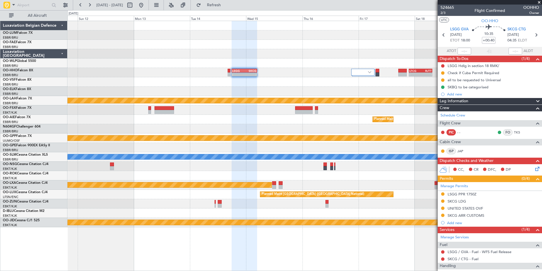
click at [224, 79] on div "- - LSGG 17:50 Z SKCG 04:40 Z - - LTCG 21:30 Z RJTT 07:35 Z Planned [GEOGRAPHIC…" at bounding box center [305, 124] width 475 height 206
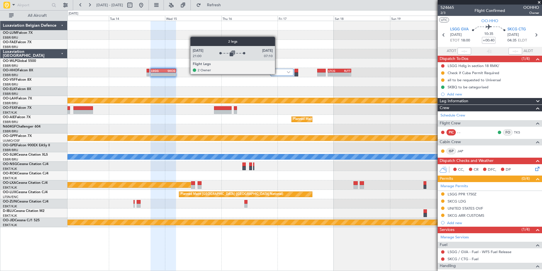
click at [278, 74] on div at bounding box center [281, 72] width 23 height 7
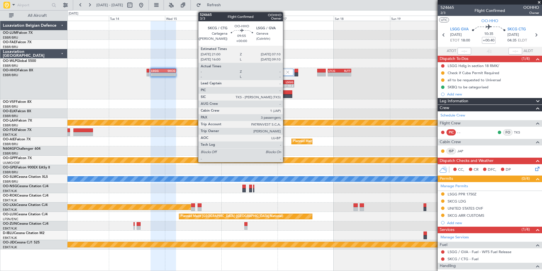
click at [286, 84] on div "07:10 Z" at bounding box center [288, 85] width 11 height 3
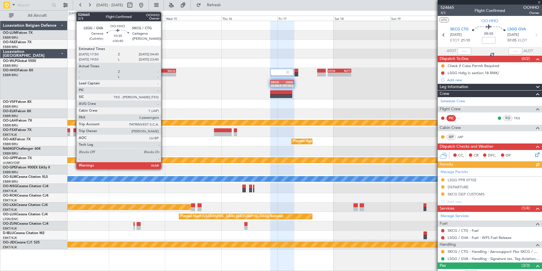
click at [164, 72] on div "LSGG 17:50 Z SKCG 04:40 Z" at bounding box center [164, 71] width 26 height 4
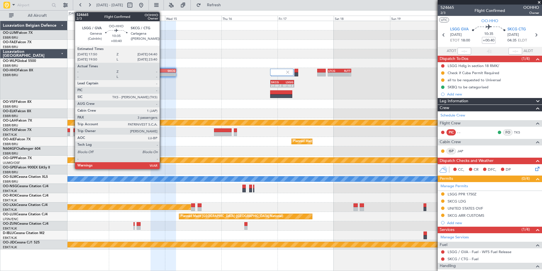
click at [162, 74] on div "-" at bounding box center [157, 74] width 12 height 3
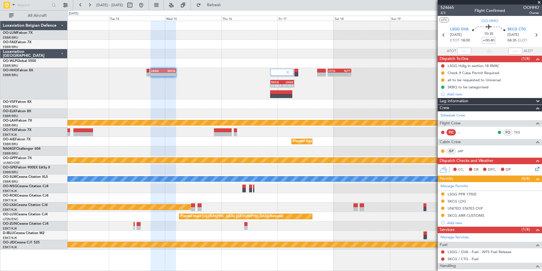
click at [186, 89] on div "- - LSGG 17:50 Z SKCG 04:40 Z - - LTCG 21:30 Z RJTT 07:35 Z SKCG 21:00 Z LSGG 0…" at bounding box center [305, 83] width 475 height 31
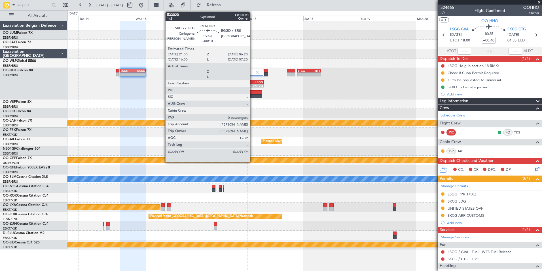
click at [253, 93] on div at bounding box center [251, 92] width 22 height 4
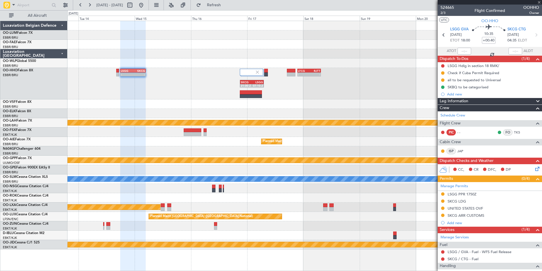
type input "-00:10"
type input "0"
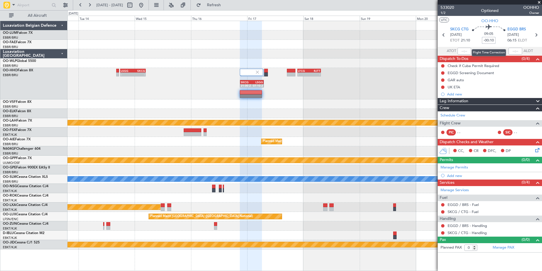
click at [491, 40] on input "-00:10" at bounding box center [489, 40] width 14 height 7
click at [228, 104] on div at bounding box center [305, 103] width 475 height 9
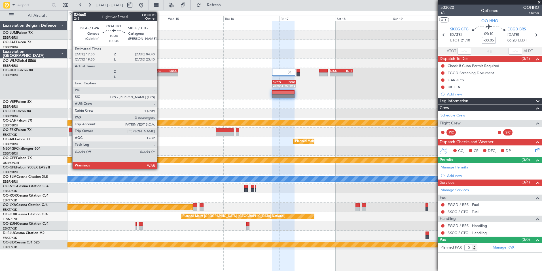
click at [160, 71] on div "LSGG" at bounding box center [159, 70] width 12 height 3
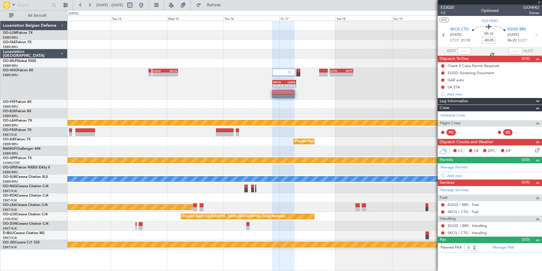
type input "+00:40"
type input "3"
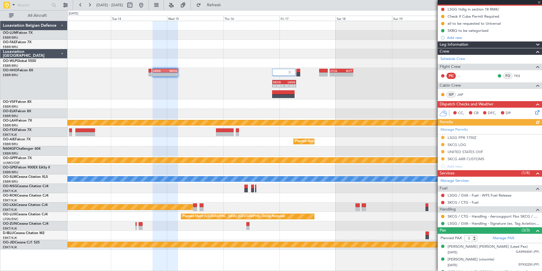
scroll to position [57, 0]
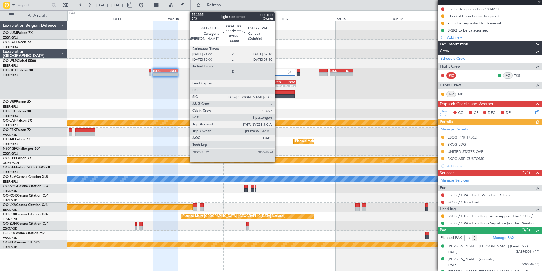
click at [277, 85] on div "21:00 Z" at bounding box center [278, 85] width 11 height 3
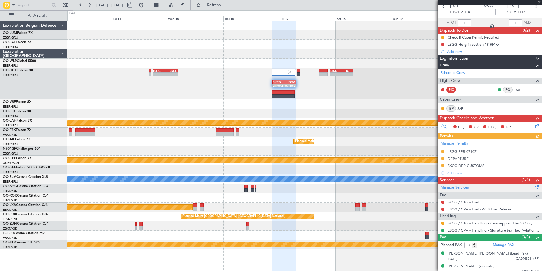
scroll to position [0, 0]
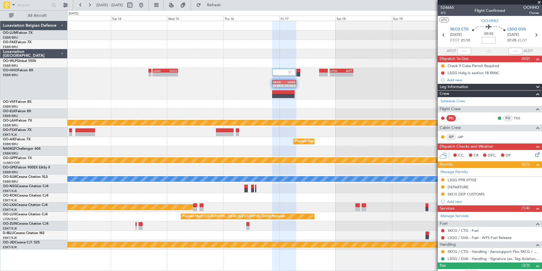
click at [296, 103] on div at bounding box center [305, 103] width 475 height 9
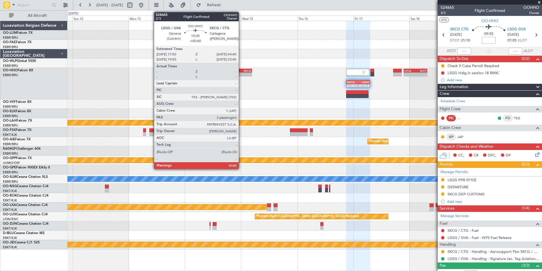
click at [241, 71] on div "SKCG" at bounding box center [245, 70] width 12 height 3
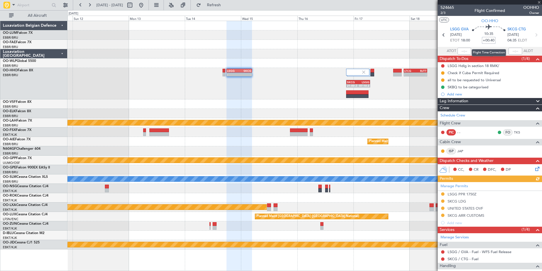
click at [490, 42] on input "+00:40" at bounding box center [489, 40] width 14 height 7
click at [490, 41] on input "+00:40" at bounding box center [489, 40] width 14 height 7
click at [277, 92] on div "- - LSGG 17:50 Z SKCG 04:45 Z - - LTCG 21:30 Z RJTT 07:35 Z SKCG 21:00 Z LSGG 0…" at bounding box center [305, 83] width 475 height 31
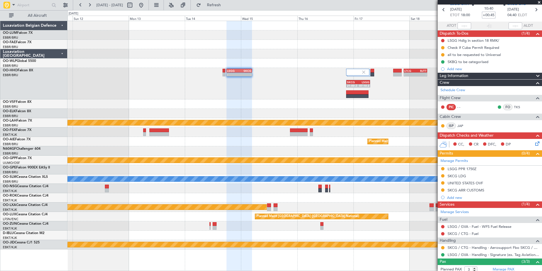
scroll to position [67, 0]
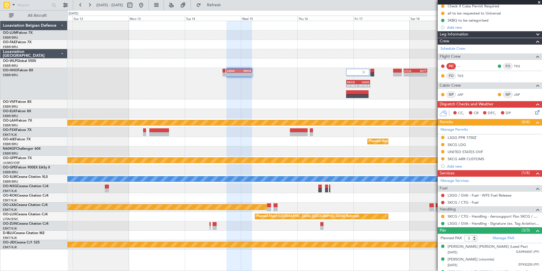
click at [123, 106] on div "- - LSGG 17:50 Z SKCG 04:45 Z - - LTCG 21:30 Z RJTT 07:35 Z SKCG 21:00 Z LSGG 0…" at bounding box center [305, 135] width 475 height 228
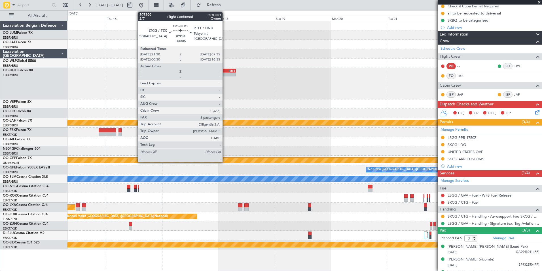
click at [225, 73] on div "-" at bounding box center [229, 74] width 11 height 3
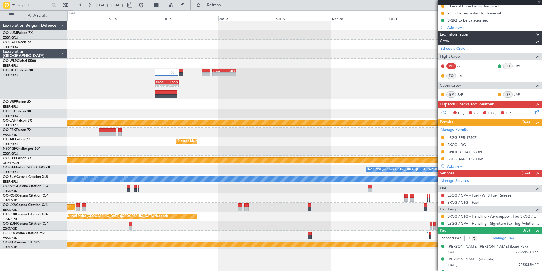
click at [223, 87] on div "- - LTCG 21:30 Z RJTT 07:35 Z SKCG 21:00 Z LSGG 07:10 Z LSGG 17:50 Z SKCG 04:45…" at bounding box center [305, 83] width 475 height 31
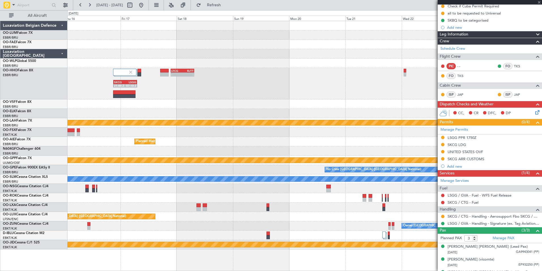
click at [188, 97] on div "- - LTCG 21:30 Z RJTT 07:35 Z SKCG 21:00 Z LSGG 07:10 Z LSGG 17:50 Z SKCG 04:45…" at bounding box center [305, 83] width 475 height 31
type input "+00:05"
type input "5"
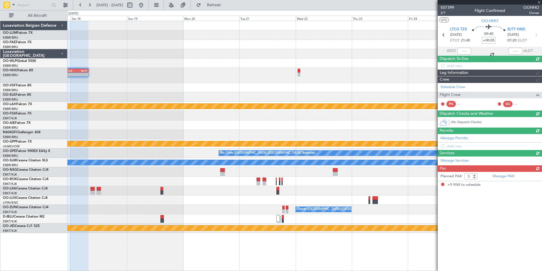
scroll to position [0, 0]
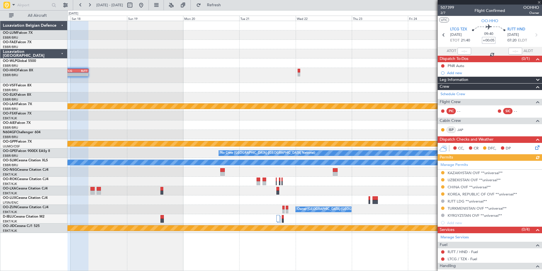
click at [154, 94] on div "Planned Maint Kortrijk-[GEOGRAPHIC_DATA] - - LTCG 21:30 Z RJTT 07:35 Z SKCG 21:…" at bounding box center [305, 127] width 475 height 212
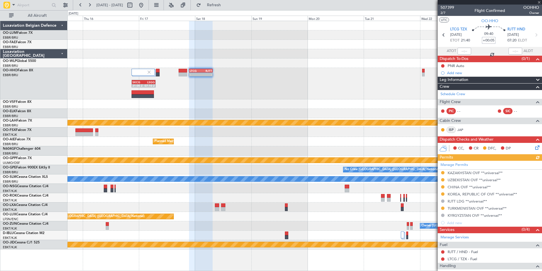
click at [418, 77] on div "- - LTCG 21:30 Z RJTT 07:35 Z SKCG 21:00 Z LSGG 07:10 Z LSGG 17:50 Z SKCG 04:45…" at bounding box center [305, 83] width 475 height 31
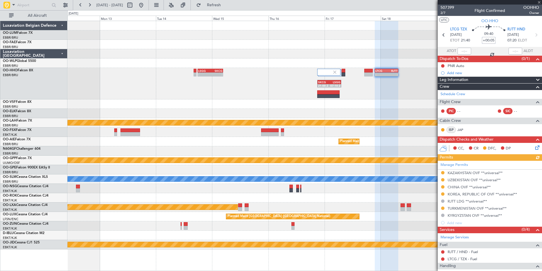
click at [369, 103] on div at bounding box center [305, 103] width 475 height 9
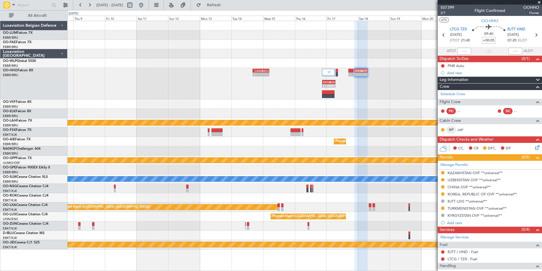
click at [369, 82] on div "- - LTCG 21:30 Z RJTT 07:35 Z SKCG 21:00 Z LSGG 07:10 Z LSGG 17:50 Z SKCG 04:45…" at bounding box center [305, 83] width 475 height 31
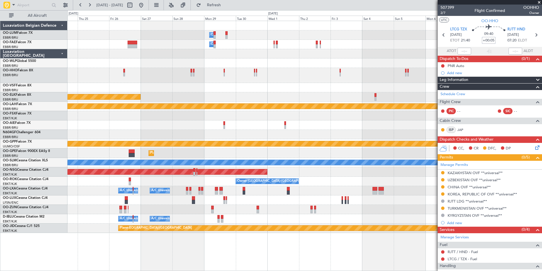
click at [361, 84] on div "Owner Melsbroek Air Base Owner [GEOGRAPHIC_DATA] Planned Maint [GEOGRAPHIC_DATA…" at bounding box center [305, 127] width 475 height 212
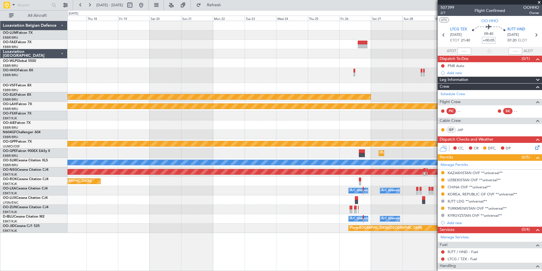
click at [425, 66] on div "Owner Melsbroek Air Base Owner [GEOGRAPHIC_DATA] Planned Maint [GEOGRAPHIC_DATA…" at bounding box center [305, 127] width 475 height 212
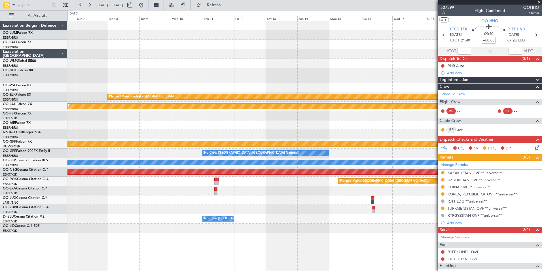
click at [396, 73] on div at bounding box center [305, 75] width 475 height 15
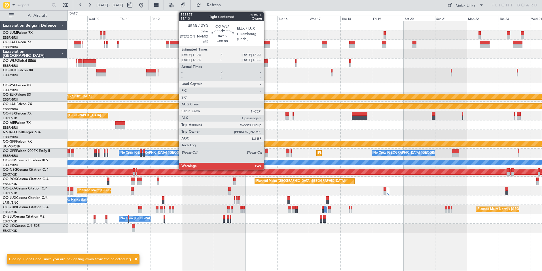
click at [266, 64] on div at bounding box center [265, 65] width 6 height 4
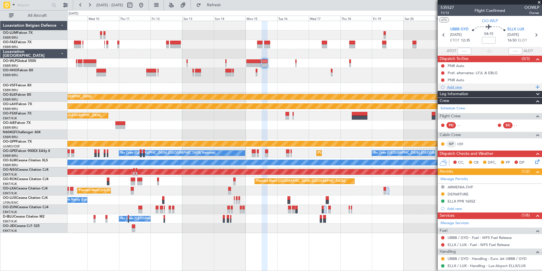
click at [454, 89] on div "Add new" at bounding box center [490, 87] width 87 height 5
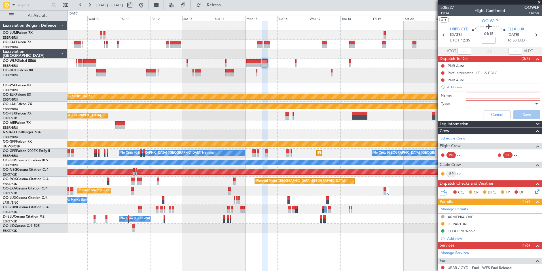
click at [472, 96] on input "Name:" at bounding box center [503, 95] width 75 height 6
type input "E"
type input "GENDEC ELLX"
click at [476, 105] on div at bounding box center [501, 103] width 66 height 9
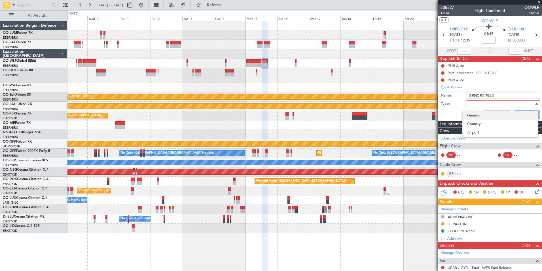
click at [479, 116] on span "Generic" at bounding box center [501, 115] width 66 height 9
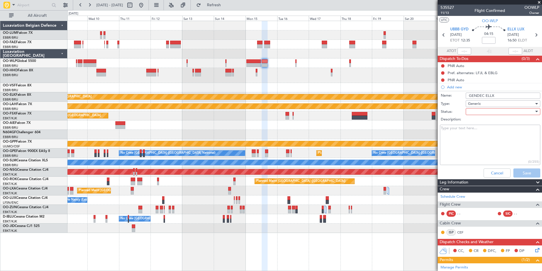
click at [477, 114] on div at bounding box center [501, 111] width 66 height 9
click at [479, 121] on span "Not Started" at bounding box center [501, 123] width 66 height 9
click at [468, 137] on textarea "Description:" at bounding box center [490, 145] width 100 height 41
paste textarea "[EMAIL_ADDRESS][DOMAIN_NAME]."
type textarea "[EMAIL_ADDRESS][DOMAIN_NAME]."
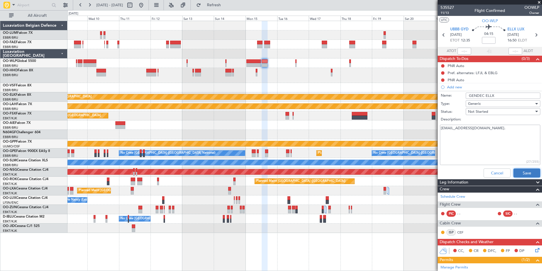
click at [526, 173] on button "Save" at bounding box center [527, 172] width 27 height 9
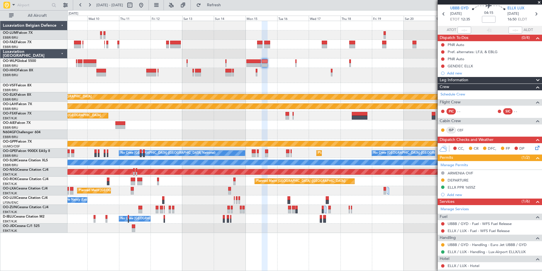
scroll to position [28, 0]
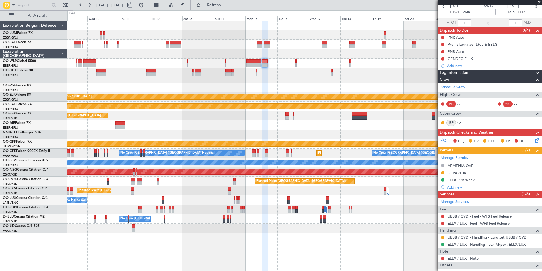
click at [264, 70] on div "Planned Maint Kortrijk-[GEOGRAPHIC_DATA] Planned [GEOGRAPHIC_DATA][PERSON_NAME]…" at bounding box center [305, 127] width 475 height 212
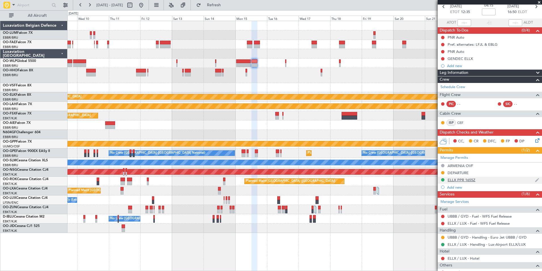
click at [462, 180] on div "ELLX PPR 1655Z" at bounding box center [462, 179] width 28 height 5
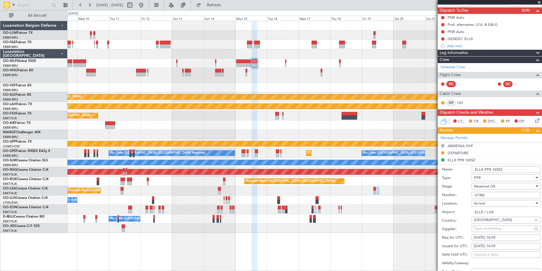
scroll to position [57, 0]
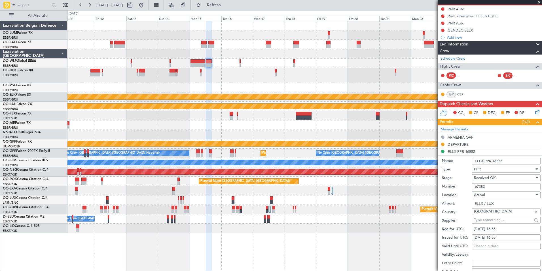
click at [232, 92] on div "Owner Melsbroek Air Base Owner [GEOGRAPHIC_DATA] Planned Maint [GEOGRAPHIC_DATA…" at bounding box center [305, 127] width 475 height 212
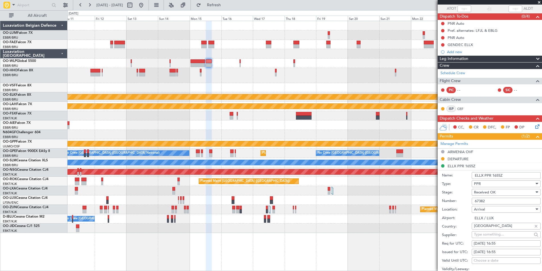
scroll to position [28, 0]
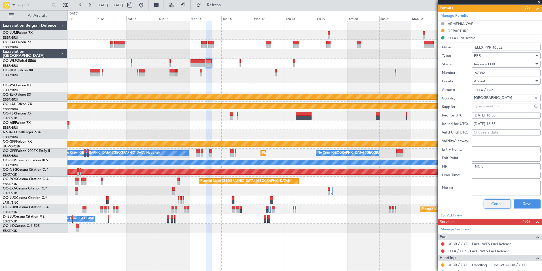
click at [493, 205] on button "Cancel" at bounding box center [497, 203] width 27 height 9
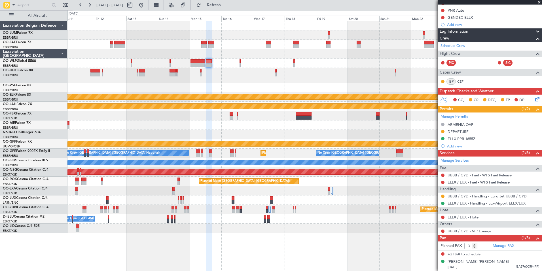
scroll to position [69, 0]
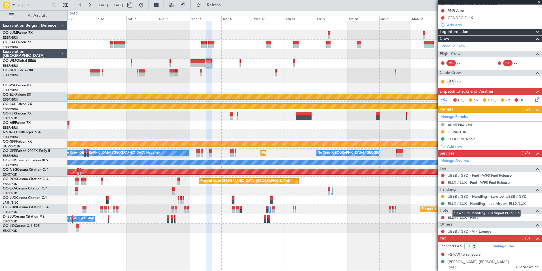
click at [467, 203] on link "ELLX / LUX - Handling - Lux-Airport ELLX/LUX" at bounding box center [487, 203] width 78 height 5
click at [446, 76] on fb-app "[DATE] - [DATE] Refresh Quick Links All Aircraft Owner [GEOGRAPHIC_DATA] Owner …" at bounding box center [271, 137] width 542 height 266
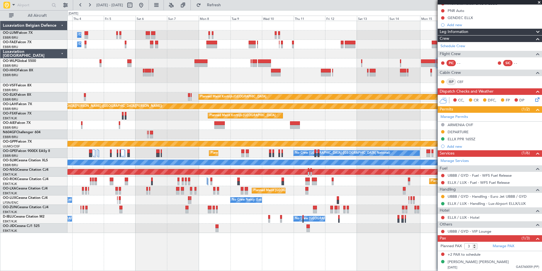
click at [365, 69] on div at bounding box center [305, 75] width 475 height 15
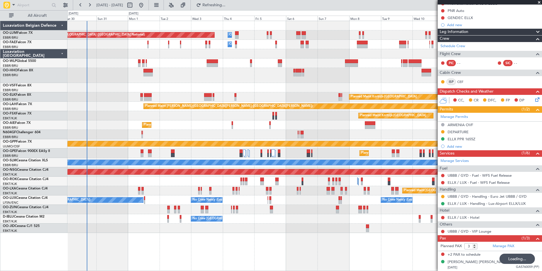
click at [129, 83] on div at bounding box center [305, 87] width 475 height 9
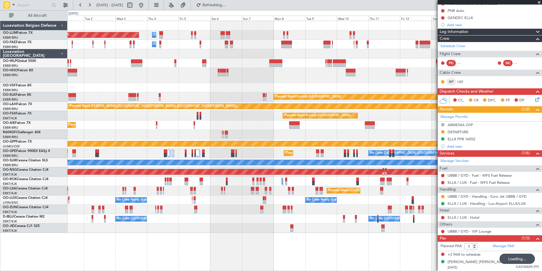
click at [155, 98] on div "Owner Melsbroek Air Base Planned Maint [GEOGRAPHIC_DATA] ([GEOGRAPHIC_DATA]) Ow…" at bounding box center [305, 127] width 475 height 212
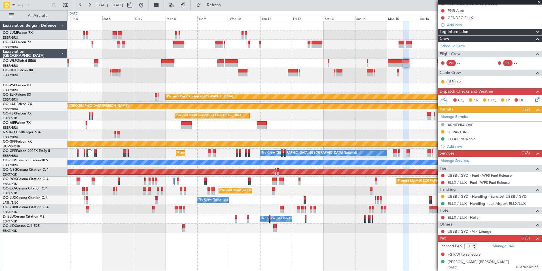
click at [179, 88] on div at bounding box center [305, 87] width 475 height 9
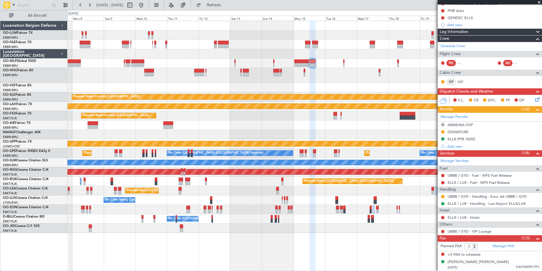
click at [368, 135] on div "Owner Melsbroek Air Base Owner [GEOGRAPHIC_DATA] Planned Maint [GEOGRAPHIC_DATA…" at bounding box center [305, 127] width 475 height 212
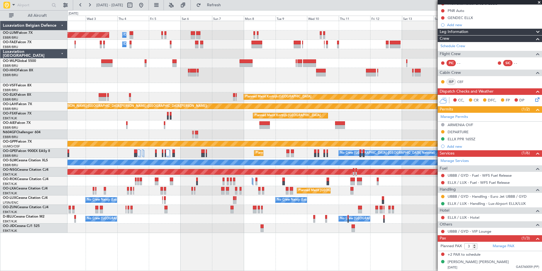
click at [477, 143] on fb-app "[DATE] - [DATE] Refresh Quick Links All Aircraft Owner [GEOGRAPHIC_DATA] Planne…" at bounding box center [271, 137] width 542 height 266
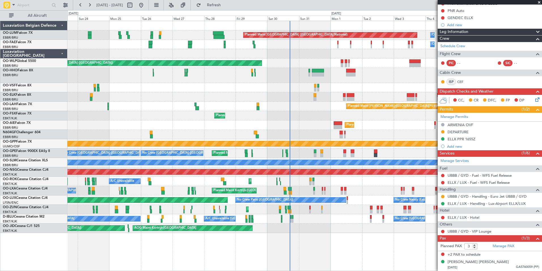
click at [191, 134] on div at bounding box center [305, 134] width 475 height 9
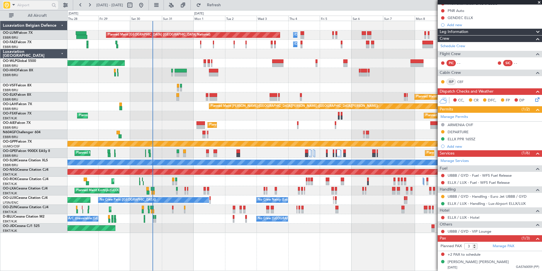
click at [20, 4] on input "text" at bounding box center [33, 5] width 33 height 9
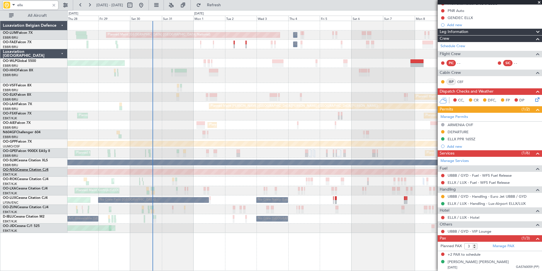
type input "ellx"
drag, startPoint x: 54, startPoint y: 6, endPoint x: 70, endPoint y: 41, distance: 37.8
click at [54, 6] on div at bounding box center [54, 5] width 6 height 6
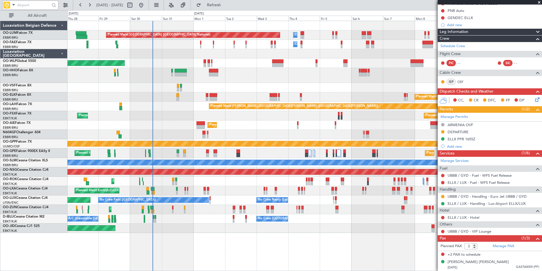
click at [133, 142] on div "Planned Maint [GEOGRAPHIC_DATA] ([GEOGRAPHIC_DATA] National) Owner [GEOGRAPHIC_…" at bounding box center [305, 127] width 475 height 212
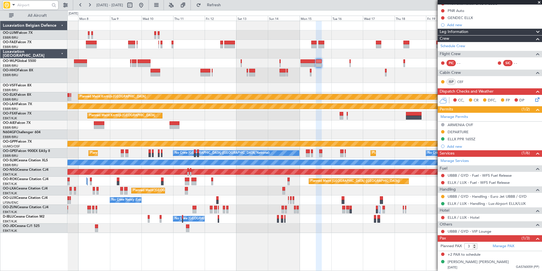
click at [148, 149] on div "Owner Melsbroek Air Base Owner [GEOGRAPHIC_DATA] Planned Maint [GEOGRAPHIC_DATA…" at bounding box center [305, 127] width 475 height 212
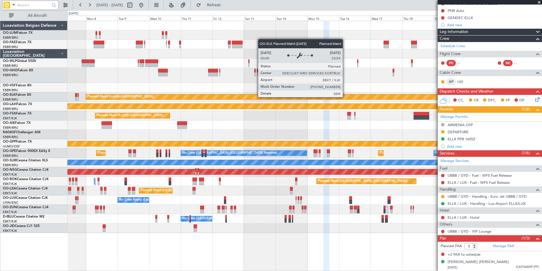
click at [184, 135] on div "Owner Melsbroek Air Base Planned Maint [GEOGRAPHIC_DATA] ([GEOGRAPHIC_DATA]) Ow…" at bounding box center [305, 127] width 475 height 212
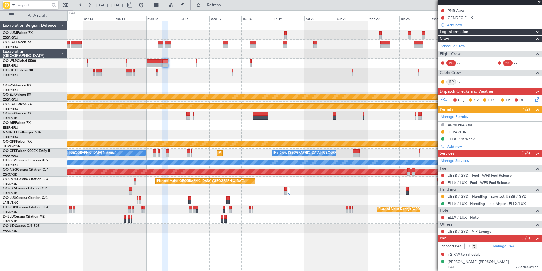
click at [250, 83] on div at bounding box center [305, 75] width 475 height 15
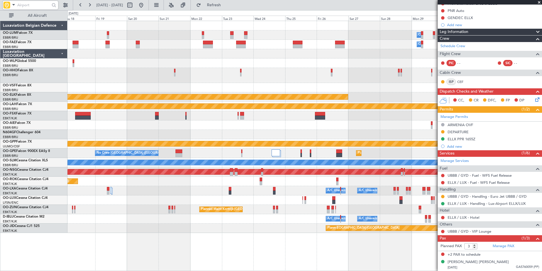
click at [192, 92] on div "Owner Melsbroek Air Base Owner [GEOGRAPHIC_DATA] Planned Maint [GEOGRAPHIC_DATA…" at bounding box center [305, 127] width 475 height 212
click at [214, 98] on div "Owner Melsbroek Air Base Owner [GEOGRAPHIC_DATA] Planned Maint [GEOGRAPHIC_DATA…" at bounding box center [305, 127] width 475 height 212
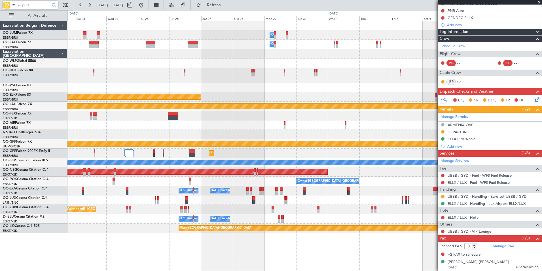
click at [249, 119] on div "Owner Melsbroek Air Base Owner [GEOGRAPHIC_DATA] Planned Maint [GEOGRAPHIC_DATA…" at bounding box center [305, 127] width 475 height 212
click at [185, 126] on div "Owner Melsbroek Air Base Owner [GEOGRAPHIC_DATA] Planned Maint [GEOGRAPHIC_DATA…" at bounding box center [305, 127] width 475 height 212
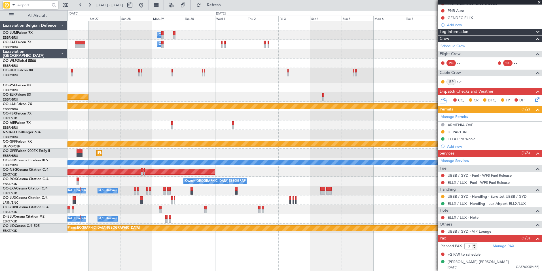
click at [167, 111] on div "Owner Melsbroek Air Base Owner [GEOGRAPHIC_DATA] Planned Maint [GEOGRAPHIC_DATA…" at bounding box center [305, 127] width 475 height 212
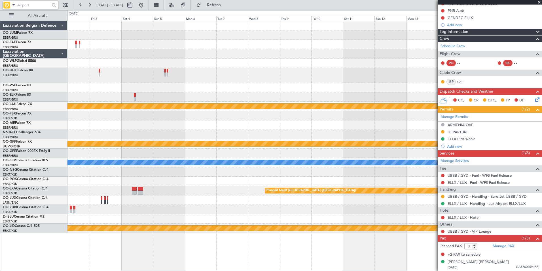
click at [175, 112] on div "Owner Melsbroek Air Base Owner [GEOGRAPHIC_DATA] Planned [GEOGRAPHIC_DATA][PERS…" at bounding box center [305, 127] width 475 height 212
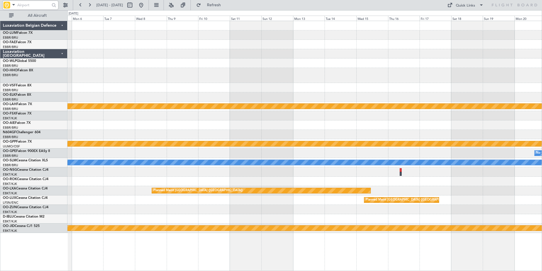
scroll to position [0, 0]
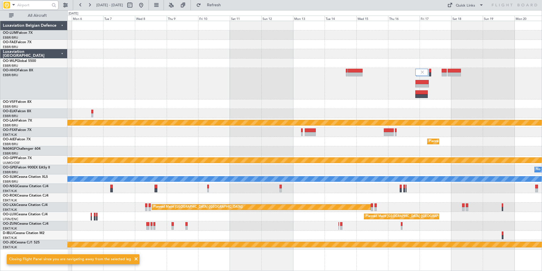
click at [246, 105] on div "Planned Maint [PERSON_NAME]-[GEOGRAPHIC_DATA][PERSON_NAME] ([GEOGRAPHIC_DATA][P…" at bounding box center [305, 135] width 475 height 228
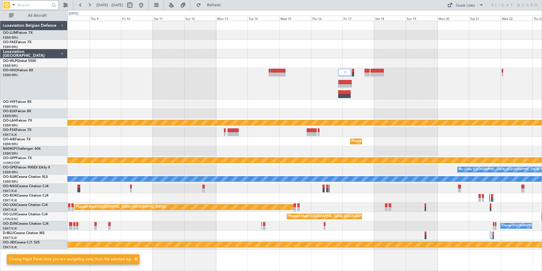
click at [287, 87] on div at bounding box center [305, 83] width 475 height 31
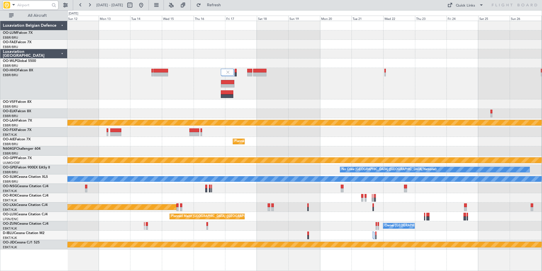
click at [307, 101] on div "Planned Maint Kortrijk-[GEOGRAPHIC_DATA] Planned [GEOGRAPHIC_DATA][PERSON_NAME]…" at bounding box center [305, 135] width 475 height 228
click at [417, 102] on div "Planned Maint Kortrijk-[GEOGRAPHIC_DATA] Planned [GEOGRAPHIC_DATA][PERSON_NAME]…" at bounding box center [305, 135] width 475 height 228
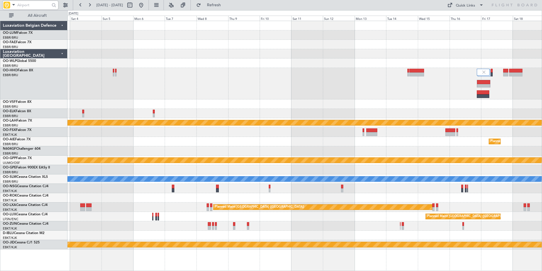
click at [413, 96] on div "Planned Maint [PERSON_NAME]-[GEOGRAPHIC_DATA][PERSON_NAME] ([GEOGRAPHIC_DATA][P…" at bounding box center [305, 135] width 475 height 228
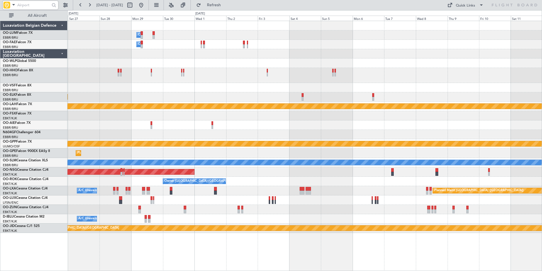
click at [457, 91] on div "Owner Melsbroek Air Base Owner [GEOGRAPHIC_DATA] Planned Maint [GEOGRAPHIC_DATA…" at bounding box center [305, 127] width 475 height 212
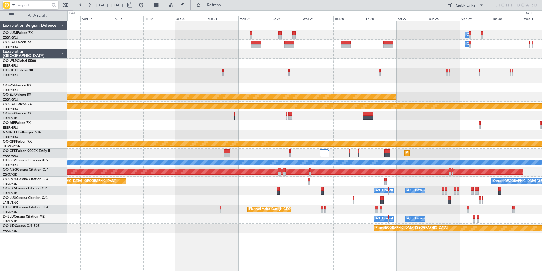
click at [403, 94] on div "Owner Melsbroek Air Base Owner [GEOGRAPHIC_DATA] Planned Maint [GEOGRAPHIC_DATA…" at bounding box center [305, 127] width 475 height 212
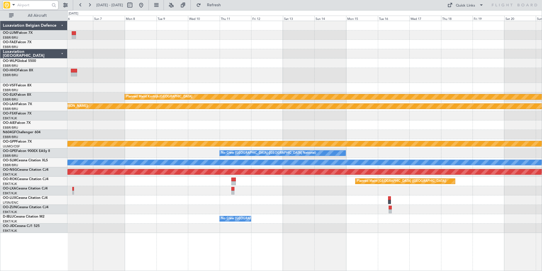
click at [309, 83] on div "Planned Maint [GEOGRAPHIC_DATA] ([GEOGRAPHIC_DATA] National) Planned Maint [GEO…" at bounding box center [305, 127] width 475 height 212
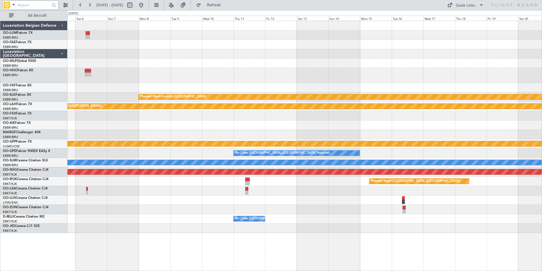
click at [306, 78] on div at bounding box center [305, 75] width 475 height 15
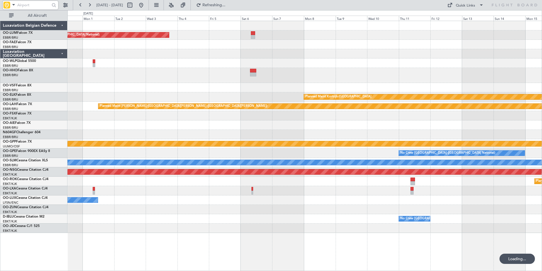
click at [278, 83] on div "Planned Maint [GEOGRAPHIC_DATA] ([GEOGRAPHIC_DATA] National) Planned Maint [GEO…" at bounding box center [305, 127] width 475 height 212
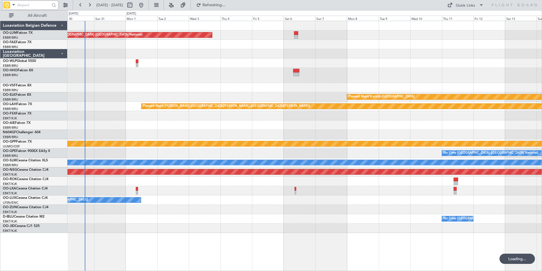
click at [157, 91] on div "Planned Maint [GEOGRAPHIC_DATA] ([GEOGRAPHIC_DATA] National) Planned Maint [GEO…" at bounding box center [305, 127] width 475 height 212
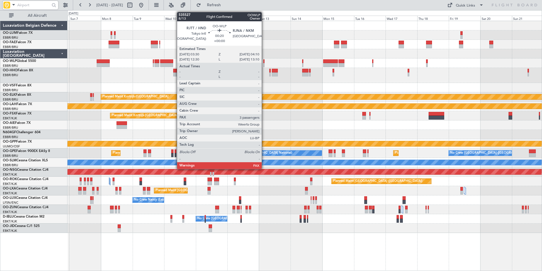
click at [264, 62] on div at bounding box center [264, 61] width 1 height 4
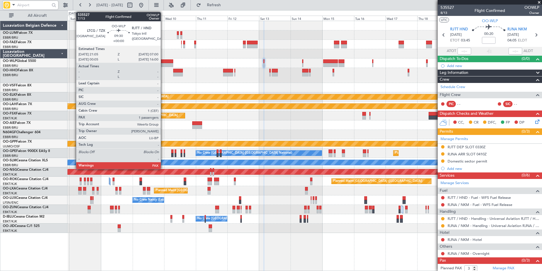
click at [163, 64] on div at bounding box center [166, 65] width 13 height 4
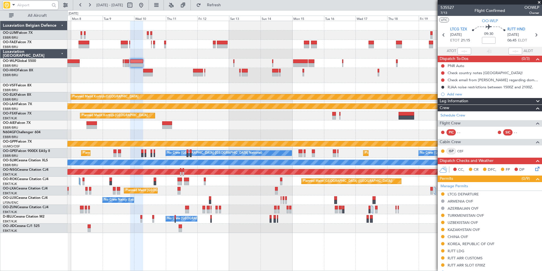
click at [171, 63] on div at bounding box center [305, 62] width 475 height 9
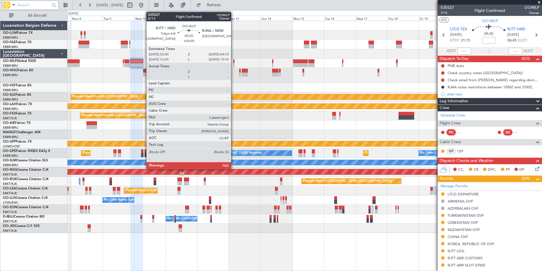
click at [234, 62] on div at bounding box center [233, 61] width 1 height 4
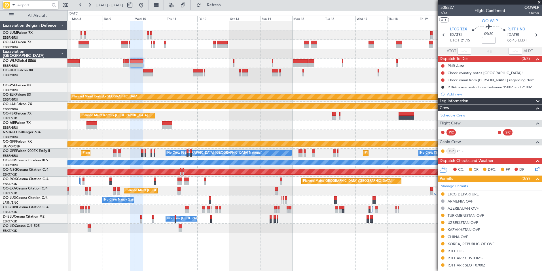
click at [235, 62] on div at bounding box center [305, 62] width 475 height 9
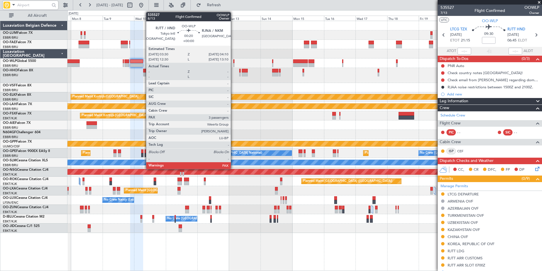
click at [233, 63] on div at bounding box center [233, 65] width 1 height 4
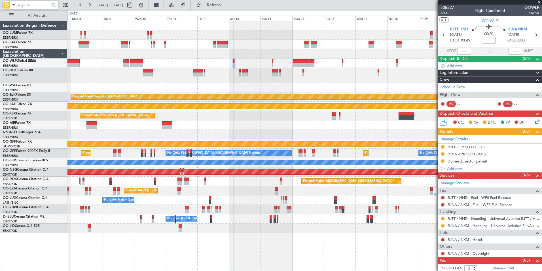
click at [234, 65] on div at bounding box center [305, 62] width 475 height 9
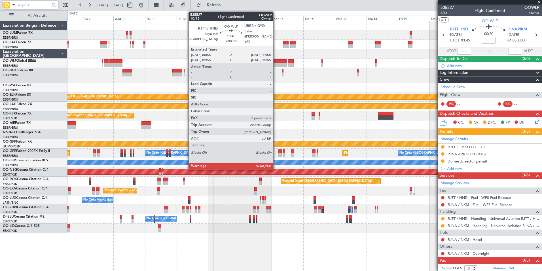
click at [288, 71] on div at bounding box center [305, 75] width 475 height 15
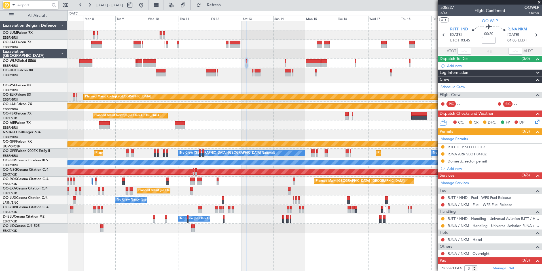
click at [249, 64] on div at bounding box center [305, 62] width 475 height 9
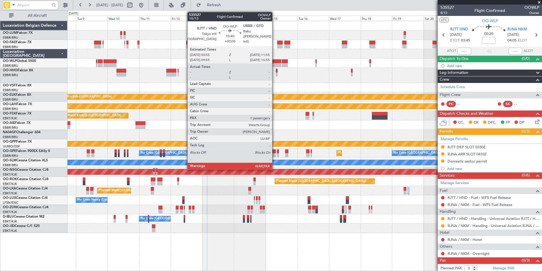
click at [275, 63] on div at bounding box center [274, 65] width 15 height 4
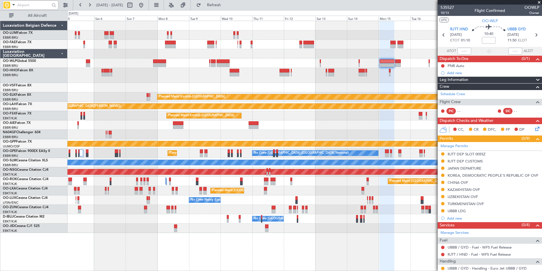
click at [309, 73] on div at bounding box center [305, 75] width 475 height 15
click at [266, 59] on div "Owner Melsbroek Air Base Planned Maint Brussels (Brussels National) Owner Melsb…" at bounding box center [305, 127] width 475 height 212
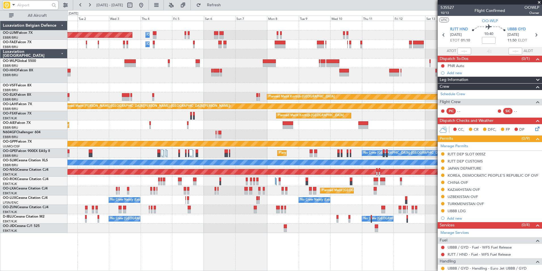
click at [366, 78] on div at bounding box center [305, 75] width 475 height 15
click at [274, 75] on div at bounding box center [305, 75] width 475 height 15
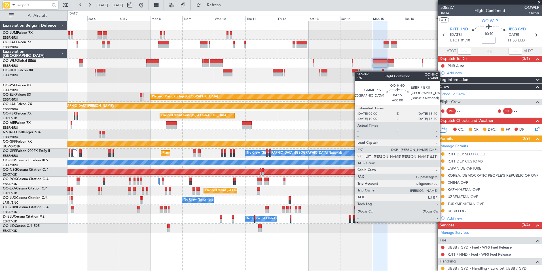
click at [358, 72] on div at bounding box center [355, 71] width 6 height 4
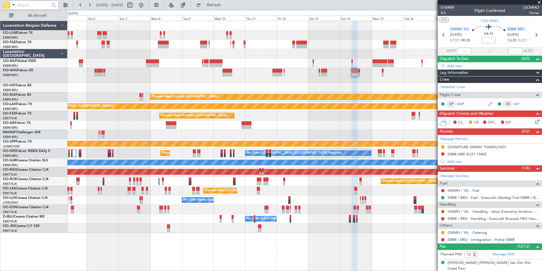
click at [237, 64] on div at bounding box center [305, 62] width 475 height 9
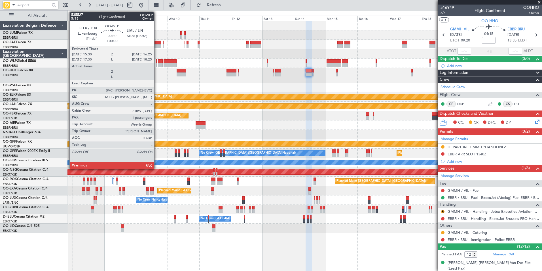
click at [157, 64] on div at bounding box center [156, 65] width 1 height 4
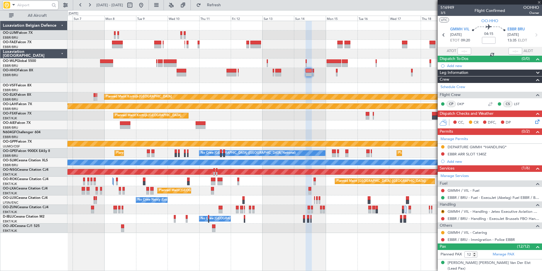
type input "3"
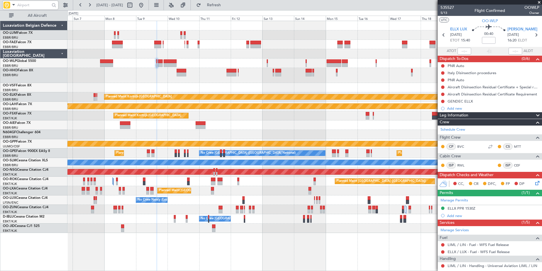
click at [343, 68] on div "Owner Melsbroek Air Base Planned Maint Brussels (Brussels National) Owner Melsb…" at bounding box center [305, 127] width 475 height 212
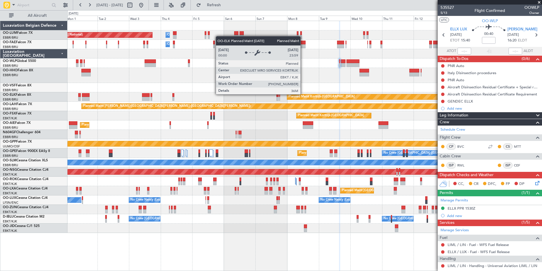
click at [177, 100] on div "Planned Maint Kortrijk-[GEOGRAPHIC_DATA]" at bounding box center [305, 96] width 475 height 9
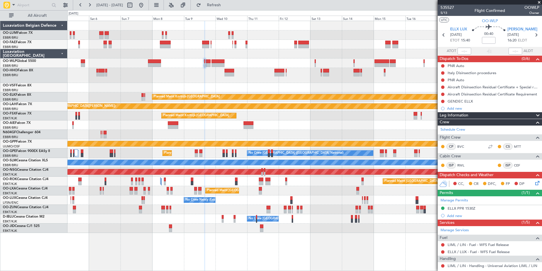
click at [215, 110] on div "Planned Maint [PERSON_NAME]-[GEOGRAPHIC_DATA][PERSON_NAME] ([GEOGRAPHIC_DATA][P…" at bounding box center [305, 106] width 475 height 9
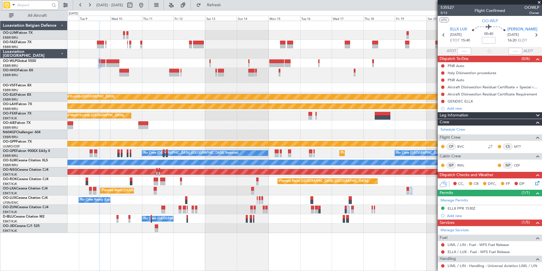
click at [201, 92] on div "Planned Maint Kortrijk-[GEOGRAPHIC_DATA] Planned [GEOGRAPHIC_DATA][PERSON_NAME]…" at bounding box center [305, 127] width 475 height 212
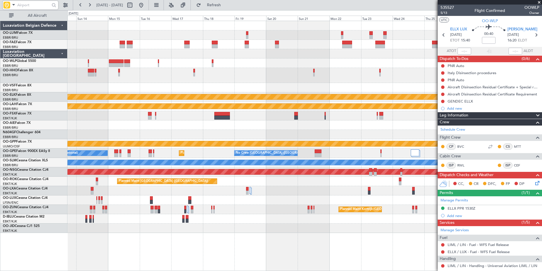
click at [147, 108] on div "Owner Melsbroek Air Base Owner [GEOGRAPHIC_DATA] Planned Maint [GEOGRAPHIC_DATA…" at bounding box center [305, 127] width 475 height 212
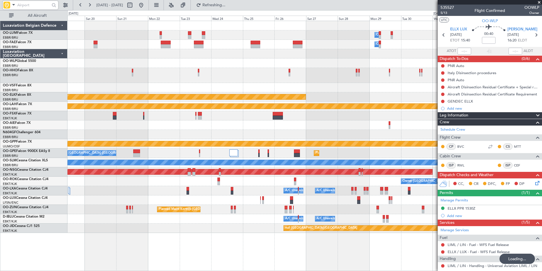
click at [198, 94] on div "Owner Melsbroek Air Base Owner [GEOGRAPHIC_DATA] Planned Maint [GEOGRAPHIC_DATA…" at bounding box center [305, 127] width 475 height 212
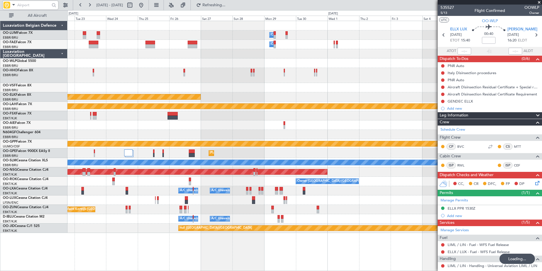
click at [198, 98] on div "Owner Melsbroek Air Base Owner [GEOGRAPHIC_DATA] Planned Maint [GEOGRAPHIC_DATA…" at bounding box center [305, 127] width 475 height 212
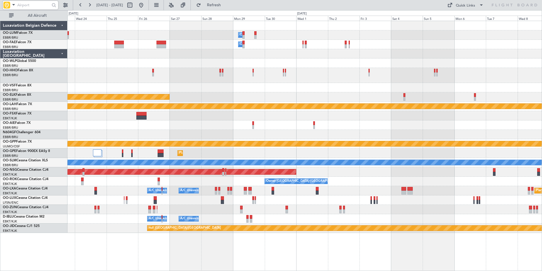
click at [272, 147] on div "Owner Melsbroek Air Base Owner [GEOGRAPHIC_DATA] Planned Maint [GEOGRAPHIC_DATA…" at bounding box center [305, 127] width 475 height 212
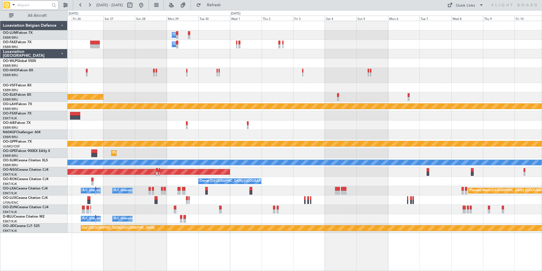
click at [236, 152] on div "Planned Maint [GEOGRAPHIC_DATA] ([GEOGRAPHIC_DATA] National)" at bounding box center [305, 152] width 475 height 9
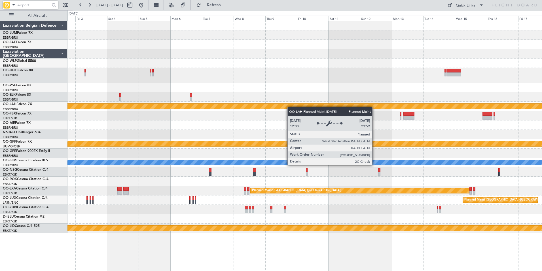
click at [94, 134] on div "Owner Melsbroek Air Base Owner [GEOGRAPHIC_DATA] Planned [GEOGRAPHIC_DATA][PERS…" at bounding box center [305, 127] width 475 height 212
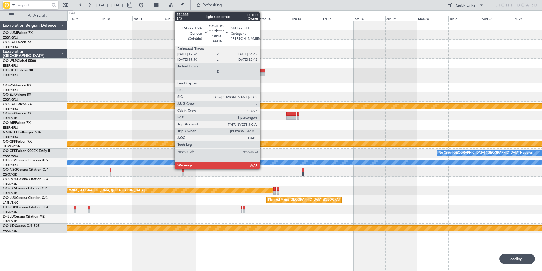
click at [262, 73] on div at bounding box center [257, 74] width 14 height 4
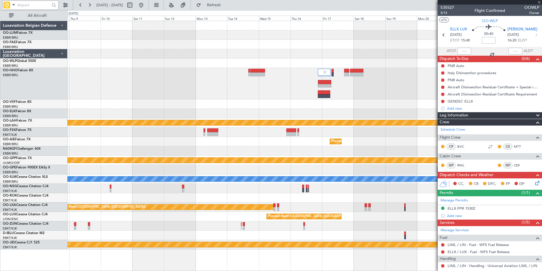
click at [269, 105] on div "Planned Maint Kortrijk-[GEOGRAPHIC_DATA] Planned [GEOGRAPHIC_DATA][PERSON_NAME]…" at bounding box center [305, 135] width 475 height 228
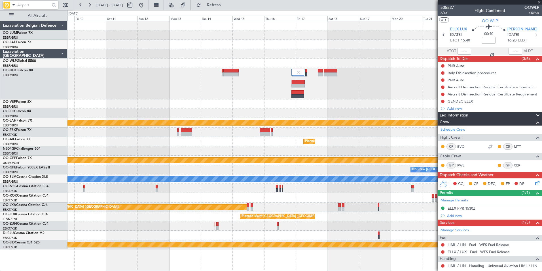
type input "+00:45"
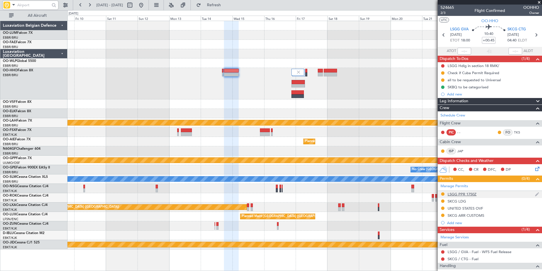
scroll to position [67, 0]
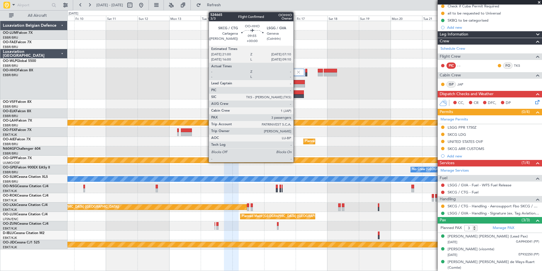
click at [296, 83] on div at bounding box center [298, 82] width 13 height 4
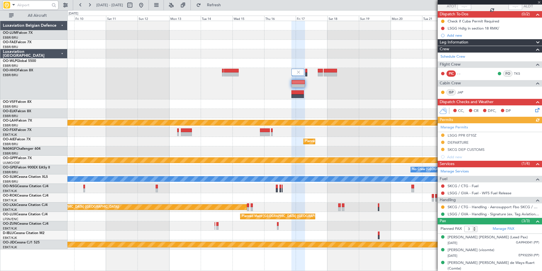
scroll to position [45, 0]
